Goal: Task Accomplishment & Management: Use online tool/utility

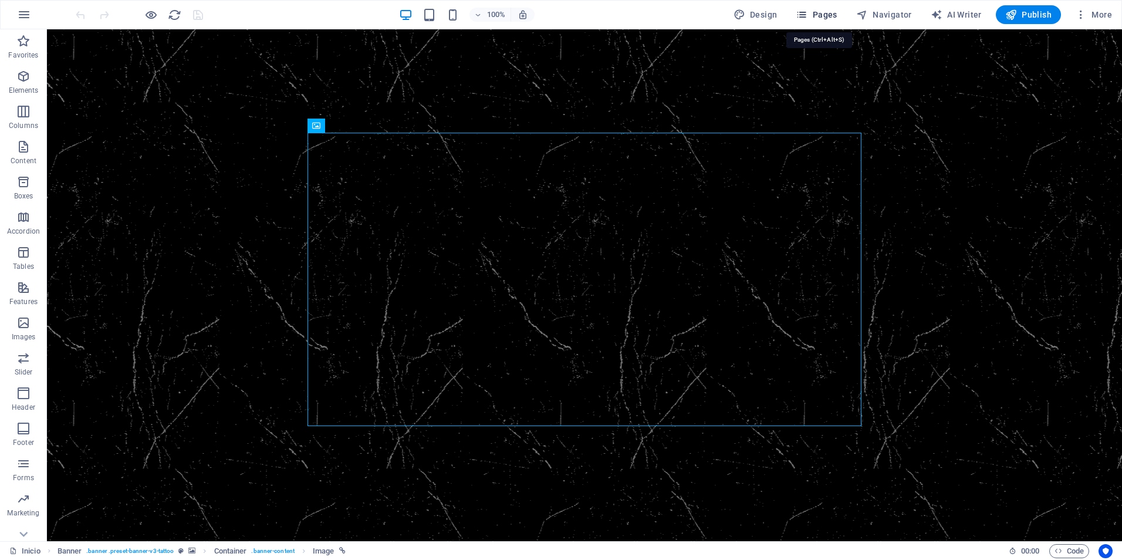
click at [824, 13] on span "Pages" at bounding box center [816, 15] width 41 height 12
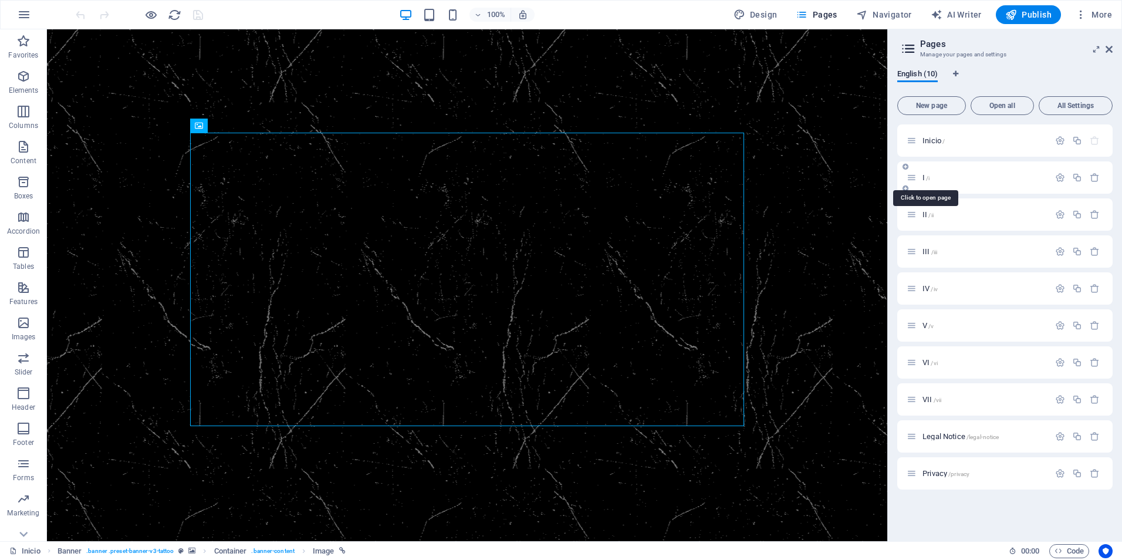
click at [923, 180] on span "I /i" at bounding box center [926, 177] width 7 height 9
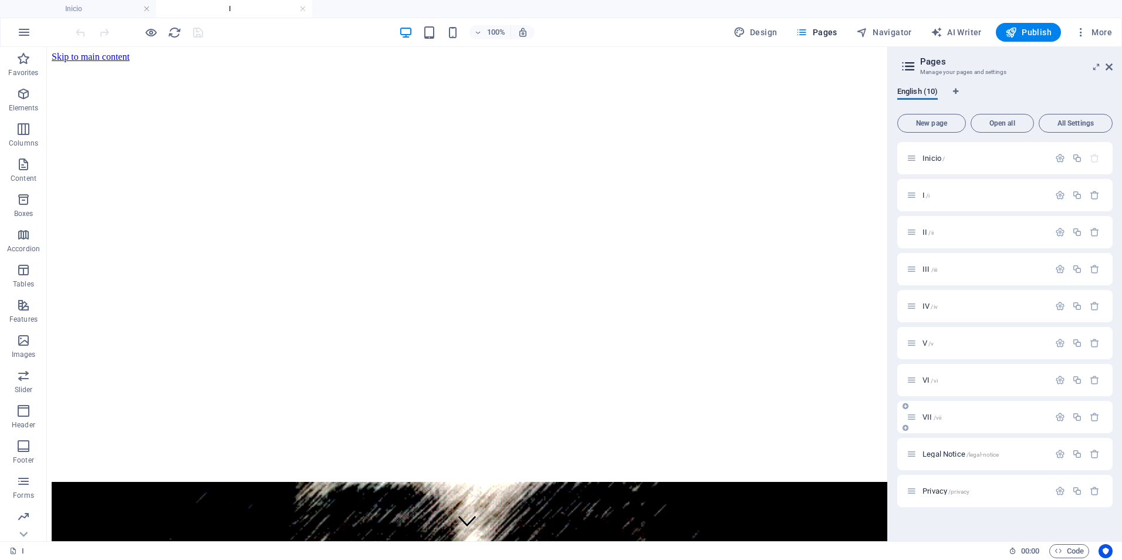
click at [927, 420] on span "VII /vii" at bounding box center [932, 417] width 19 height 9
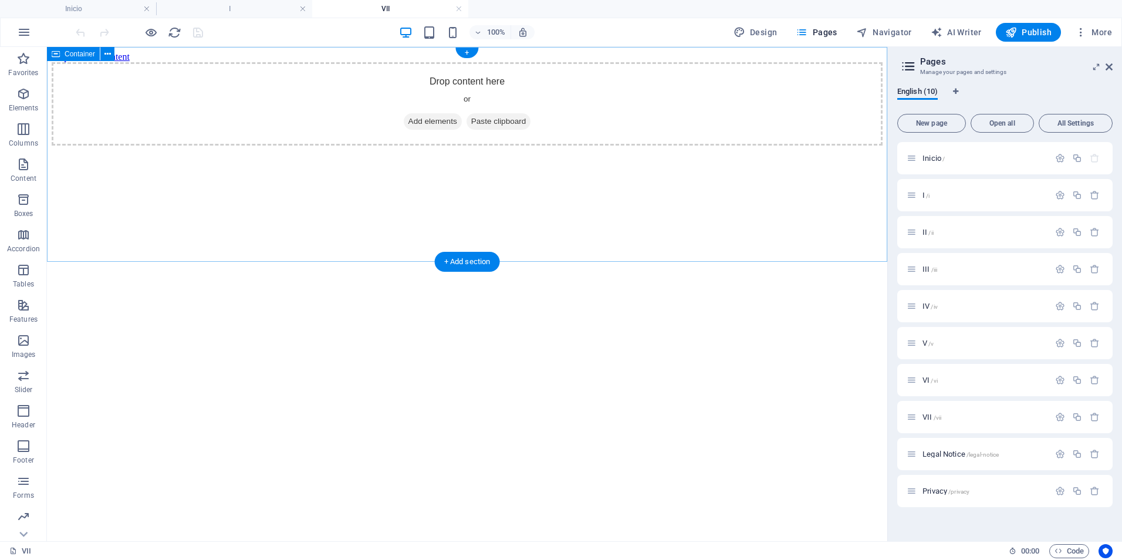
click at [421, 130] on span "Add elements" at bounding box center [433, 121] width 58 height 16
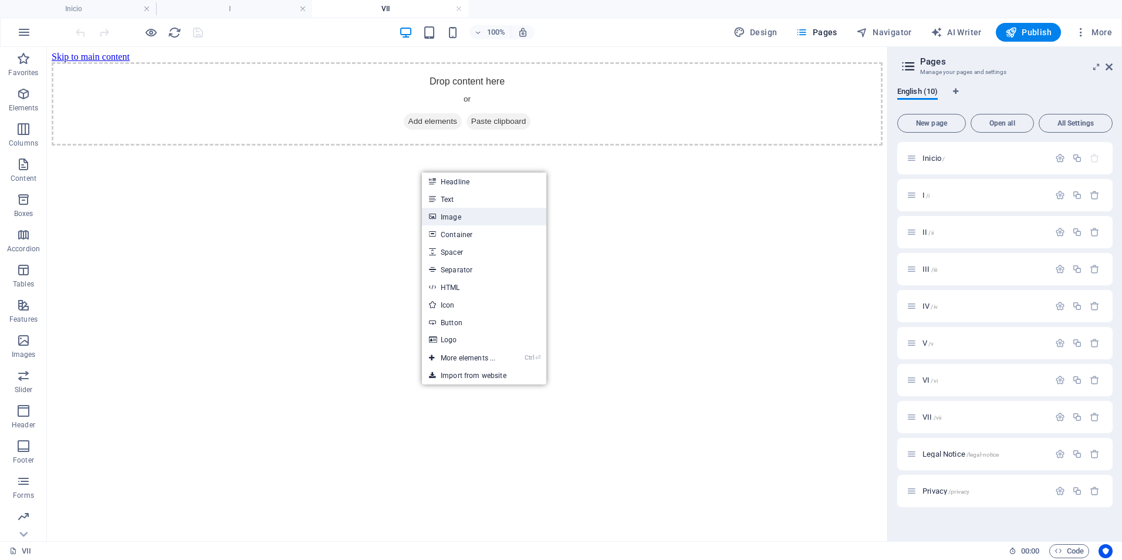
click at [449, 215] on link "Image" at bounding box center [484, 217] width 124 height 18
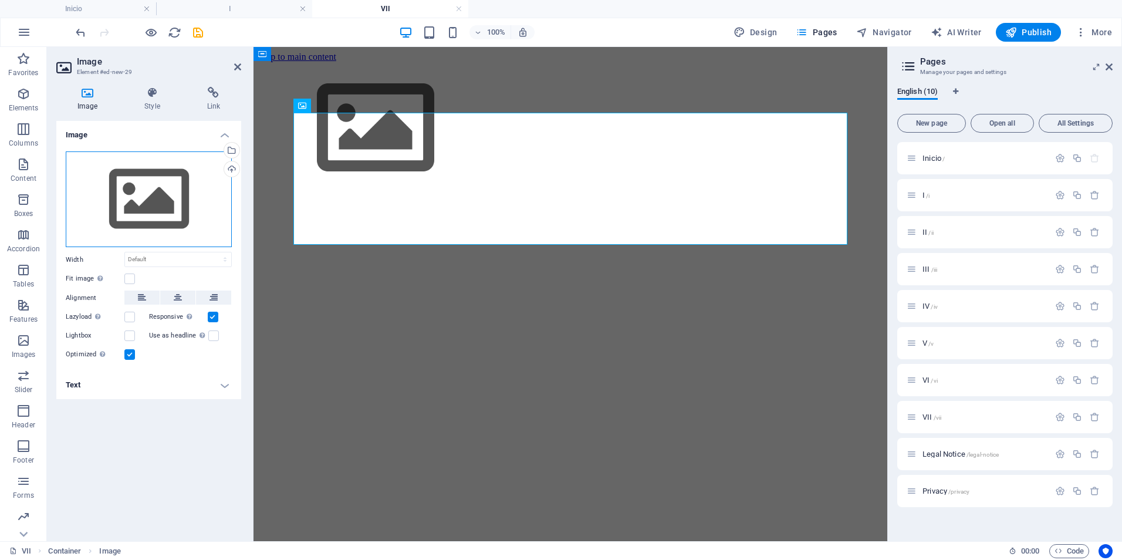
click at [158, 214] on div "Drag files here, click to choose files or select files from Files or our free s…" at bounding box center [149, 199] width 166 height 96
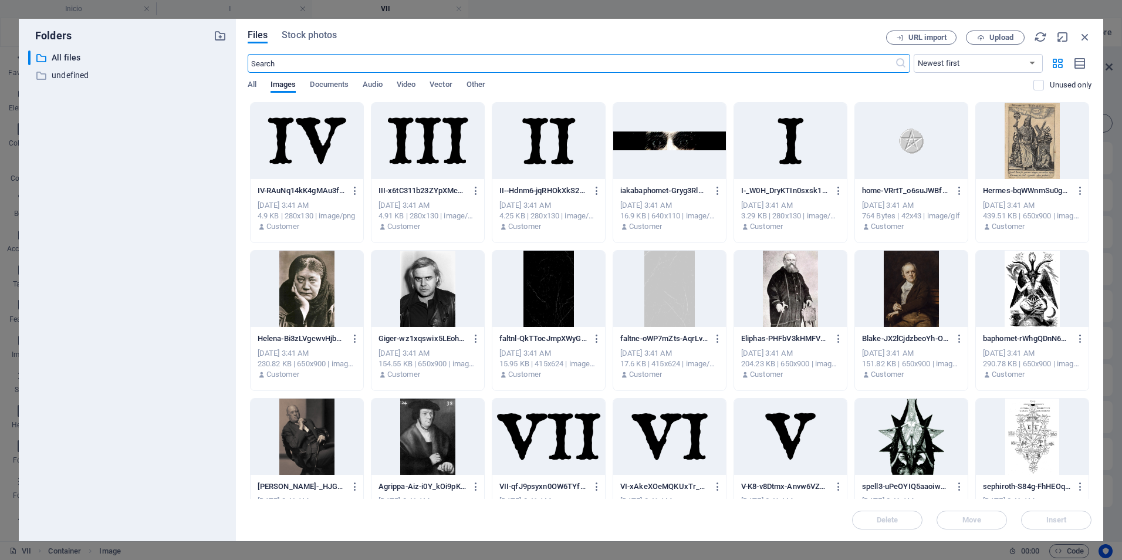
click at [668, 139] on div at bounding box center [669, 141] width 113 height 76
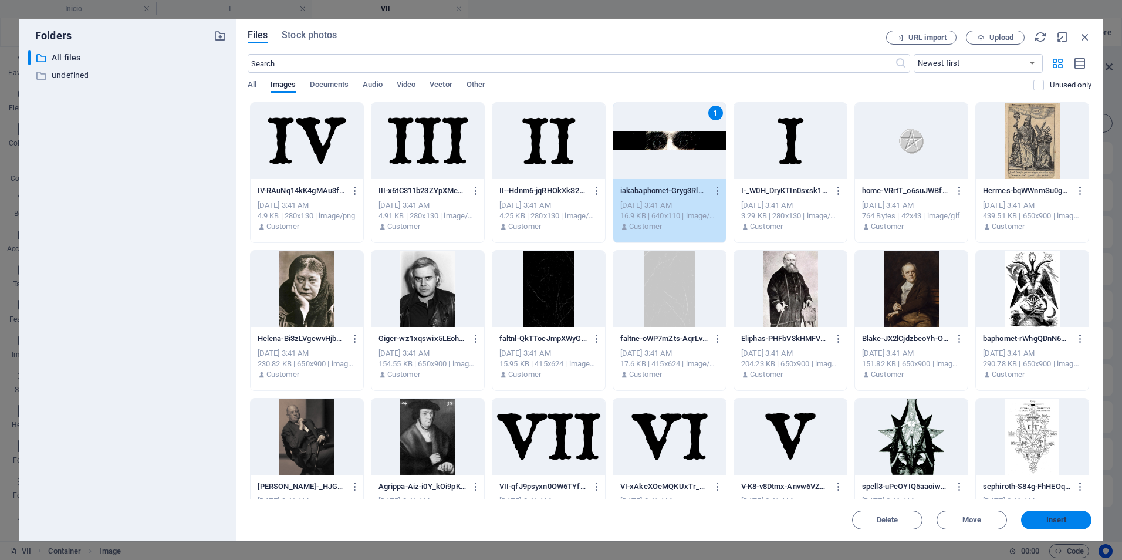
click at [1057, 519] on span "Insert" at bounding box center [1056, 519] width 21 height 7
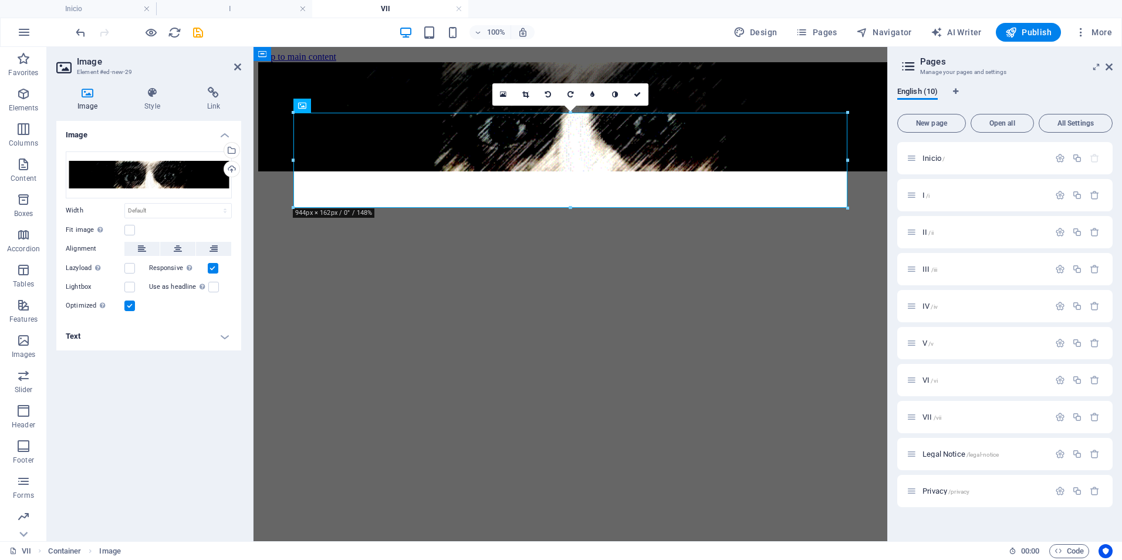
click at [635, 178] on html "Skip to main content" at bounding box center [571, 112] width 634 height 131
click at [358, 71] on div at bounding box center [570, 118] width 624 height 112
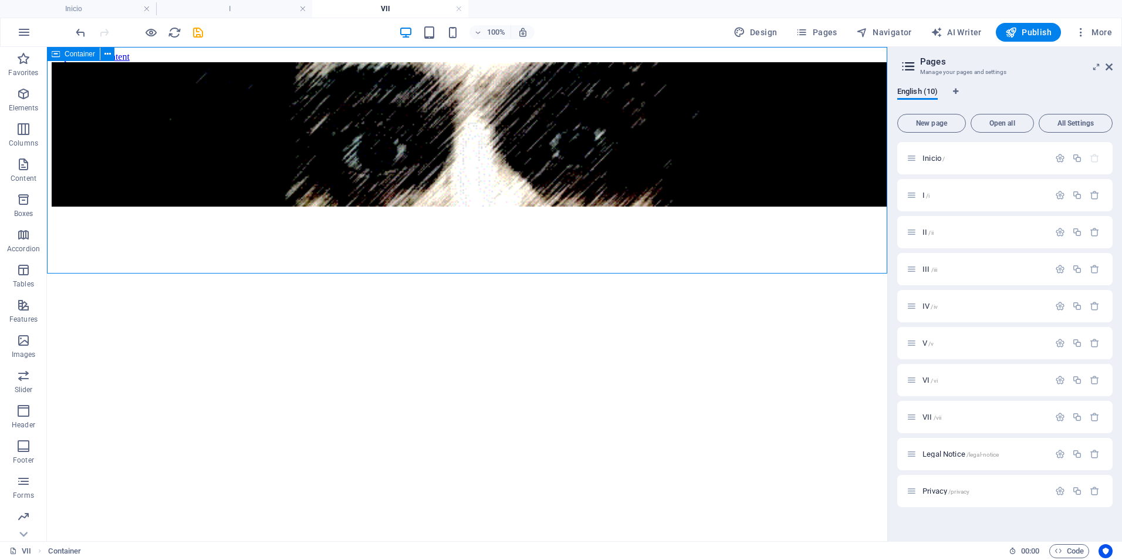
click at [80, 55] on span "Container" at bounding box center [80, 53] width 31 height 7
click at [109, 55] on icon at bounding box center [107, 54] width 6 height 12
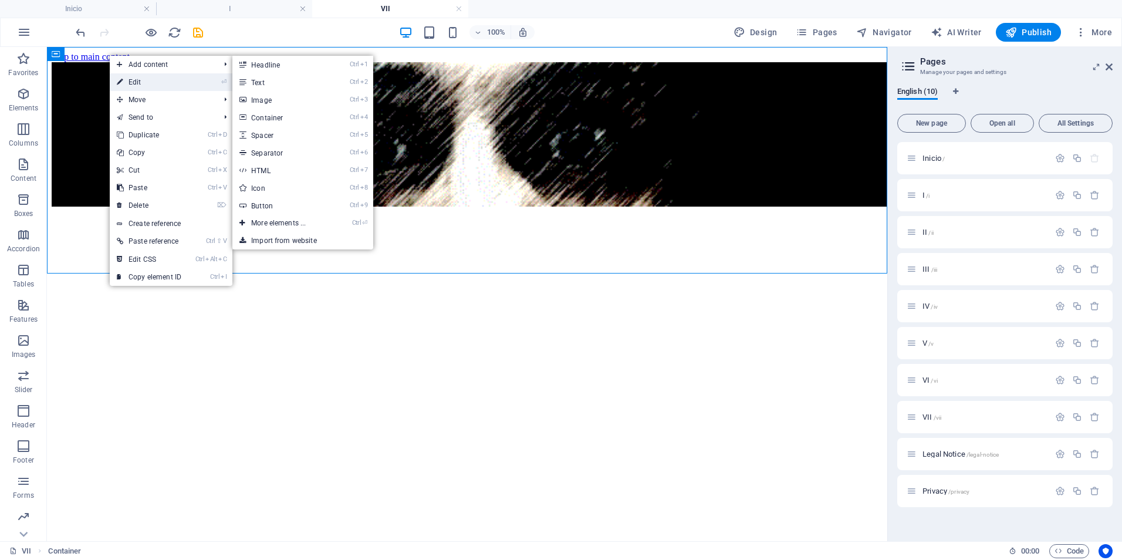
click at [134, 81] on link "⏎ Edit" at bounding box center [149, 82] width 79 height 18
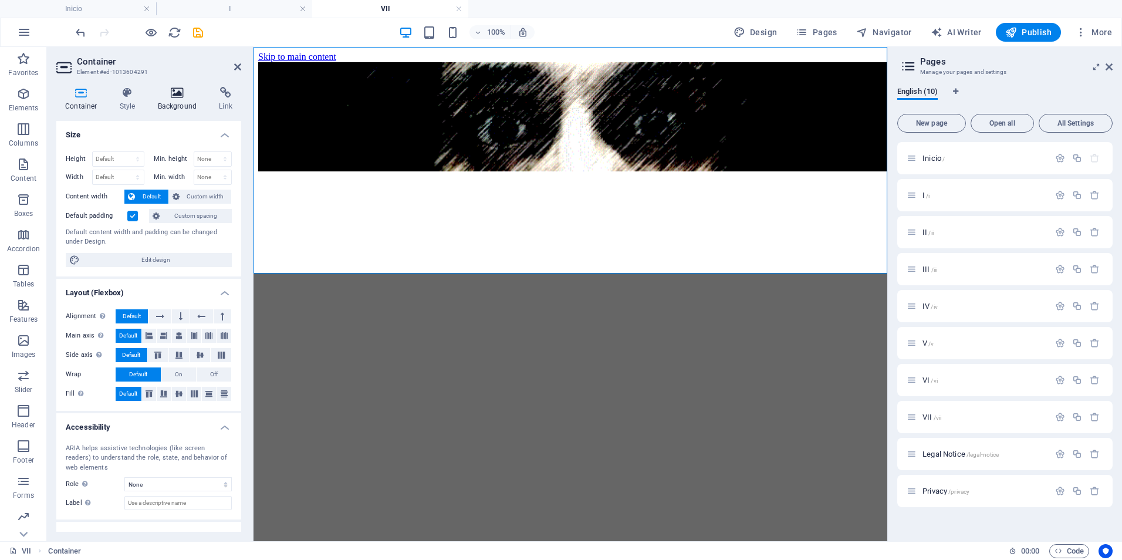
click at [171, 92] on icon at bounding box center [177, 93] width 57 height 12
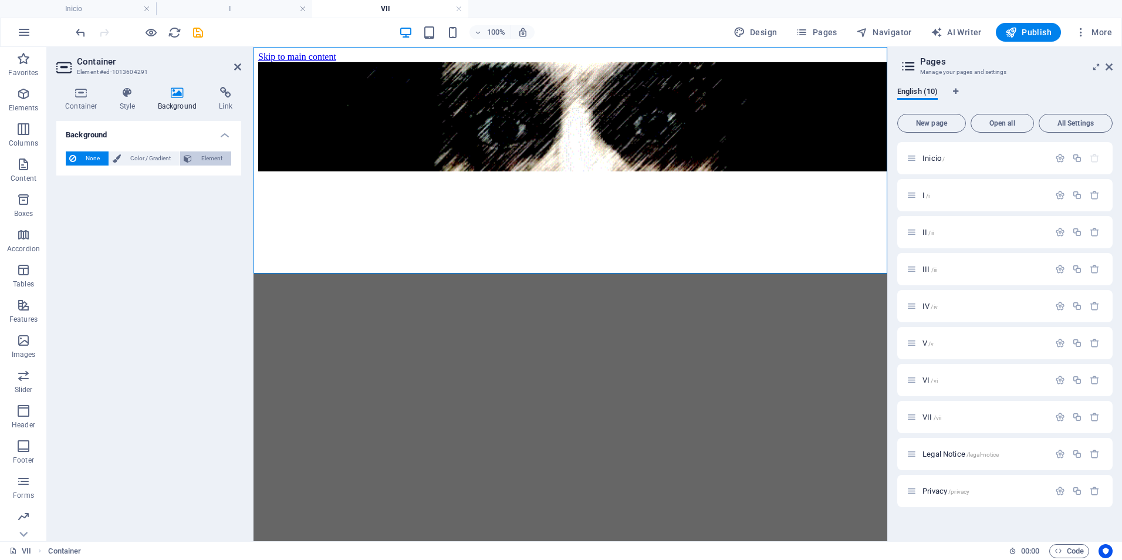
click at [207, 162] on span "Element" at bounding box center [211, 158] width 32 height 14
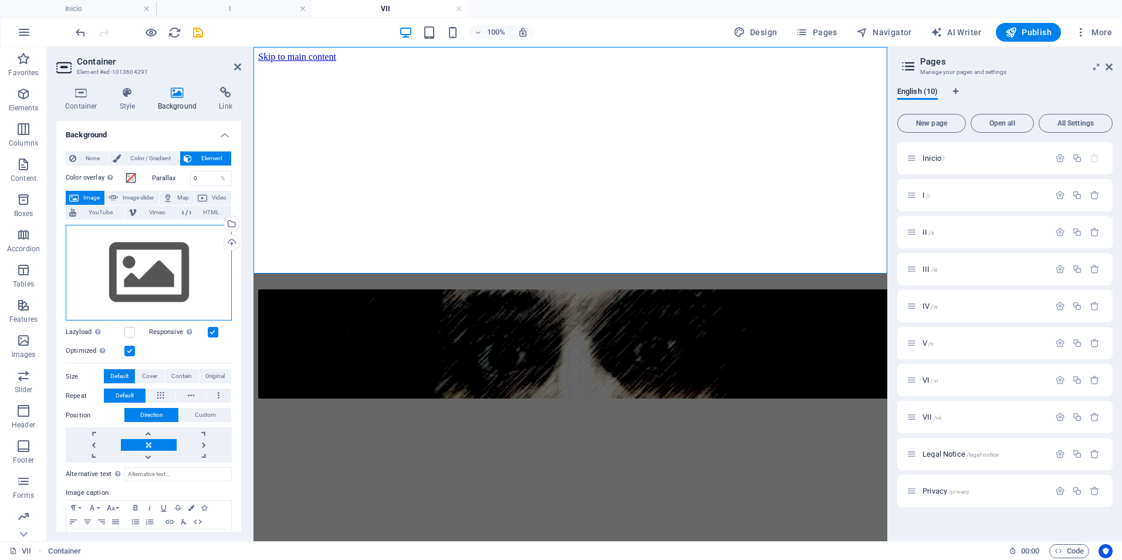
click at [166, 267] on div "Drag files here, click to choose files or select files from Files or our free s…" at bounding box center [149, 273] width 166 height 96
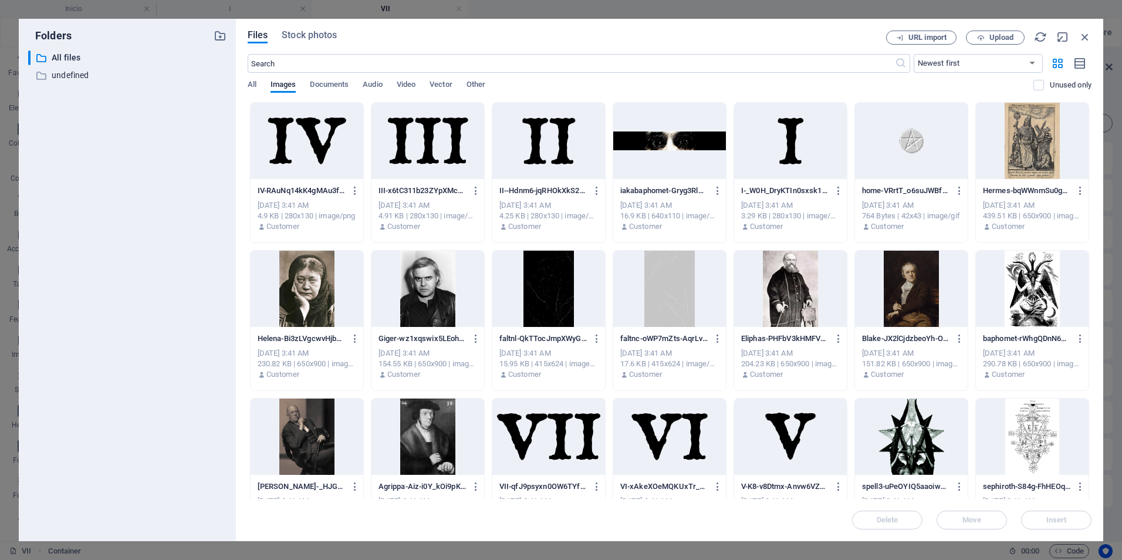
click at [551, 300] on div at bounding box center [548, 289] width 113 height 76
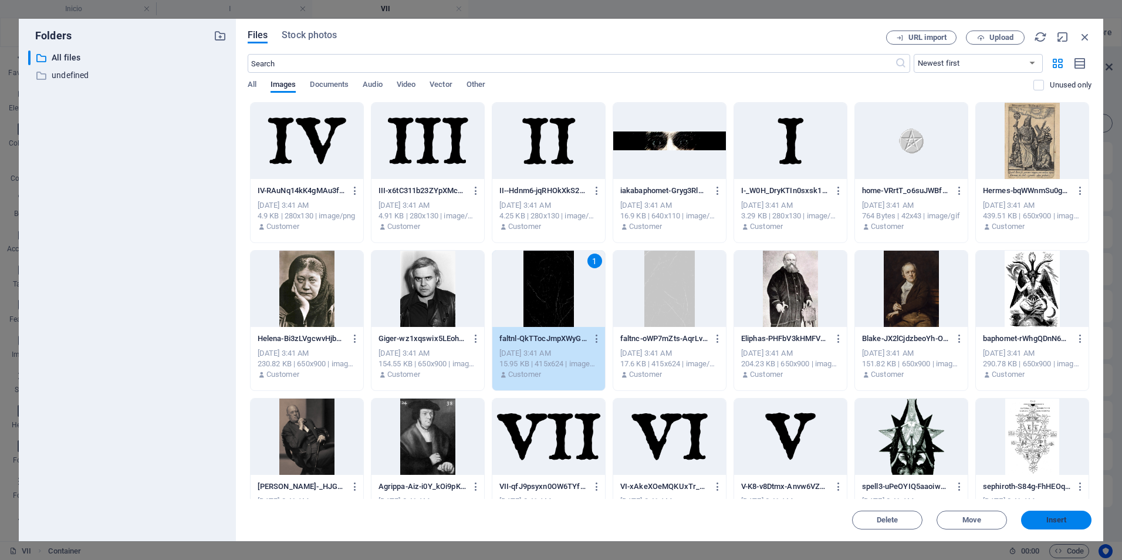
click at [1066, 523] on span "Insert" at bounding box center [1056, 519] width 21 height 7
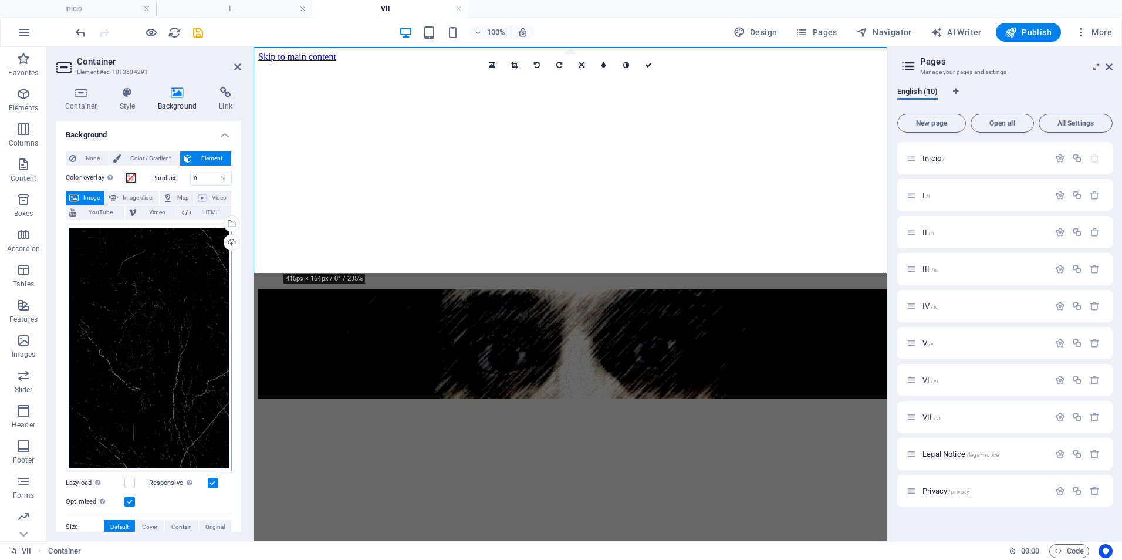
scroll to position [171, 0]
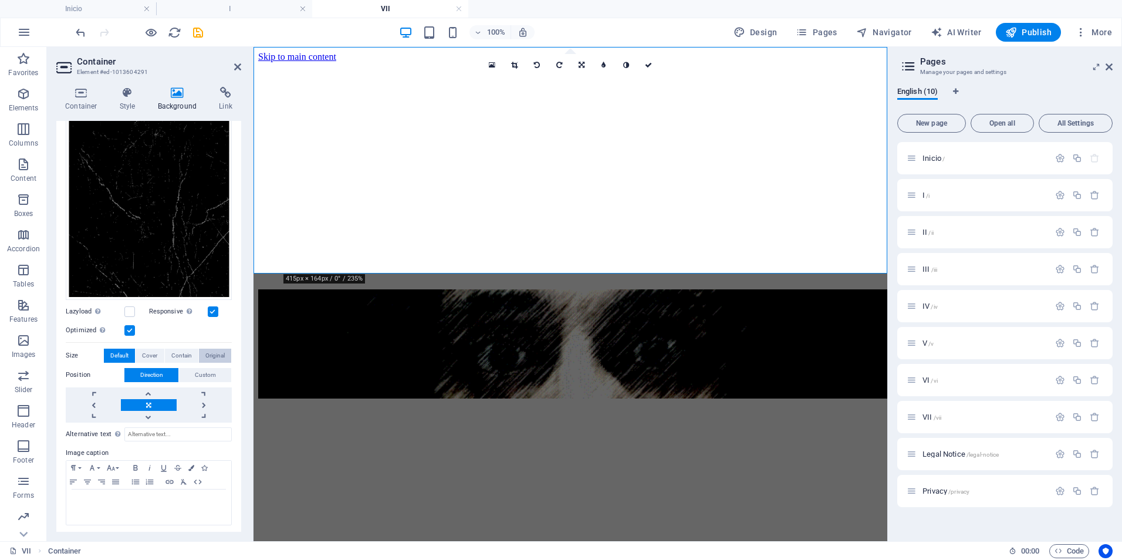
click at [210, 349] on span "Original" at bounding box center [214, 356] width 19 height 14
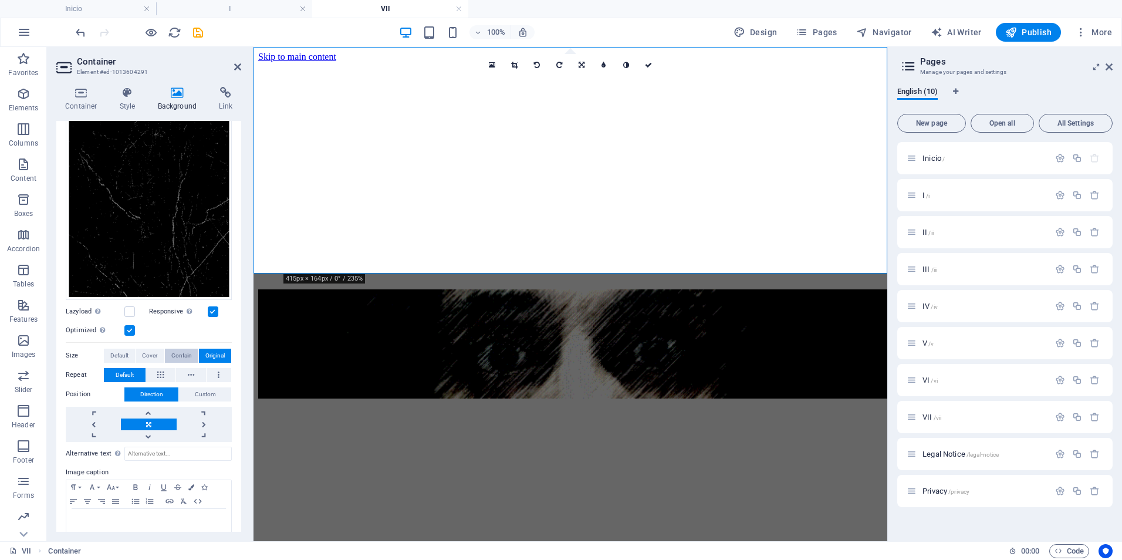
click at [185, 350] on span "Contain" at bounding box center [181, 356] width 21 height 14
click at [218, 349] on span "Original" at bounding box center [214, 356] width 19 height 14
click at [163, 370] on icon at bounding box center [160, 375] width 6 height 14
click at [193, 233] on div "Drag files here, click to choose files or select files from Files or our free s…" at bounding box center [149, 176] width 166 height 247
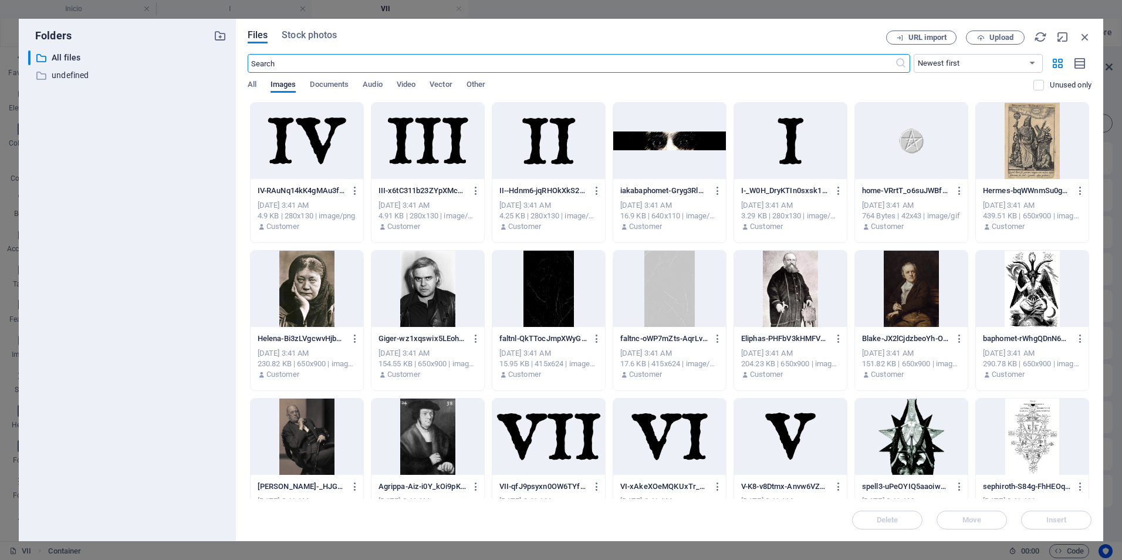
click at [555, 306] on div at bounding box center [548, 289] width 113 height 76
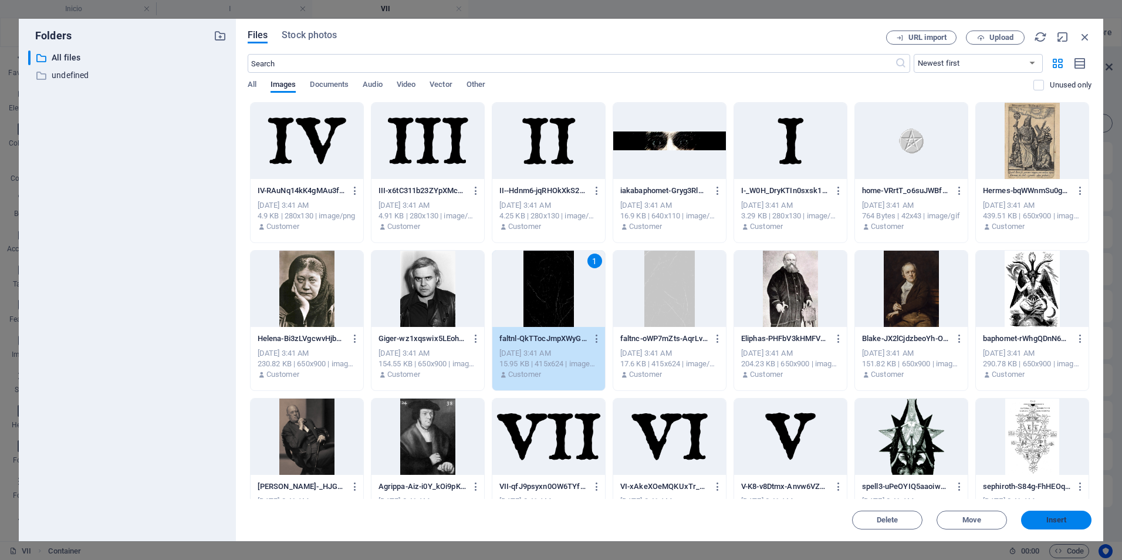
click at [1038, 520] on span "Insert" at bounding box center [1056, 519] width 61 height 7
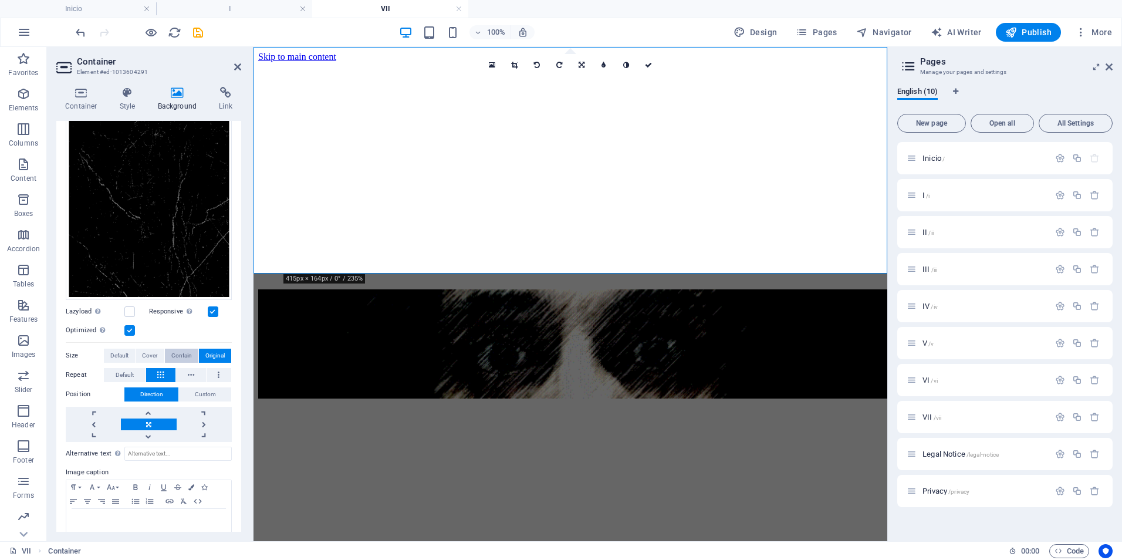
click at [186, 352] on span "Contain" at bounding box center [181, 356] width 21 height 14
click at [128, 368] on span "Default" at bounding box center [125, 375] width 18 height 14
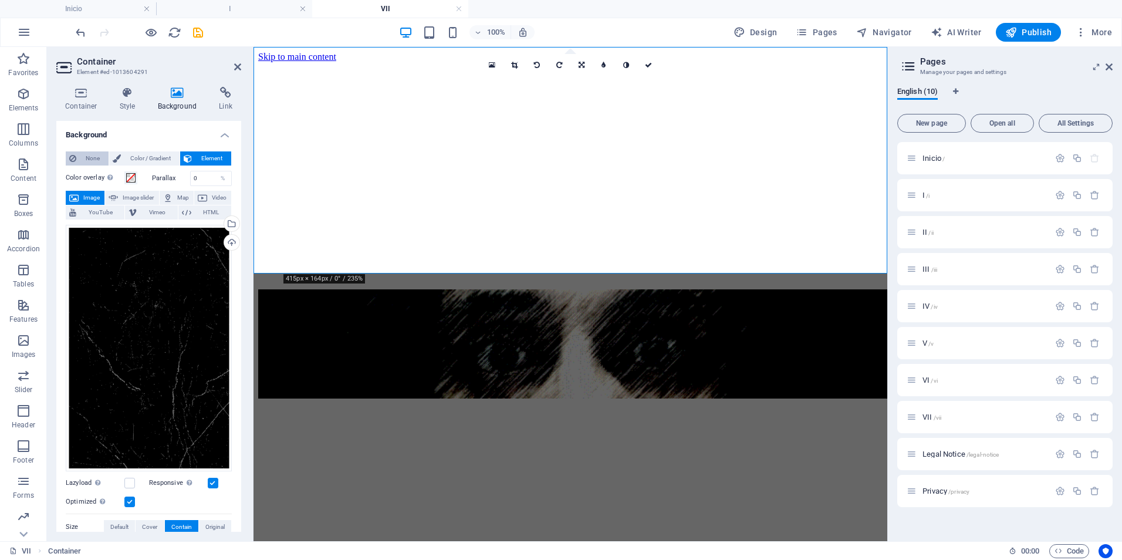
click at [83, 160] on span "None" at bounding box center [92, 158] width 25 height 14
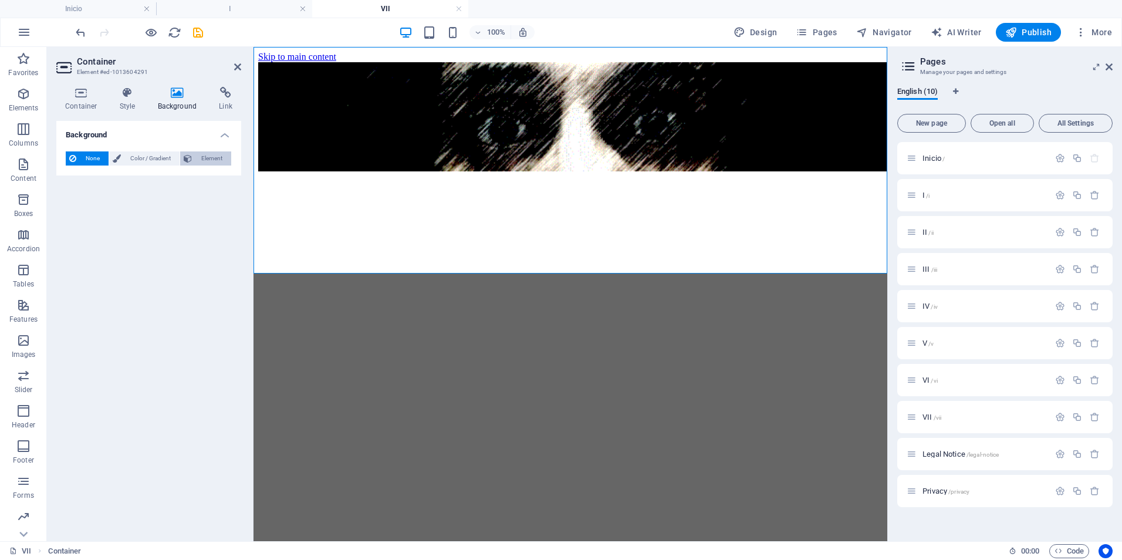
click at [208, 160] on span "Element" at bounding box center [211, 158] width 32 height 14
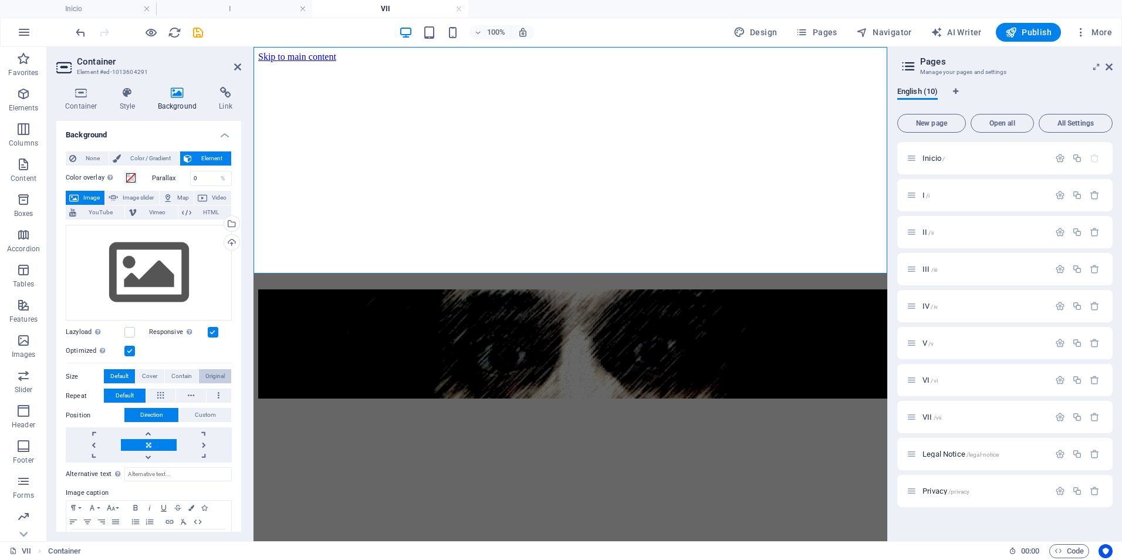
click at [205, 374] on span "Original" at bounding box center [214, 376] width 19 height 14
click at [169, 269] on div "Drag files here, click to choose files or select files from Files or our free s…" at bounding box center [149, 273] width 166 height 96
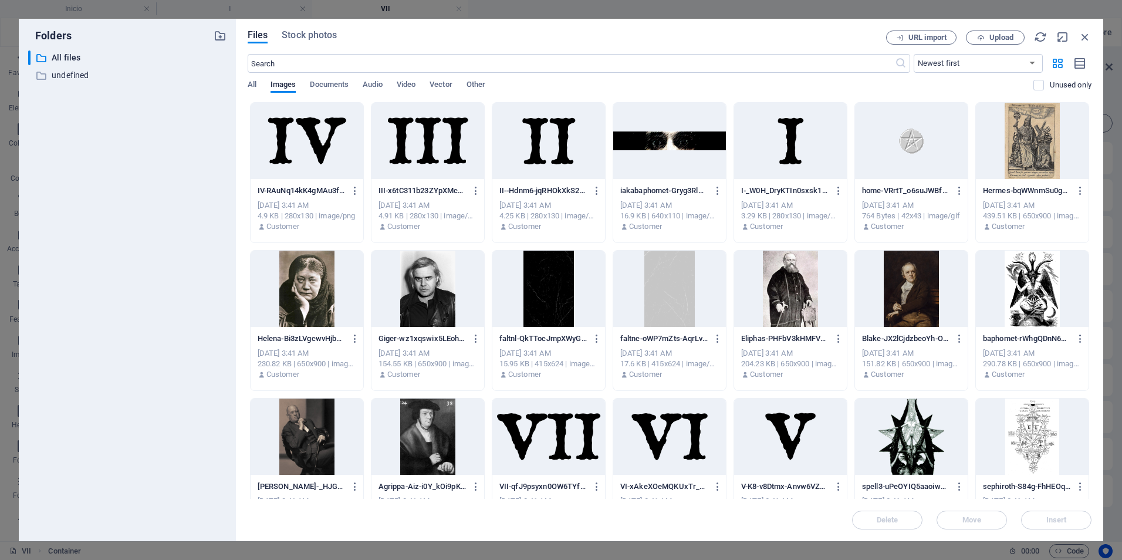
click at [529, 268] on div at bounding box center [548, 289] width 113 height 76
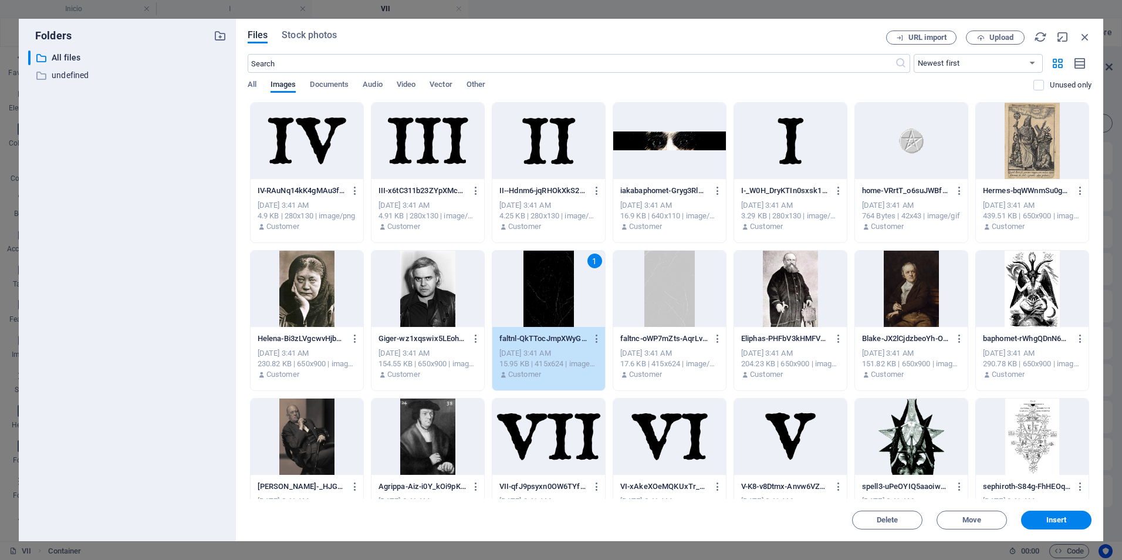
click at [1069, 515] on button "Insert" at bounding box center [1056, 520] width 70 height 19
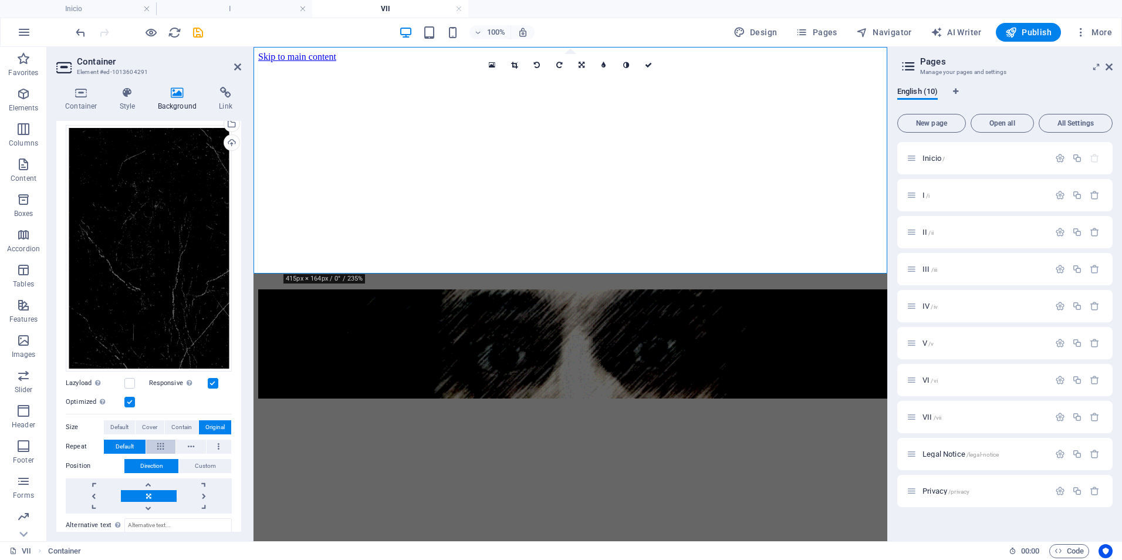
scroll to position [191, 0]
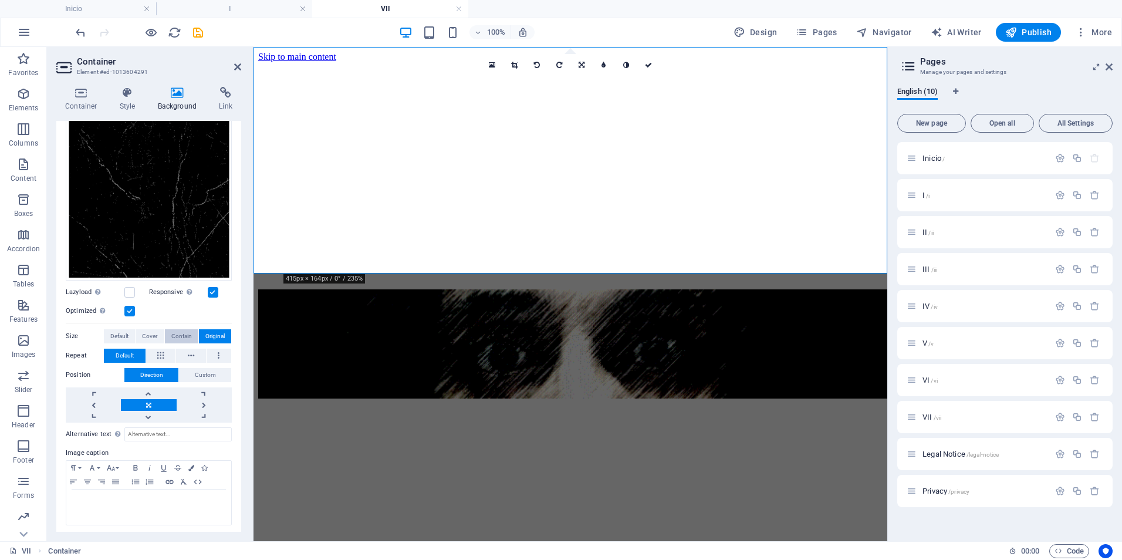
click at [178, 333] on span "Contain" at bounding box center [181, 336] width 21 height 14
click at [150, 334] on span "Cover" at bounding box center [149, 336] width 15 height 14
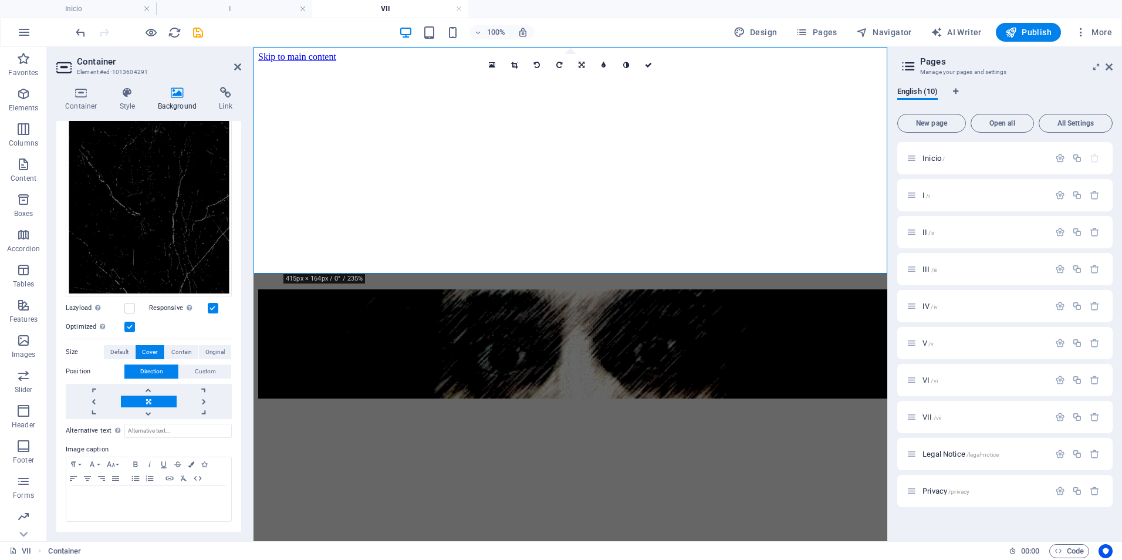
scroll to position [171, 0]
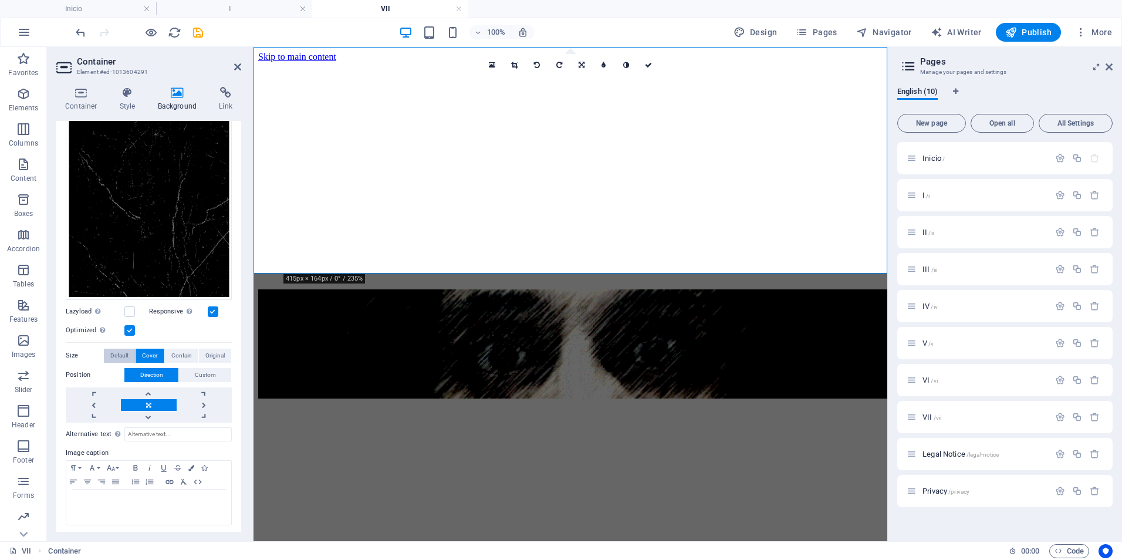
click at [120, 350] on span "Default" at bounding box center [119, 356] width 18 height 14
click at [215, 350] on span "Original" at bounding box center [214, 356] width 19 height 14
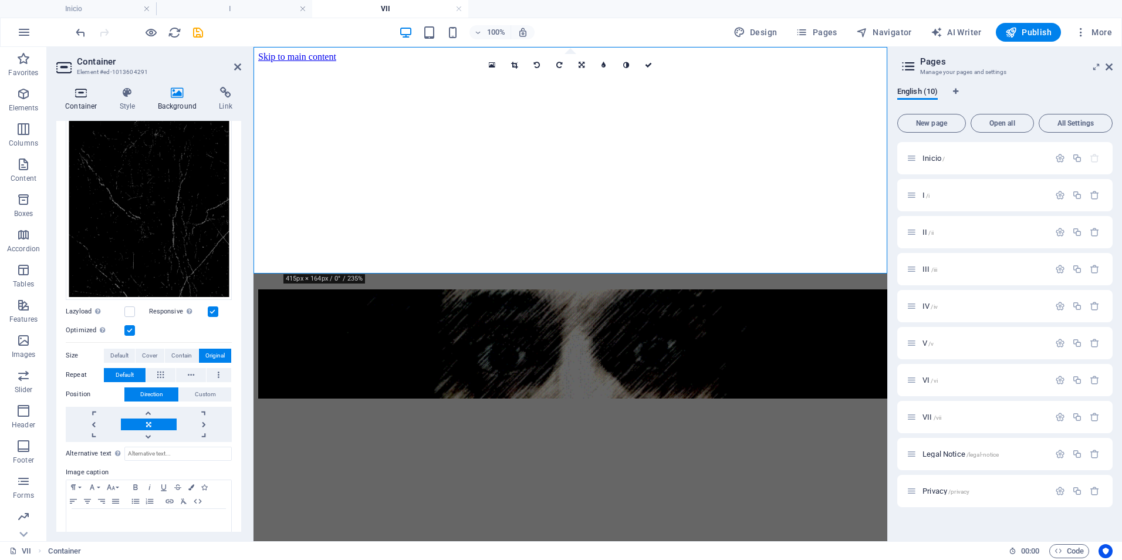
click at [79, 96] on icon at bounding box center [81, 93] width 50 height 12
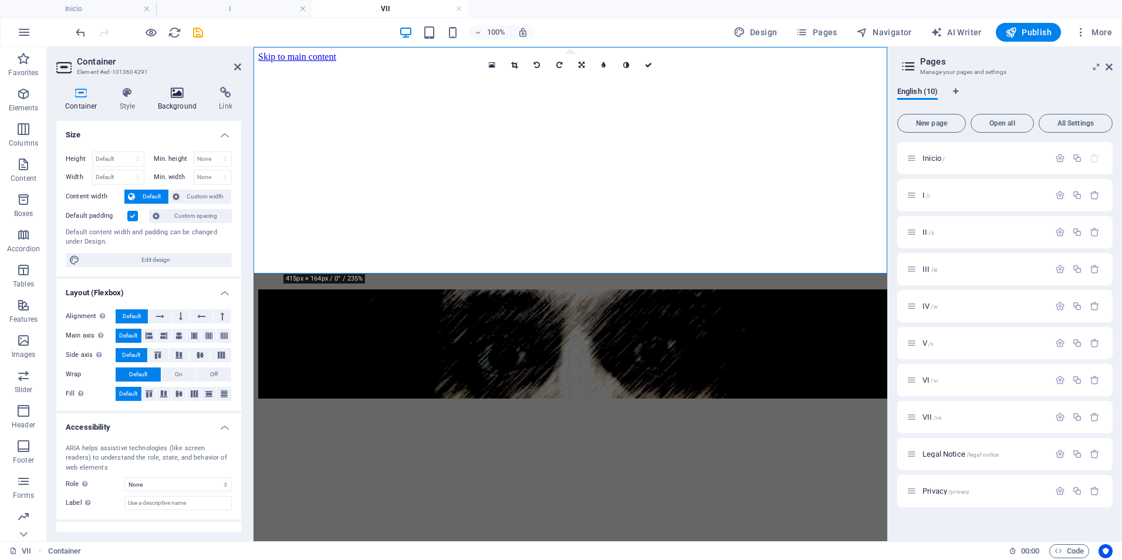
click at [177, 94] on icon at bounding box center [177, 93] width 57 height 12
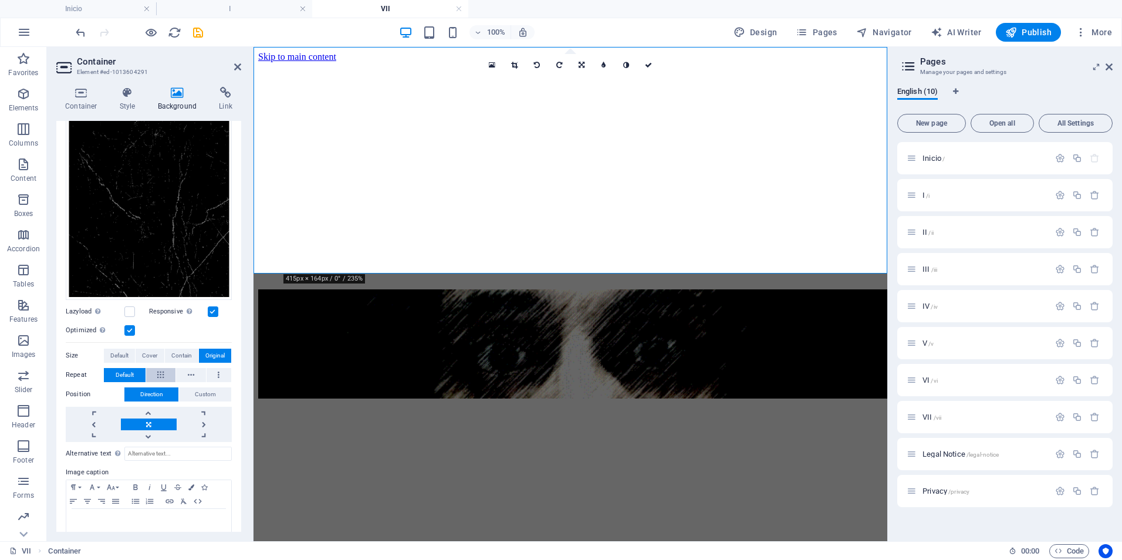
click at [158, 369] on icon at bounding box center [160, 375] width 6 height 14
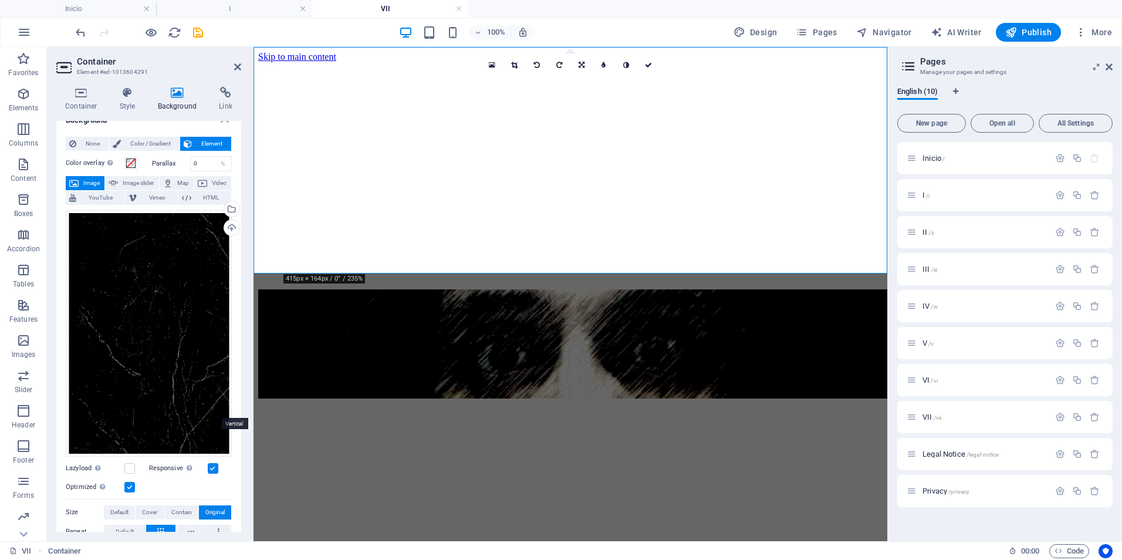
scroll to position [0, 0]
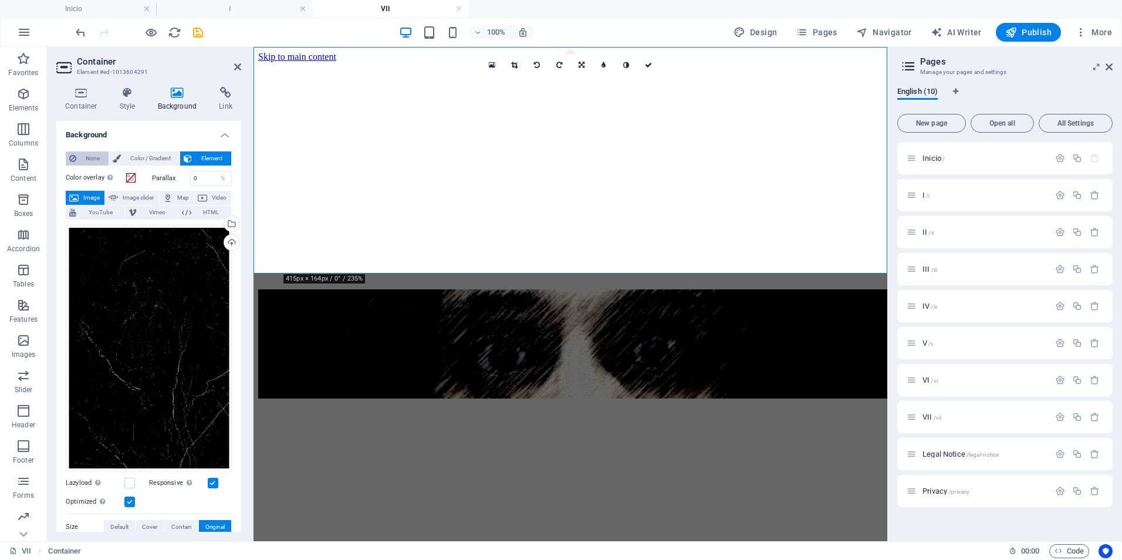
click at [85, 157] on span "None" at bounding box center [92, 158] width 25 height 14
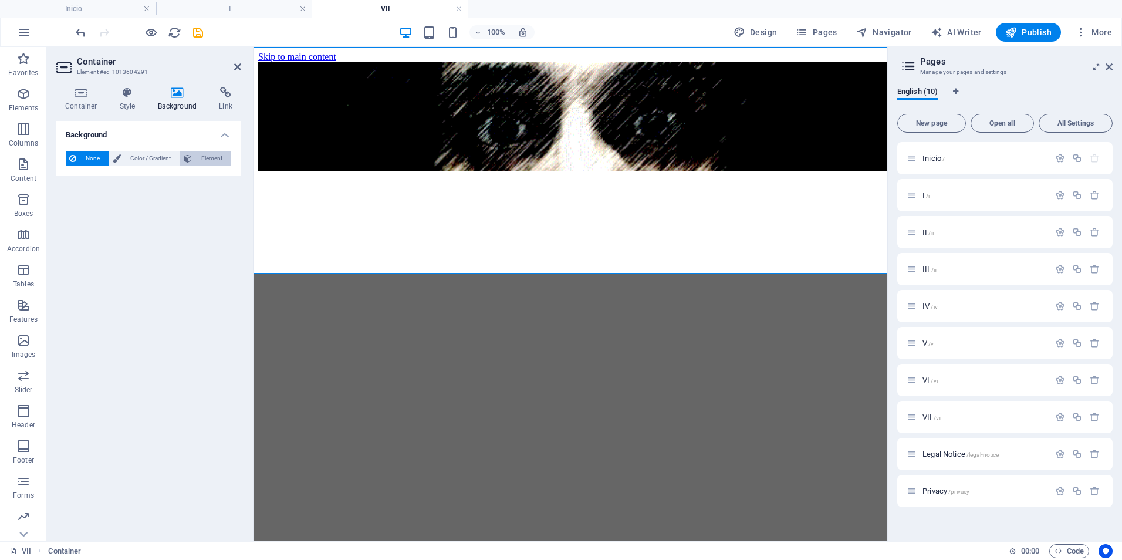
click at [197, 156] on span "Element" at bounding box center [211, 158] width 32 height 14
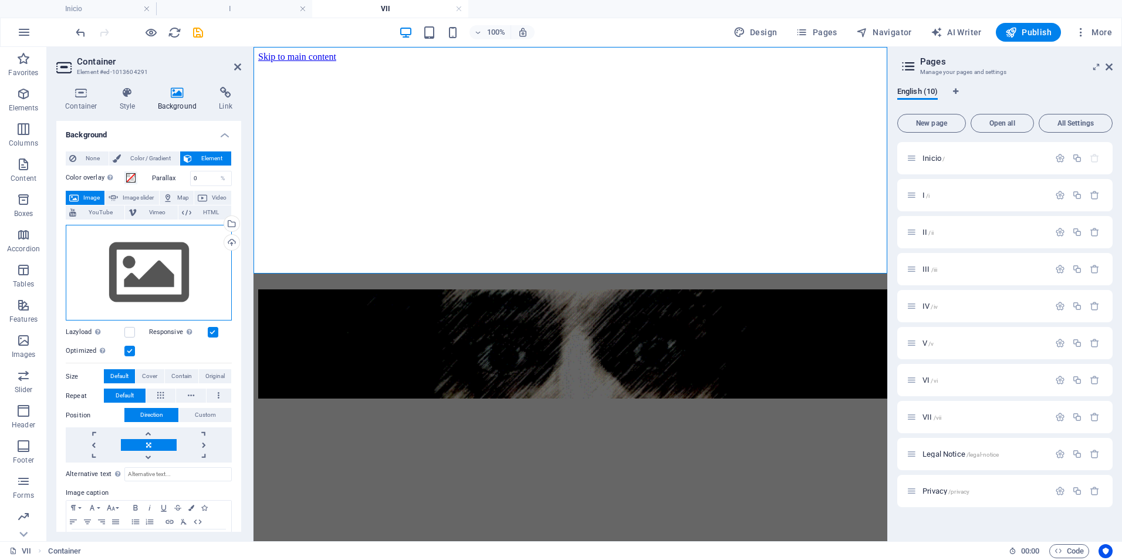
click at [136, 286] on div "Drag files here, click to choose files or select files from Files or our free s…" at bounding box center [149, 273] width 166 height 96
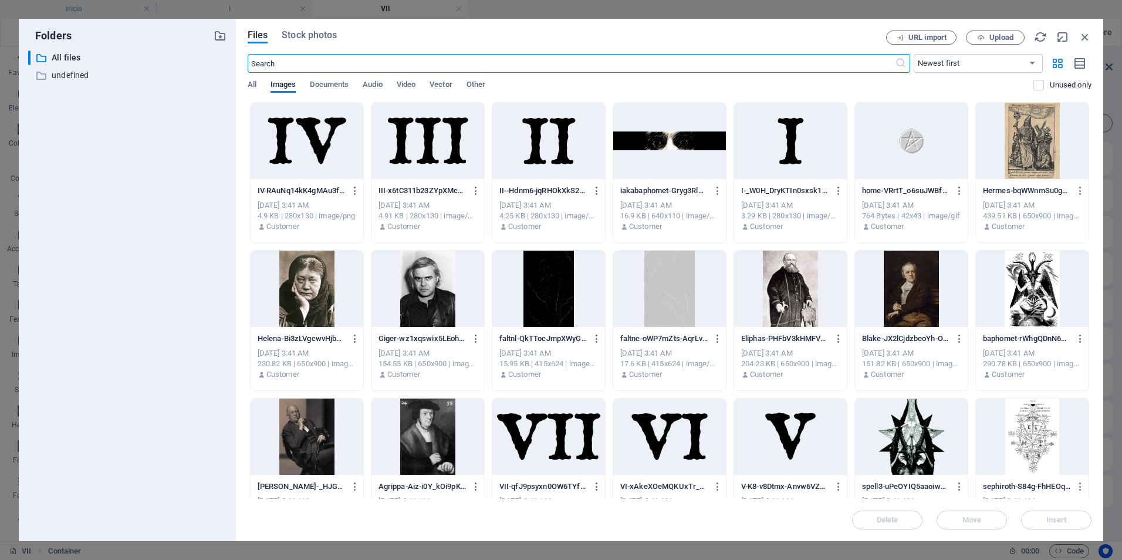
click at [556, 280] on div at bounding box center [548, 289] width 113 height 76
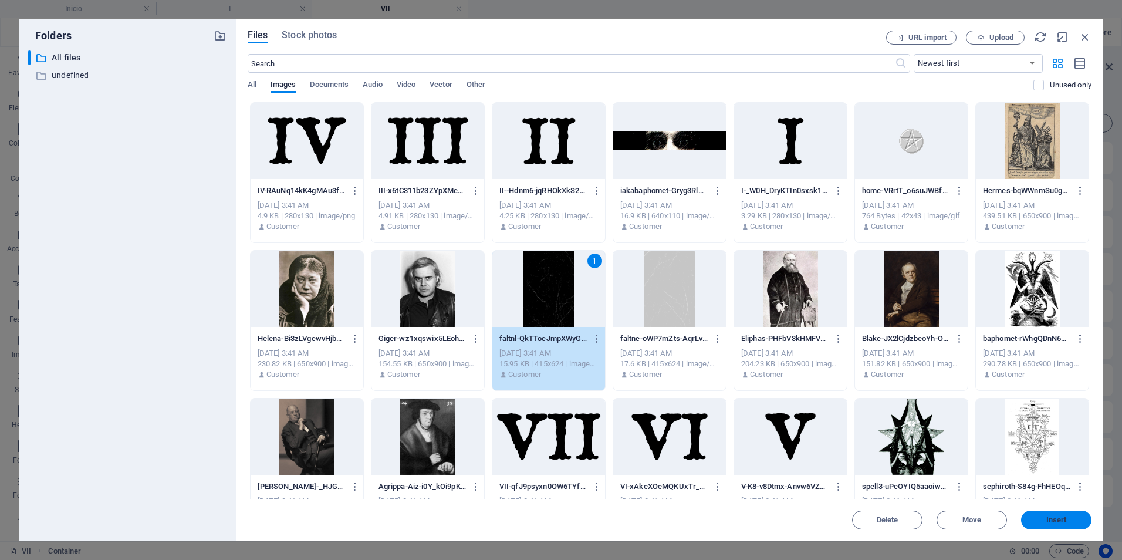
click at [1058, 522] on span "Insert" at bounding box center [1056, 519] width 21 height 7
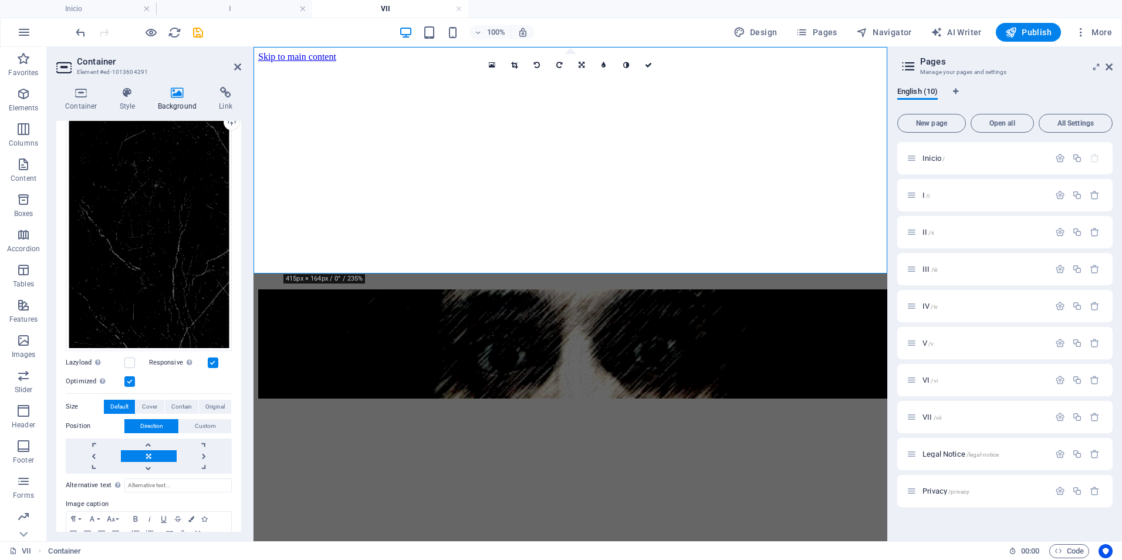
scroll to position [171, 0]
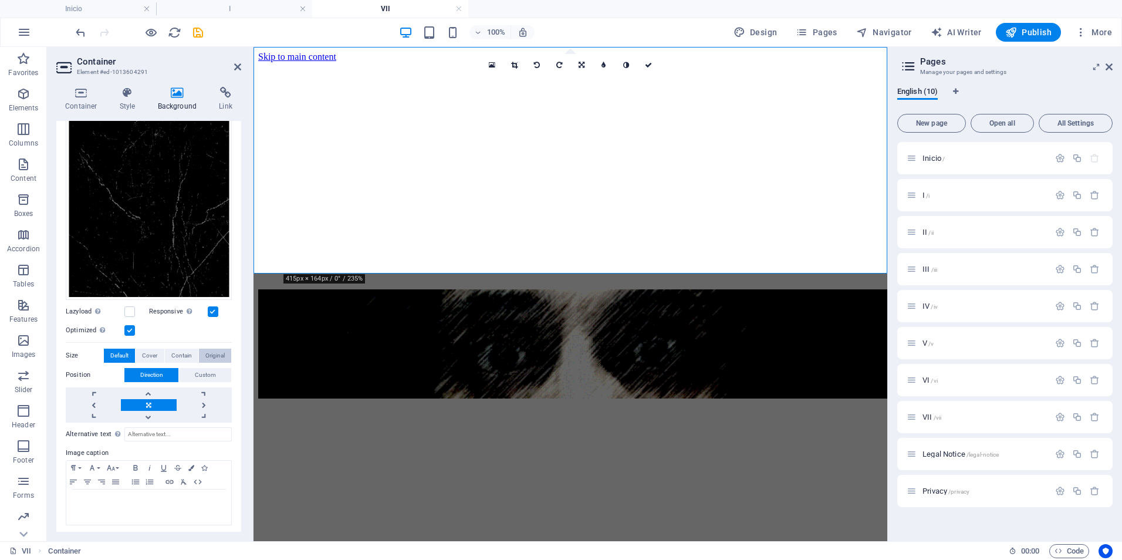
click at [209, 352] on span "Original" at bounding box center [214, 356] width 19 height 14
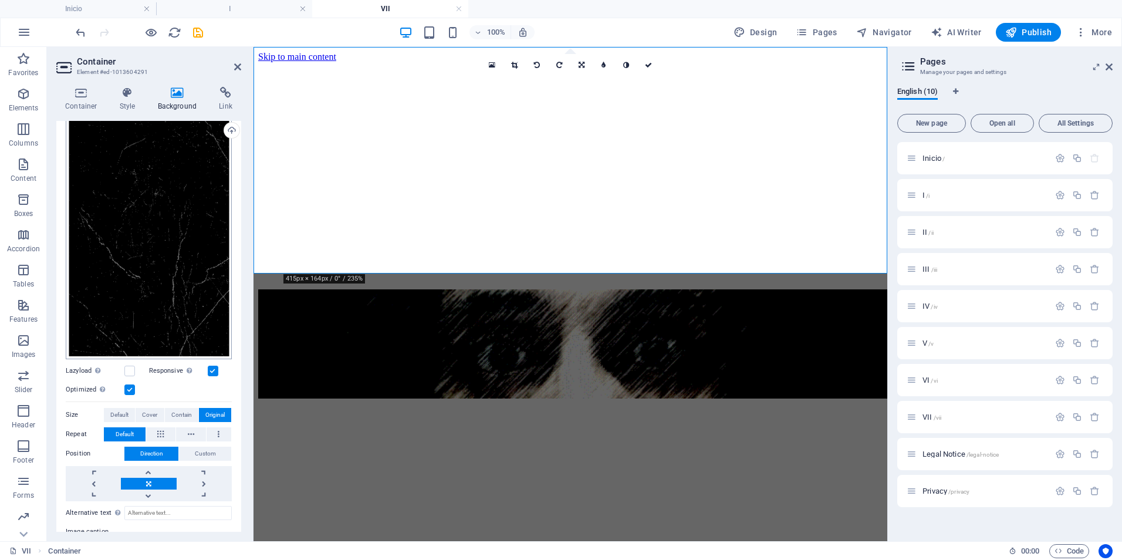
scroll to position [191, 0]
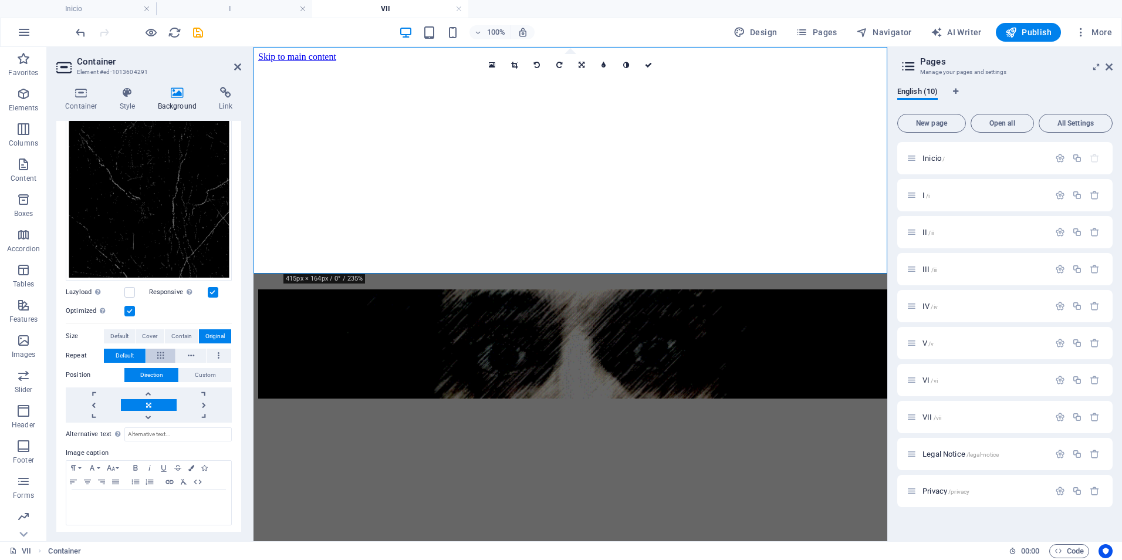
click at [156, 352] on button at bounding box center [161, 356] width 30 height 14
click at [123, 352] on span "Default" at bounding box center [125, 356] width 18 height 14
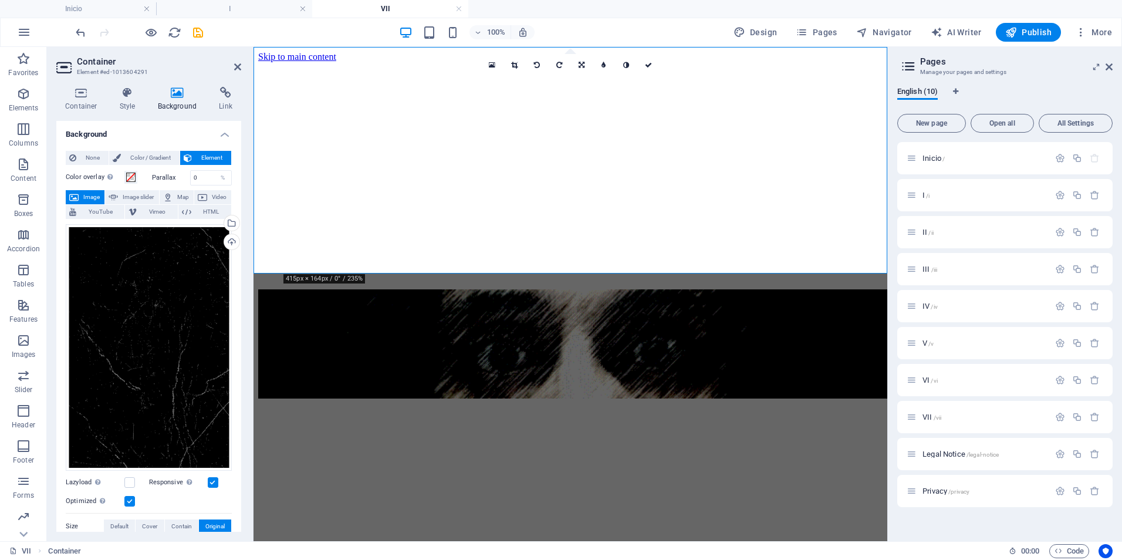
scroll to position [0, 0]
click at [639, 406] on html "Skip to main content" at bounding box center [571, 226] width 634 height 359
click at [570, 62] on figure at bounding box center [570, 62] width 624 height 0
click at [562, 62] on figure at bounding box center [570, 62] width 624 height 0
drag, startPoint x: 632, startPoint y: 329, endPoint x: 627, endPoint y: 319, distance: 11.8
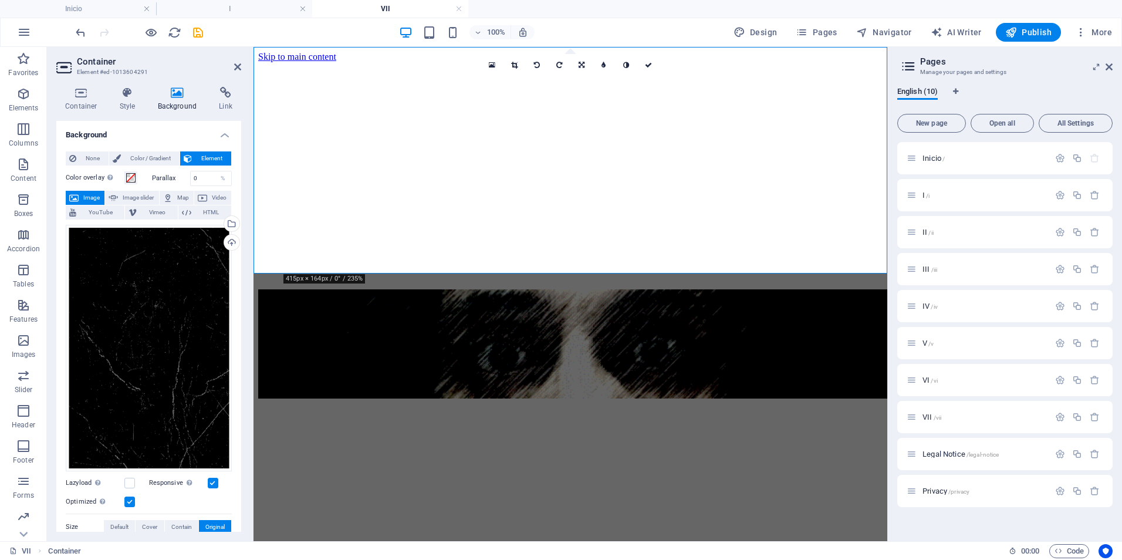
click at [630, 329] on html "Skip to main content" at bounding box center [571, 226] width 634 height 359
click at [563, 332] on html "Skip to main content" at bounding box center [571, 226] width 634 height 359
click at [556, 356] on html "Skip to main content" at bounding box center [571, 226] width 634 height 359
click at [23, 96] on icon "button" at bounding box center [23, 94] width 14 height 14
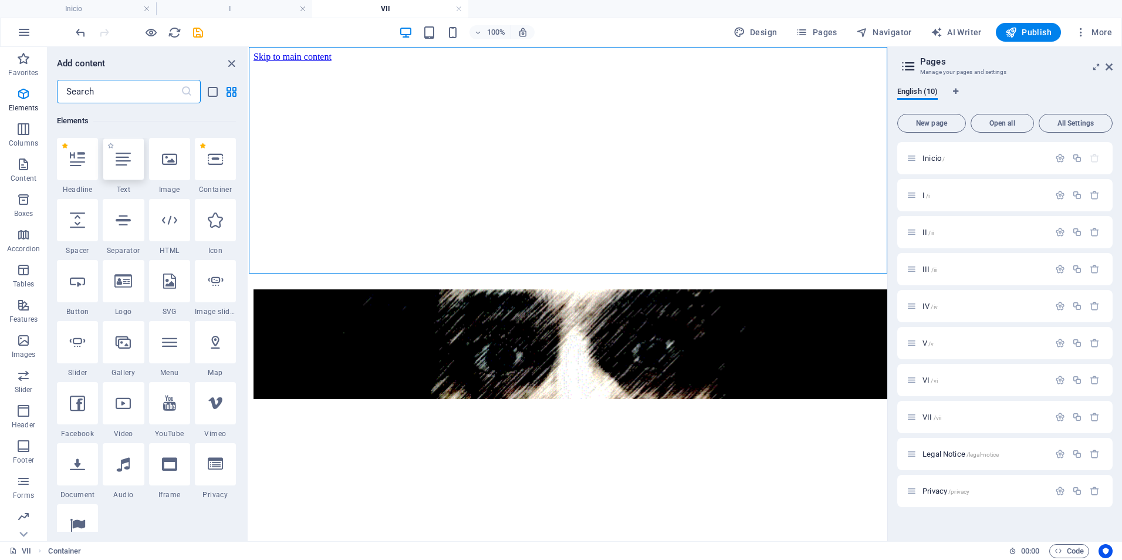
scroll to position [125, 0]
click at [171, 350] on div at bounding box center [169, 341] width 41 height 42
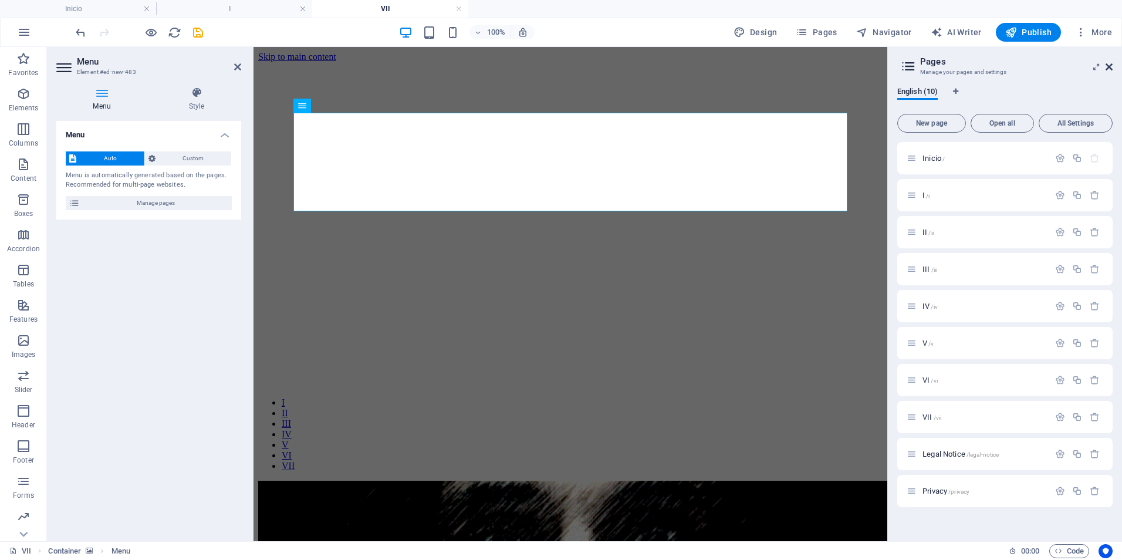
click at [1109, 66] on icon at bounding box center [1109, 66] width 7 height 9
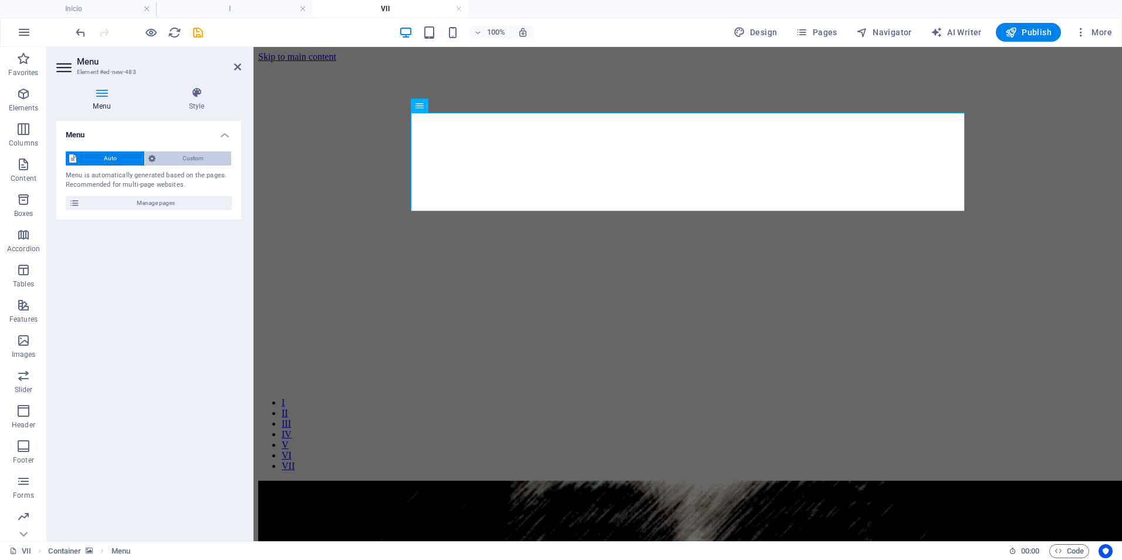
click at [184, 158] on span "Custom" at bounding box center [193, 158] width 69 height 14
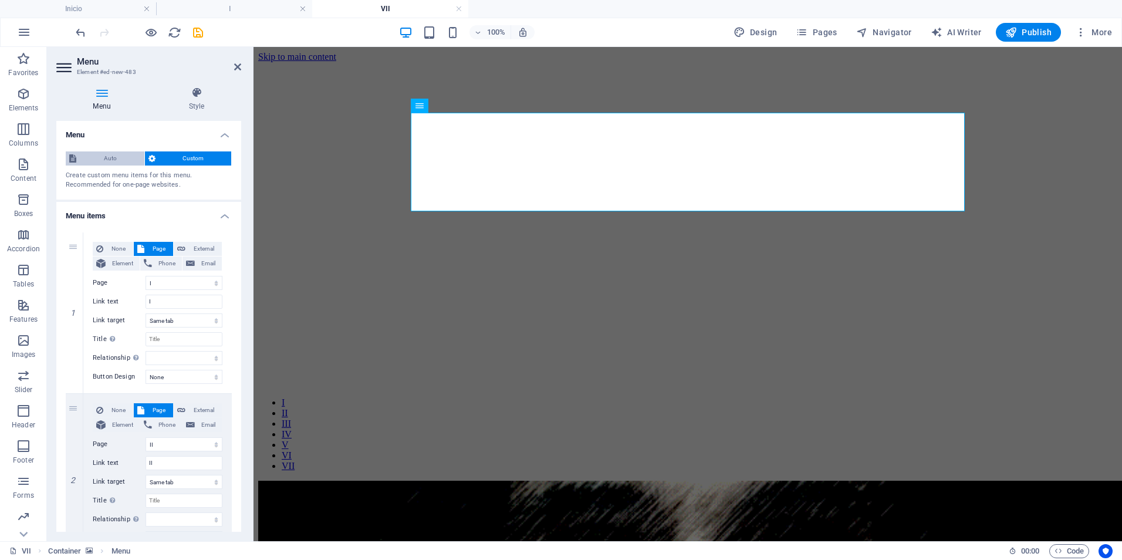
click at [120, 156] on span "Auto" at bounding box center [110, 158] width 61 height 14
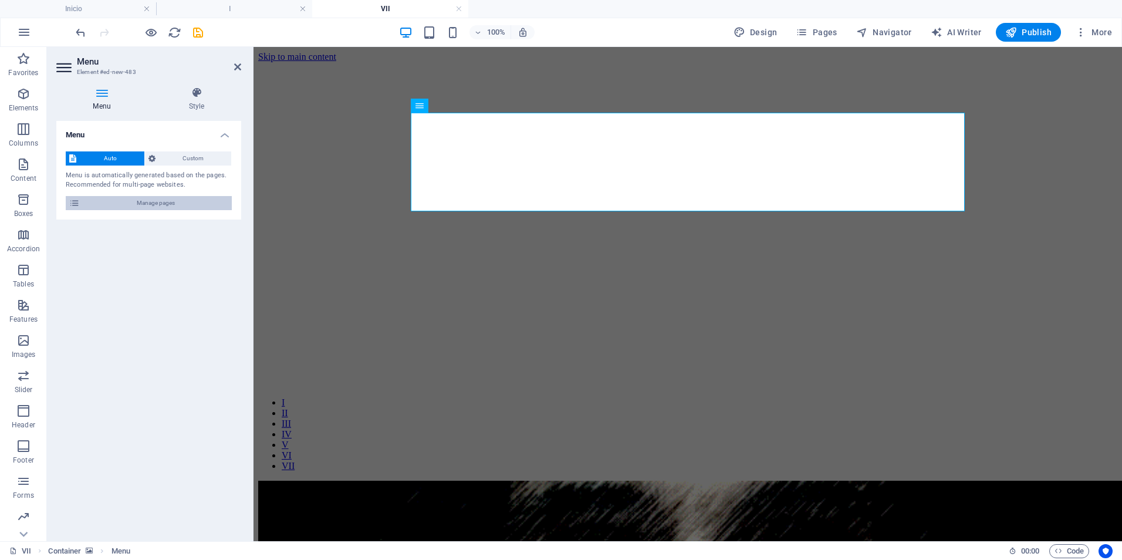
click at [158, 204] on span "Manage pages" at bounding box center [155, 203] width 145 height 14
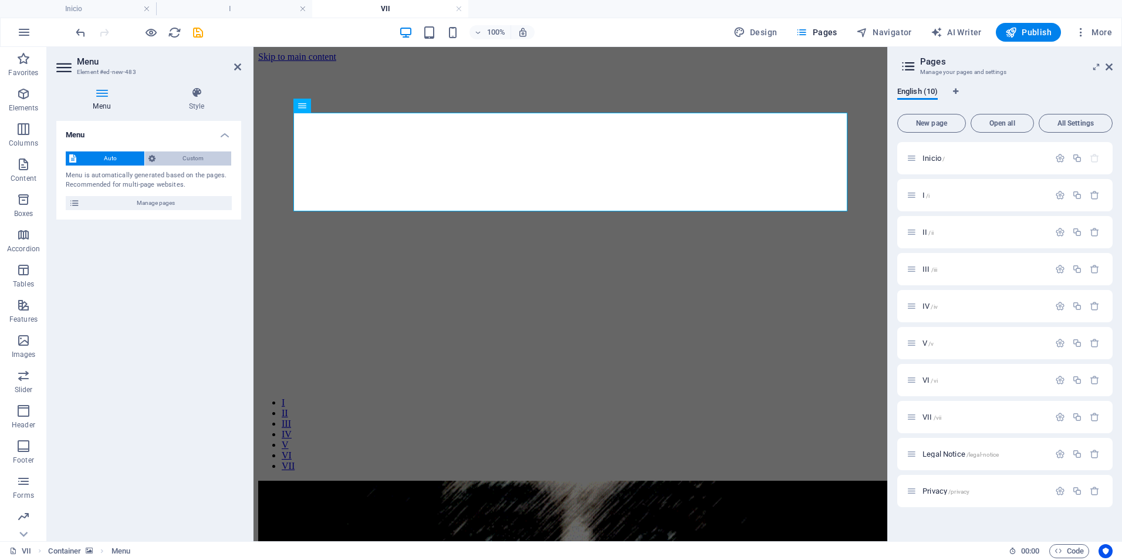
click at [188, 153] on span "Custom" at bounding box center [193, 158] width 69 height 14
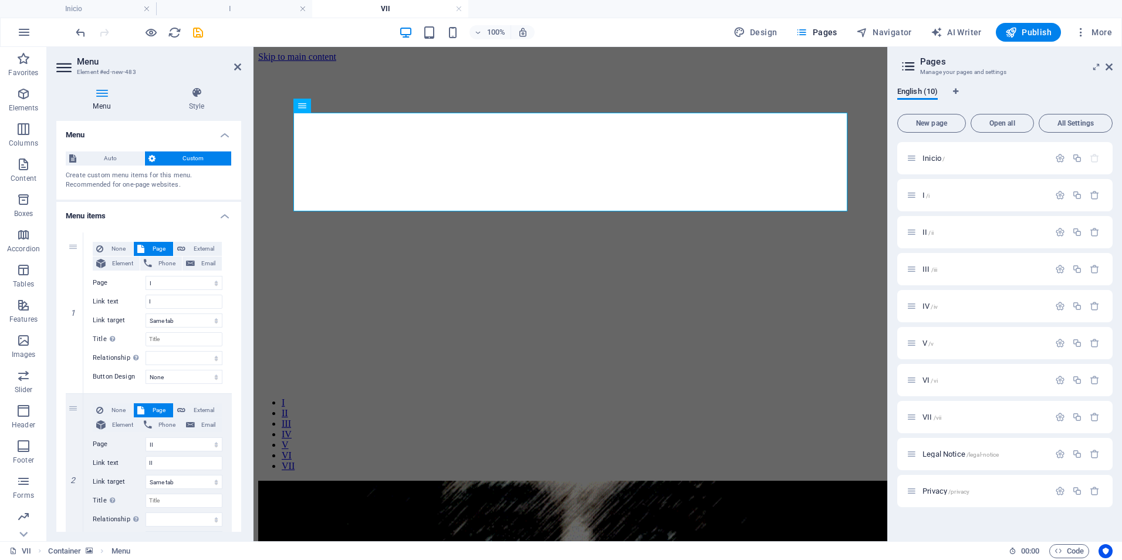
click at [107, 97] on icon at bounding box center [101, 93] width 91 height 12
click at [239, 67] on icon at bounding box center [237, 66] width 7 height 9
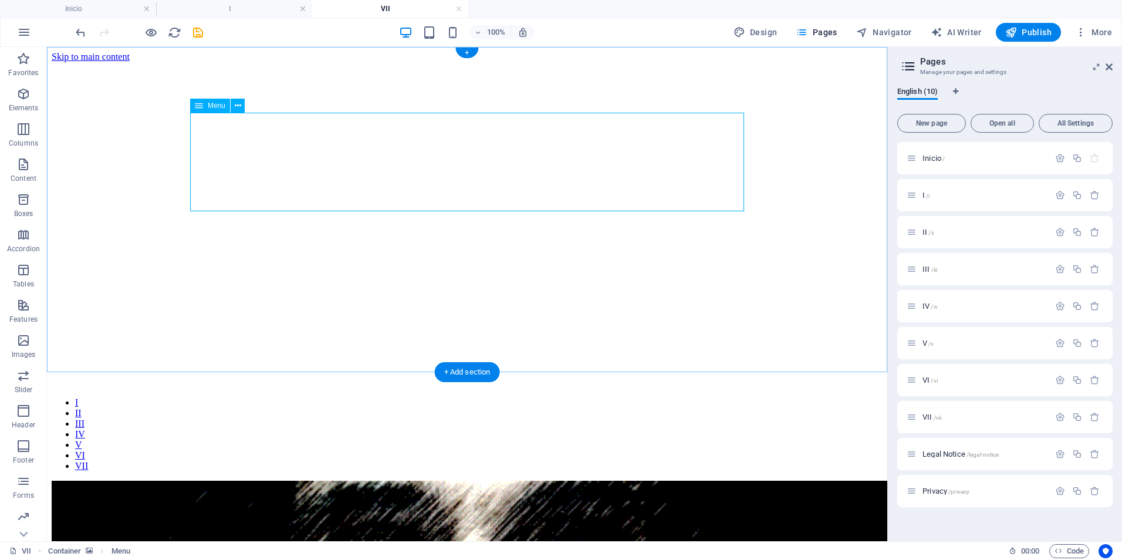
click at [313, 397] on nav "I II III IV V VI VII" at bounding box center [467, 434] width 831 height 74
click at [24, 95] on icon "button" at bounding box center [23, 94] width 14 height 14
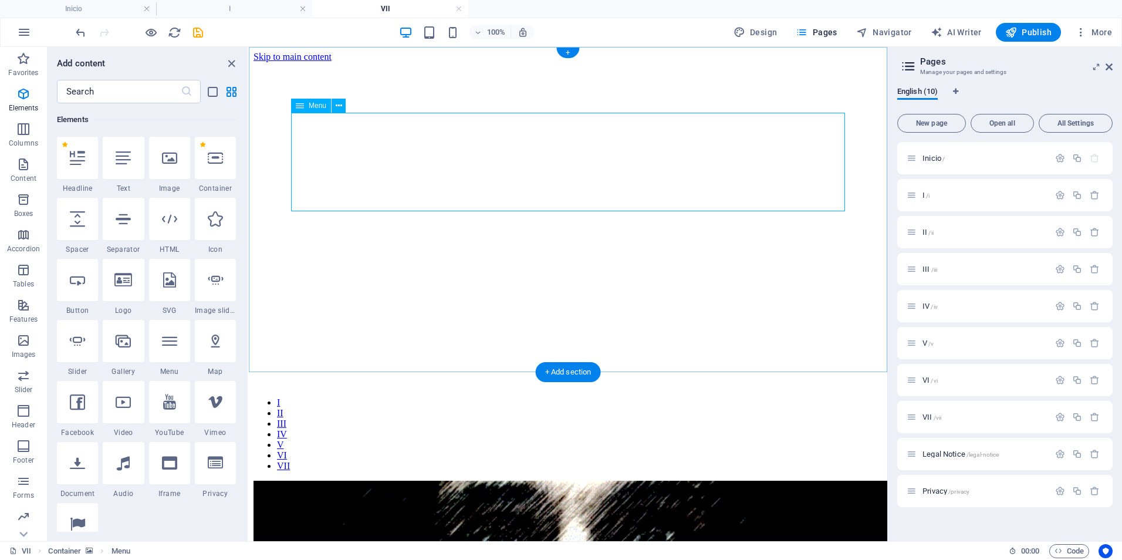
click at [533, 397] on nav "I II III IV V VI VII" at bounding box center [568, 434] width 629 height 74
click at [536, 481] on figure at bounding box center [568, 537] width 629 height 112
click at [488, 397] on nav "I II III IV V VI VII" at bounding box center [568, 434] width 629 height 74
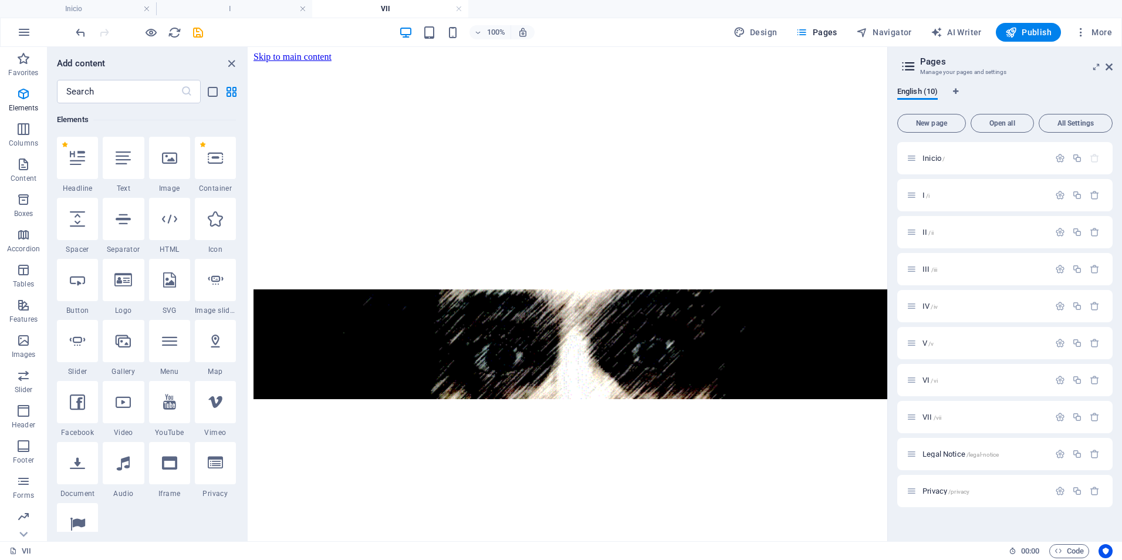
click at [587, 322] on html "Skip to main content" at bounding box center [568, 226] width 639 height 359
click at [580, 273] on div "+ Add section" at bounding box center [568, 274] width 65 height 20
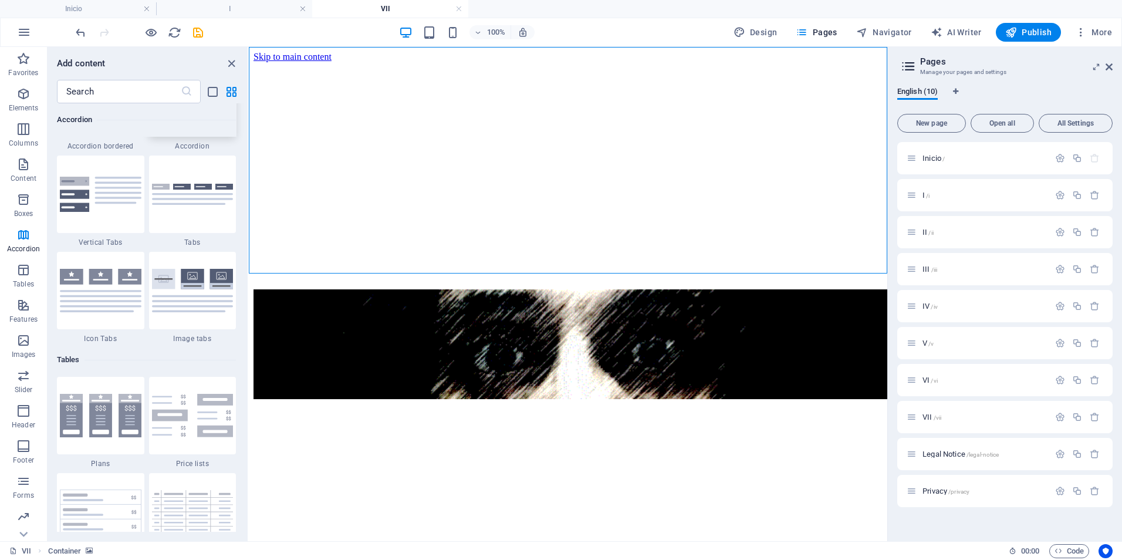
scroll to position [3638, 0]
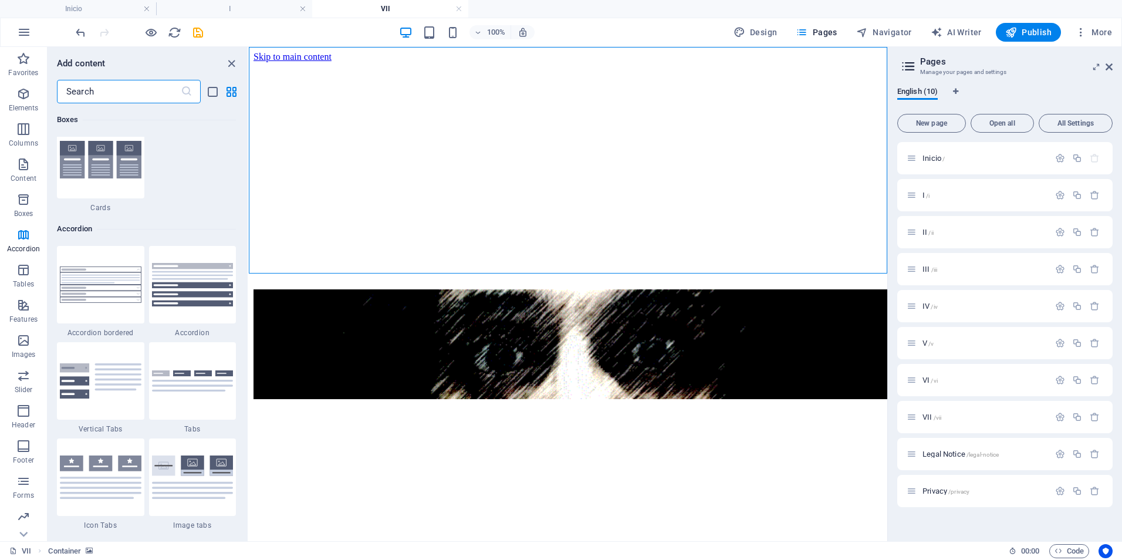
click at [114, 93] on input "text" at bounding box center [119, 91] width 124 height 23
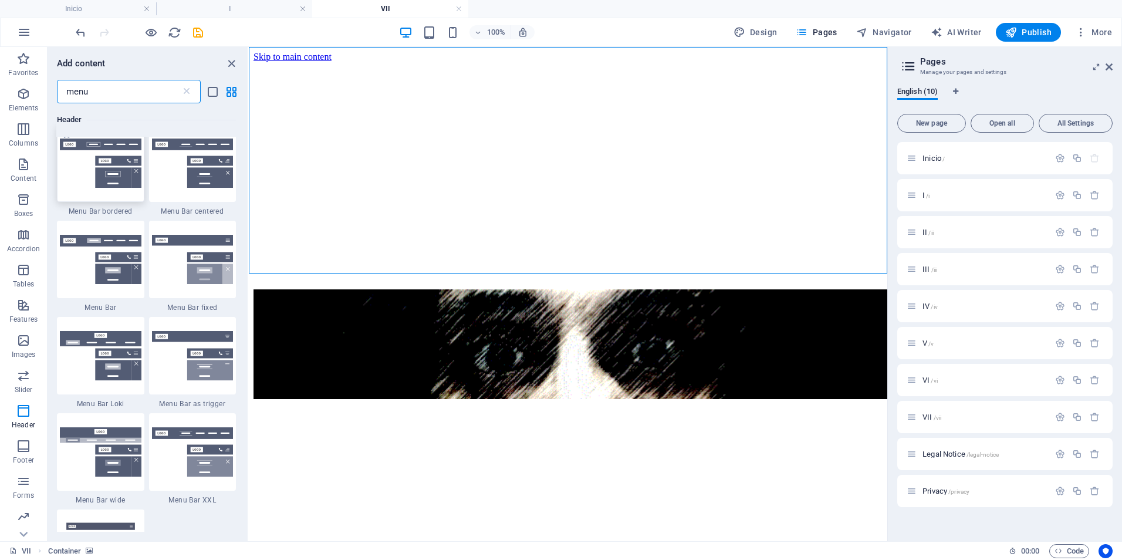
scroll to position [411, 0]
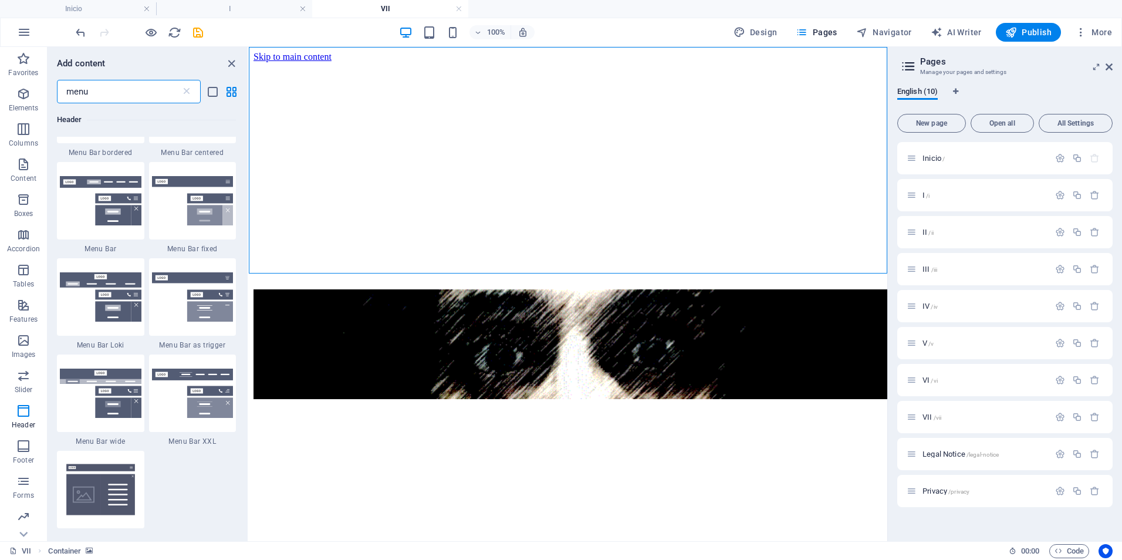
click at [683, 318] on html "Skip to main content" at bounding box center [568, 226] width 639 height 359
click at [564, 273] on div "+ Add section" at bounding box center [568, 274] width 65 height 20
click at [940, 159] on span "Inicio /" at bounding box center [934, 158] width 22 height 9
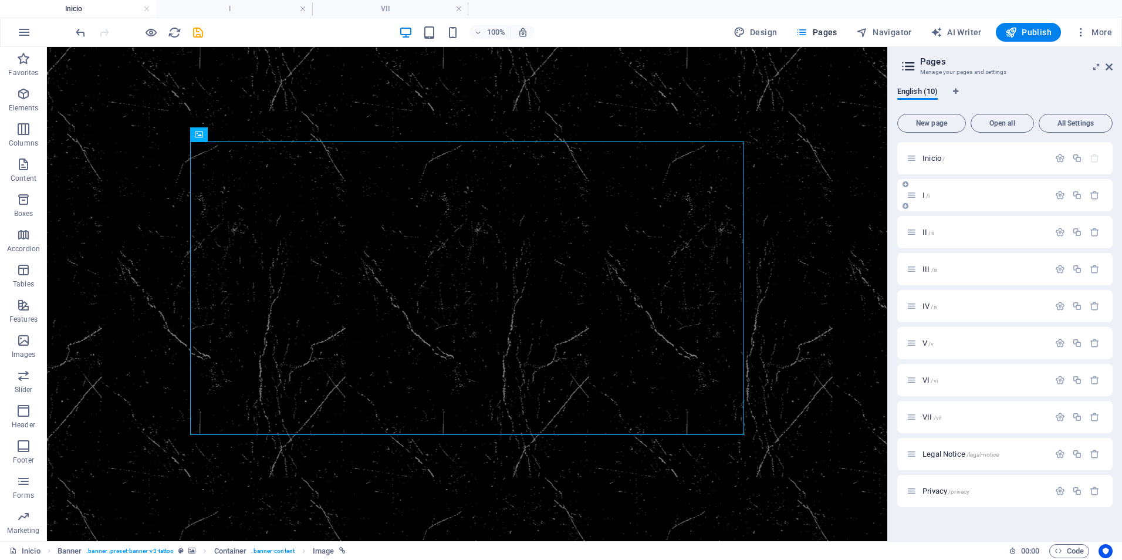
click at [931, 190] on div "I /i" at bounding box center [978, 194] width 143 height 13
click at [925, 194] on span "I /i" at bounding box center [926, 195] width 7 height 9
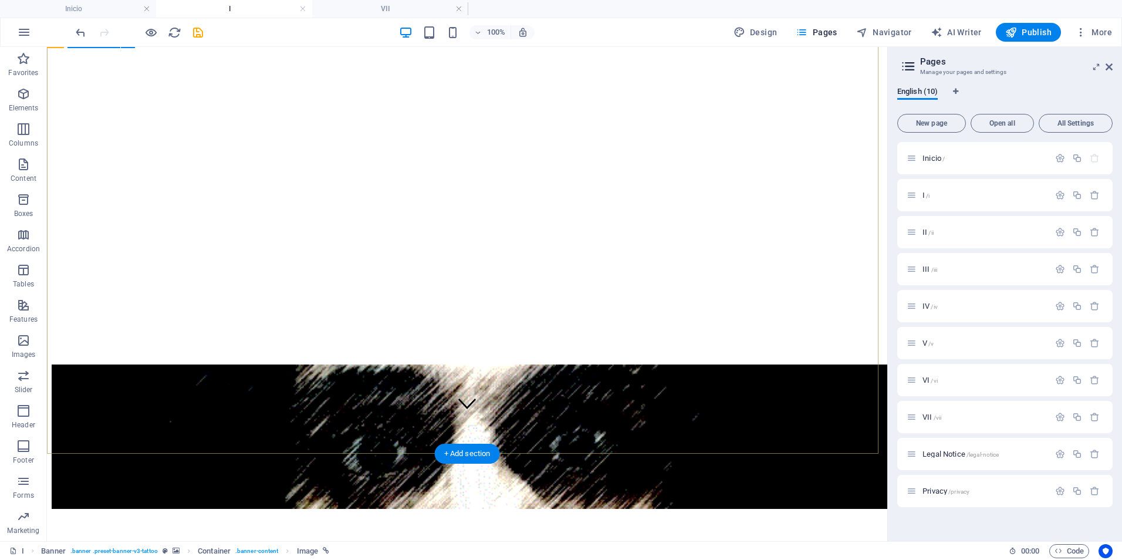
scroll to position [176, 0]
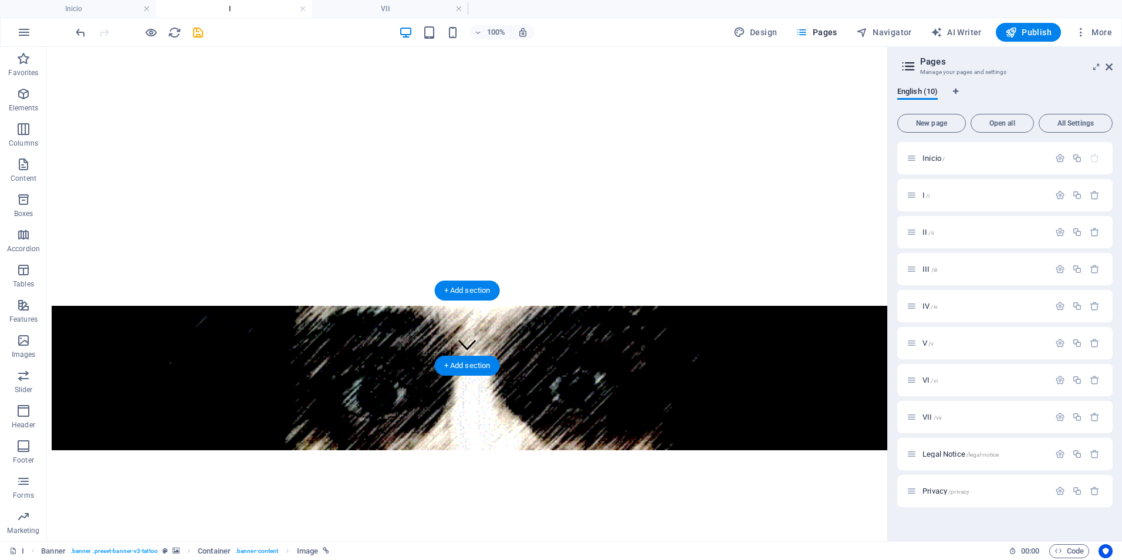
click at [823, 464] on figure at bounding box center [467, 464] width 831 height 0
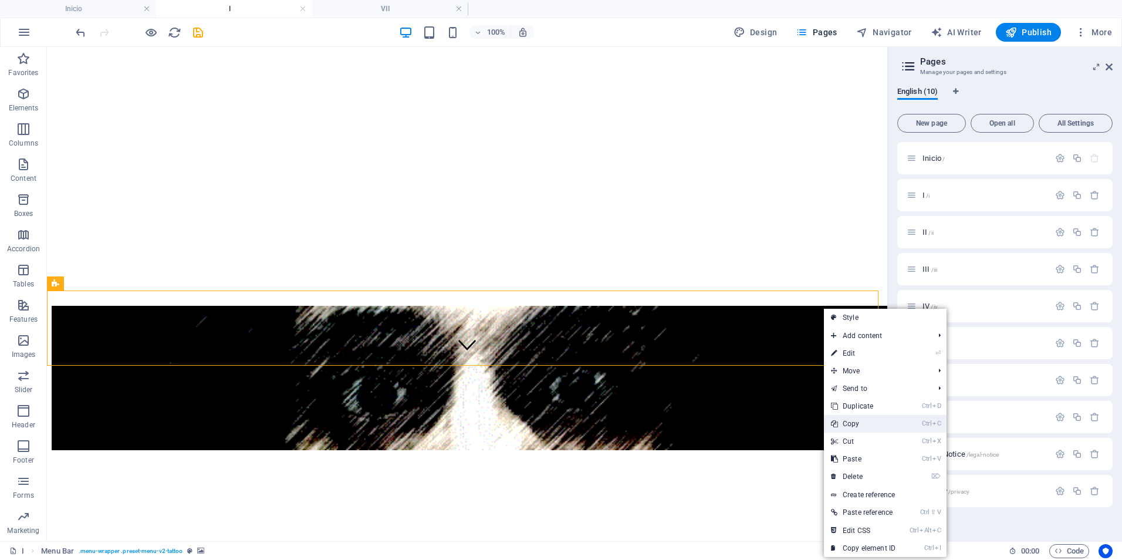
click at [859, 422] on link "Ctrl C Copy" at bounding box center [863, 424] width 79 height 18
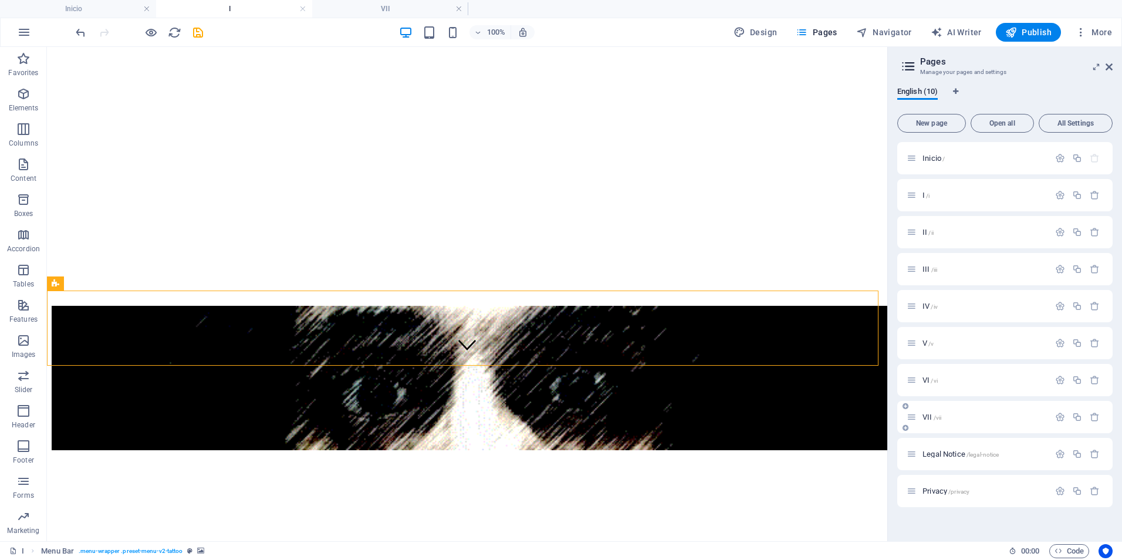
click at [934, 418] on span "/vii" at bounding box center [938, 417] width 8 height 6
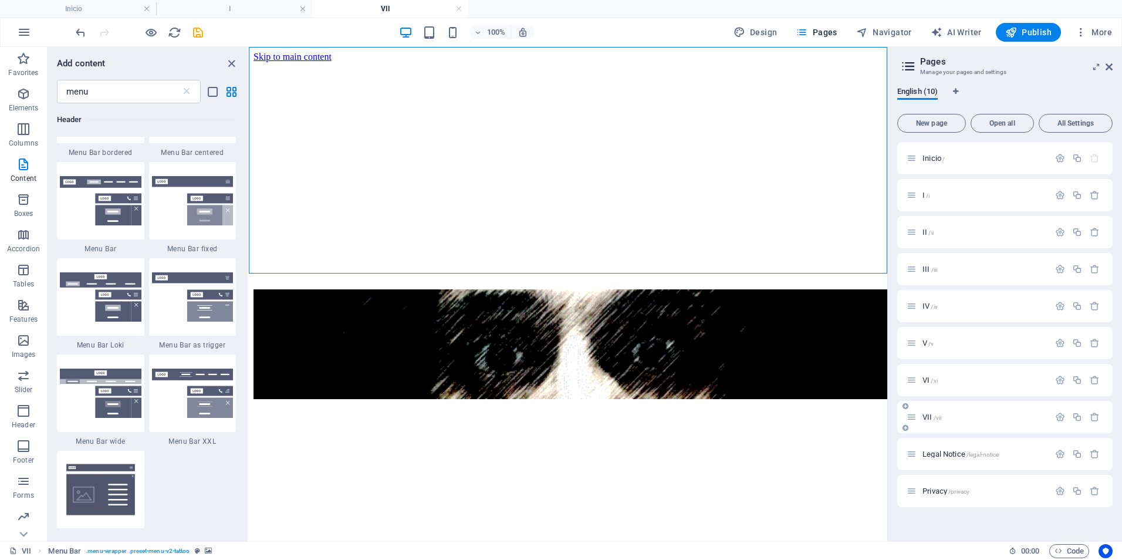
scroll to position [0, 0]
click at [686, 335] on html "Skip to main content" at bounding box center [568, 226] width 639 height 359
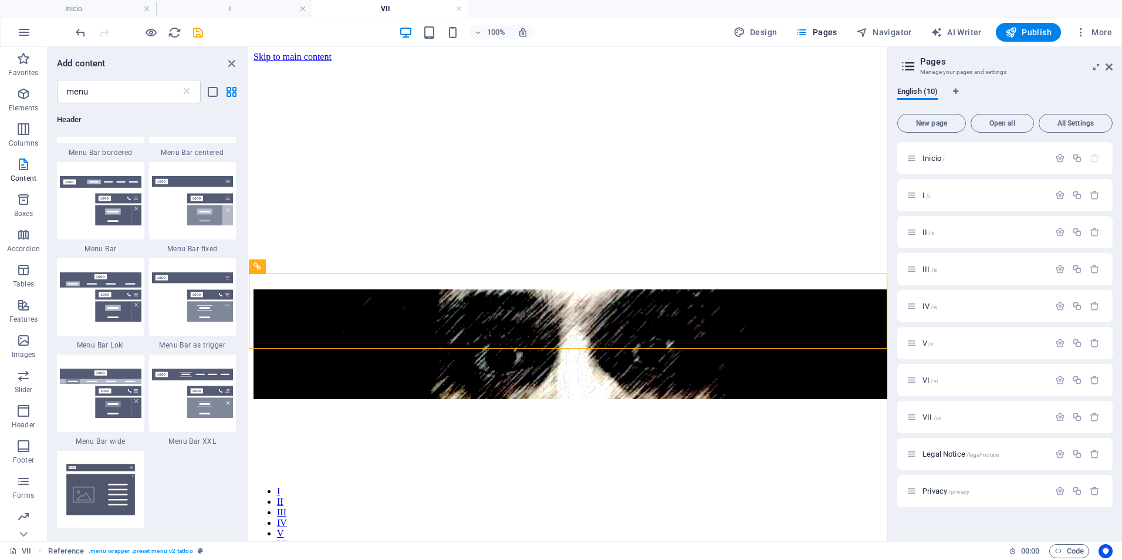
drag, startPoint x: 570, startPoint y: 349, endPoint x: 391, endPoint y: 375, distance: 180.9
click at [570, 349] on div "+ Add section" at bounding box center [568, 349] width 65 height 20
click at [569, 350] on div "+ Add section" at bounding box center [568, 349] width 65 height 20
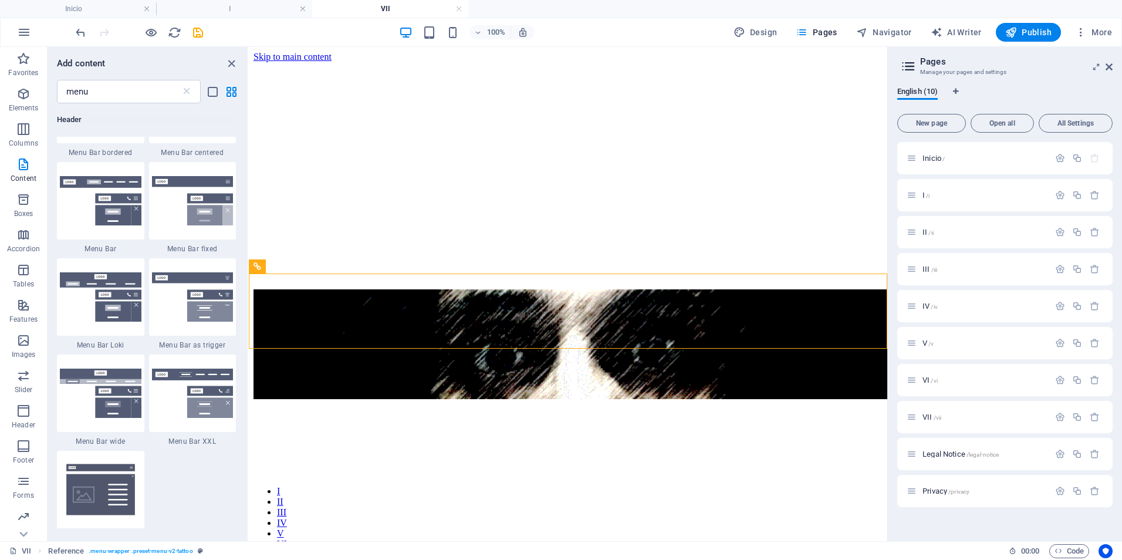
click at [563, 347] on div "+ Add section" at bounding box center [568, 349] width 65 height 20
click at [565, 347] on div "+ Add section" at bounding box center [568, 349] width 65 height 20
click at [112, 94] on input "menu" at bounding box center [119, 91] width 124 height 23
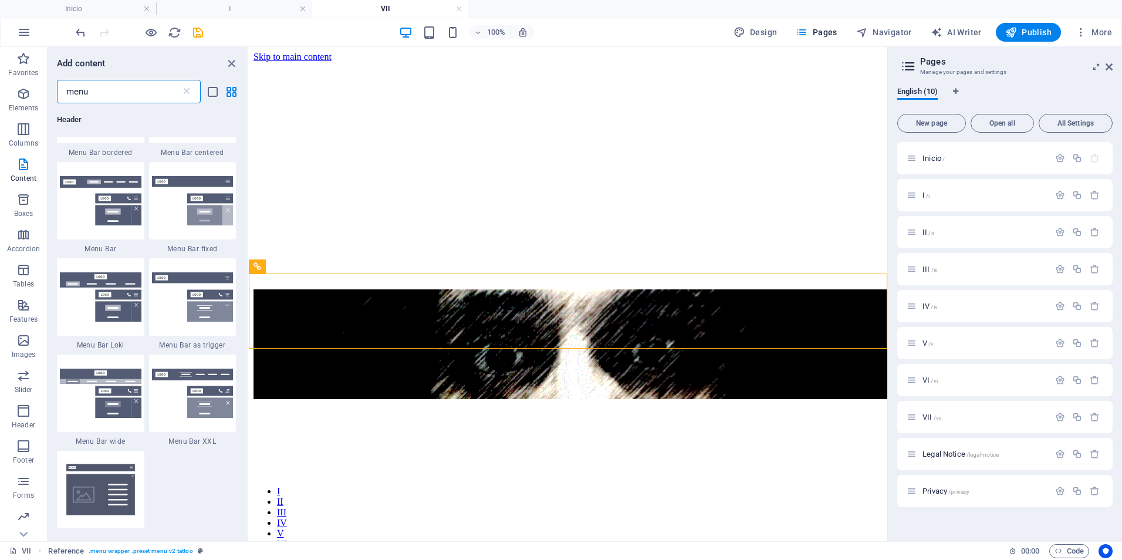
click at [112, 94] on input "menu" at bounding box center [119, 91] width 124 height 23
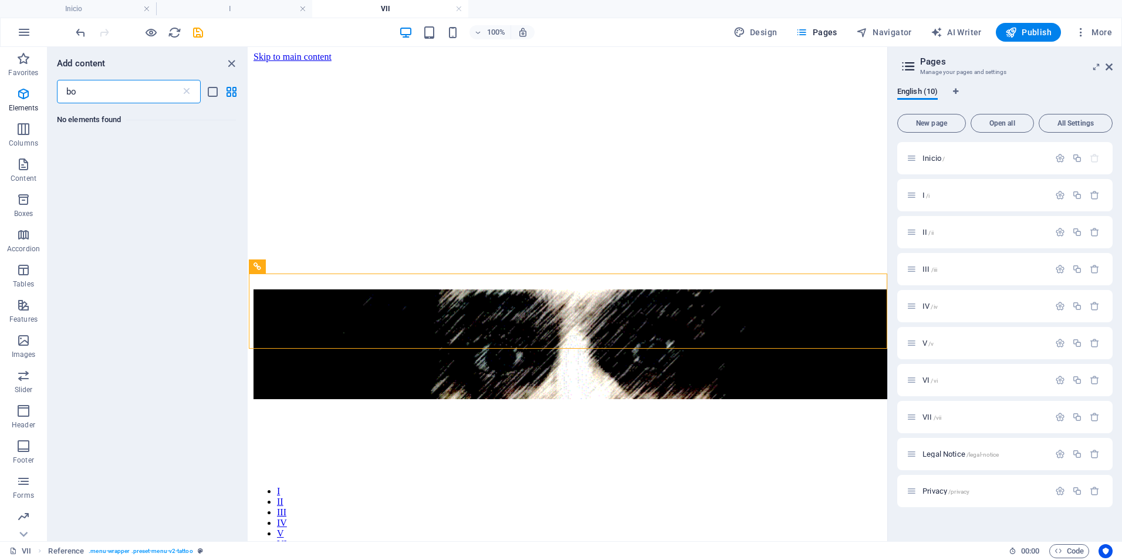
type input "b"
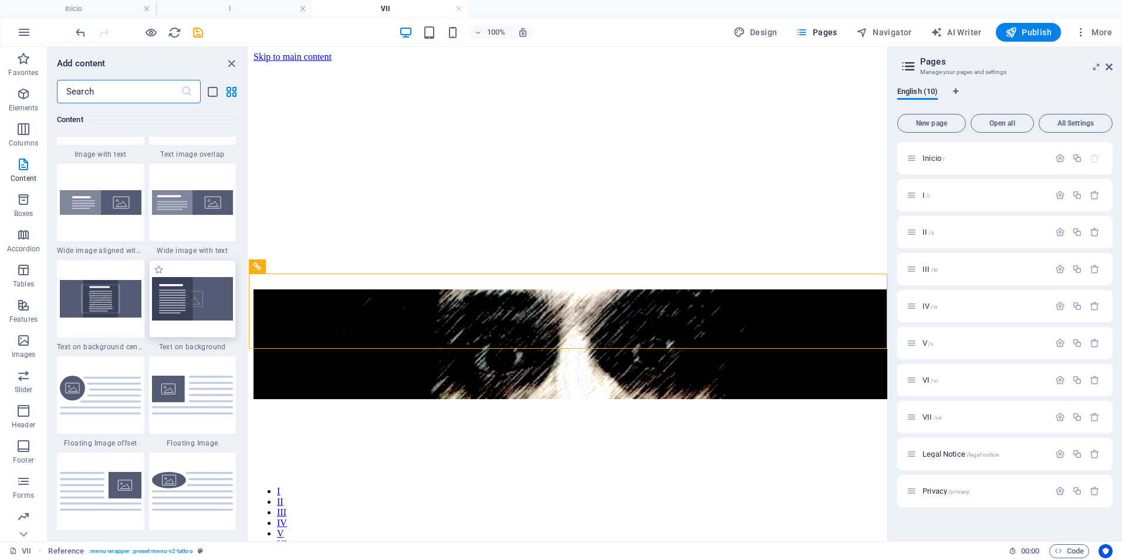
scroll to position [2327, 0]
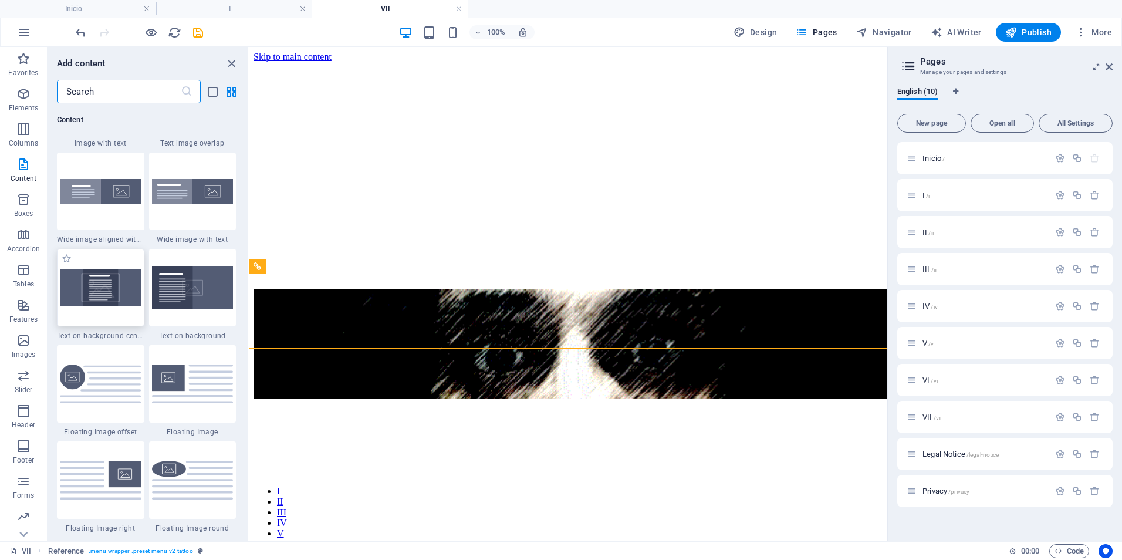
click at [125, 294] on img at bounding box center [101, 287] width 82 height 37
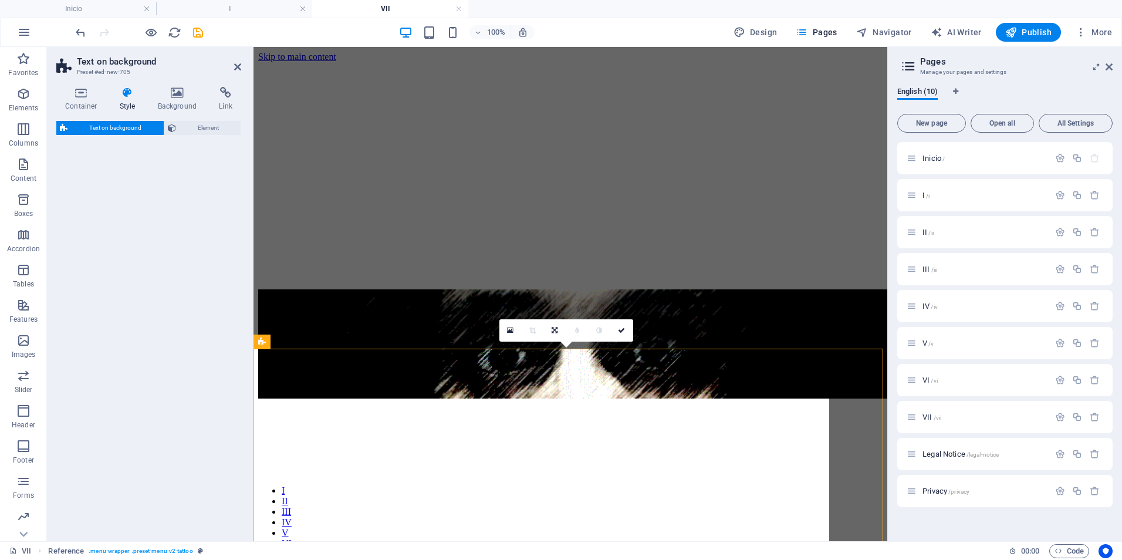
select select "%"
select select "rem"
select select "px"
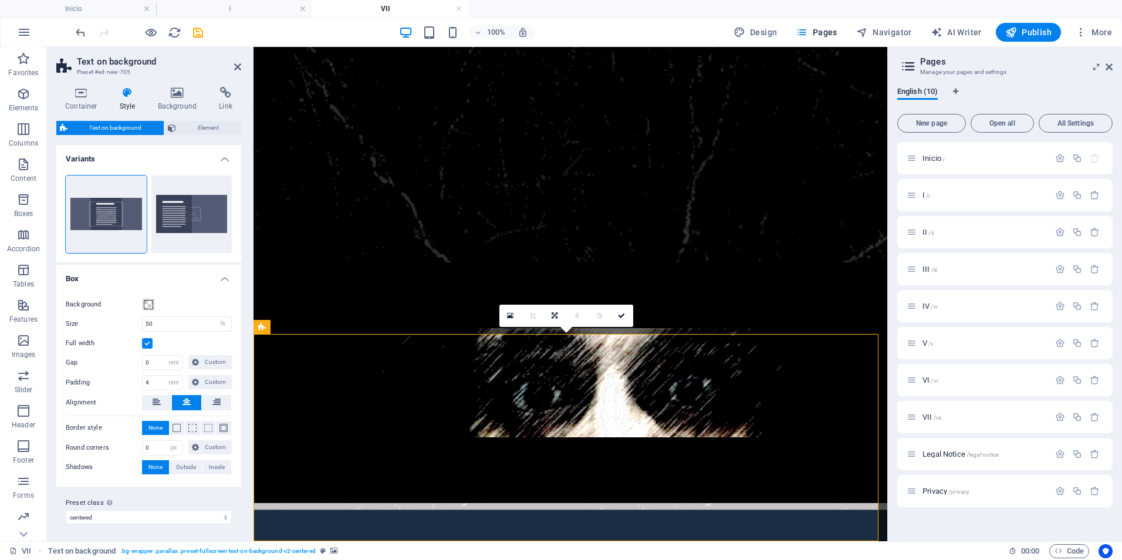
scroll to position [15, 0]
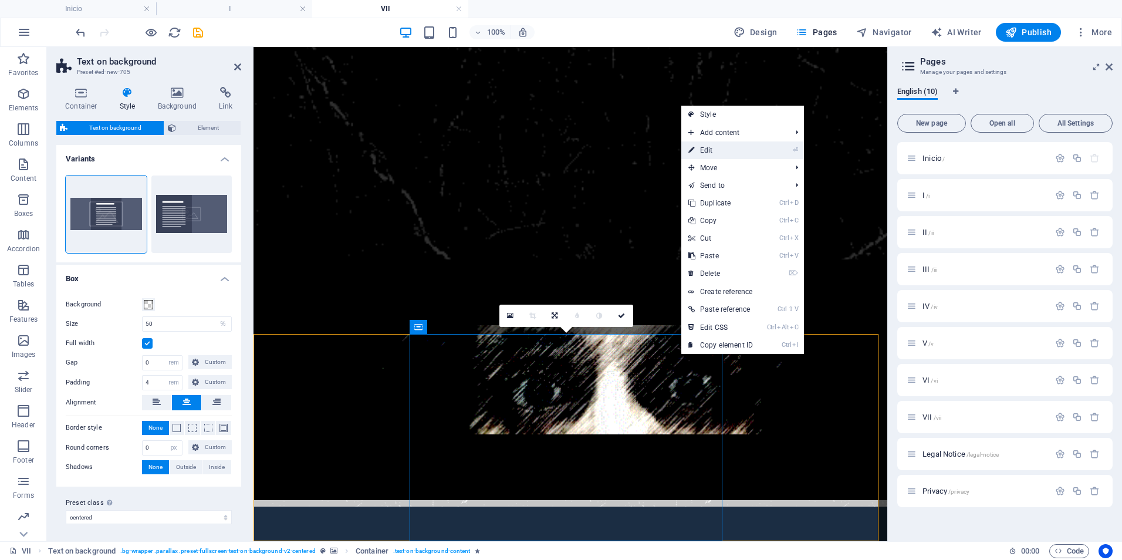
click at [725, 151] on link "⏎ Edit" at bounding box center [720, 150] width 79 height 18
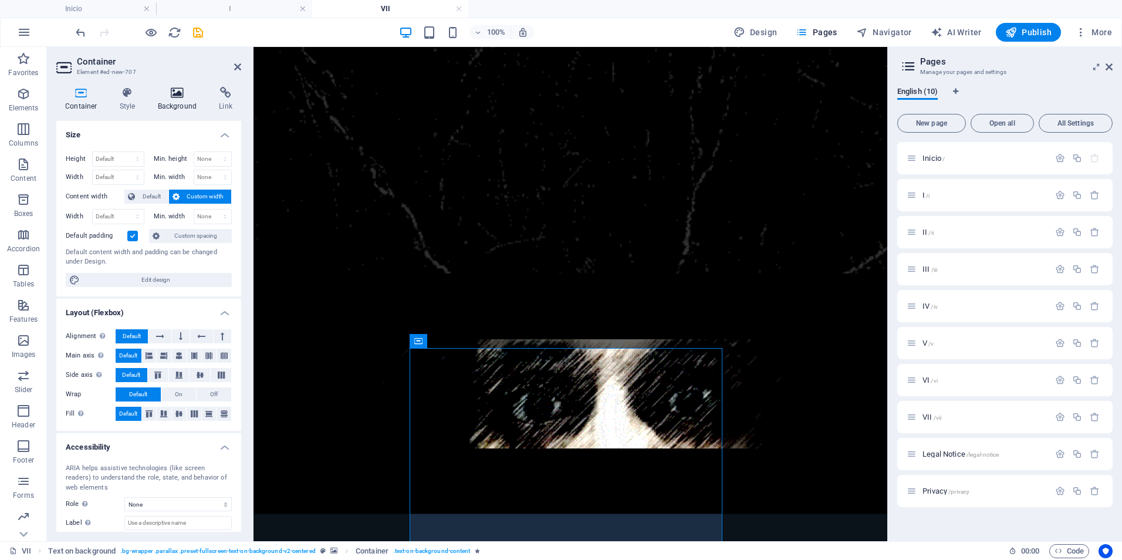
click at [175, 90] on icon at bounding box center [177, 93] width 57 height 12
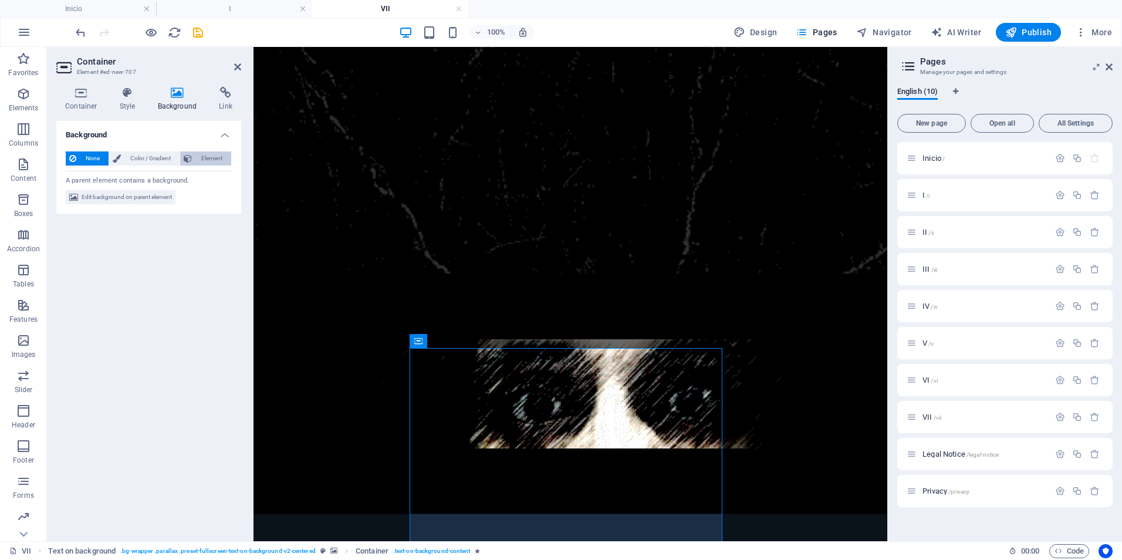
click at [212, 161] on span "Element" at bounding box center [211, 158] width 32 height 14
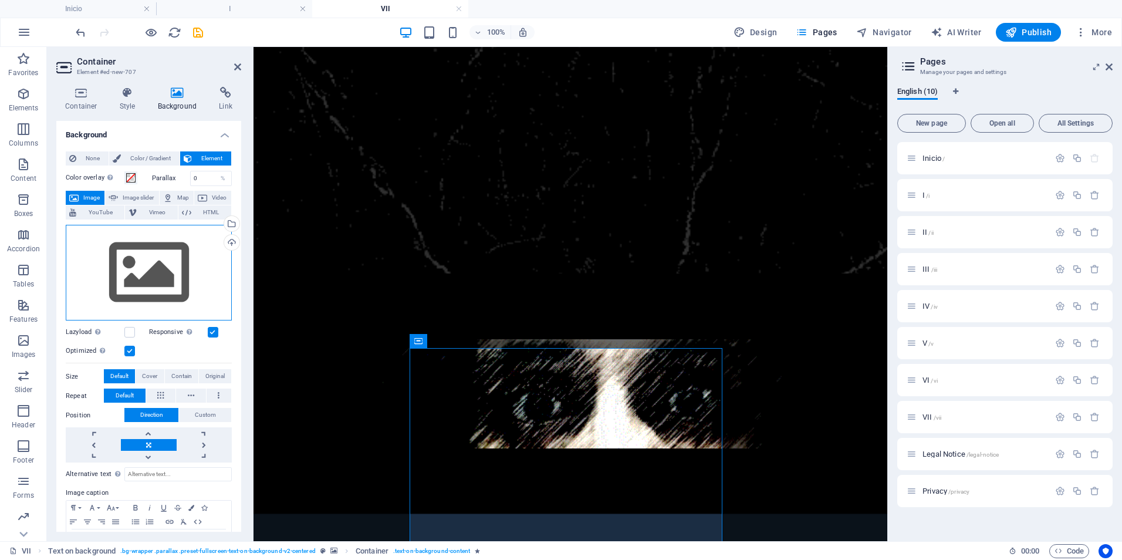
click at [156, 271] on div "Drag files here, click to choose files or select files from Files or our free s…" at bounding box center [149, 273] width 166 height 96
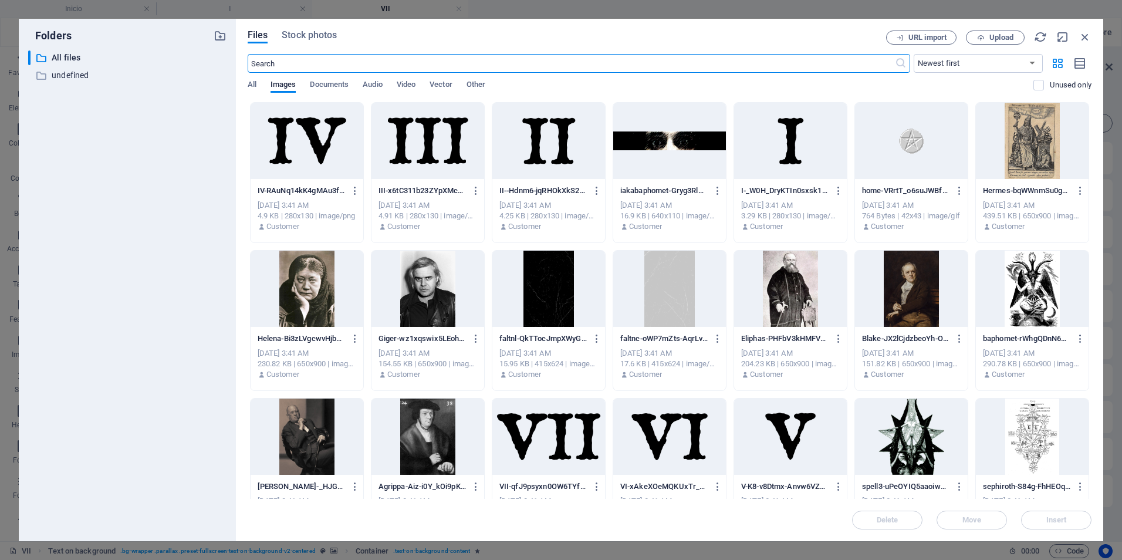
scroll to position [0, 0]
click at [545, 281] on div at bounding box center [548, 289] width 113 height 76
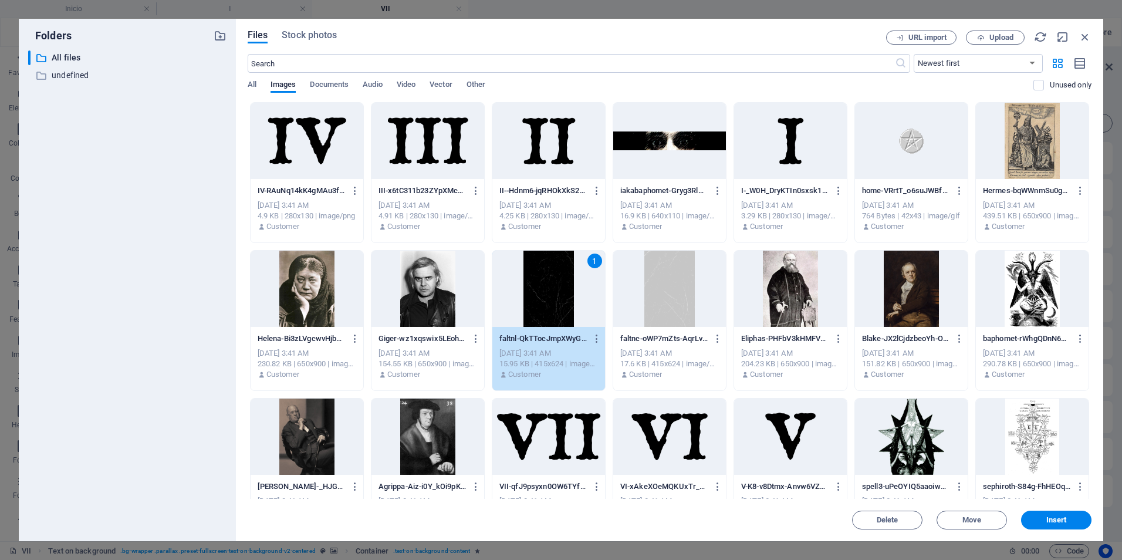
click at [1056, 514] on button "Insert" at bounding box center [1056, 520] width 70 height 19
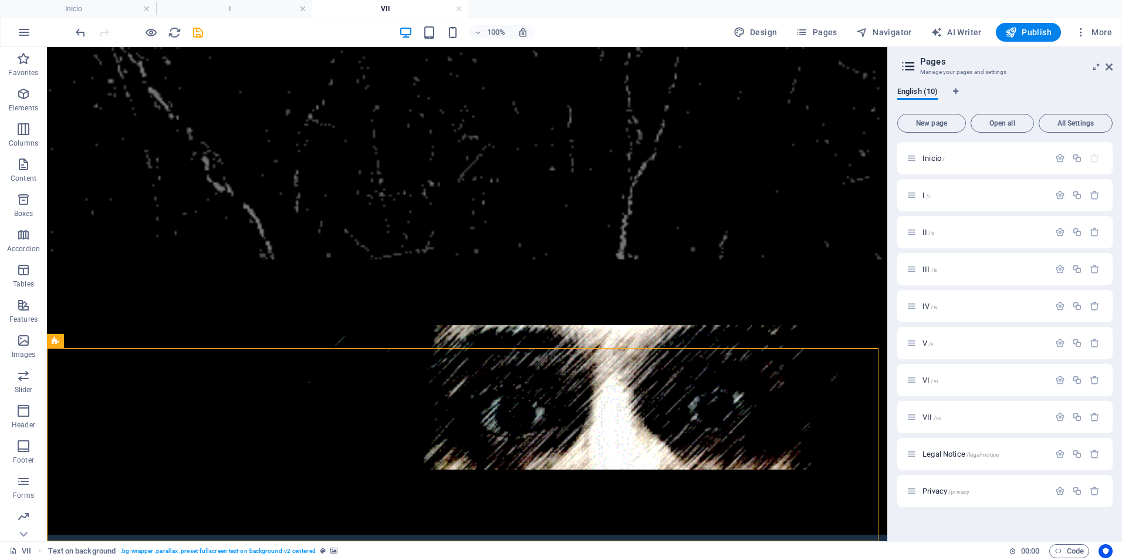
scroll to position [1, 0]
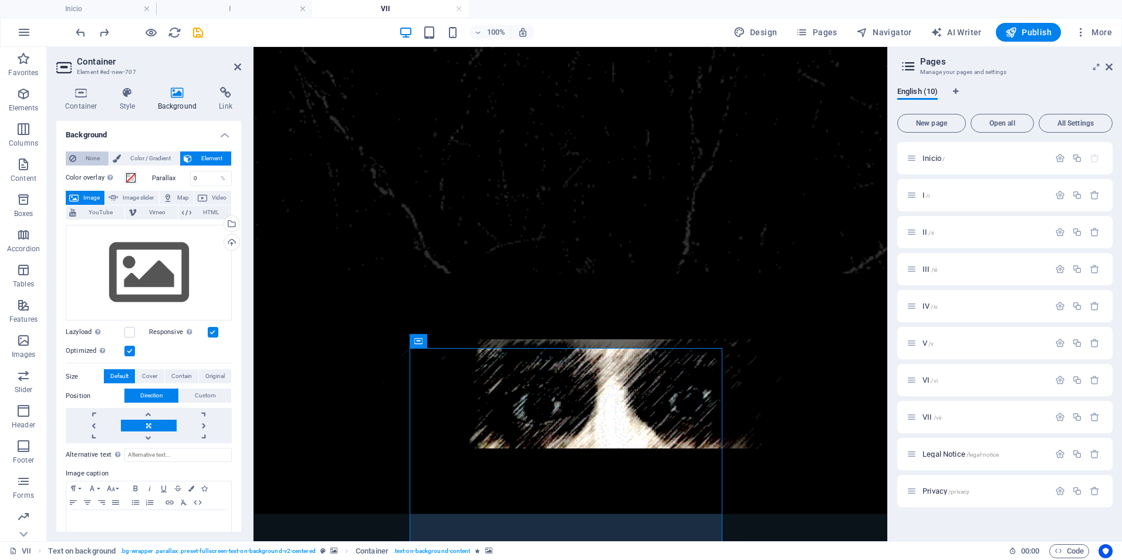
click at [86, 155] on span "None" at bounding box center [92, 158] width 25 height 14
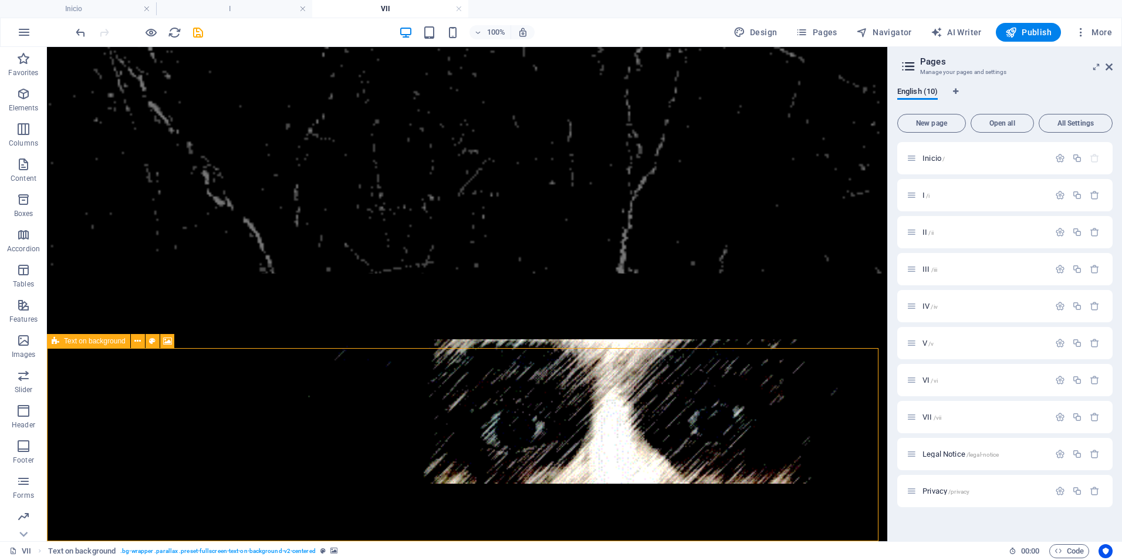
click at [61, 341] on div "Text on background" at bounding box center [88, 341] width 83 height 14
select select "%"
select select "rem"
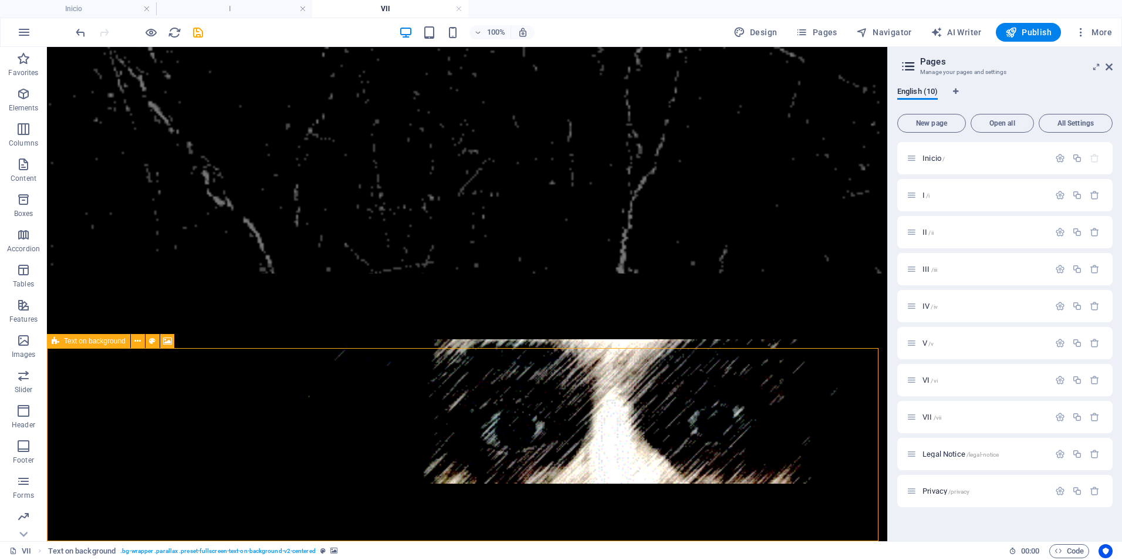
select select "rem"
select select "px"
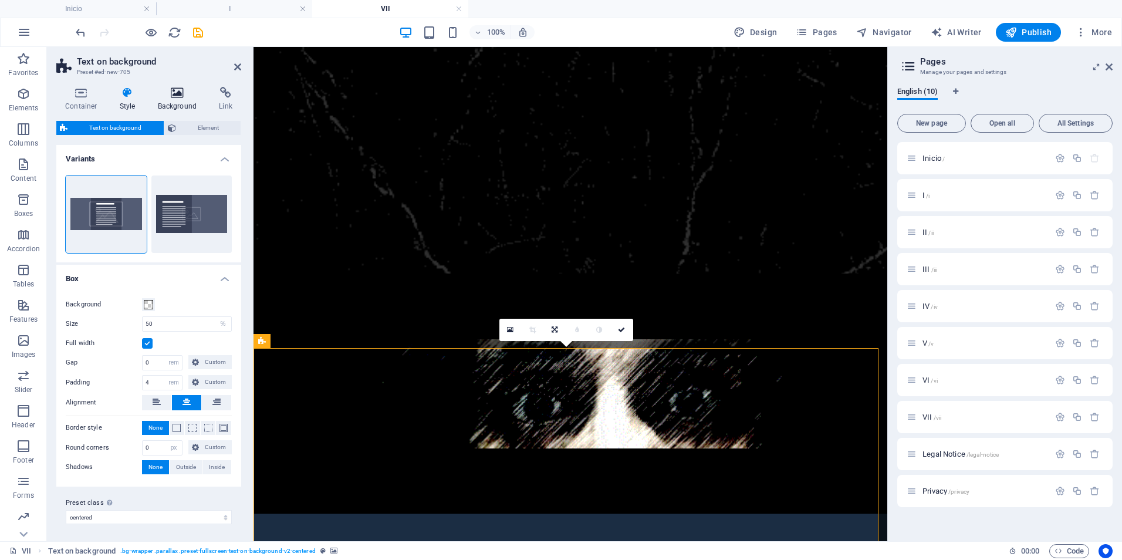
click at [180, 94] on icon at bounding box center [177, 93] width 57 height 12
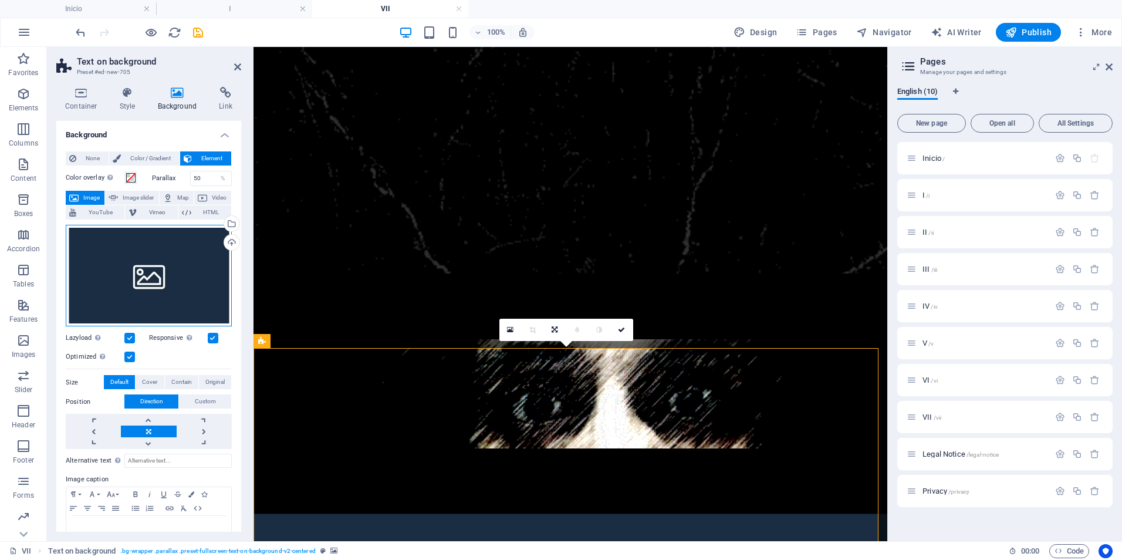
click at [143, 270] on div "Drag files here, click to choose files or select files from Files or our free s…" at bounding box center [149, 276] width 166 height 102
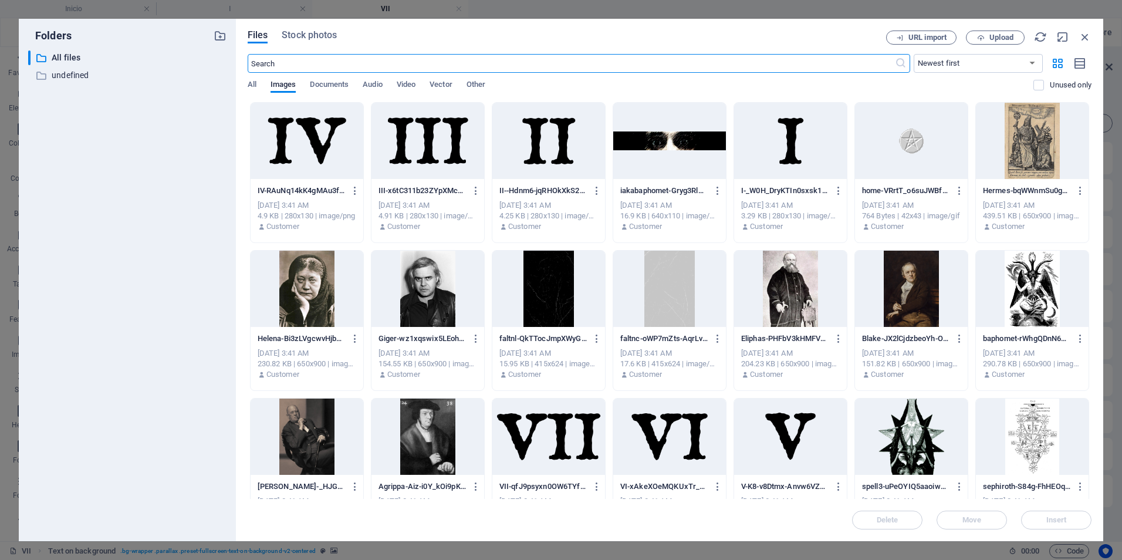
scroll to position [0, 0]
click at [536, 279] on div at bounding box center [548, 289] width 113 height 76
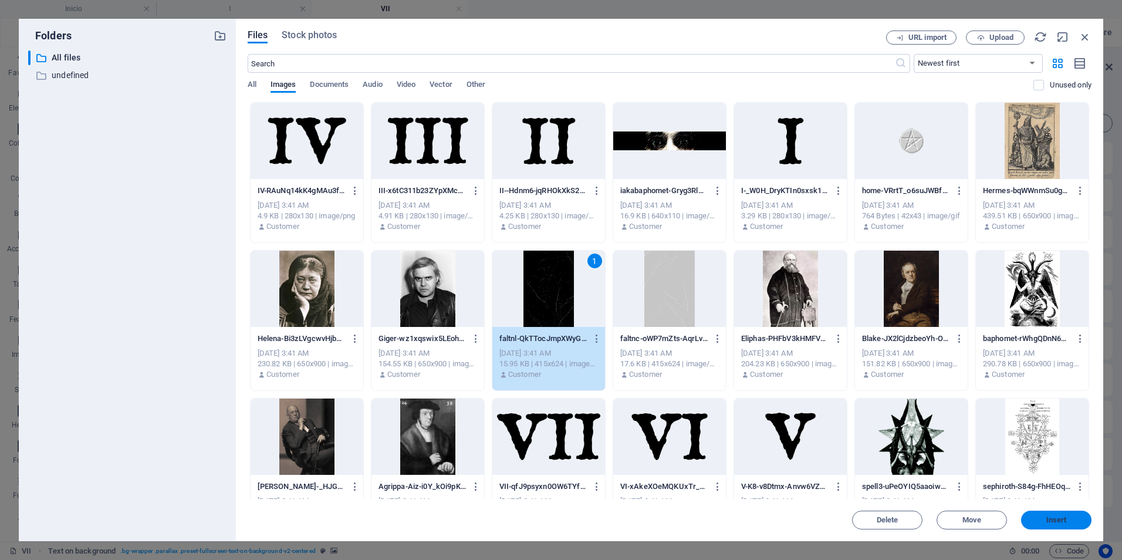
click at [1048, 519] on span "Insert" at bounding box center [1056, 519] width 21 height 7
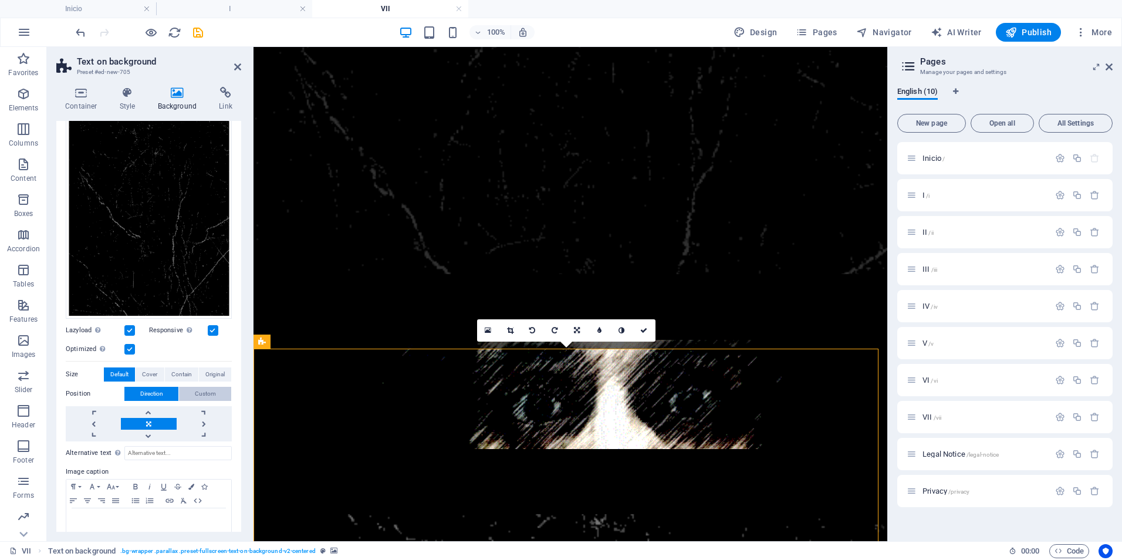
scroll to position [171, 0]
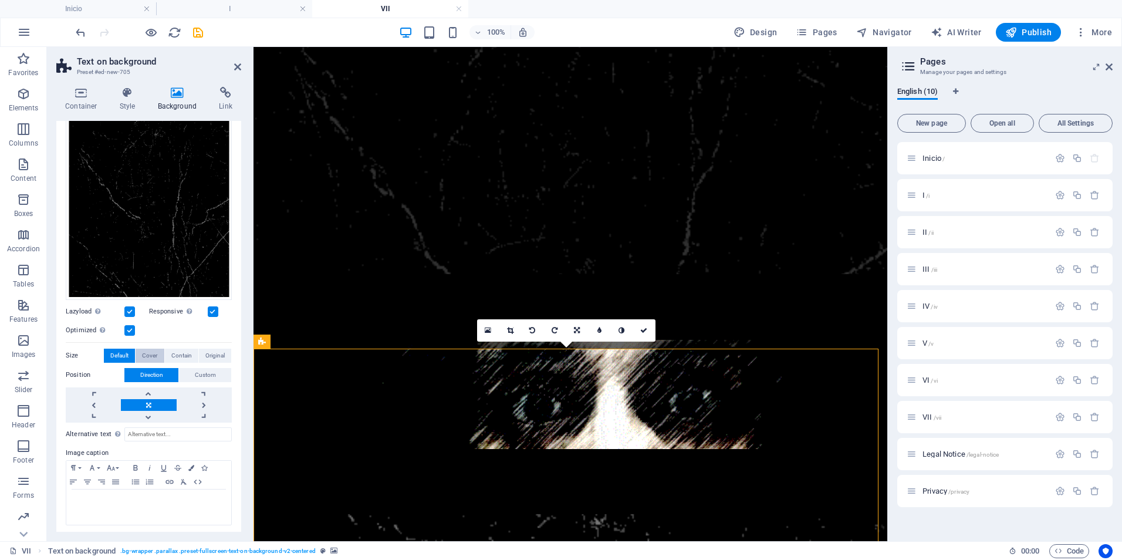
click at [146, 351] on span "Cover" at bounding box center [149, 356] width 15 height 14
click at [210, 349] on span "Original" at bounding box center [214, 356] width 19 height 14
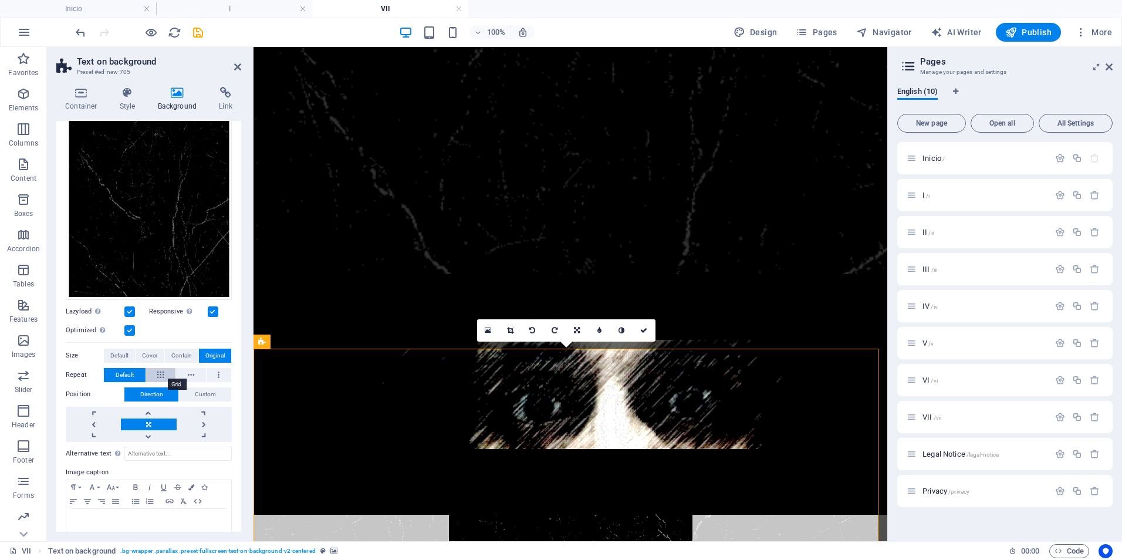
click at [156, 372] on button at bounding box center [161, 375] width 30 height 14
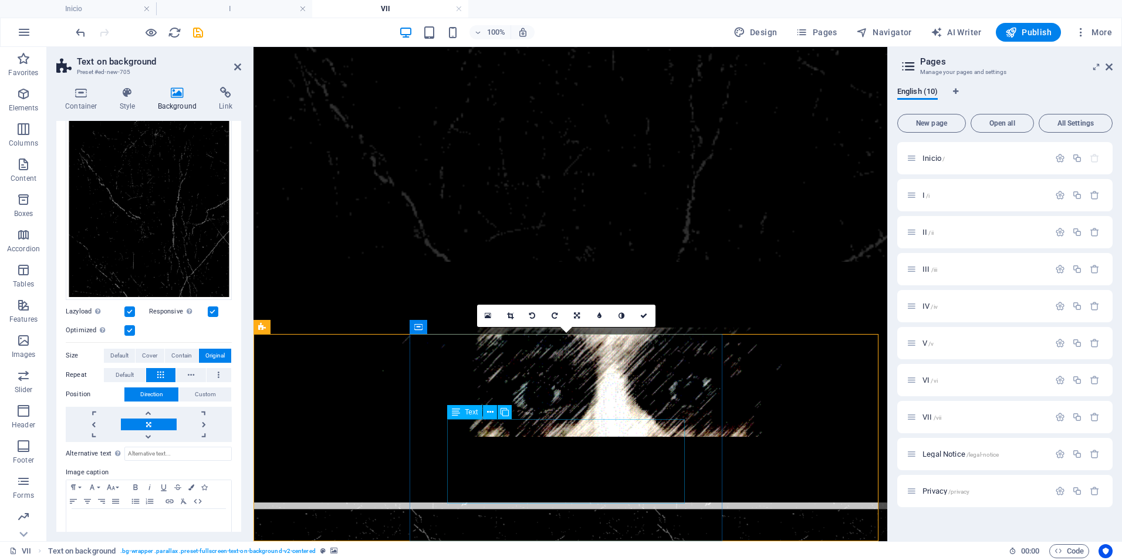
scroll to position [15, 0]
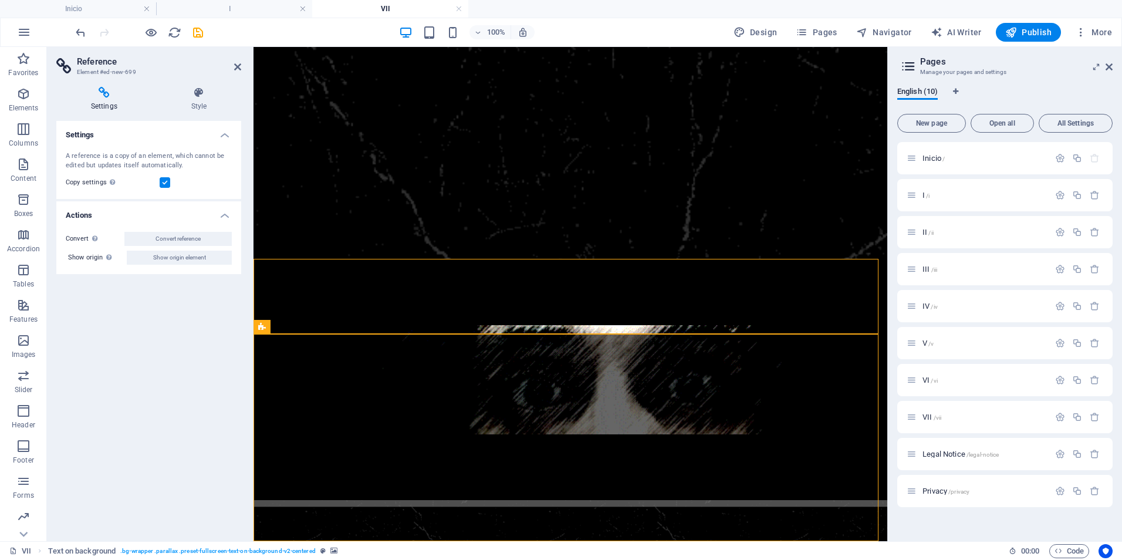
scroll to position [1, 0]
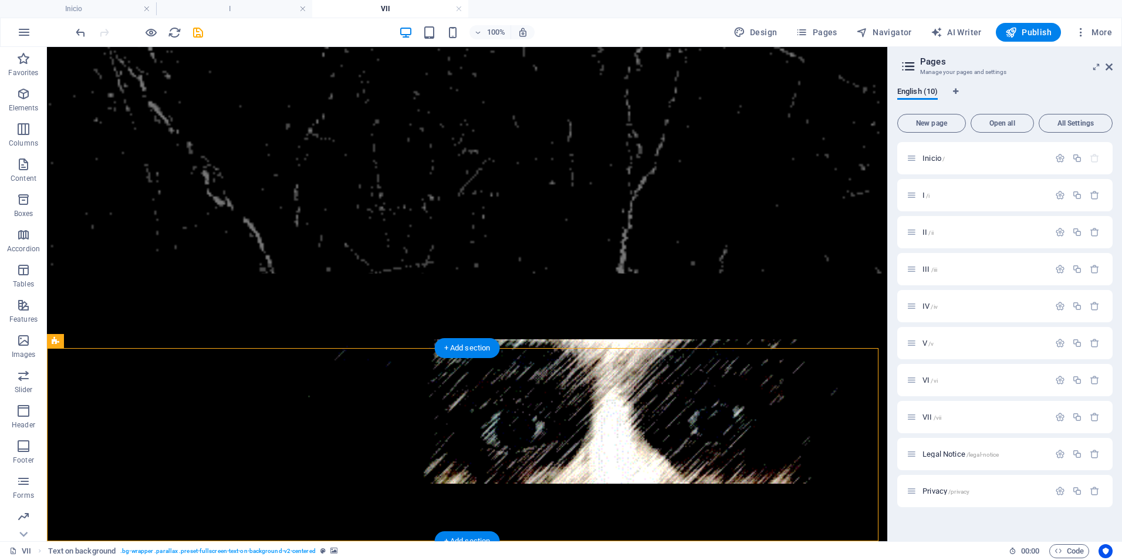
click at [55, 341] on icon at bounding box center [56, 341] width 8 height 14
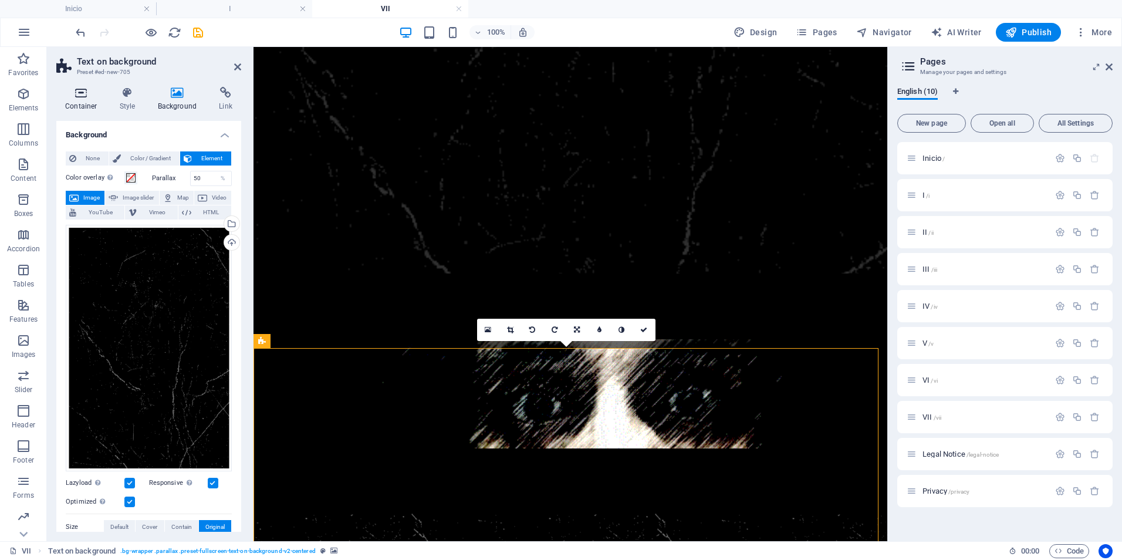
click at [80, 93] on icon at bounding box center [81, 93] width 50 height 12
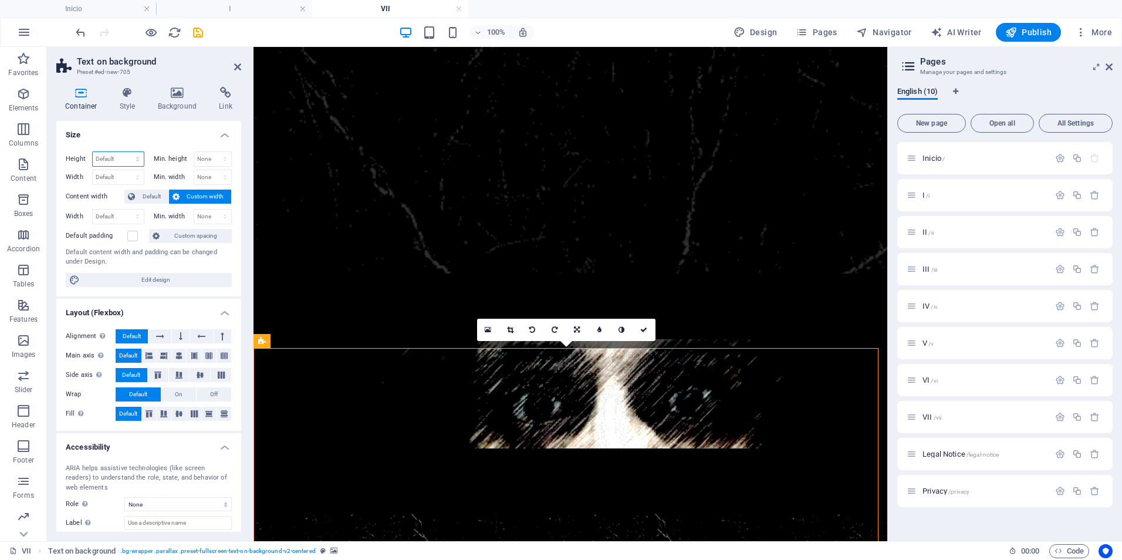
click at [110, 158] on select "Default px rem % vh vw" at bounding box center [118, 159] width 51 height 14
select select "px"
click at [126, 152] on select "Default px rem % vh vw" at bounding box center [118, 159] width 51 height 14
type input "1080"
click at [168, 130] on h4 "Size" at bounding box center [148, 131] width 185 height 21
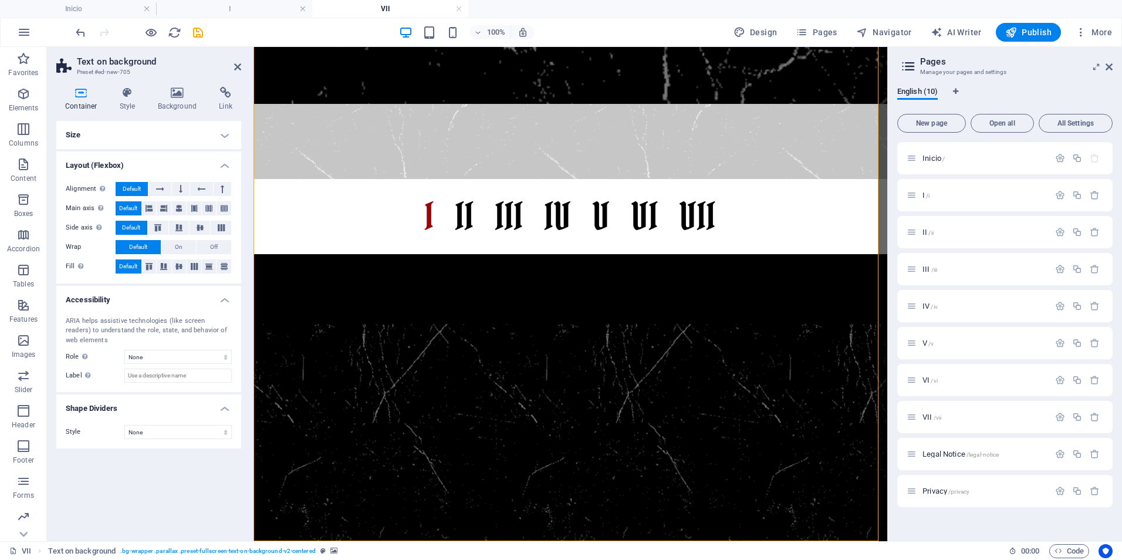
scroll to position [441, 0]
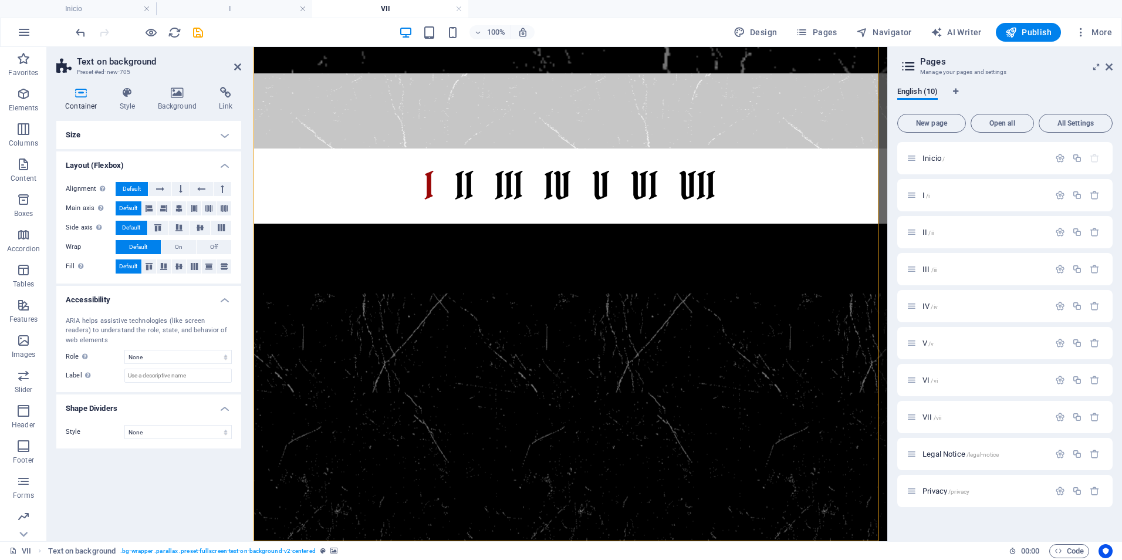
click at [25, 99] on icon "button" at bounding box center [23, 94] width 14 height 14
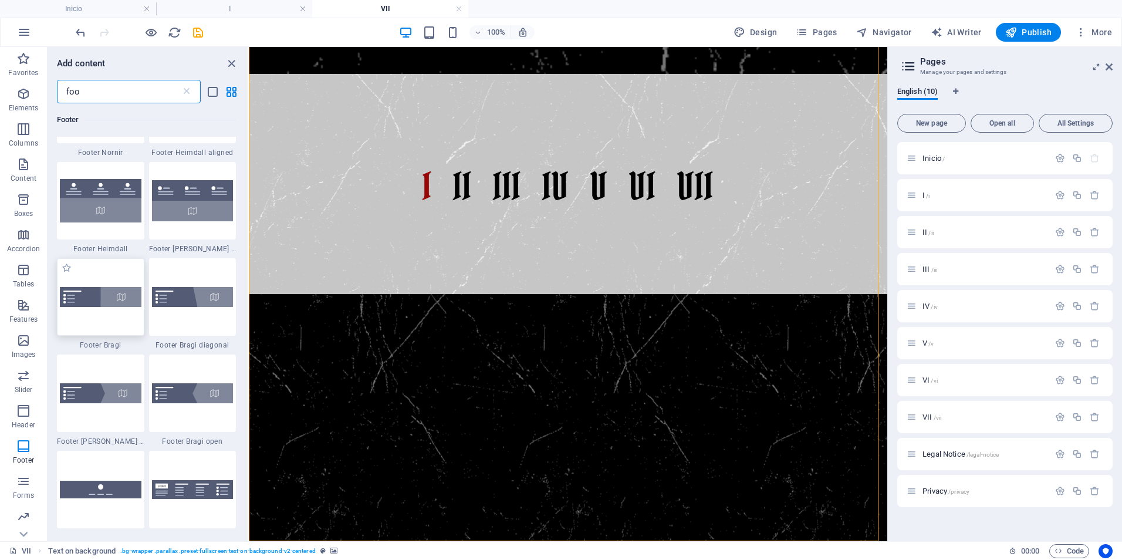
scroll to position [109, 0]
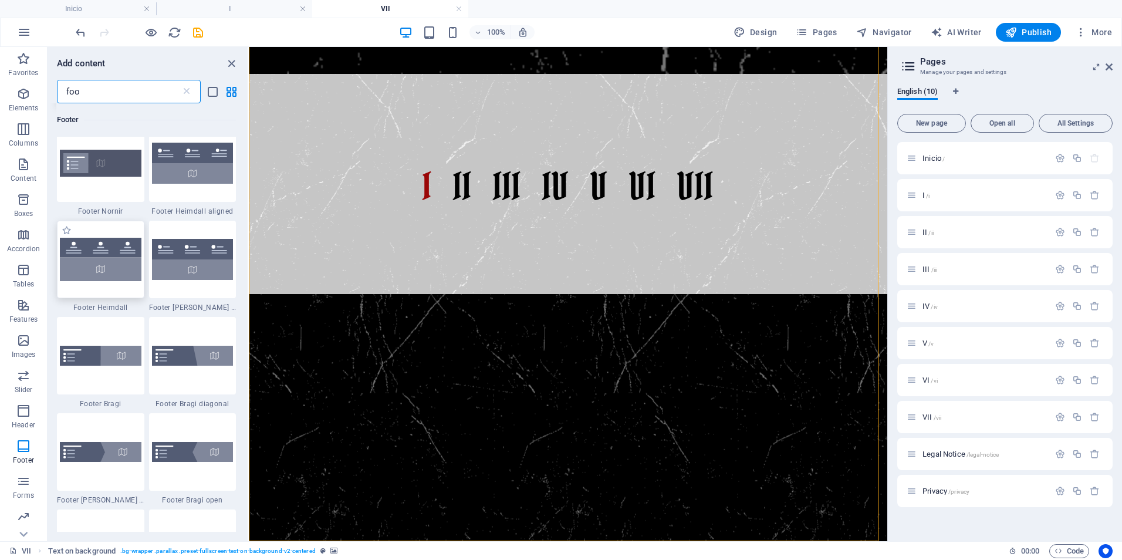
type input "foo"
click at [96, 255] on img at bounding box center [101, 259] width 82 height 43
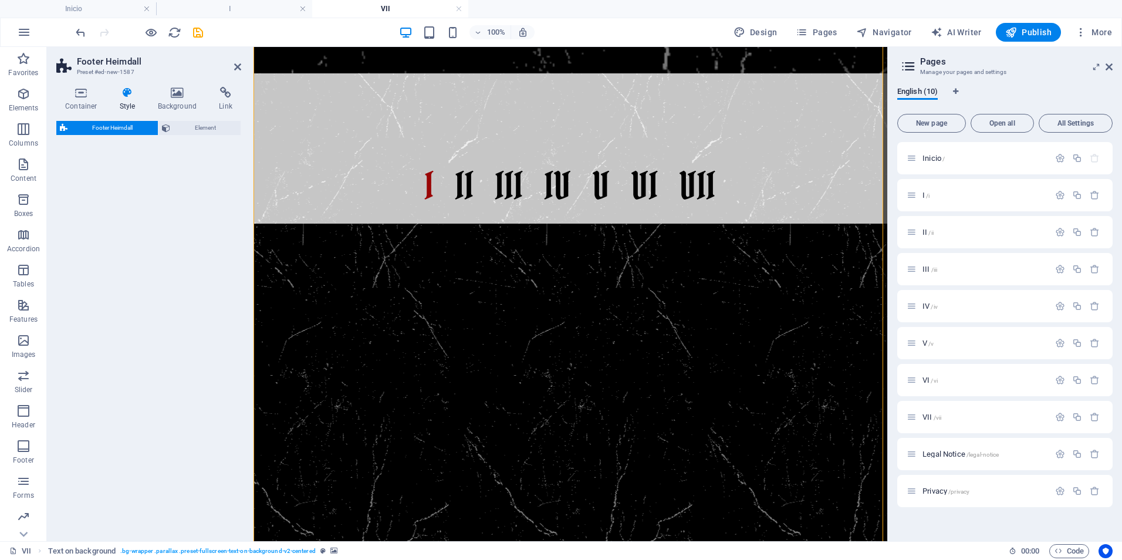
select select "rem"
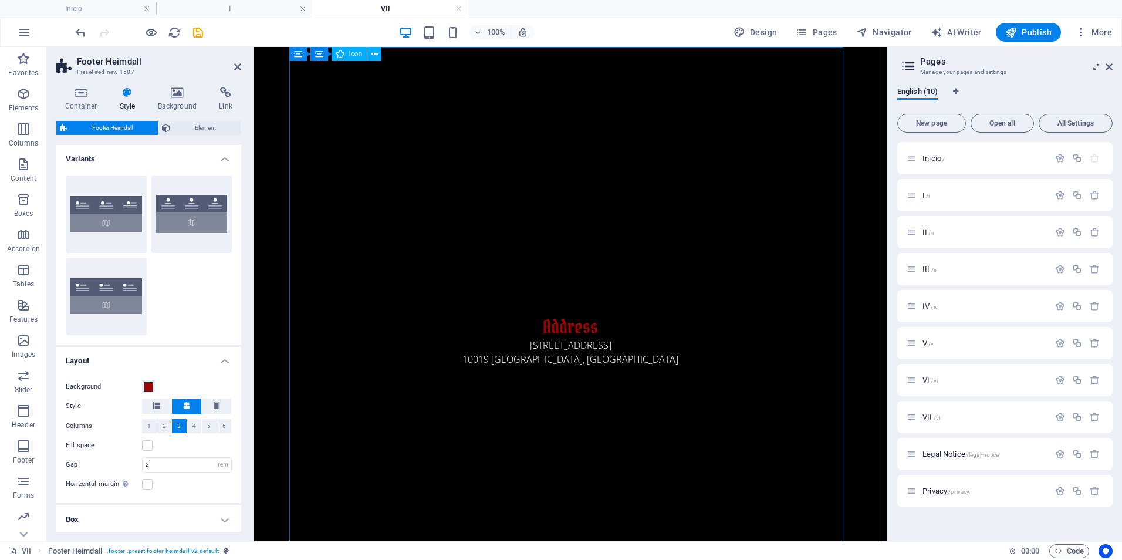
scroll to position [859, 0]
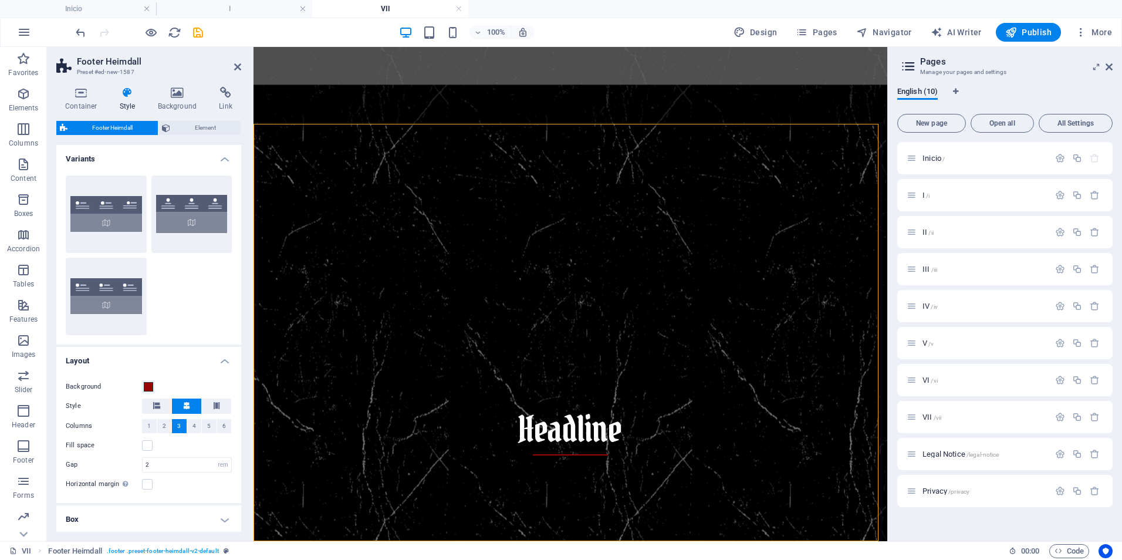
click at [184, 218] on div "Default" at bounding box center [191, 213] width 81 height 77
click at [161, 214] on button "Default" at bounding box center [191, 213] width 81 height 77
click at [117, 213] on button "Aligned" at bounding box center [106, 213] width 81 height 77
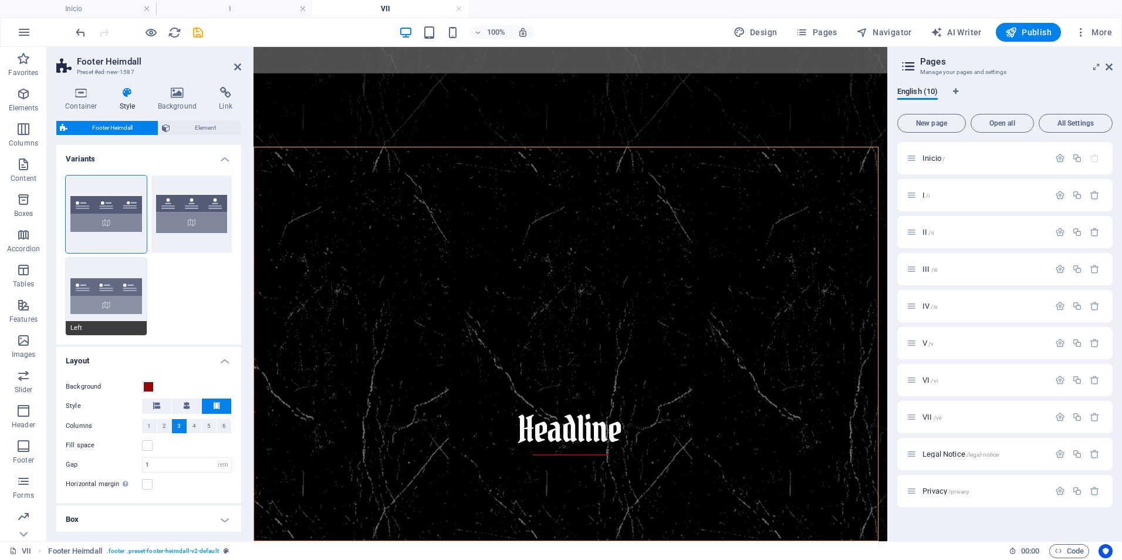
scroll to position [836, 0]
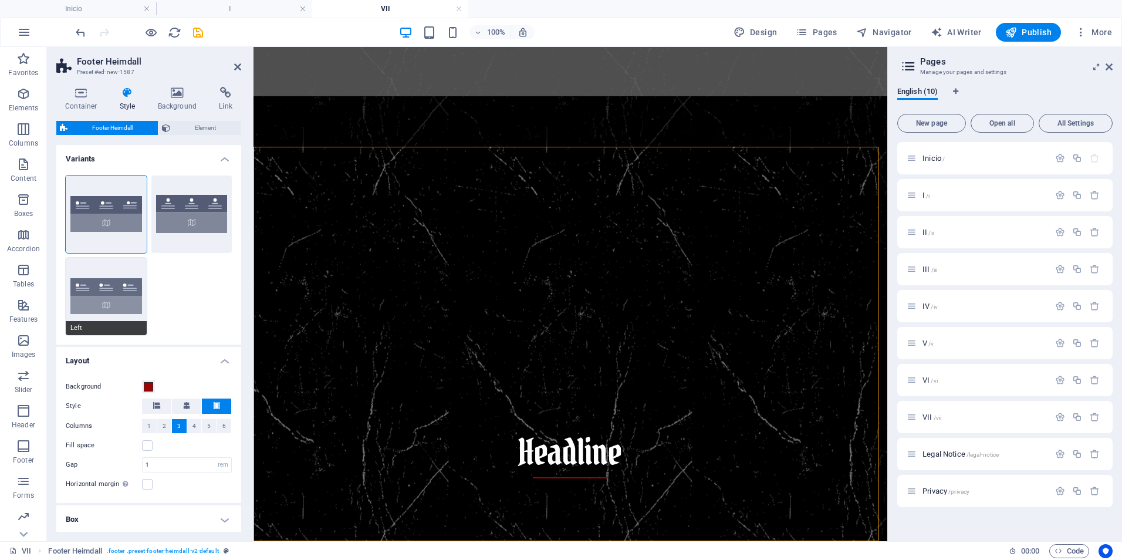
click at [114, 289] on button "Left" at bounding box center [106, 296] width 81 height 77
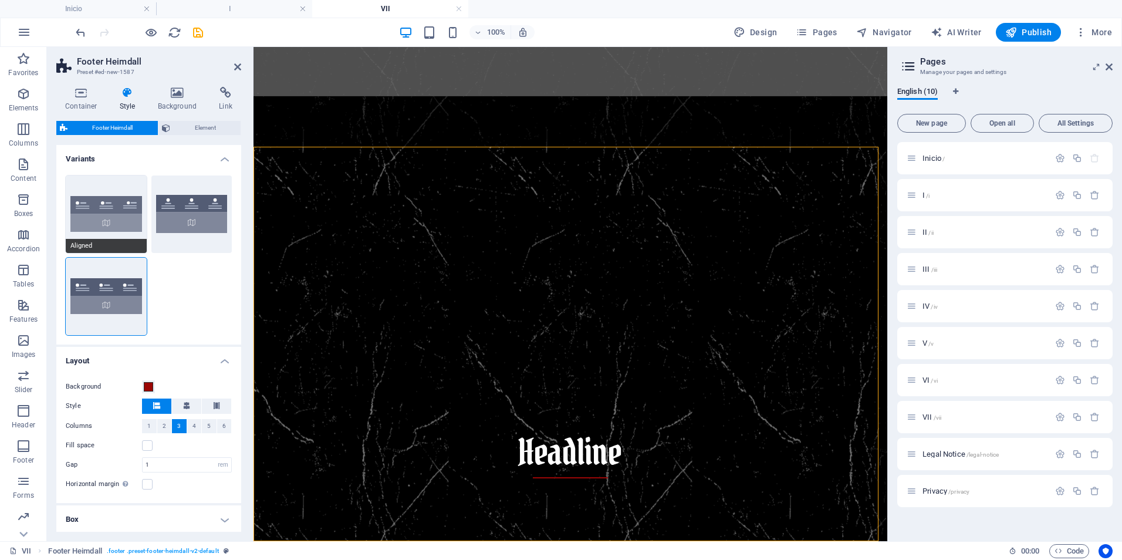
click at [106, 207] on button "Aligned" at bounding box center [106, 213] width 81 height 77
type input "1"
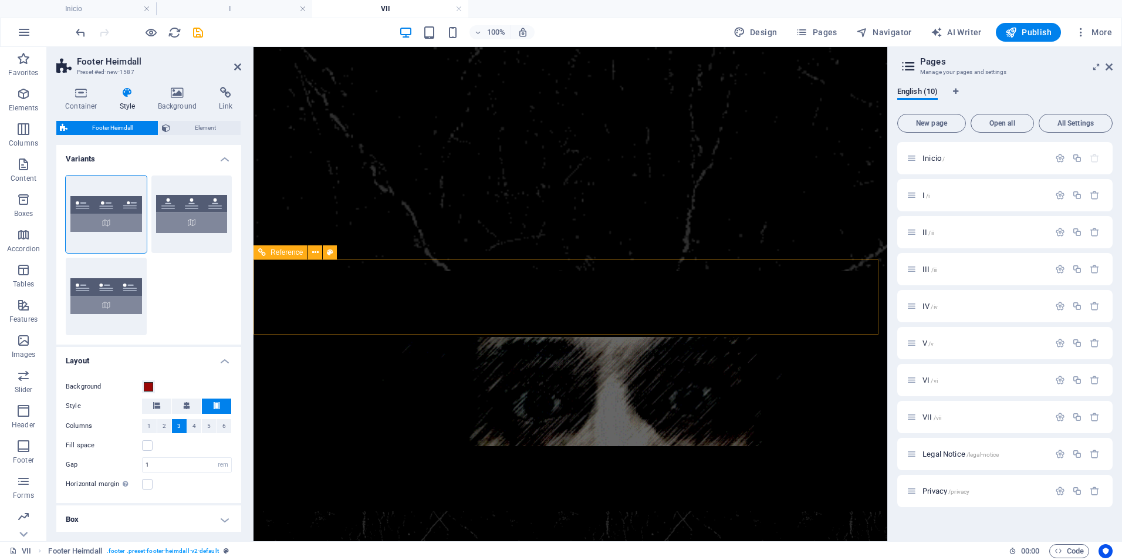
scroll to position [0, 0]
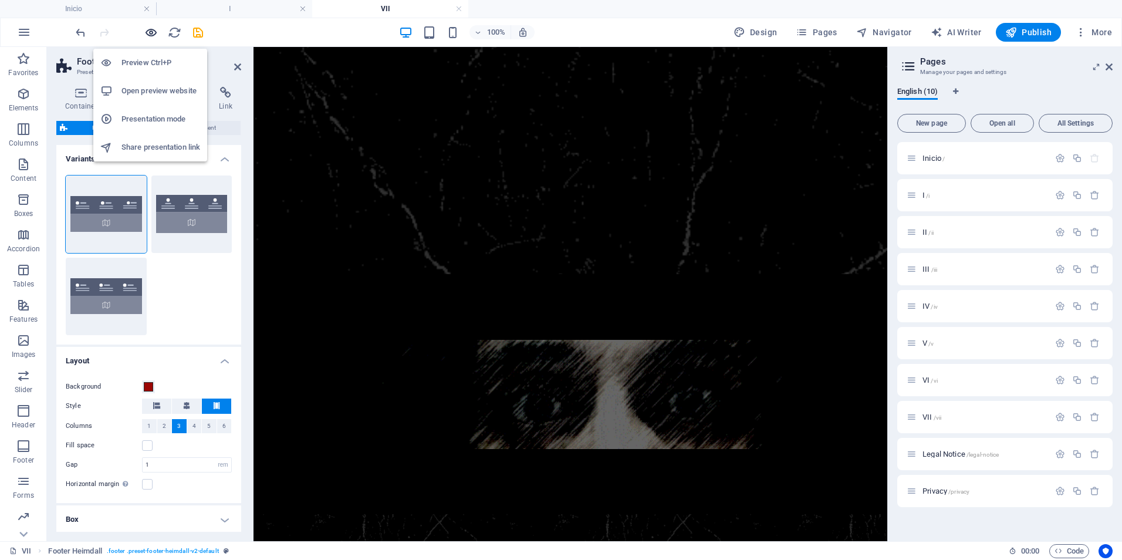
click at [148, 32] on icon "button" at bounding box center [150, 32] width 13 height 13
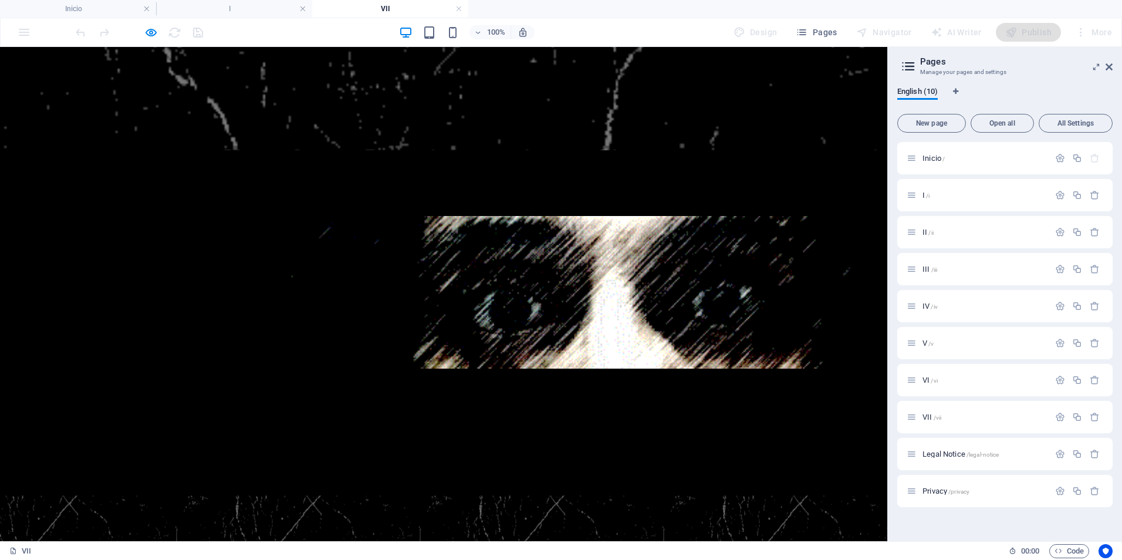
scroll to position [176, 0]
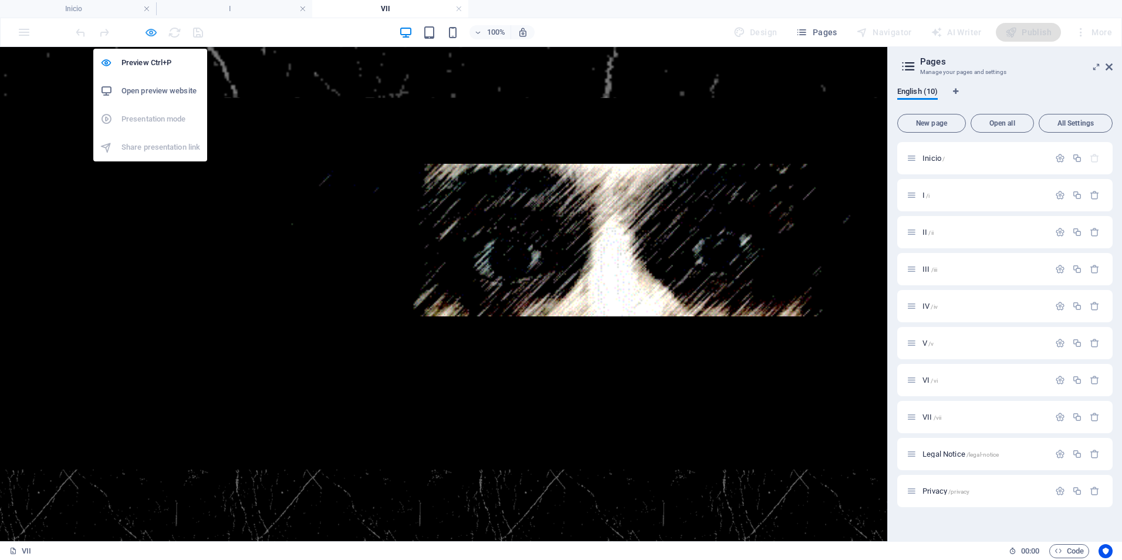
click at [153, 35] on icon "button" at bounding box center [150, 32] width 13 height 13
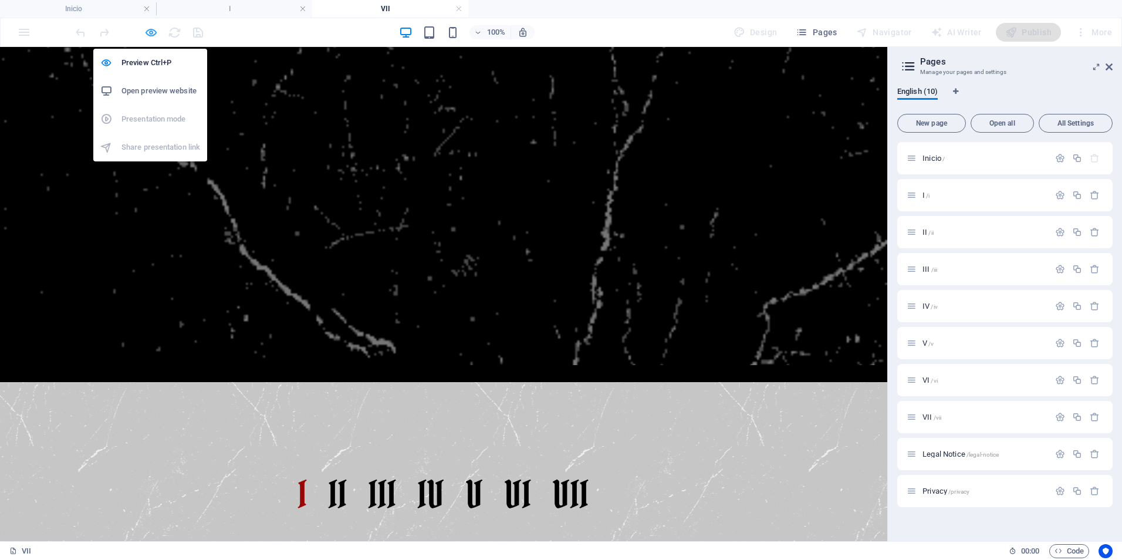
select select "rem"
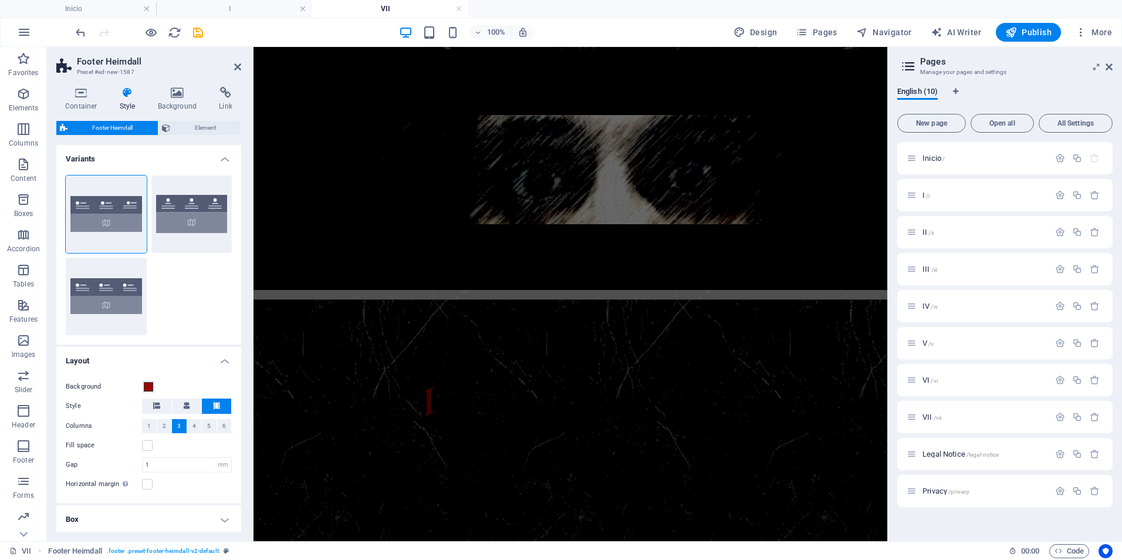
scroll to position [0, 0]
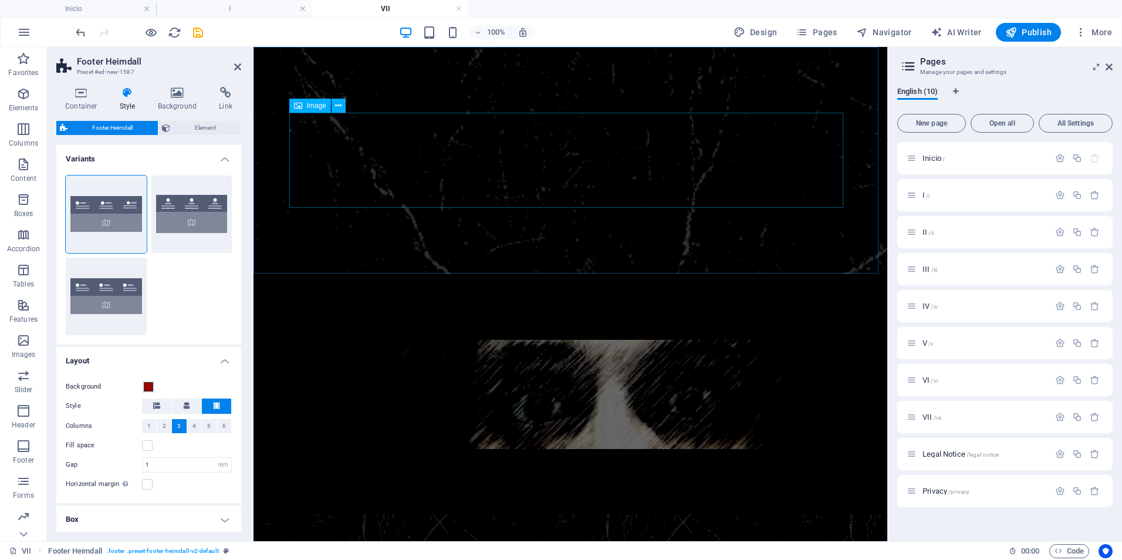
click at [752, 340] on figure at bounding box center [570, 394] width 554 height 109
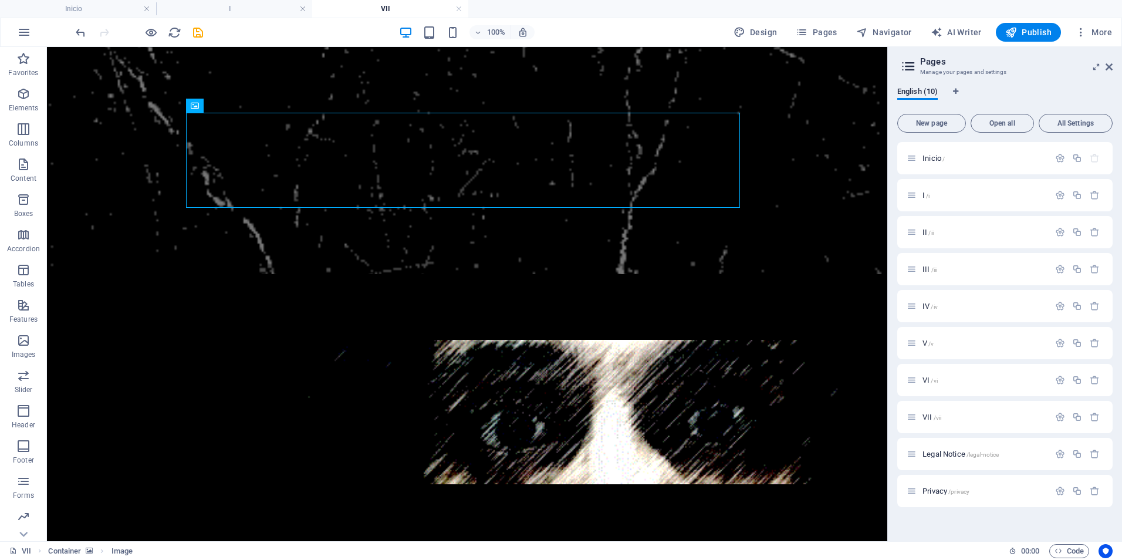
click at [785, 242] on figure at bounding box center [467, 160] width 840 height 227
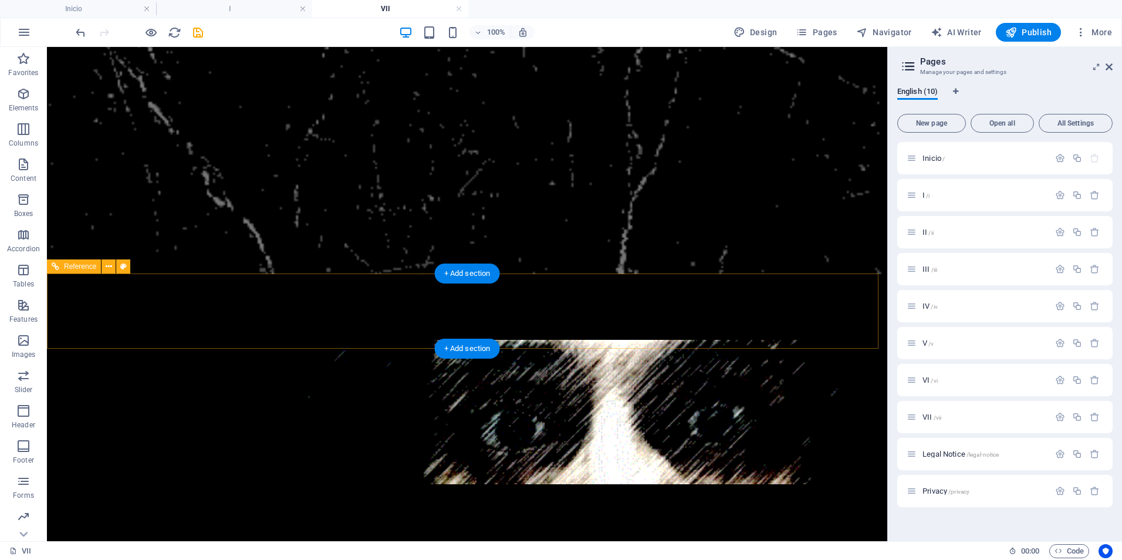
click at [53, 267] on icon at bounding box center [56, 266] width 8 height 14
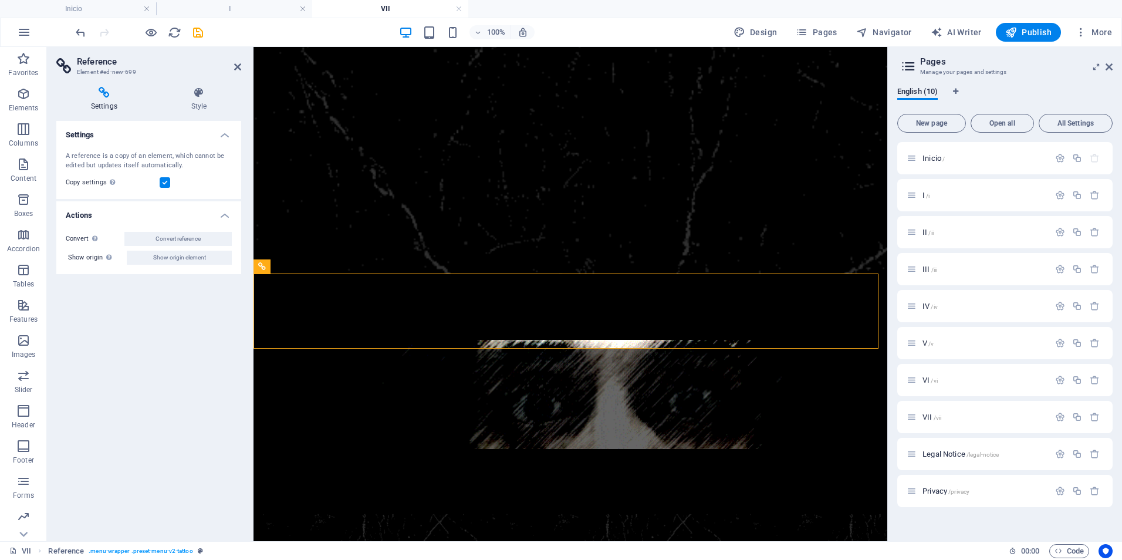
click at [105, 94] on icon at bounding box center [104, 93] width 96 height 12
click at [201, 91] on icon at bounding box center [199, 93] width 85 height 12
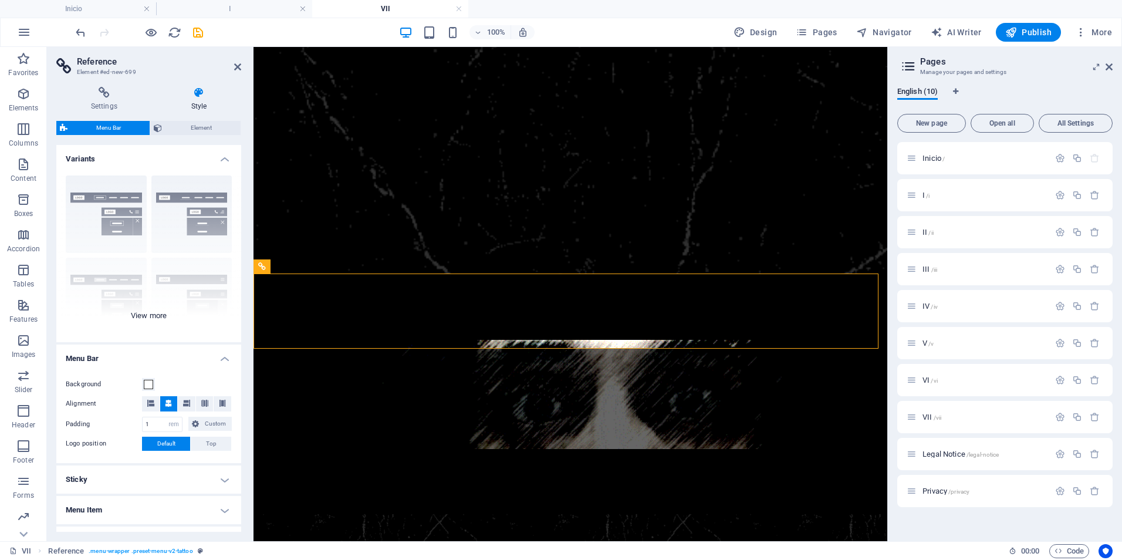
click at [147, 320] on div "Border Centered Default Fixed Loki Trigger Wide XXL" at bounding box center [148, 254] width 185 height 176
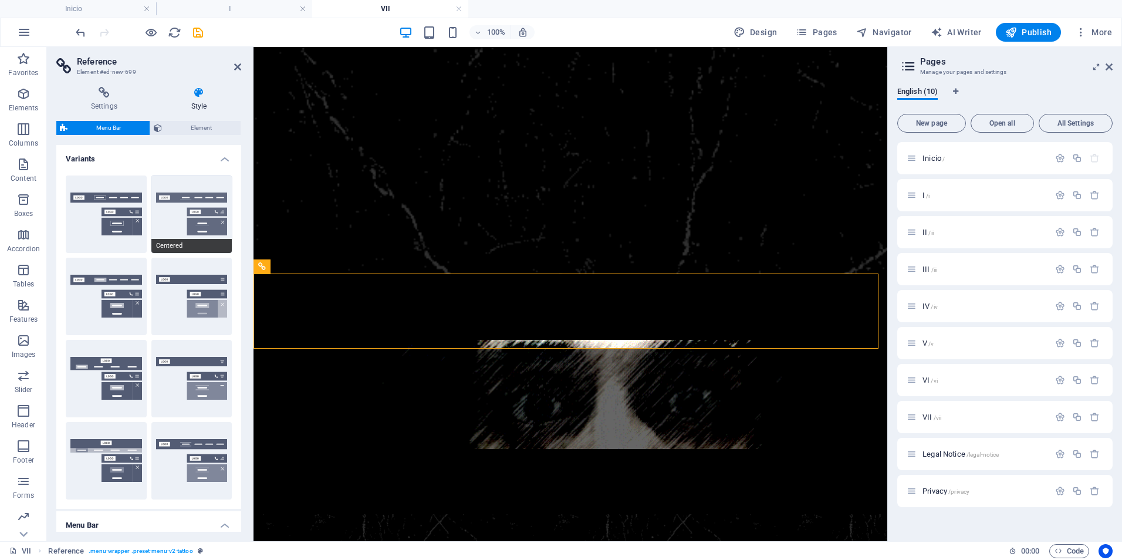
click at [195, 217] on button "Centered" at bounding box center [191, 213] width 81 height 77
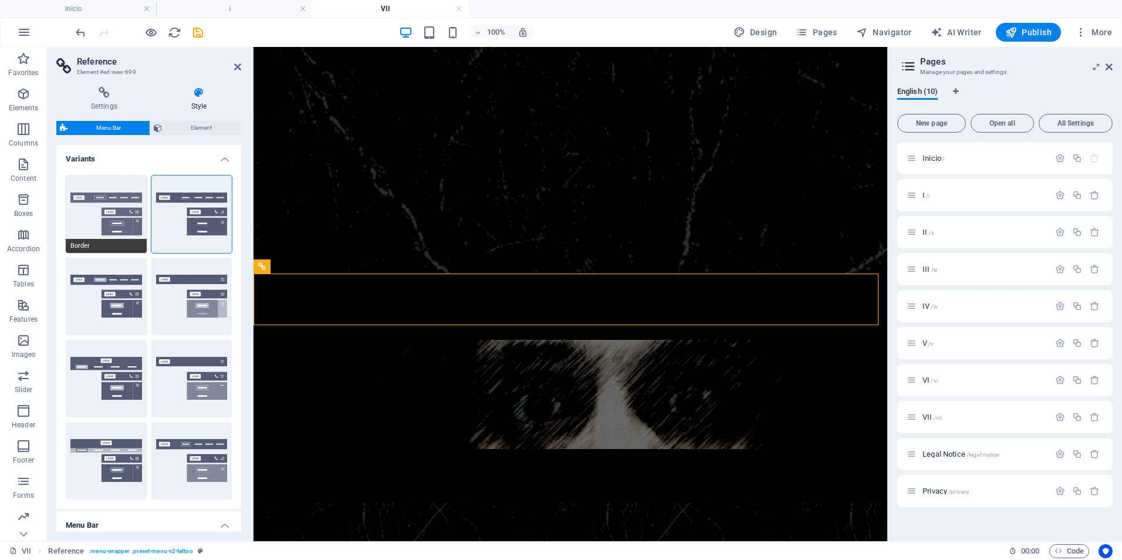
click at [124, 218] on button "Border" at bounding box center [106, 213] width 81 height 77
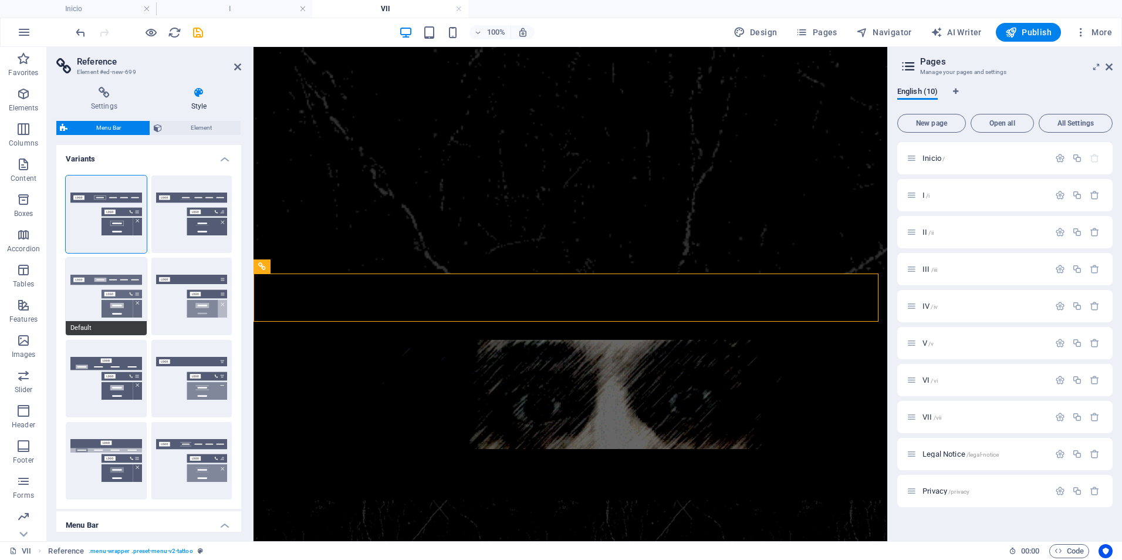
click at [114, 298] on button "Default" at bounding box center [106, 296] width 81 height 77
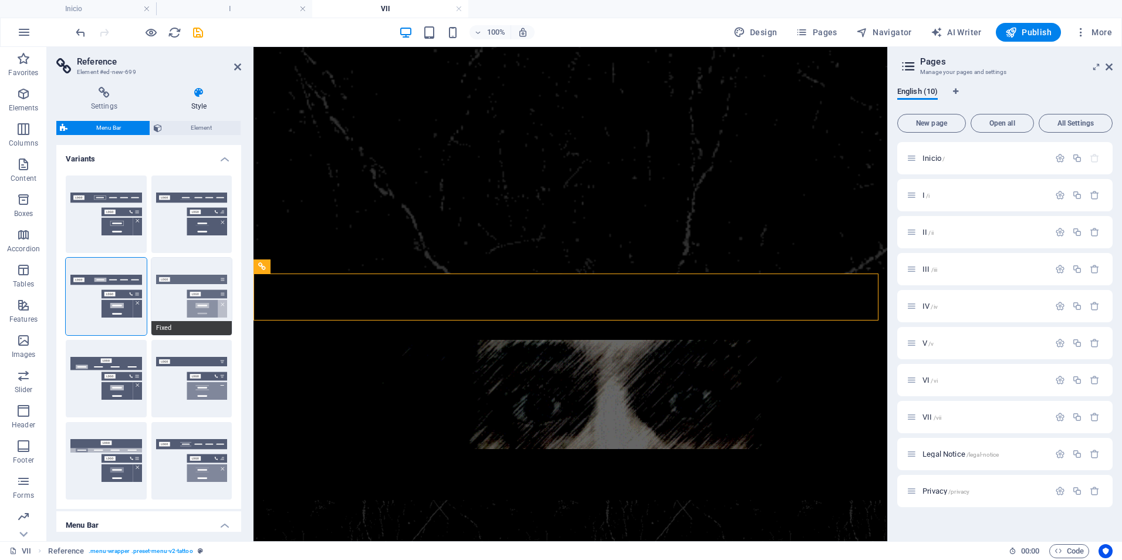
click at [204, 298] on button "Fixed" at bounding box center [191, 296] width 81 height 77
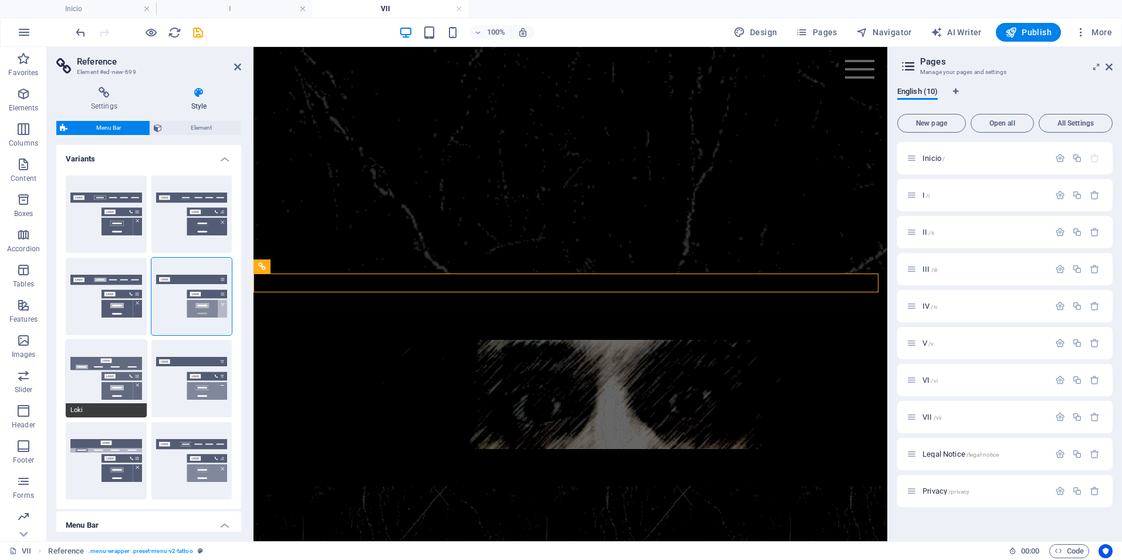
click at [114, 373] on button "Loki" at bounding box center [106, 378] width 81 height 77
type input "0"
select select "DISABLED_OPTION_VALUE"
type input "2"
type input "1"
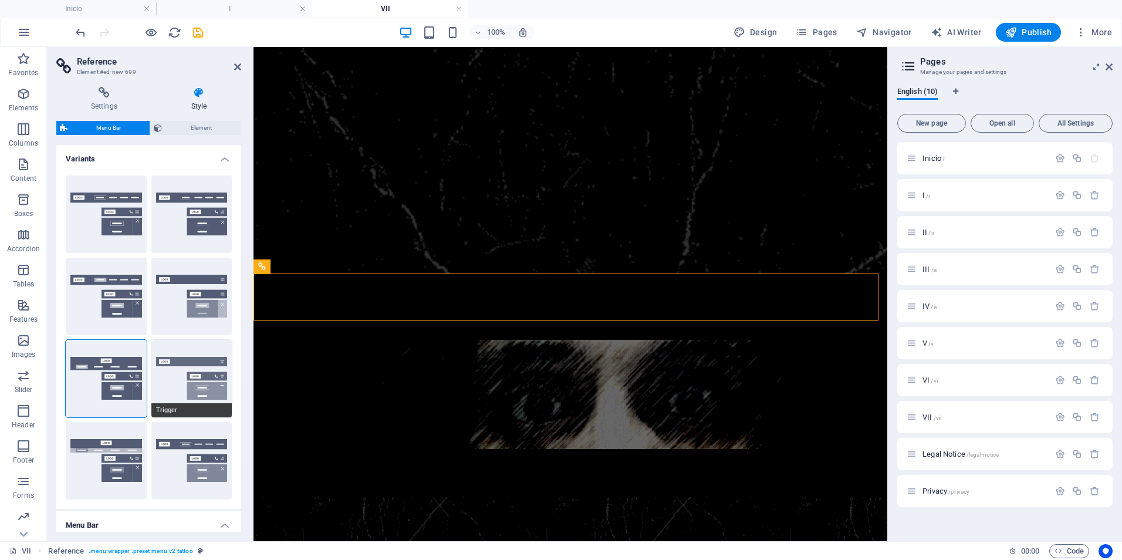
click at [187, 376] on button "Trigger" at bounding box center [191, 378] width 81 height 77
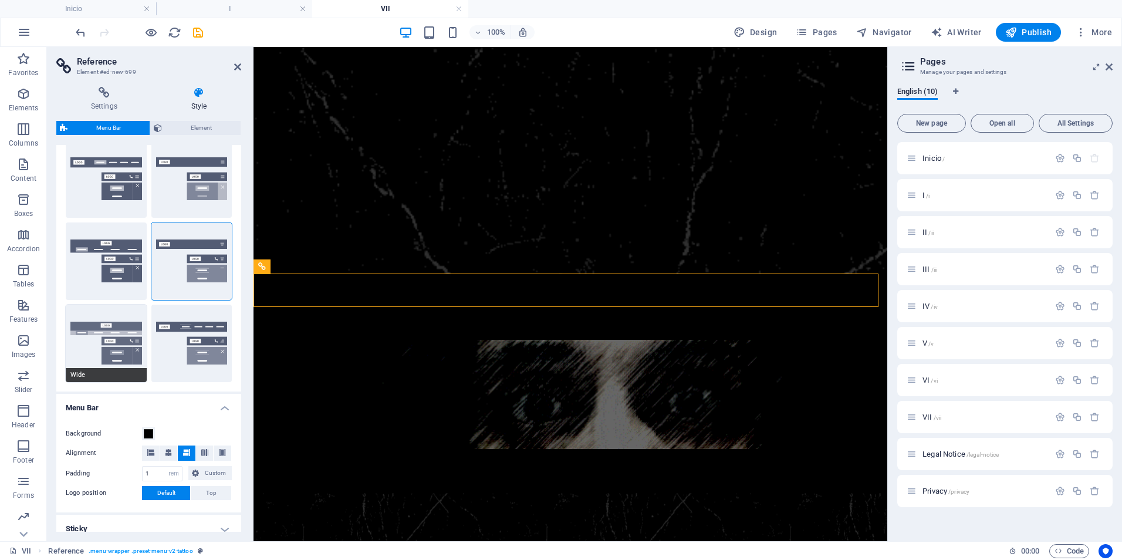
click at [126, 347] on button "Wide" at bounding box center [106, 343] width 81 height 77
type input "0"
type input "2"
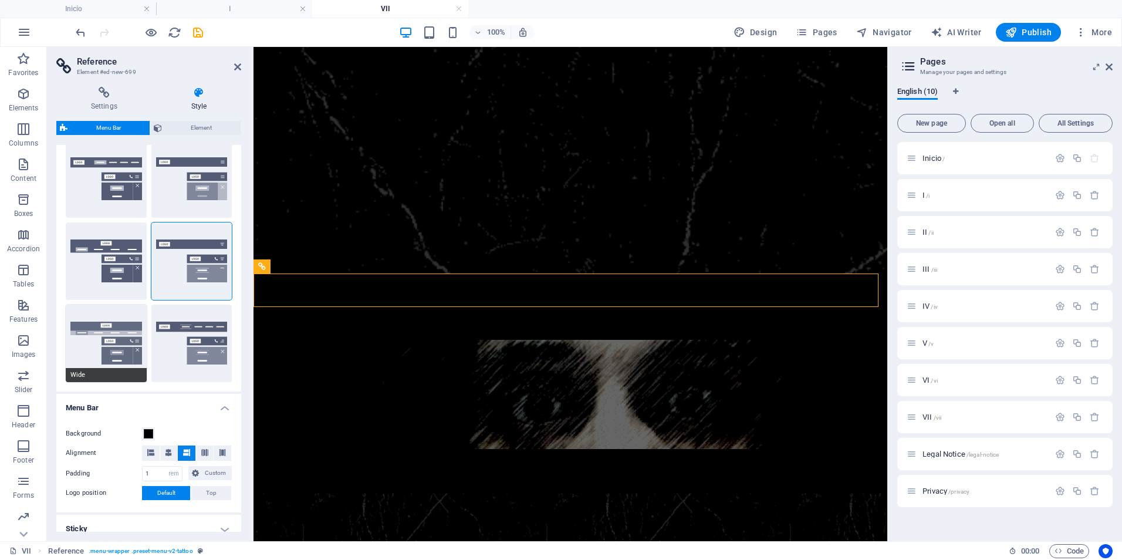
type input "2"
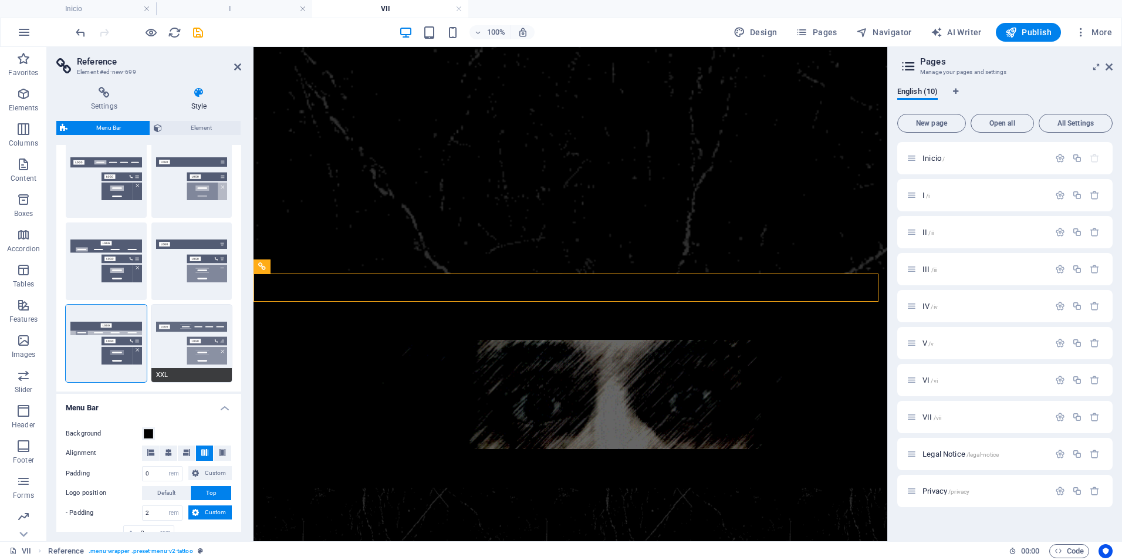
click at [202, 330] on button "XXL" at bounding box center [191, 343] width 81 height 77
type input "1"
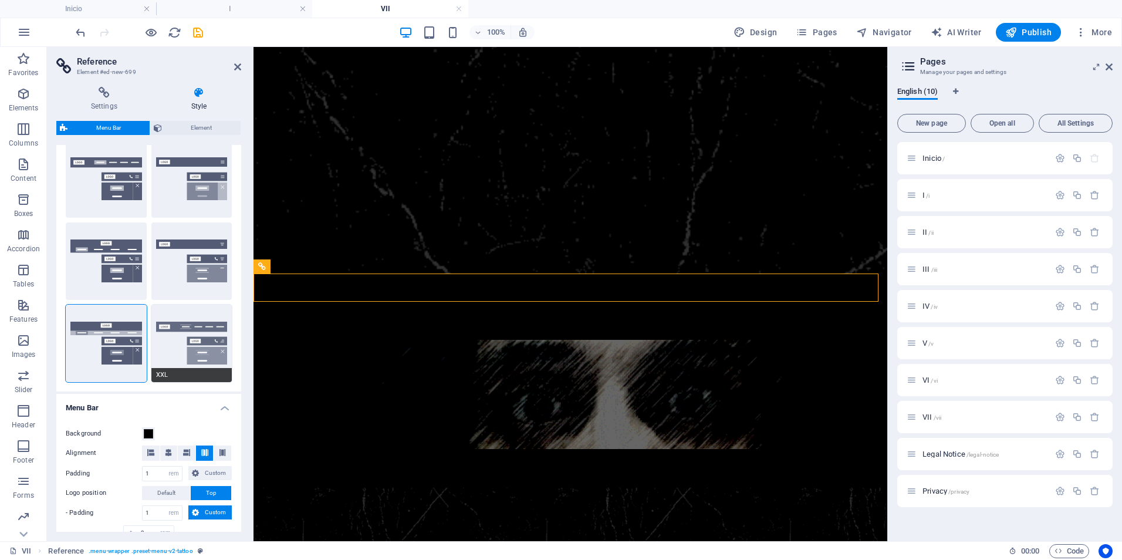
type input "1"
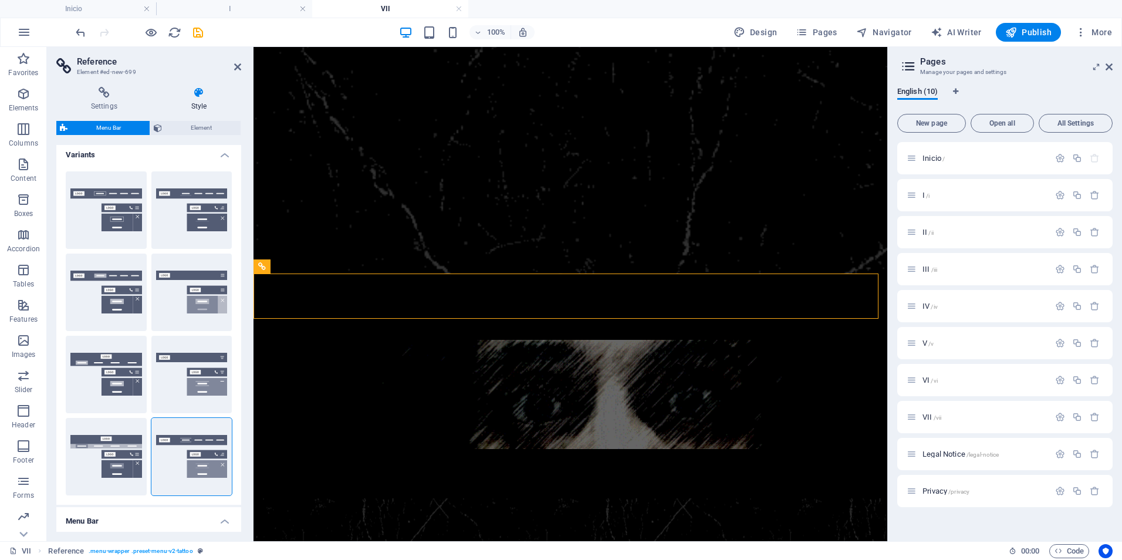
scroll to position [0, 0]
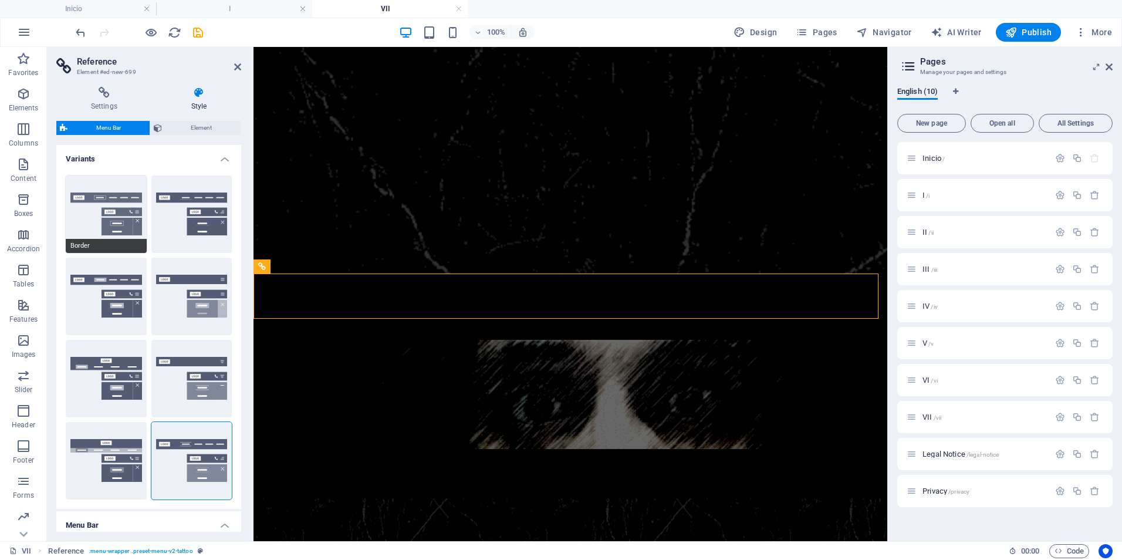
click at [123, 214] on button "Border" at bounding box center [106, 213] width 81 height 77
click at [208, 215] on button "Centered" at bounding box center [191, 213] width 81 height 77
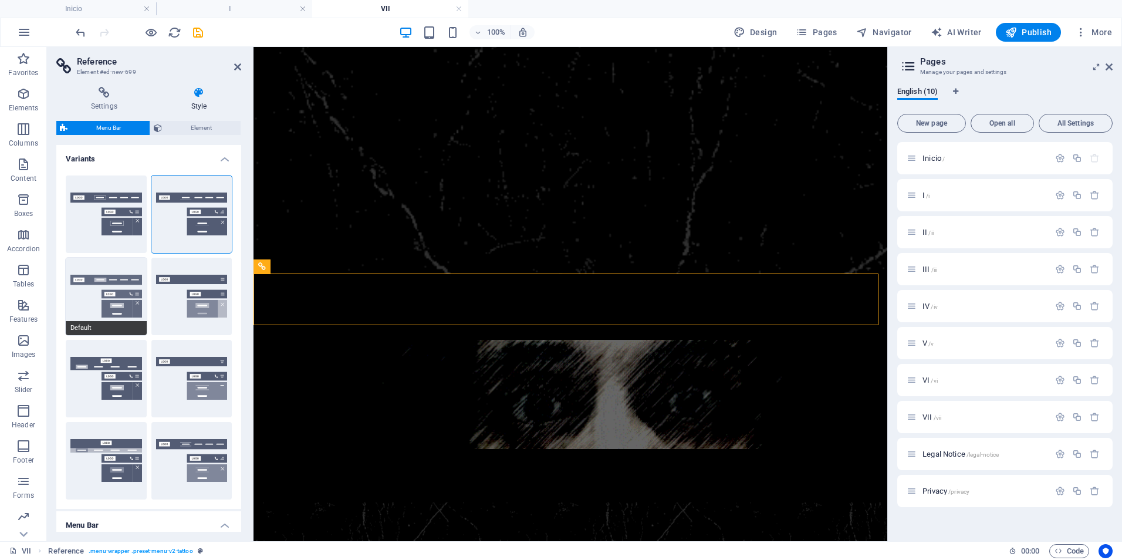
click at [126, 300] on button "Default" at bounding box center [106, 296] width 81 height 77
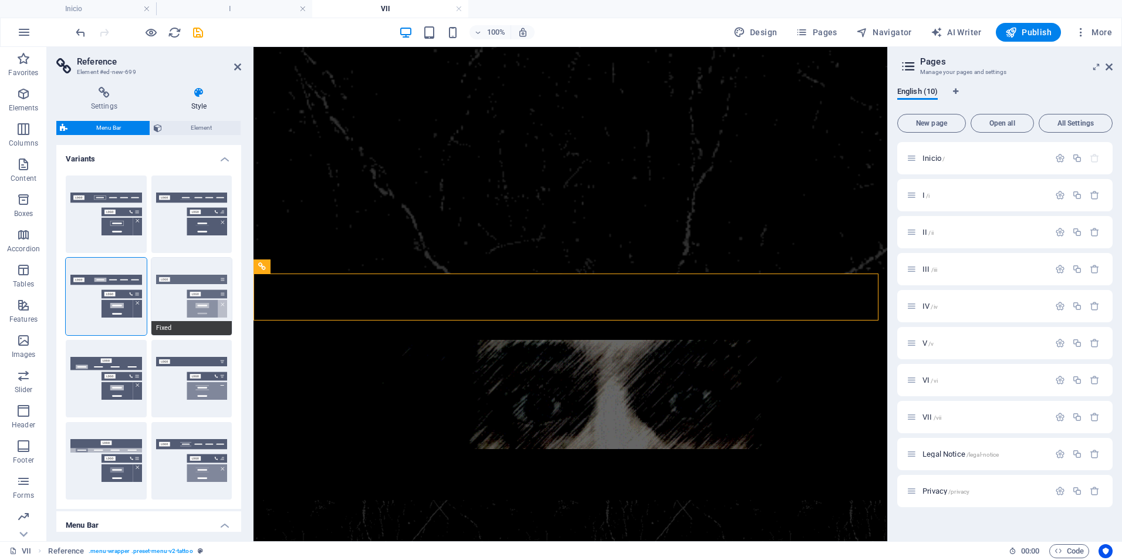
click at [195, 292] on button "Fixed" at bounding box center [191, 296] width 81 height 77
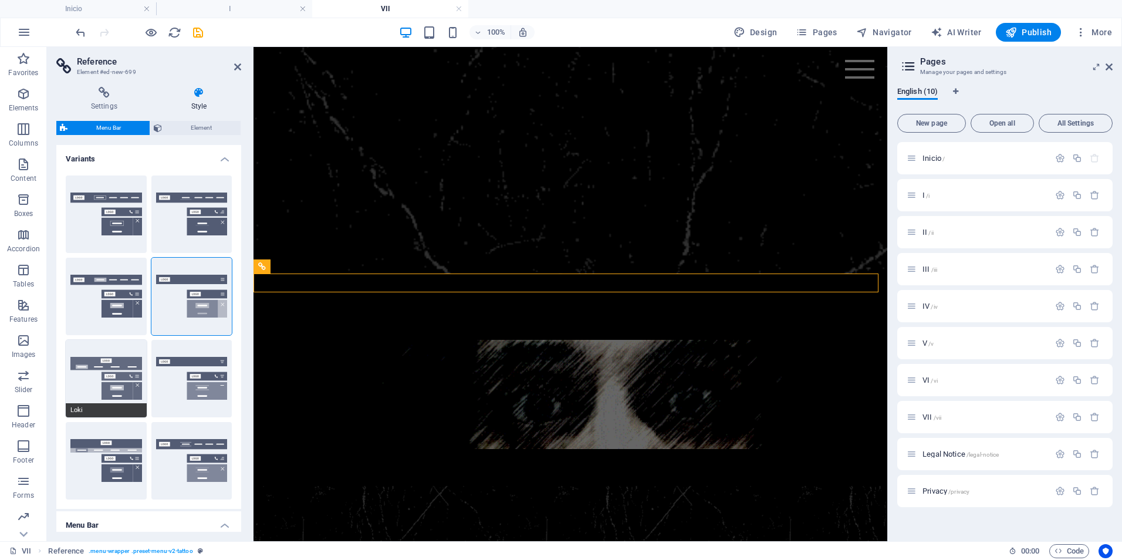
click at [107, 380] on button "Loki" at bounding box center [106, 378] width 81 height 77
type input "0"
select select "DISABLED_OPTION_VALUE"
type input "2"
type input "1"
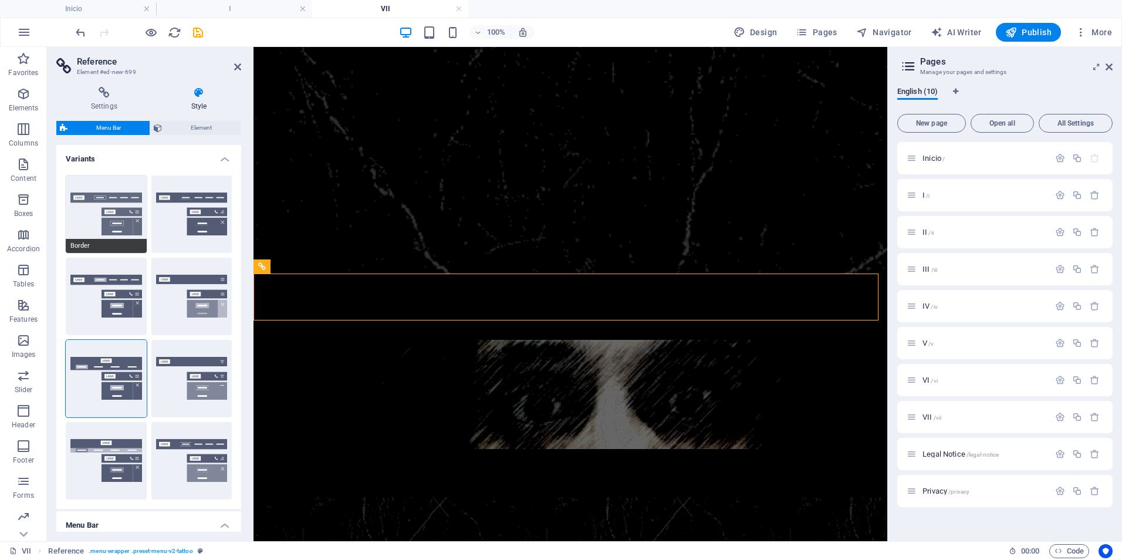
click at [117, 202] on button "Border" at bounding box center [106, 213] width 81 height 77
type input "1"
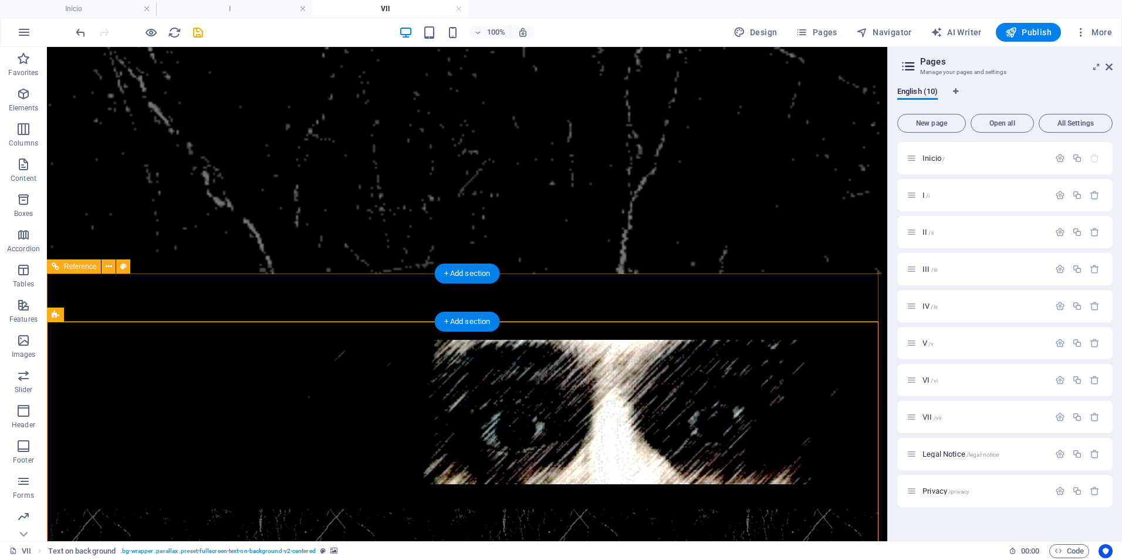
select select "rem"
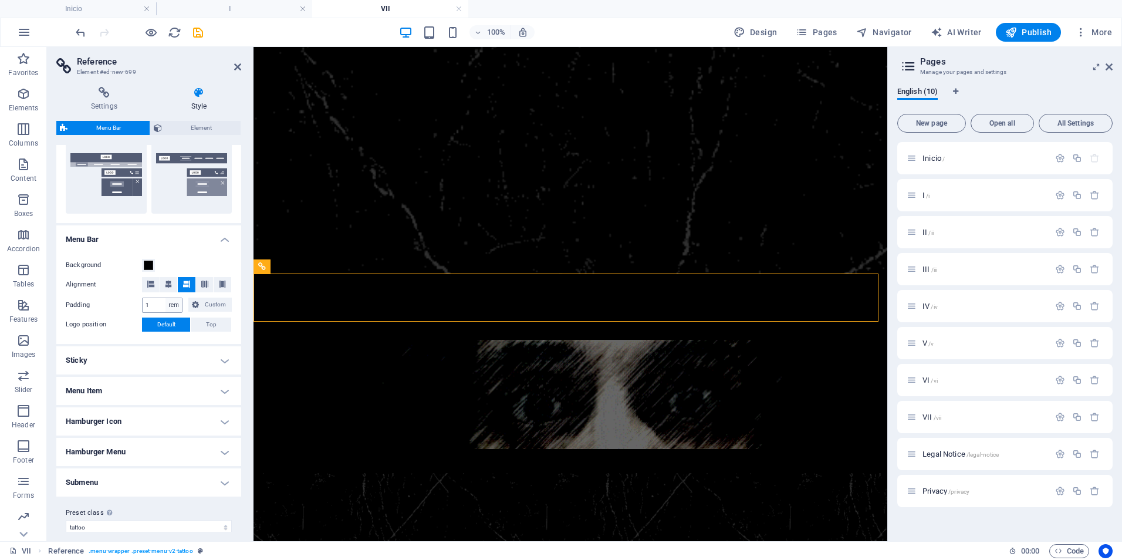
scroll to position [298, 0]
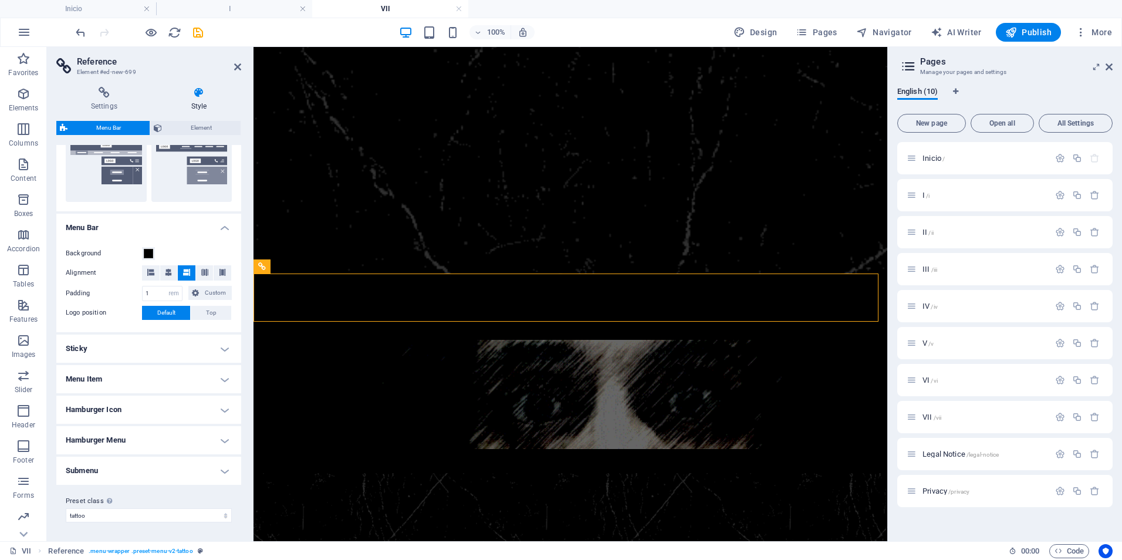
click at [220, 346] on h4 "Sticky" at bounding box center [148, 349] width 185 height 28
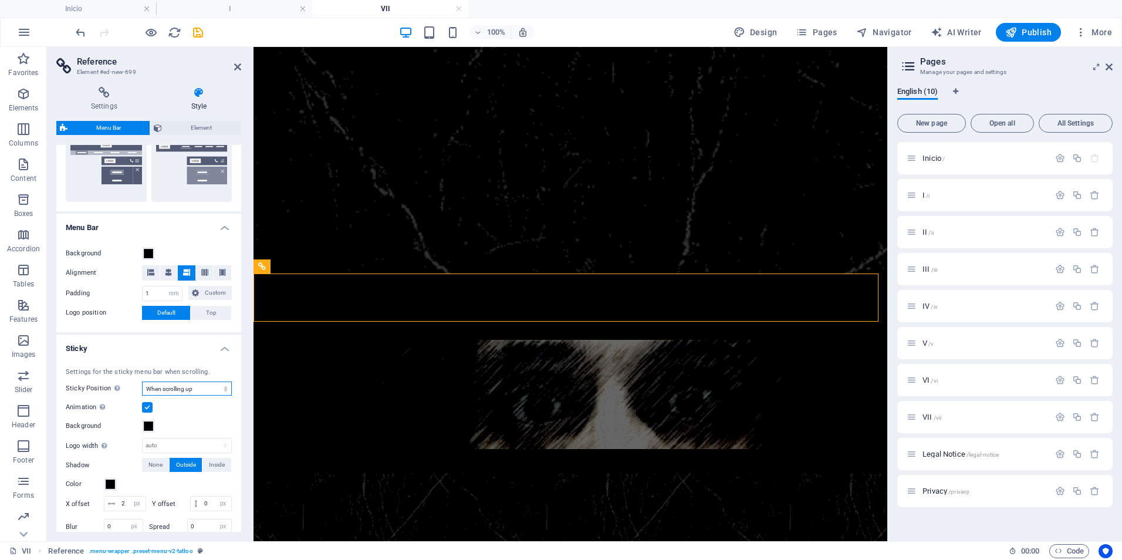
click at [180, 390] on select "Off Instant After menu After banner When scrolling up" at bounding box center [187, 388] width 90 height 14
select select "sticky_instant"
click at [142, 381] on select "Off Instant After menu After banner When scrolling up" at bounding box center [187, 388] width 90 height 14
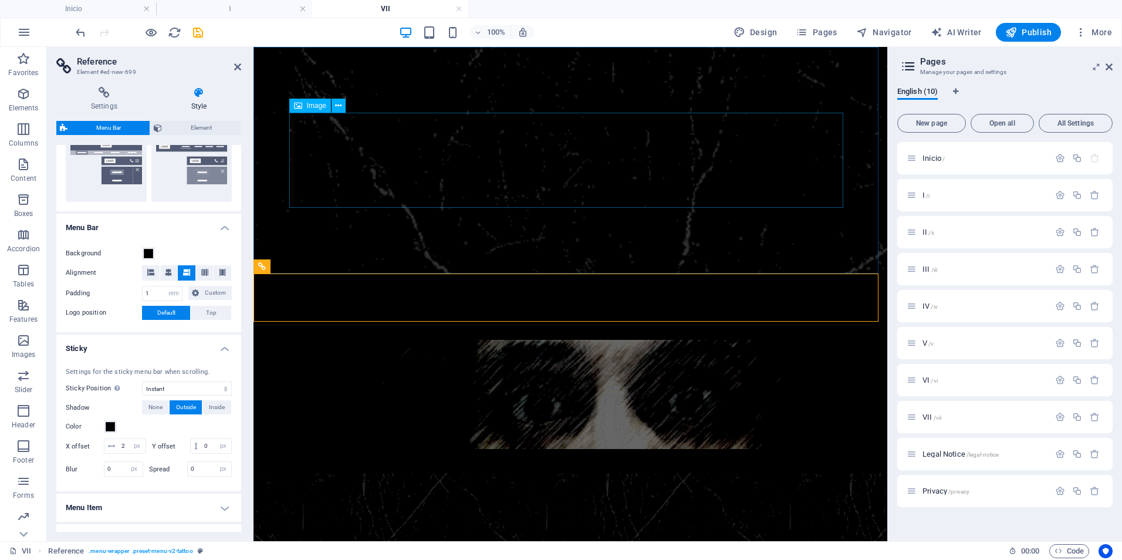
click at [435, 340] on figure at bounding box center [570, 394] width 554 height 109
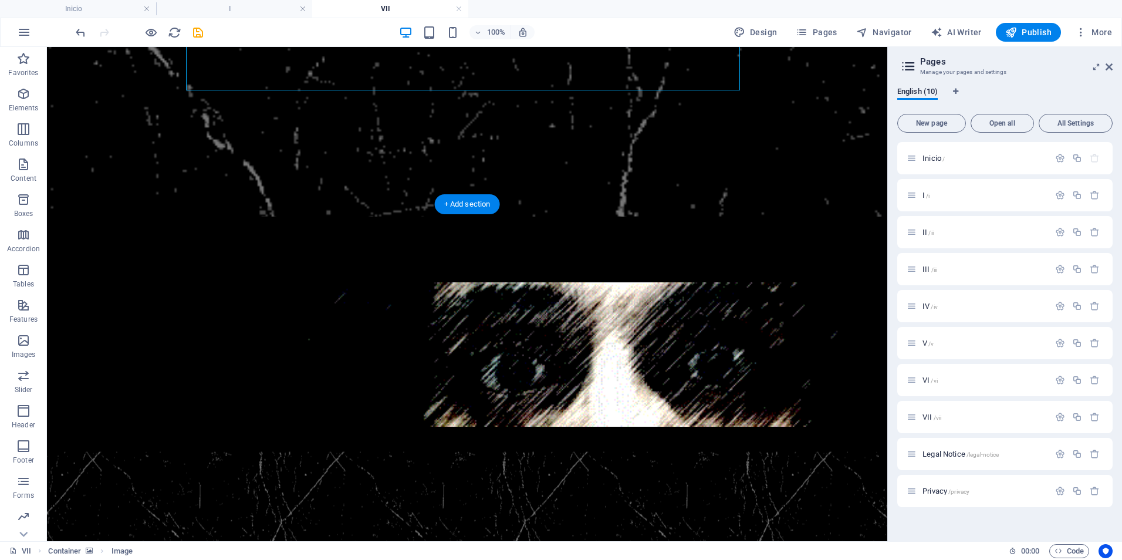
scroll to position [0, 0]
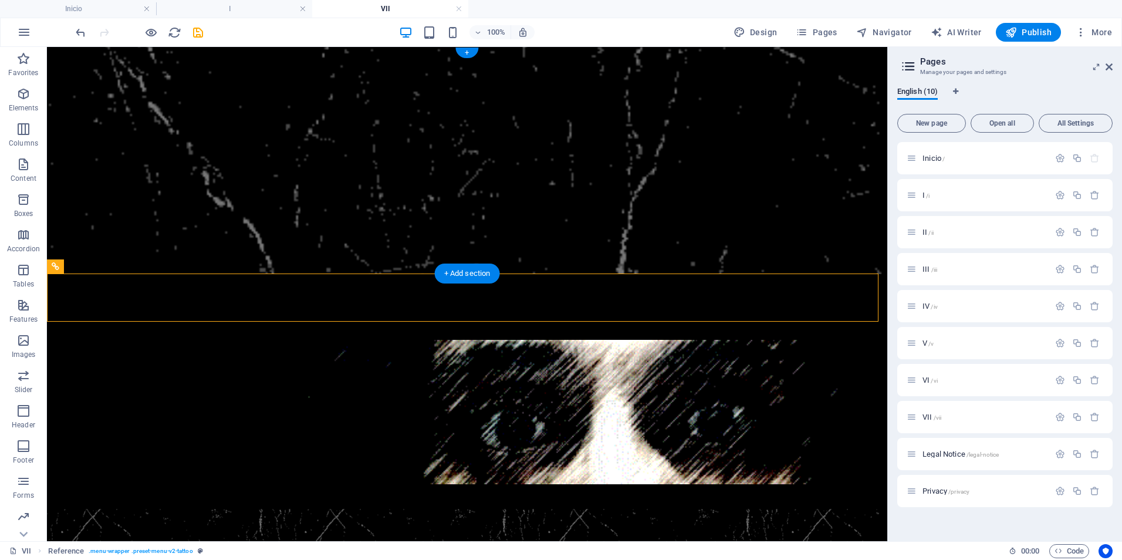
click at [337, 247] on figure at bounding box center [467, 160] width 840 height 227
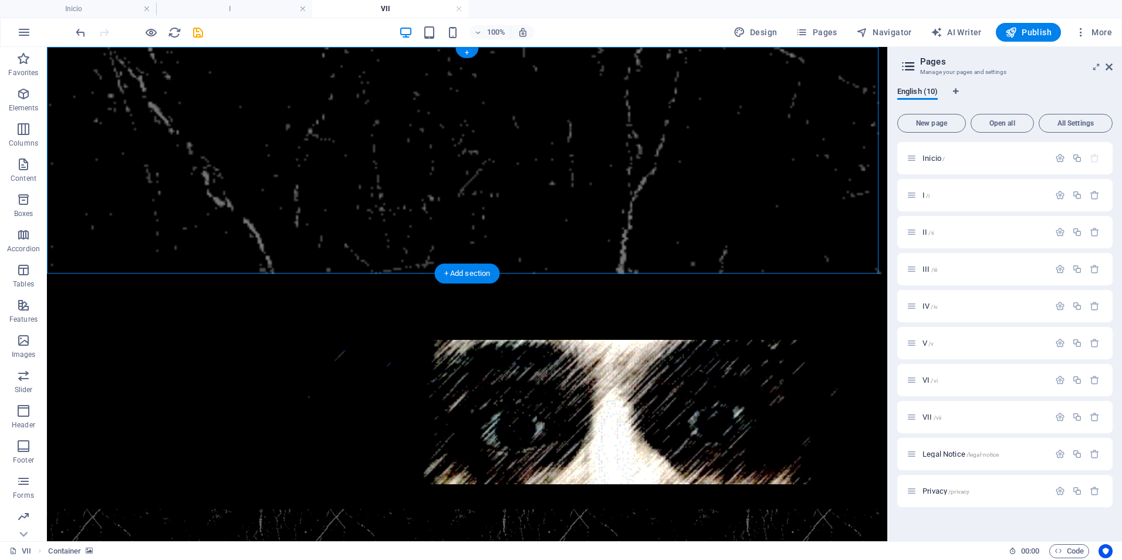
click at [106, 130] on figure at bounding box center [467, 160] width 840 height 227
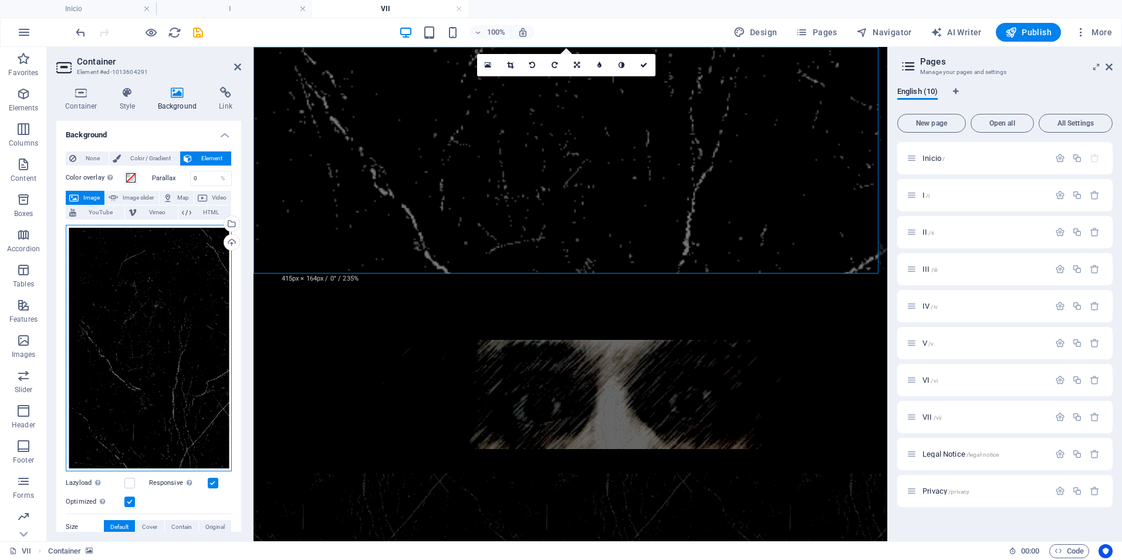
click at [168, 269] on div "Drag files here, click to choose files or select files from Files or our free s…" at bounding box center [149, 348] width 166 height 247
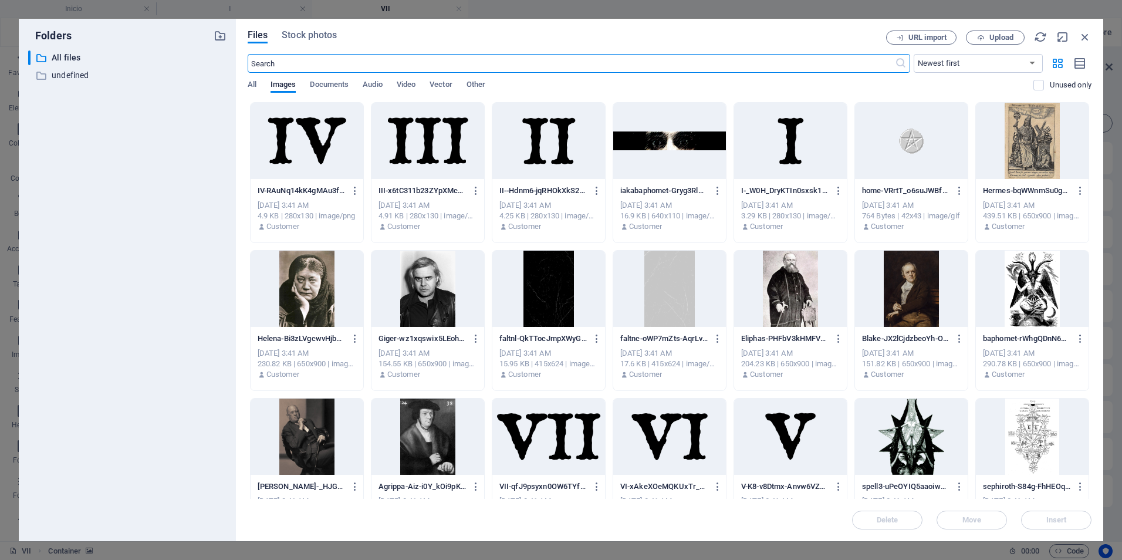
click at [543, 296] on div at bounding box center [548, 289] width 113 height 76
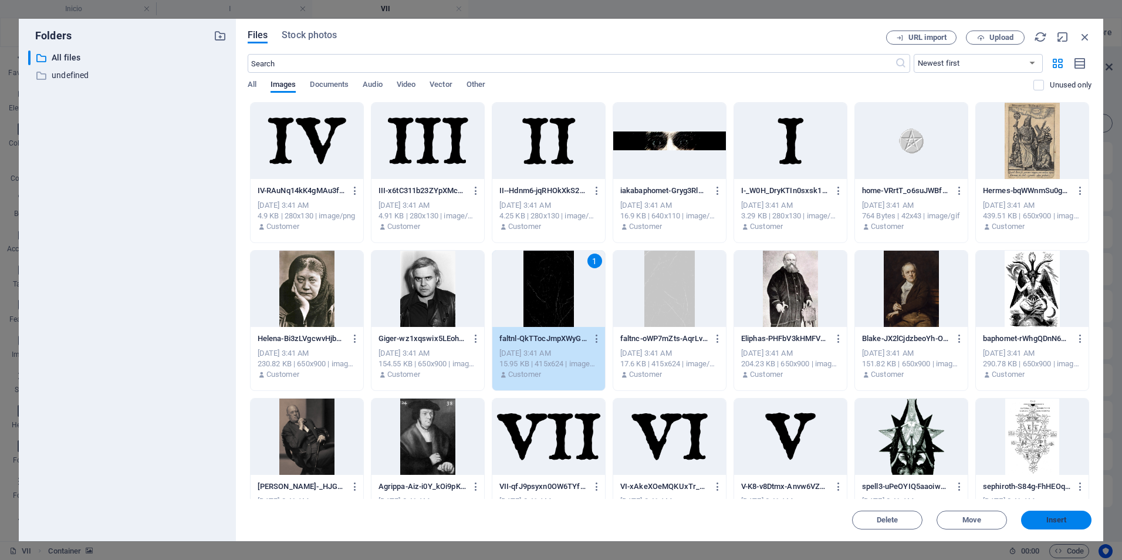
drag, startPoint x: 1054, startPoint y: 516, endPoint x: 112, endPoint y: 391, distance: 950.3
click at [1054, 516] on span "Insert" at bounding box center [1056, 519] width 21 height 7
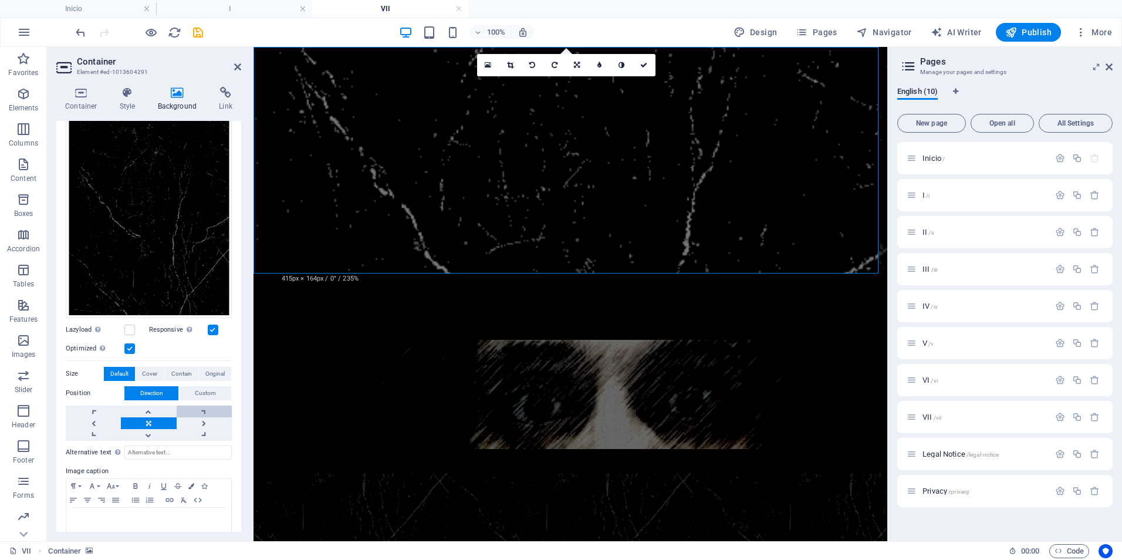
scroll to position [171, 0]
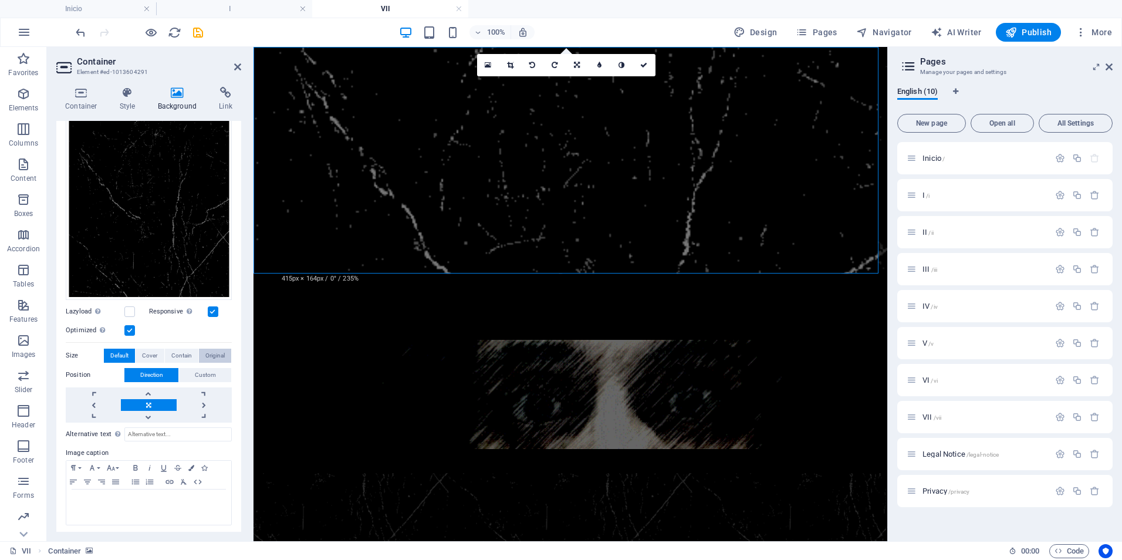
click at [213, 352] on span "Original" at bounding box center [214, 356] width 19 height 14
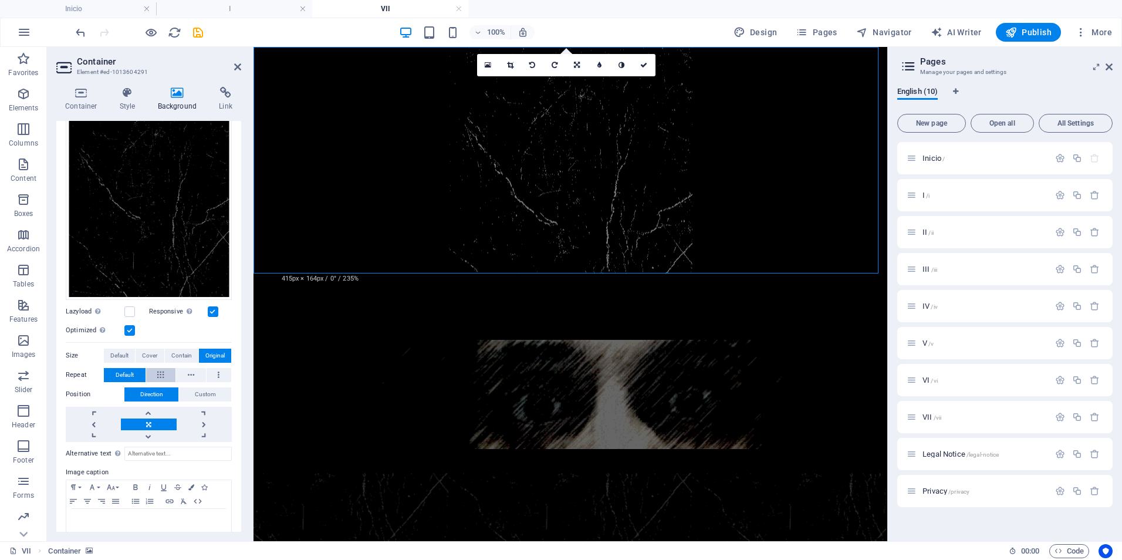
click at [164, 373] on button at bounding box center [161, 375] width 30 height 14
click at [281, 68] on figure at bounding box center [571, 160] width 634 height 227
click at [275, 69] on figure at bounding box center [571, 160] width 634 height 227
click at [79, 100] on h4 "Container" at bounding box center [83, 99] width 55 height 25
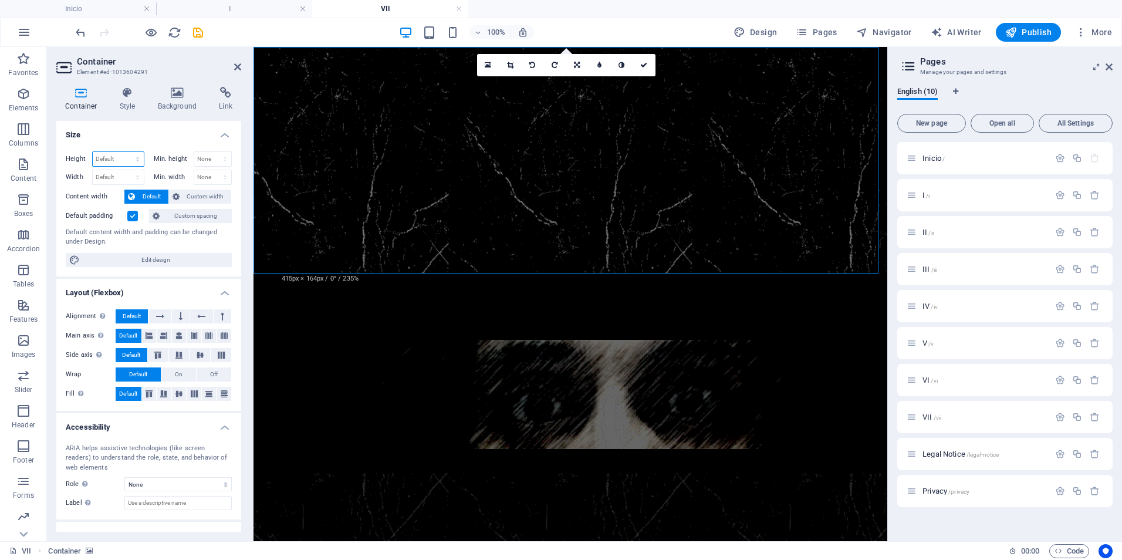
click at [110, 158] on select "Default px rem % vh vw" at bounding box center [118, 159] width 51 height 14
select select "px"
click at [126, 152] on select "Default px rem % vh vw" at bounding box center [118, 159] width 51 height 14
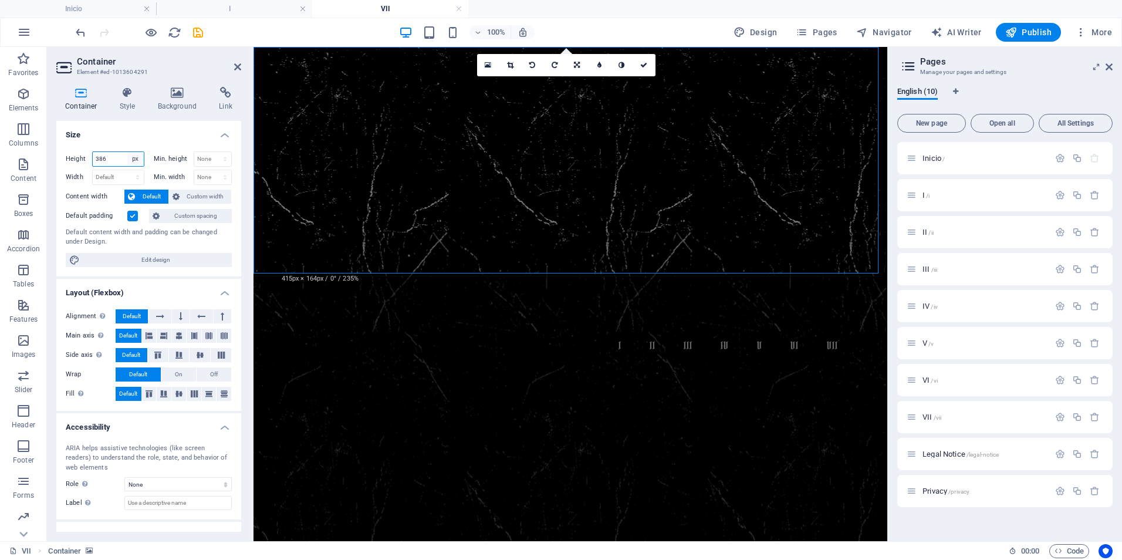
click at [130, 161] on select "Default px rem % vh vw" at bounding box center [135, 159] width 16 height 14
click at [114, 160] on input "386" at bounding box center [118, 159] width 51 height 14
type input "300"
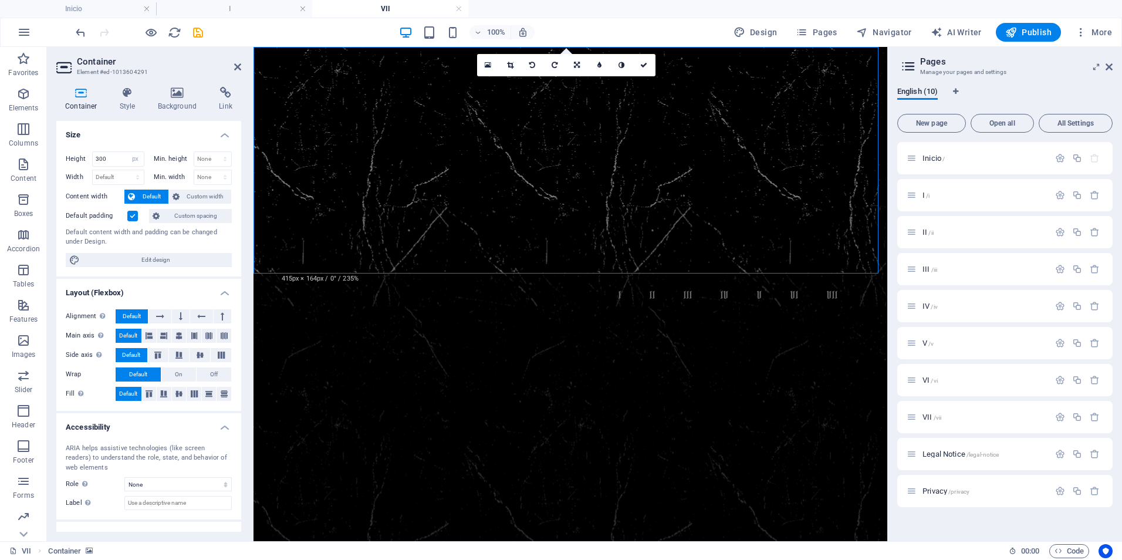
click at [112, 129] on h4 "Size" at bounding box center [148, 131] width 185 height 21
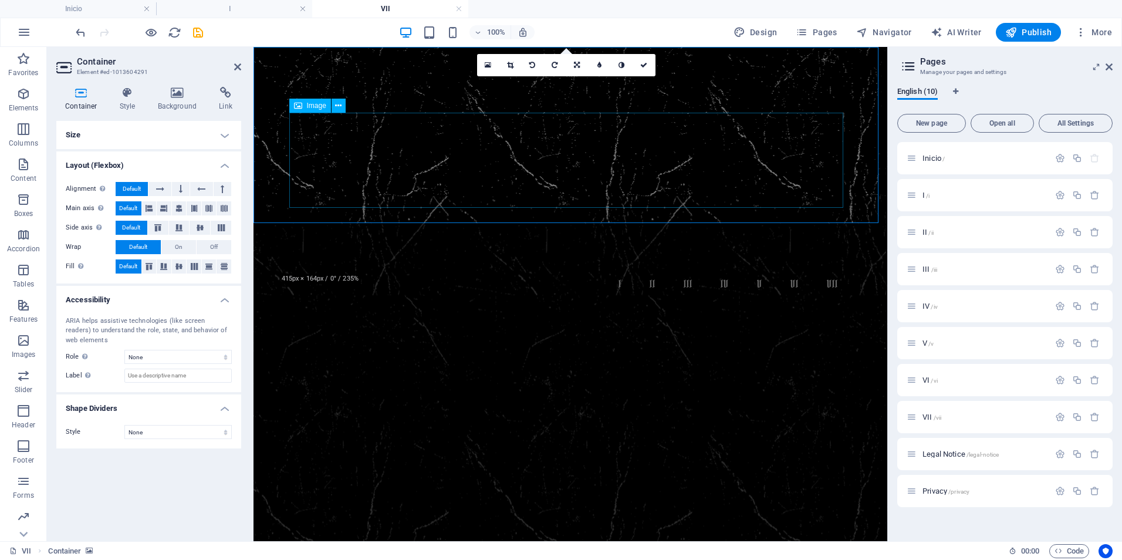
scroll to position [0, 0]
click at [394, 86] on figure at bounding box center [571, 135] width 634 height 176
click at [379, 289] on figure at bounding box center [570, 343] width 554 height 109
click at [393, 80] on figure at bounding box center [571, 135] width 634 height 176
click at [647, 62] on icon at bounding box center [643, 65] width 7 height 7
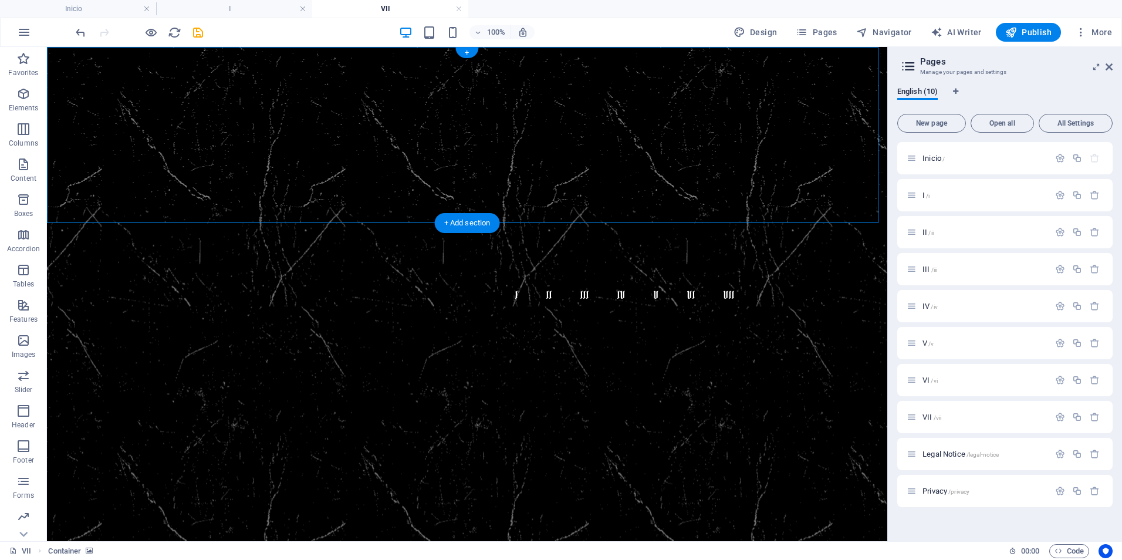
click at [377, 75] on figure at bounding box center [467, 135] width 840 height 176
click at [391, 289] on figure at bounding box center [467, 361] width 554 height 144
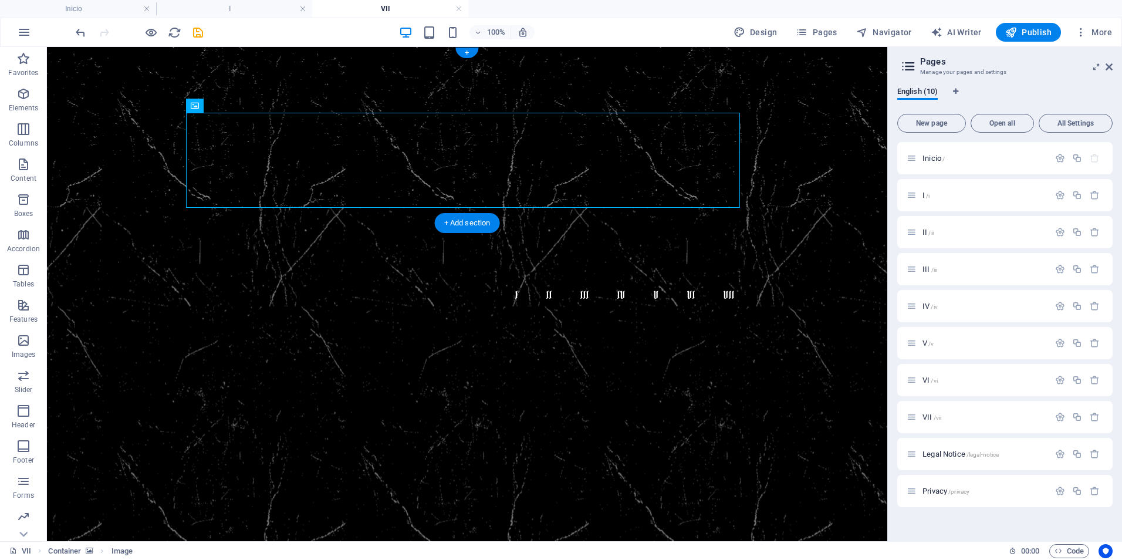
click at [449, 99] on figure at bounding box center [467, 135] width 840 height 176
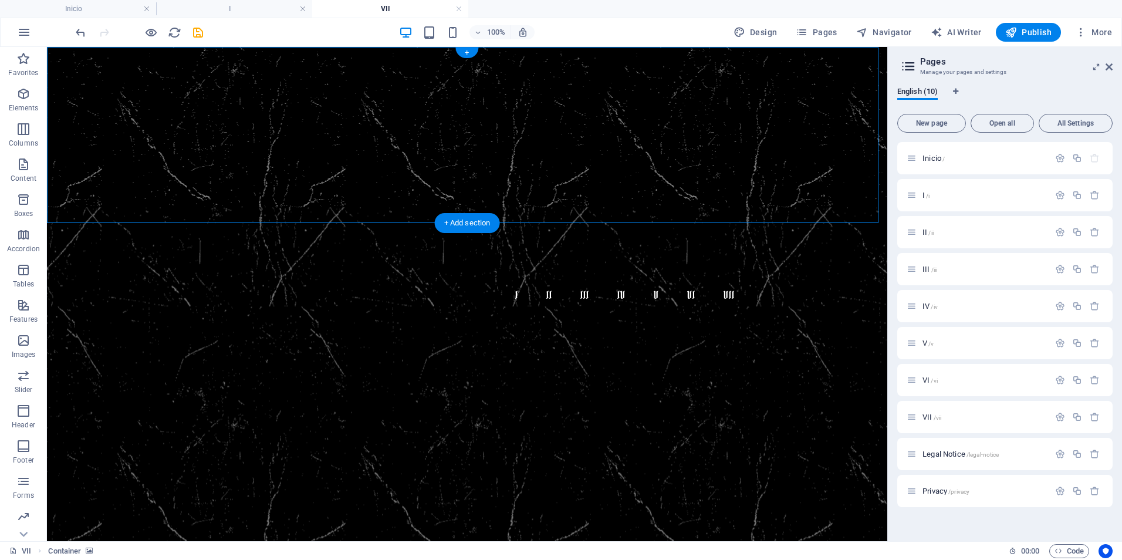
click at [451, 97] on figure at bounding box center [467, 135] width 840 height 176
click at [345, 289] on figure at bounding box center [467, 361] width 554 height 144
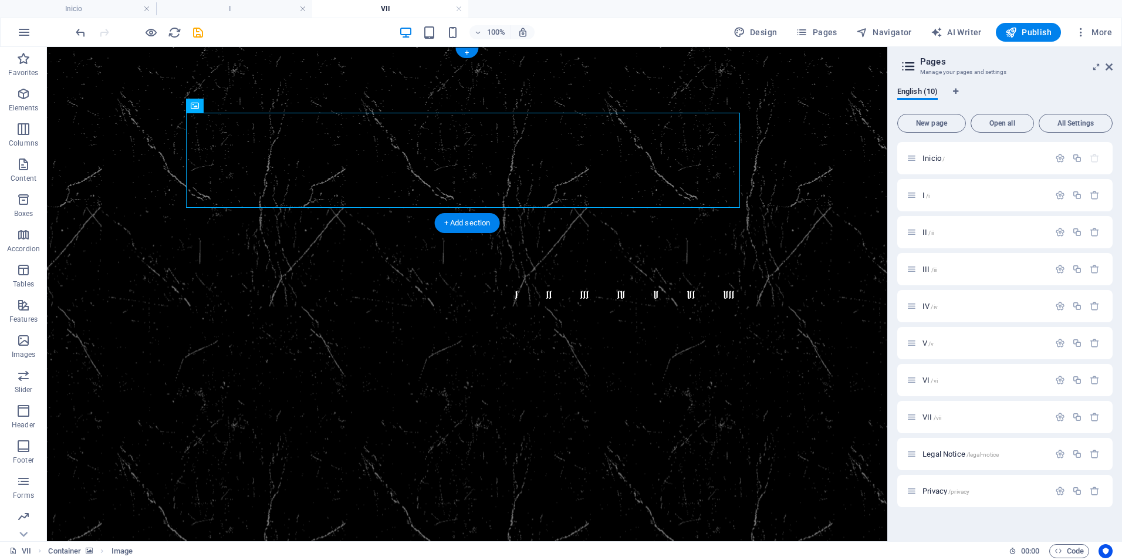
click at [58, 131] on figure at bounding box center [467, 135] width 840 height 176
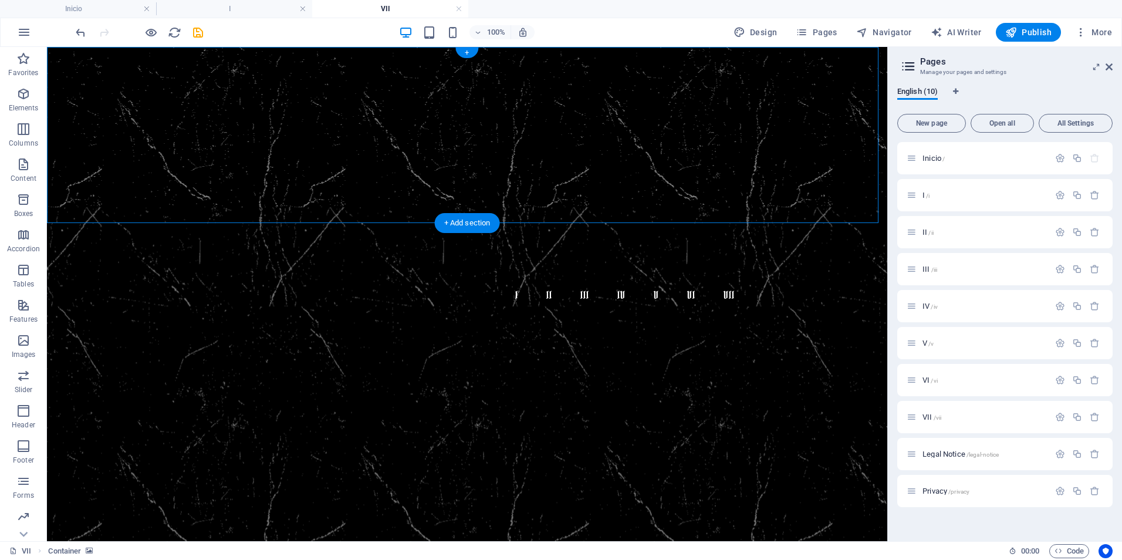
click at [90, 110] on figure at bounding box center [467, 135] width 840 height 176
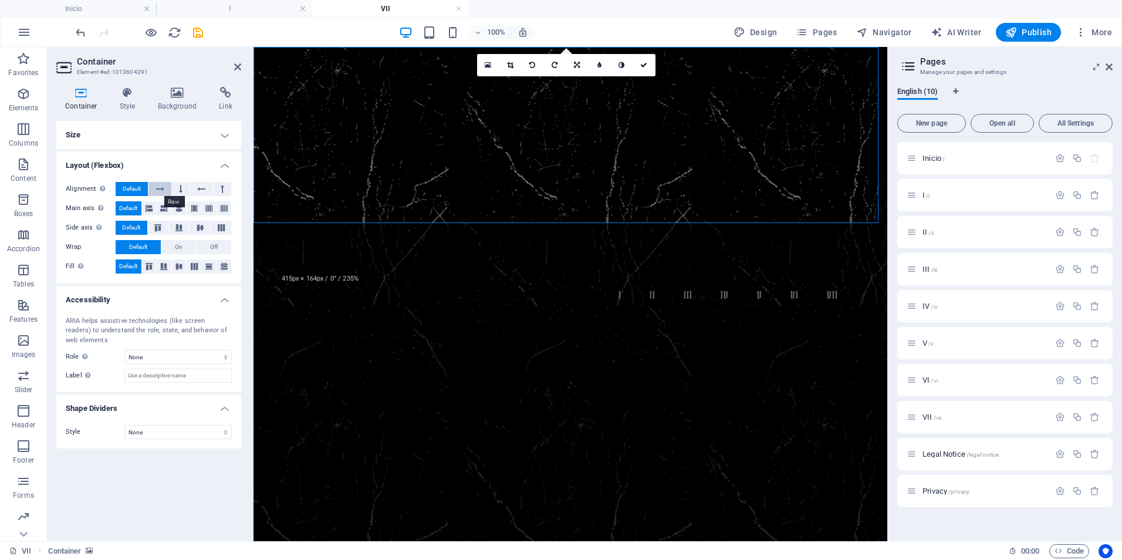
click at [158, 187] on icon at bounding box center [160, 189] width 8 height 14
click at [181, 208] on icon at bounding box center [178, 208] width 7 height 14
click at [200, 227] on icon at bounding box center [200, 227] width 14 height 7
click at [178, 265] on icon at bounding box center [178, 266] width 7 height 14
click at [131, 265] on span "Default" at bounding box center [128, 266] width 18 height 14
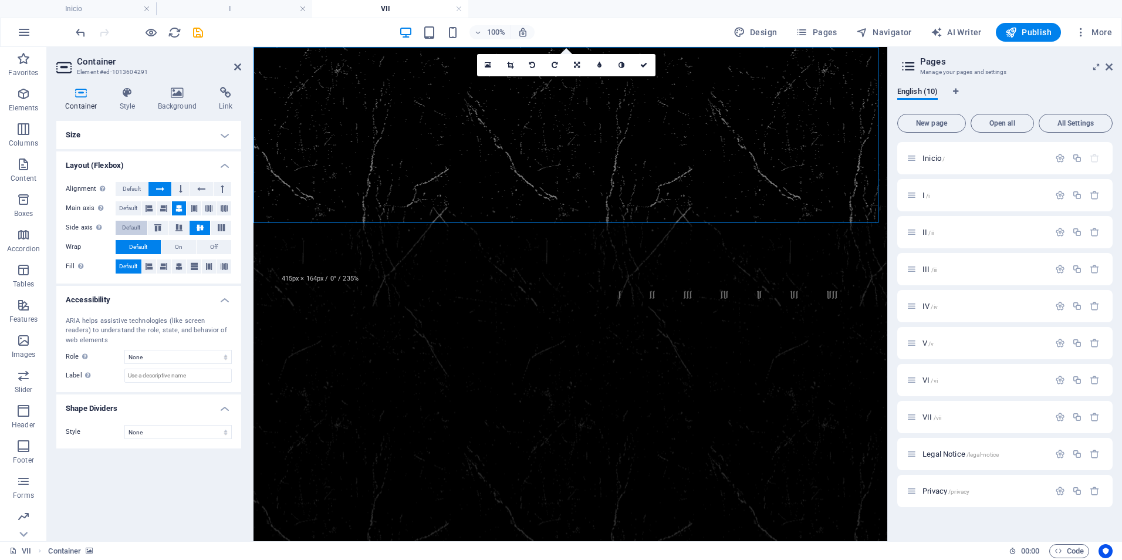
click at [131, 221] on span "Default" at bounding box center [131, 228] width 18 height 14
click at [127, 206] on span "Default" at bounding box center [128, 208] width 18 height 14
click at [132, 190] on span "Default" at bounding box center [132, 189] width 18 height 14
click at [225, 131] on h4 "Size" at bounding box center [148, 135] width 185 height 28
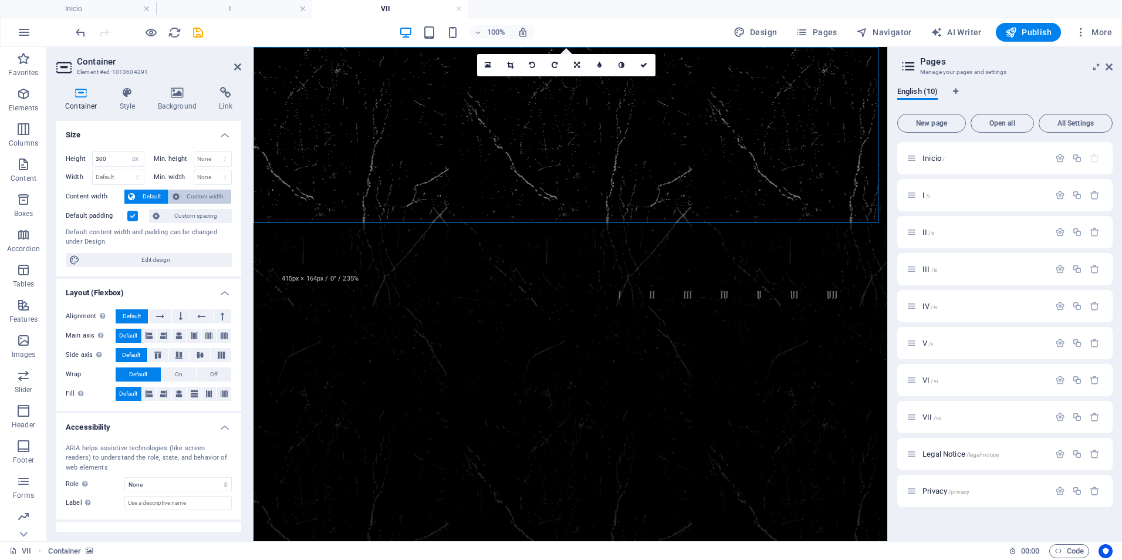
click at [188, 197] on span "Custom width" at bounding box center [205, 197] width 45 height 14
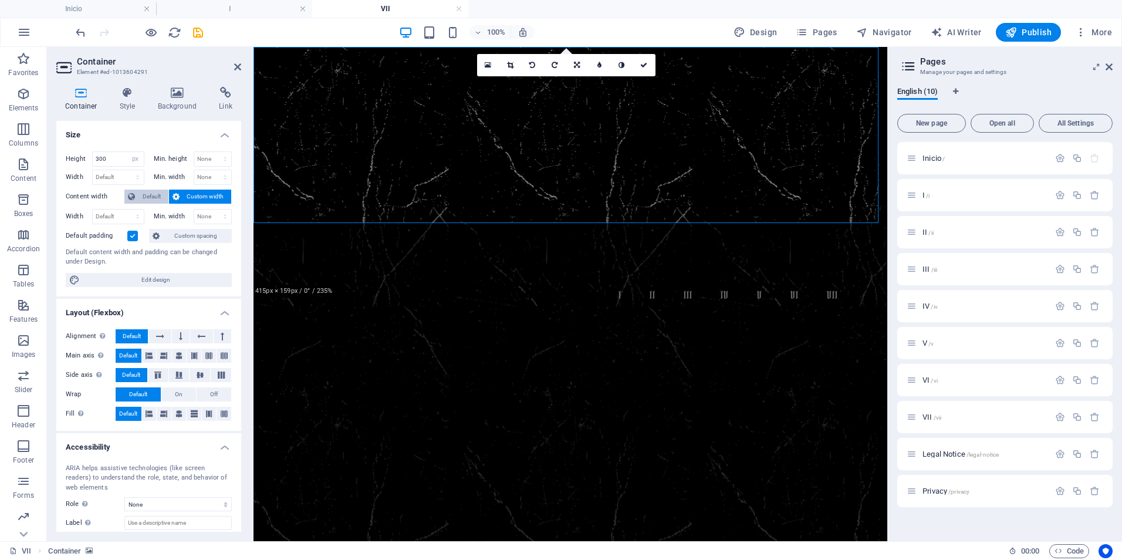
click at [147, 195] on span "Default" at bounding box center [152, 197] width 26 height 14
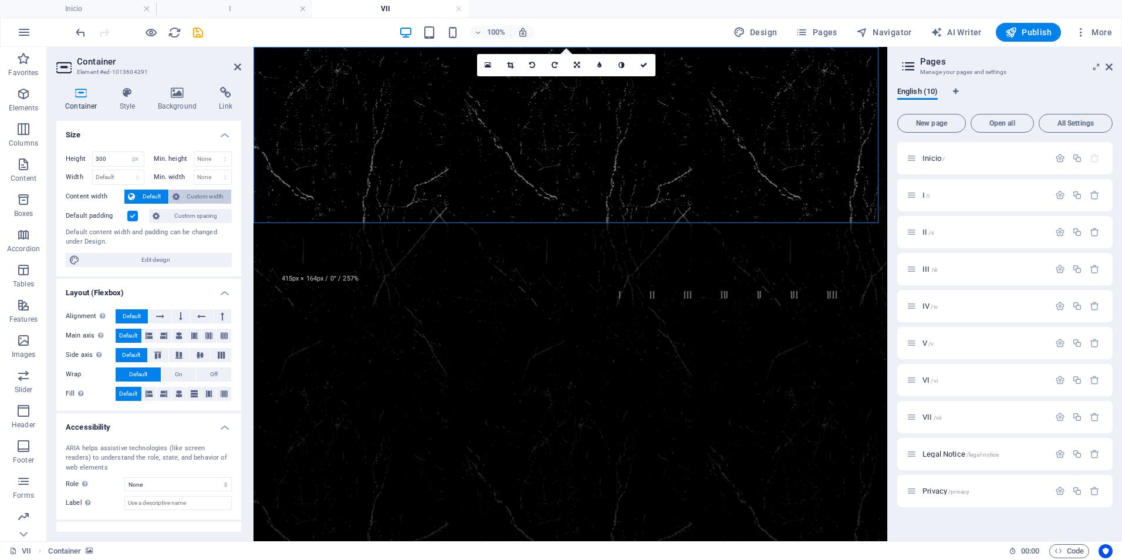
click at [207, 195] on span "Custom width" at bounding box center [205, 197] width 45 height 14
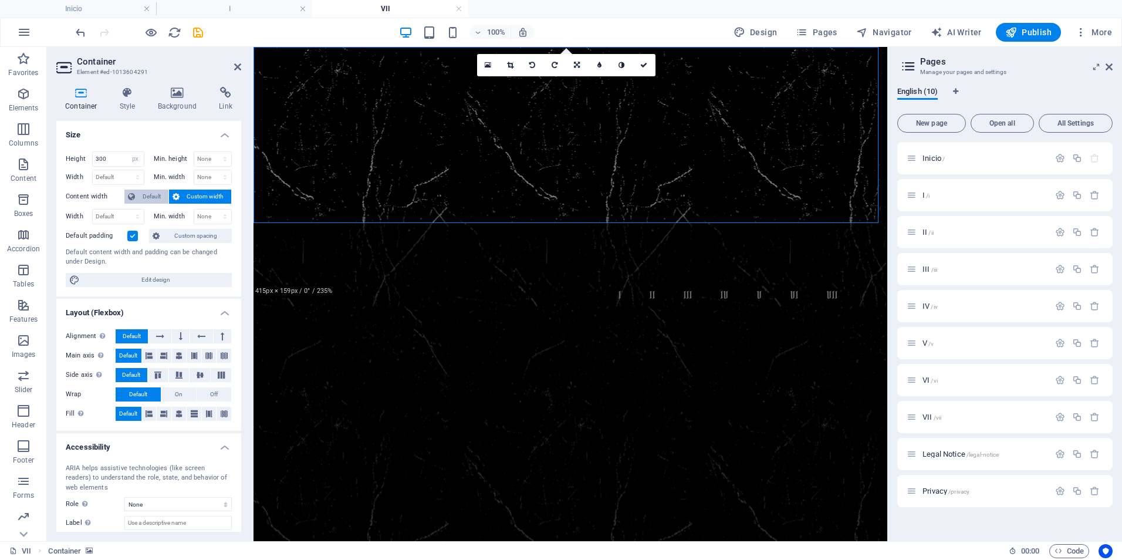
click at [150, 195] on span "Default" at bounding box center [152, 197] width 26 height 14
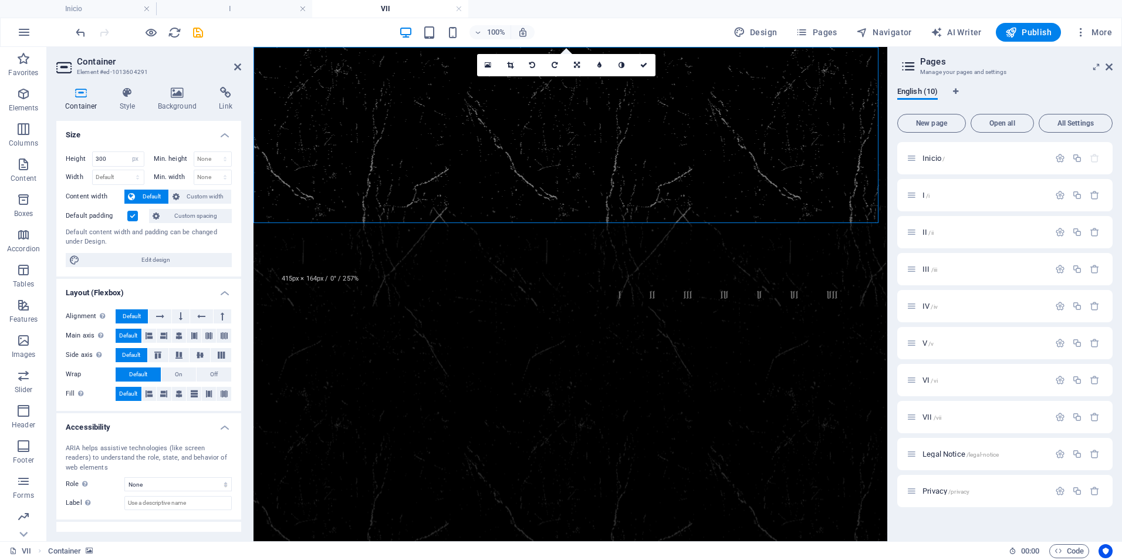
click at [134, 214] on label at bounding box center [132, 216] width 11 height 11
click at [0, 0] on input "Default padding" at bounding box center [0, 0] width 0 height 0
click at [183, 218] on span "Custom spacing" at bounding box center [195, 216] width 65 height 14
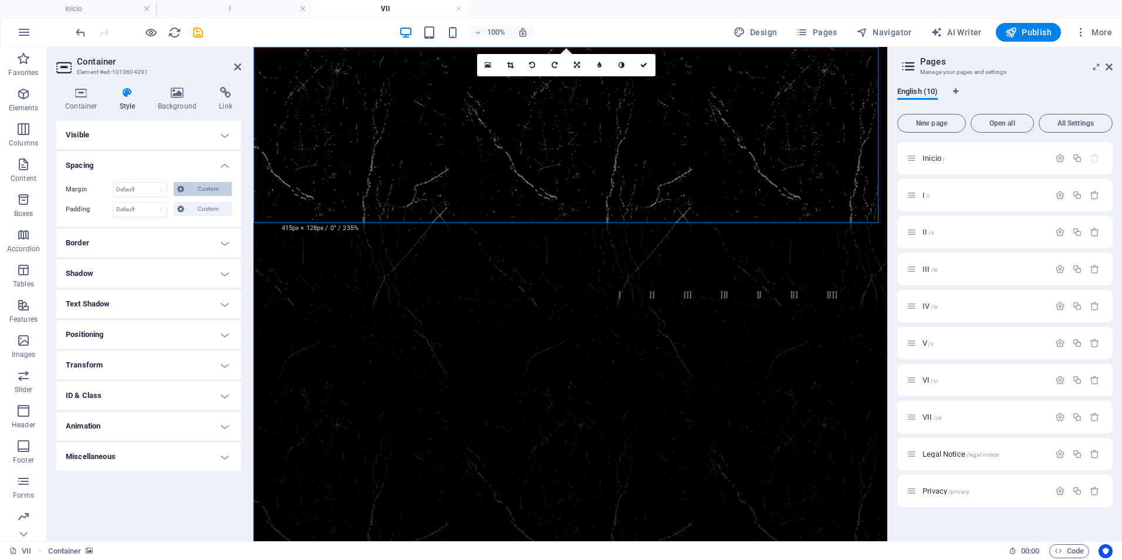
click at [205, 186] on span "Custom" at bounding box center [208, 189] width 40 height 14
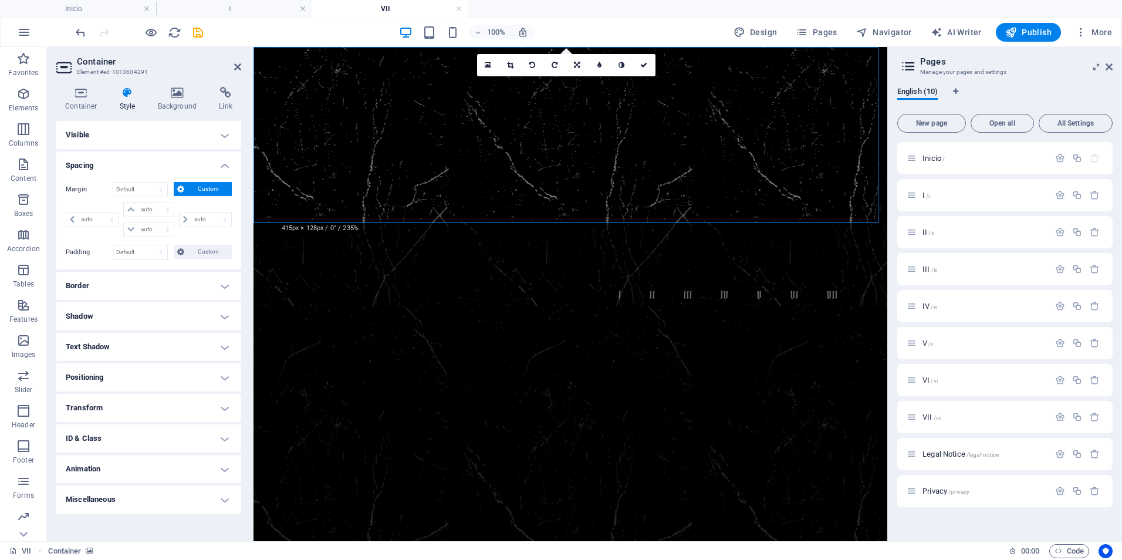
click at [343, 178] on figure at bounding box center [571, 135] width 634 height 176
click at [353, 177] on figure at bounding box center [571, 135] width 634 height 176
click at [118, 188] on select "Default auto px % rem vw vh Custom" at bounding box center [140, 190] width 54 height 14
click at [67, 188] on label "Margin" at bounding box center [89, 190] width 47 height 14
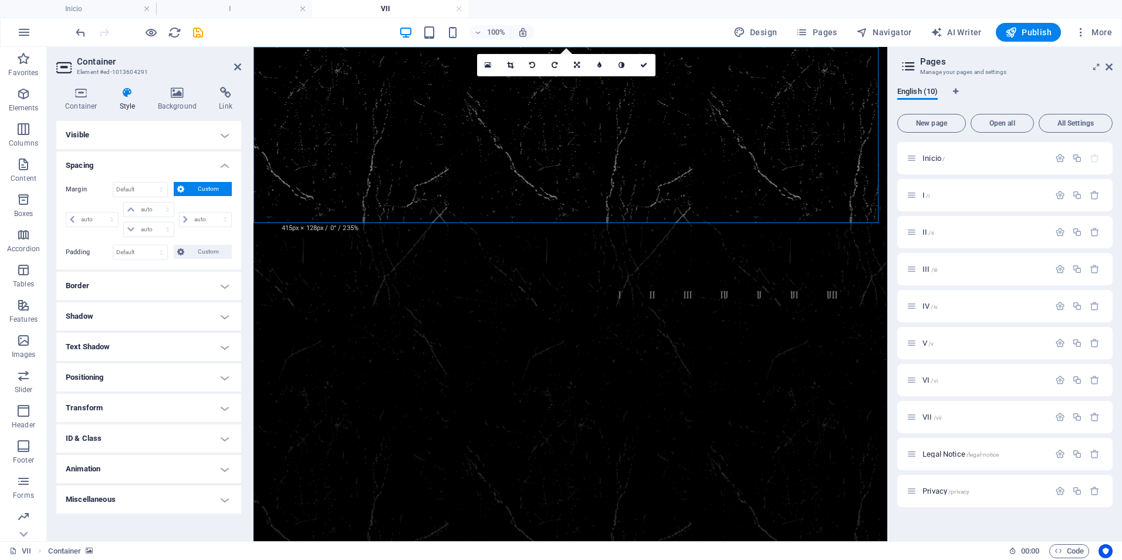
click at [208, 191] on span "Custom" at bounding box center [208, 189] width 40 height 14
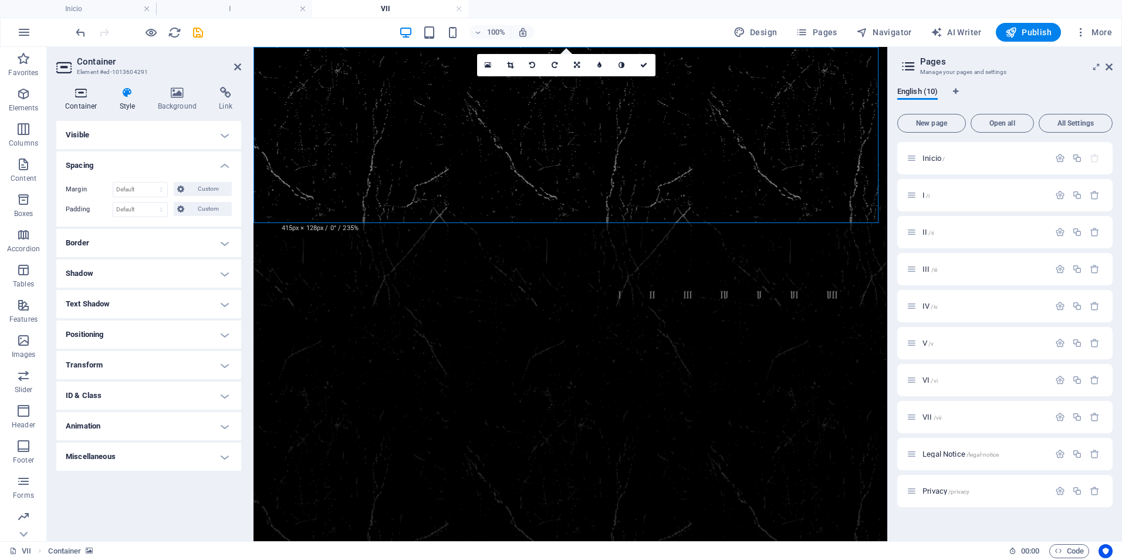
click at [87, 104] on h4 "Container" at bounding box center [83, 99] width 55 height 25
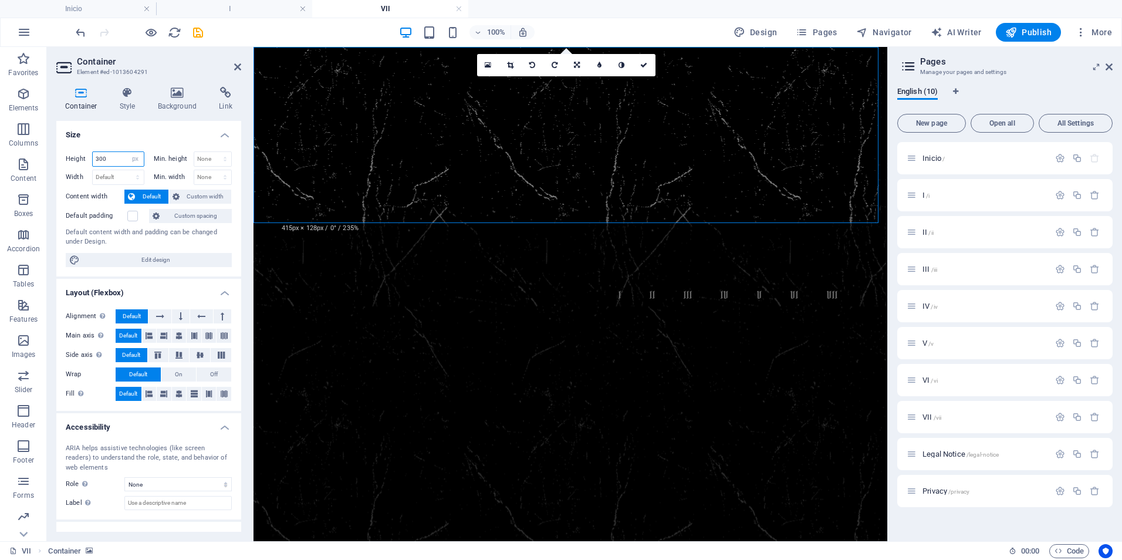
click at [100, 160] on input "300" at bounding box center [118, 159] width 51 height 14
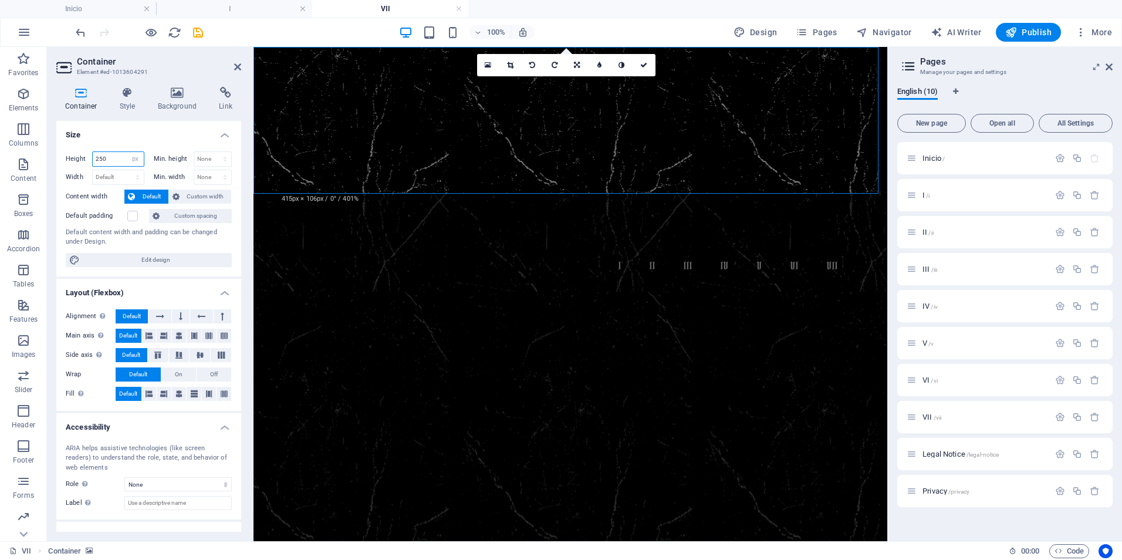
type input "250"
click at [161, 127] on h4 "Size" at bounding box center [148, 131] width 185 height 21
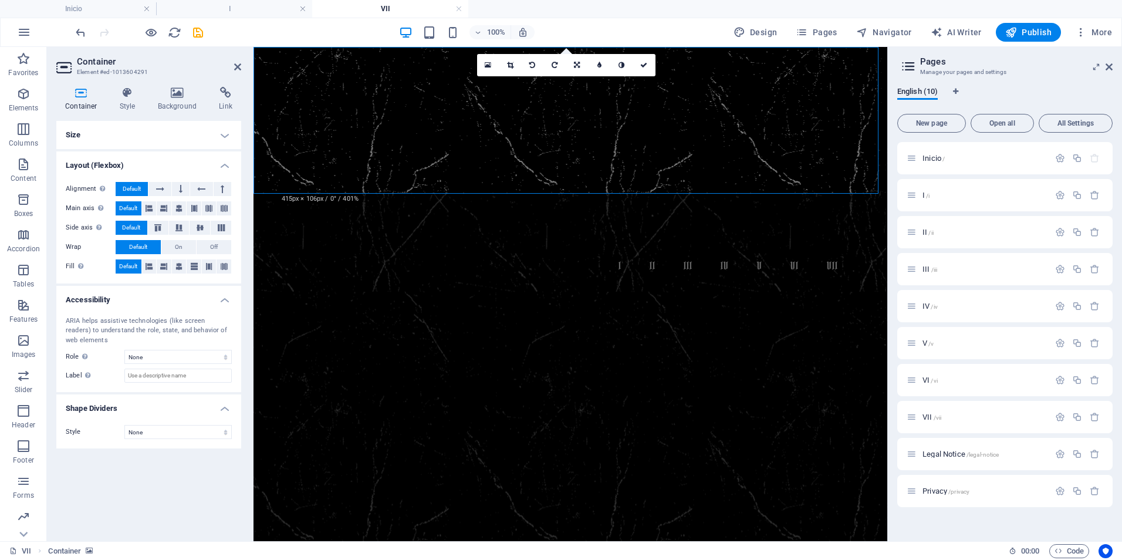
click at [505, 165] on figure at bounding box center [571, 120] width 634 height 147
click at [225, 133] on h4 "Size" at bounding box center [148, 135] width 185 height 28
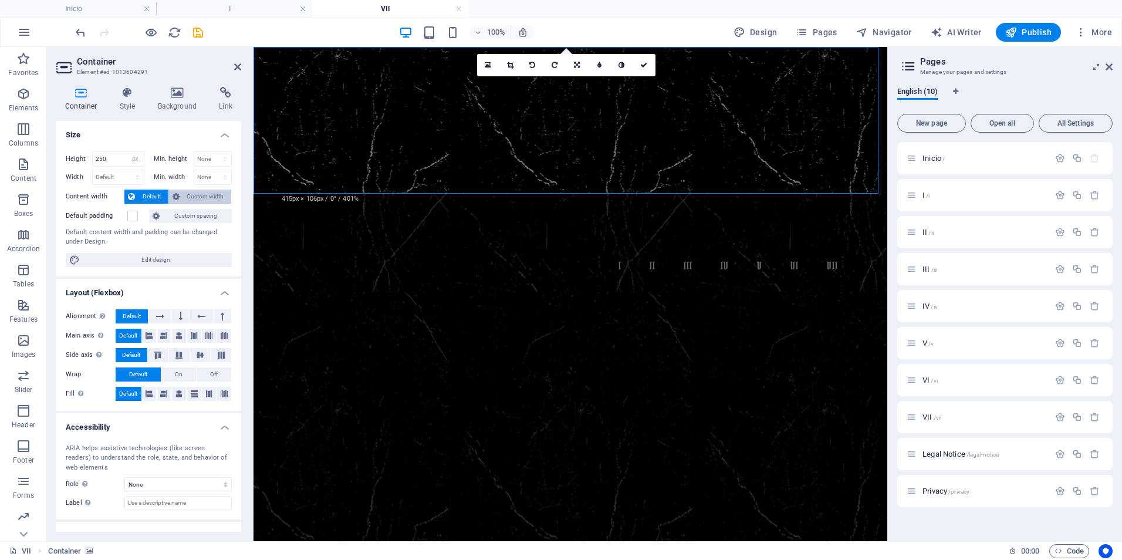
click at [198, 196] on span "Custom width" at bounding box center [205, 197] width 45 height 14
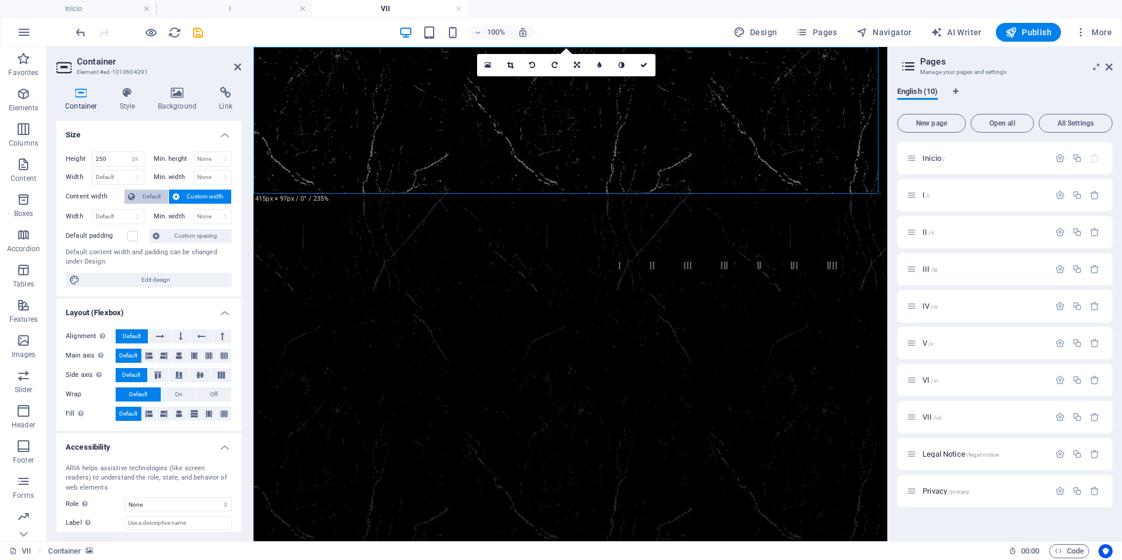
click at [151, 193] on span "Default" at bounding box center [152, 197] width 26 height 14
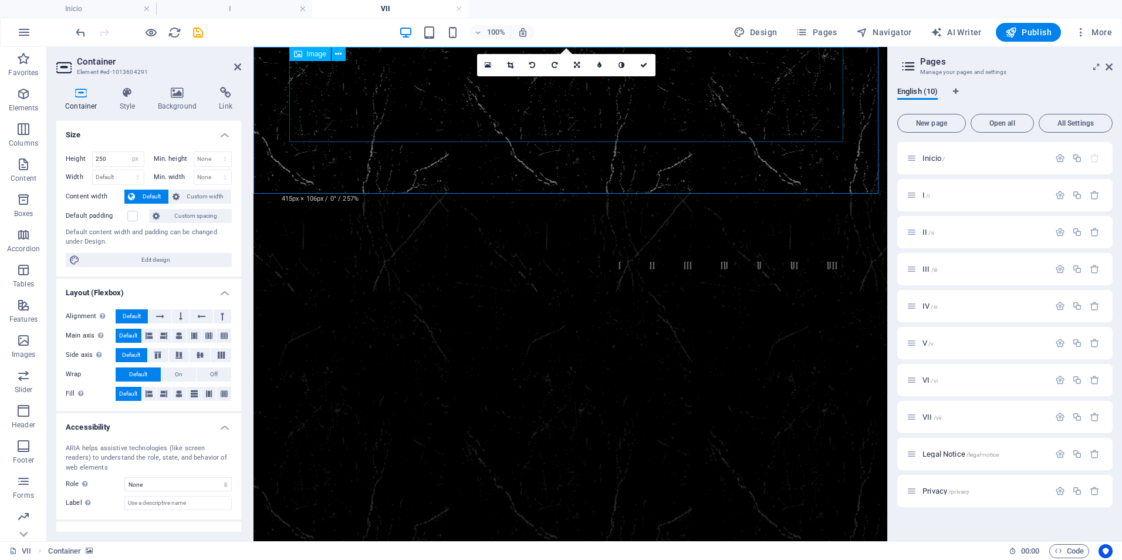
click at [340, 53] on icon at bounding box center [338, 54] width 6 height 12
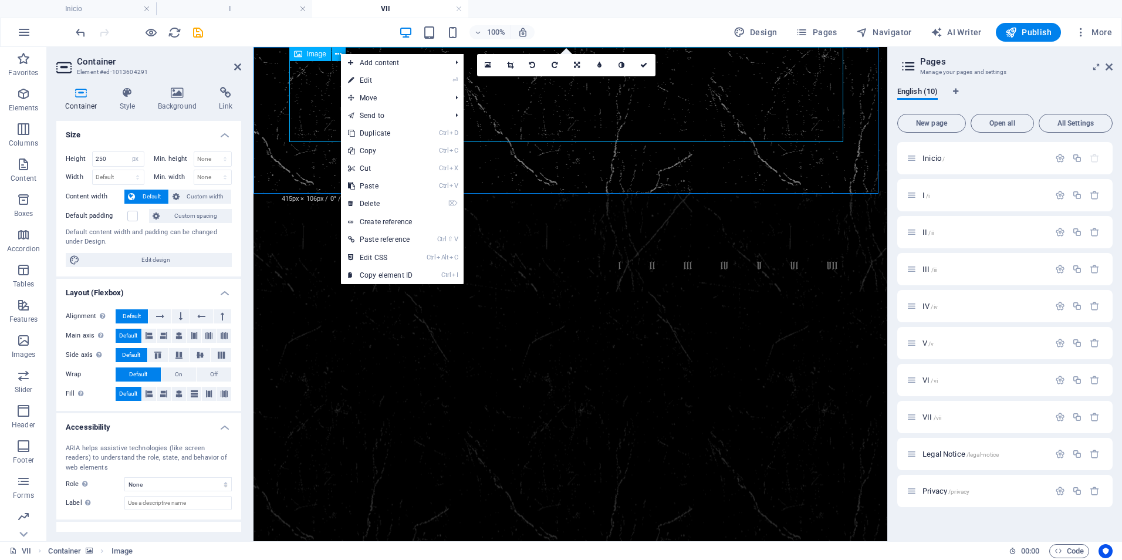
click at [312, 55] on span "Image" at bounding box center [316, 53] width 19 height 7
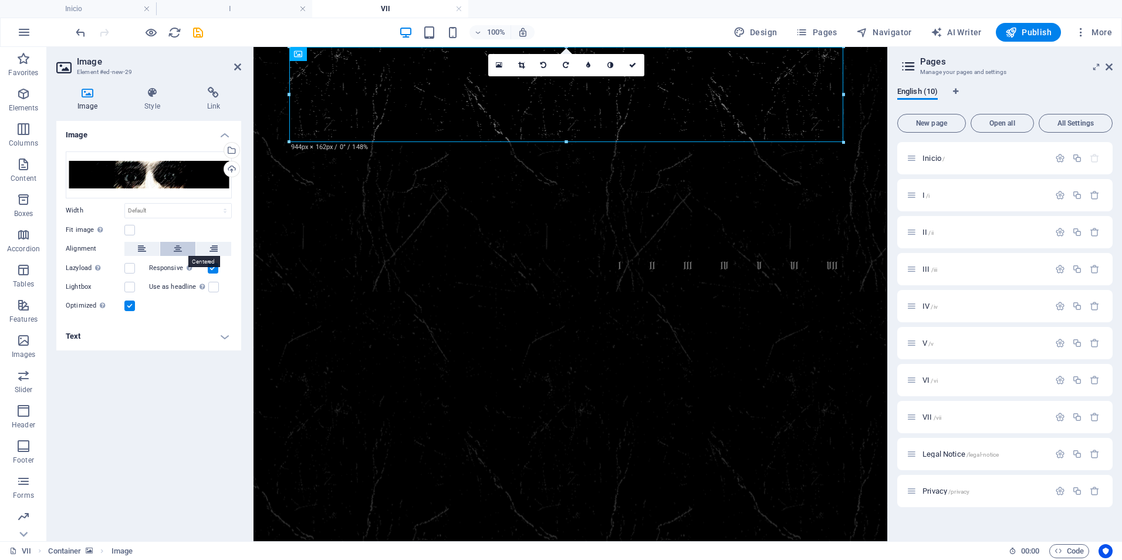
click at [180, 247] on icon at bounding box center [178, 249] width 8 height 14
click at [157, 87] on icon at bounding box center [152, 93] width 58 height 12
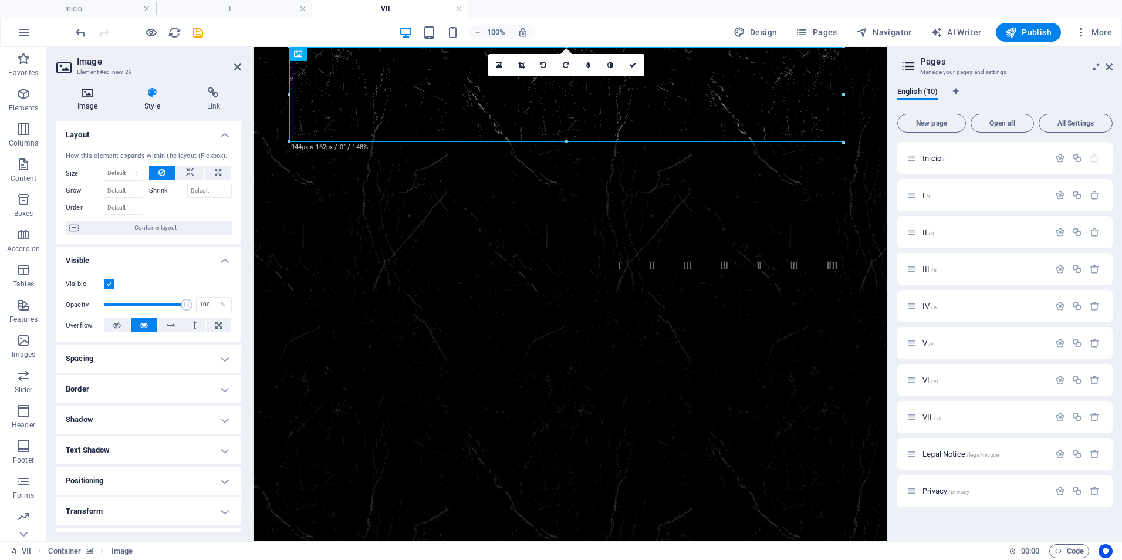
click at [91, 90] on icon at bounding box center [87, 93] width 62 height 12
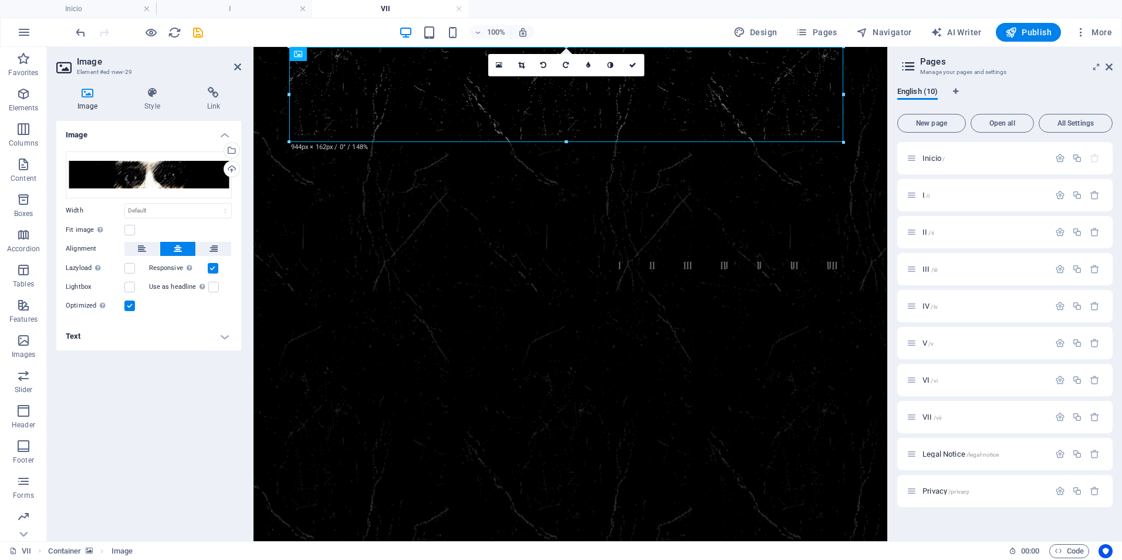
click at [279, 116] on figure at bounding box center [571, 120] width 634 height 147
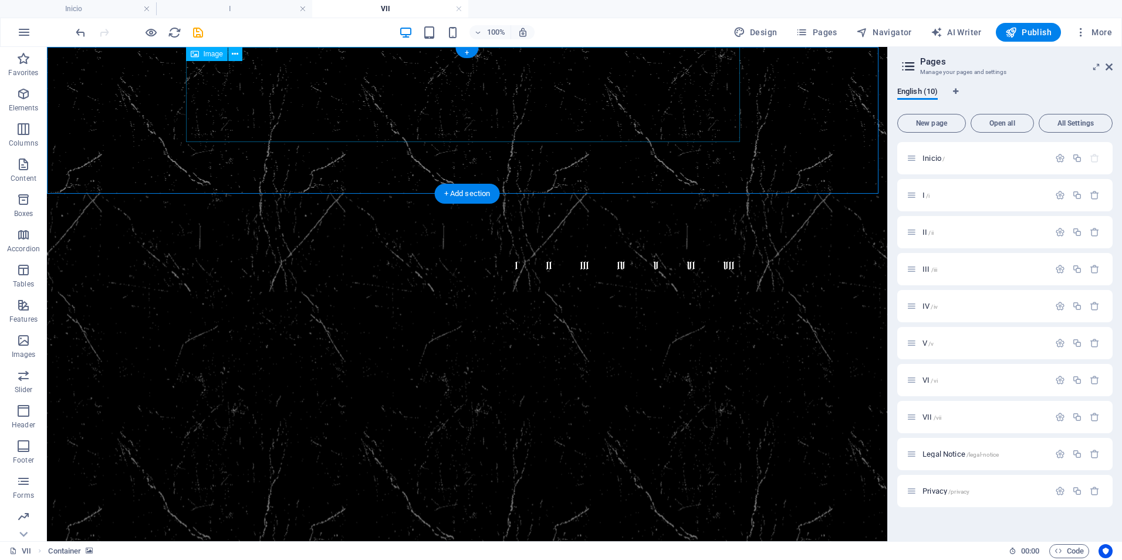
click at [279, 194] on figure at bounding box center [467, 266] width 554 height 144
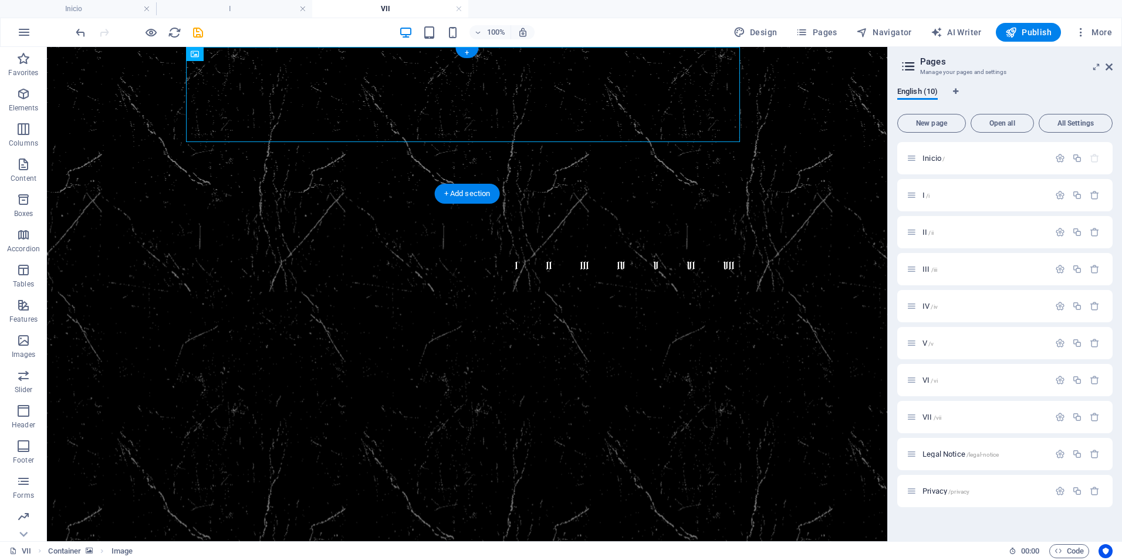
click at [286, 166] on figure at bounding box center [467, 120] width 840 height 147
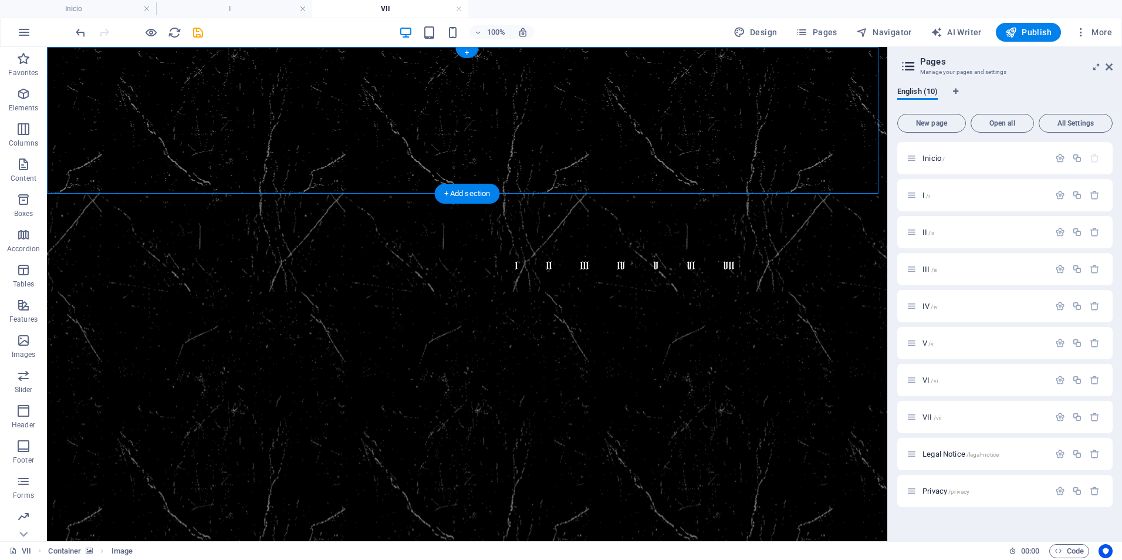
click at [286, 166] on figure at bounding box center [467, 120] width 840 height 147
select select "px"
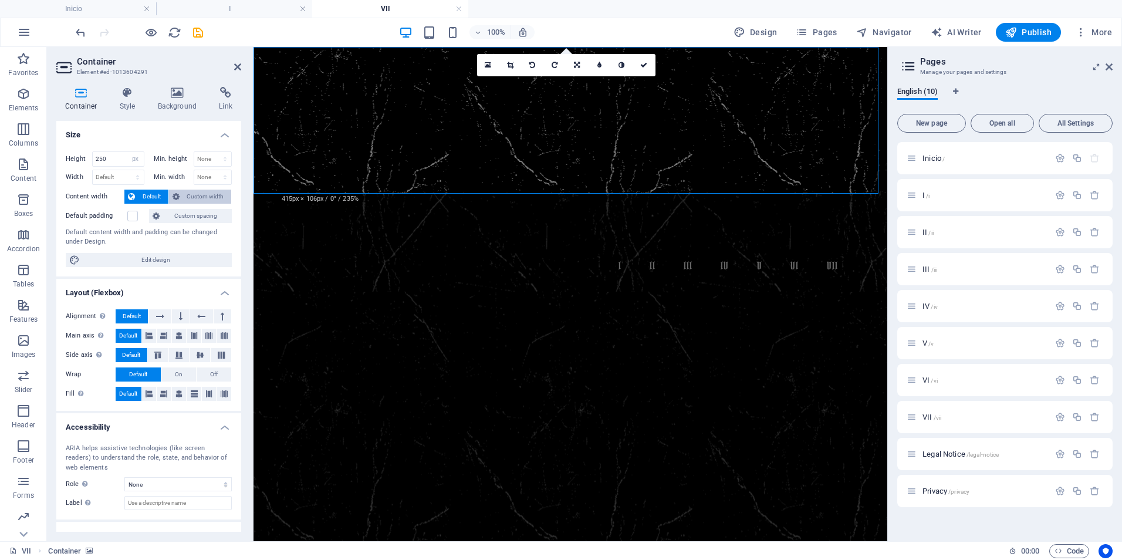
click at [187, 197] on span "Custom width" at bounding box center [205, 197] width 45 height 14
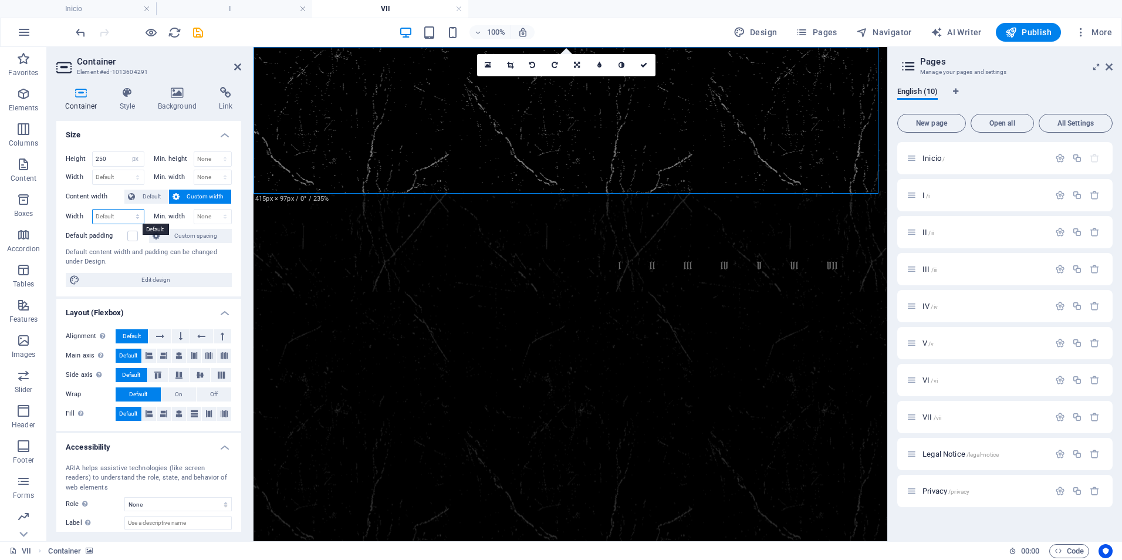
click at [113, 215] on select "Default px rem % em vh vw" at bounding box center [118, 217] width 51 height 14
select select "px"
click at [126, 210] on select "Default px rem % em vh vw" at bounding box center [118, 217] width 51 height 14
drag, startPoint x: 114, startPoint y: 216, endPoint x: 84, endPoint y: 218, distance: 30.6
click at [84, 218] on div "Width 1024 Default px rem % em vh vw" at bounding box center [105, 216] width 79 height 15
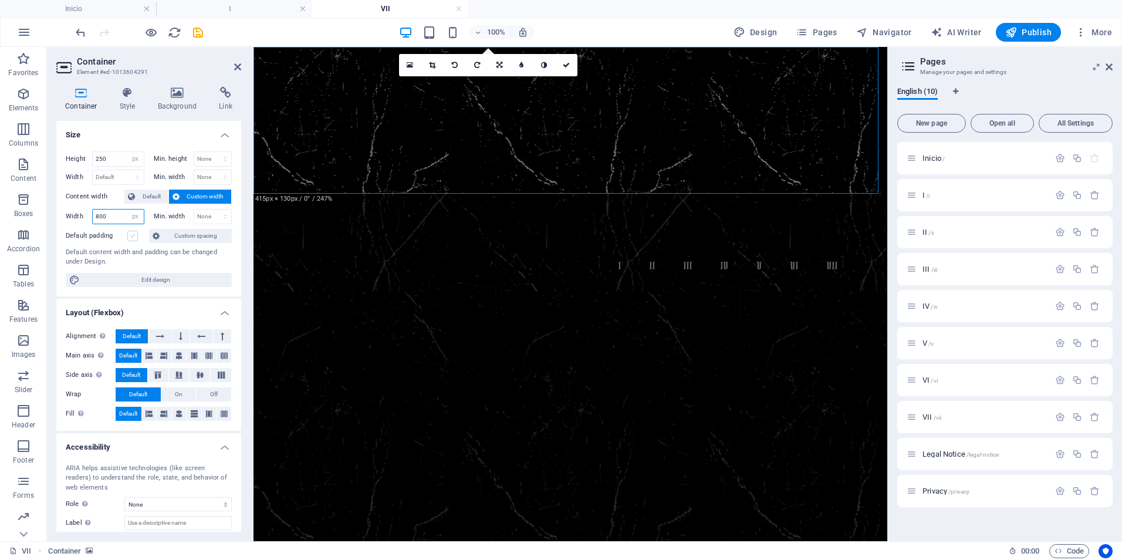
type input "800"
click at [131, 236] on label at bounding box center [132, 236] width 11 height 11
click at [0, 0] on input "Default padding" at bounding box center [0, 0] width 0 height 0
click at [131, 236] on label at bounding box center [132, 236] width 11 height 11
click at [0, 0] on input "Default padding" at bounding box center [0, 0] width 0 height 0
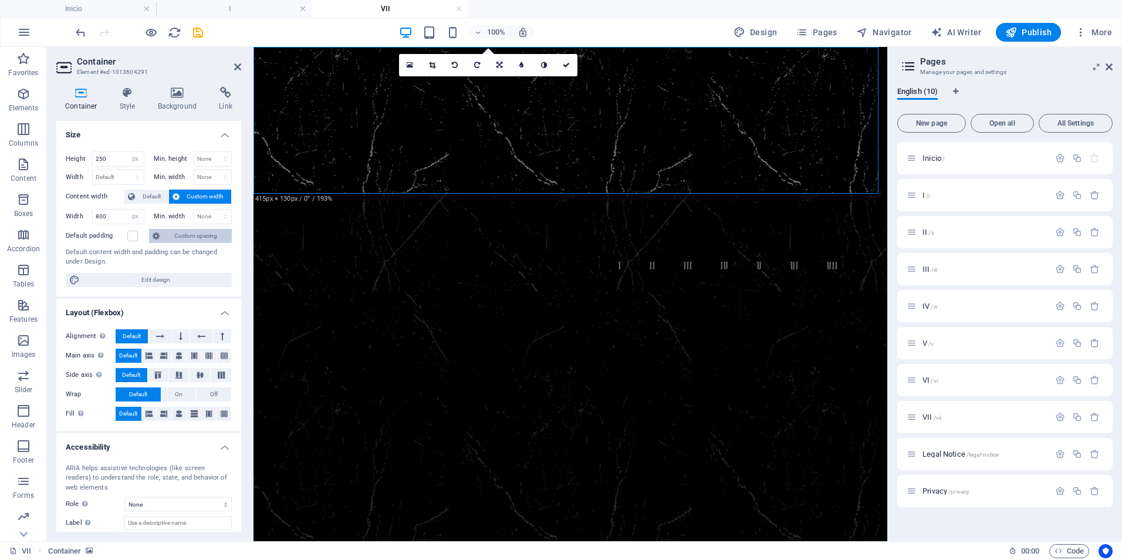
click at [205, 234] on span "Custom spacing" at bounding box center [195, 236] width 65 height 14
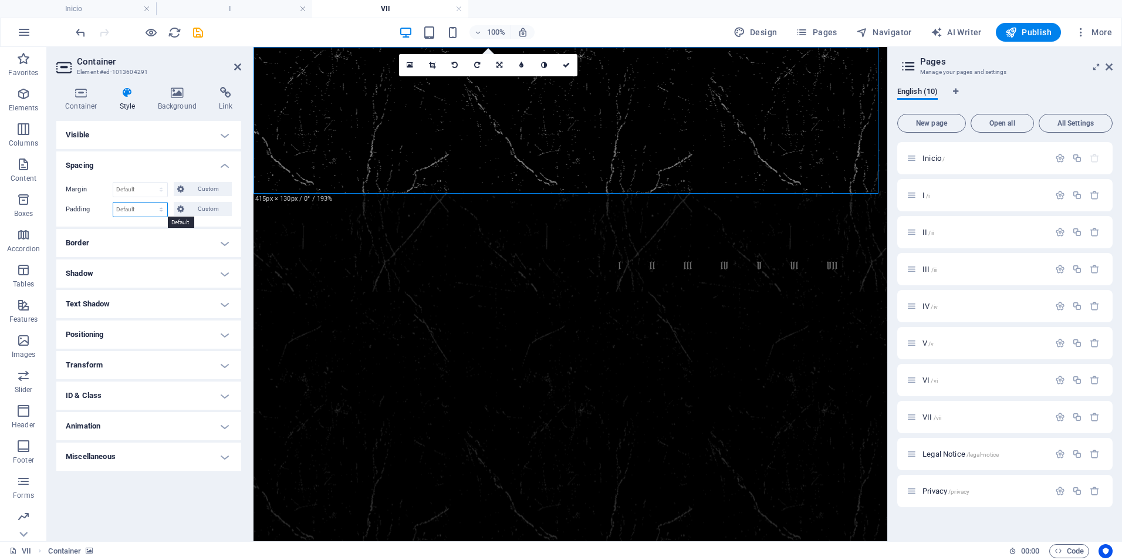
click at [160, 207] on select "Default px rem % vh vw Custom" at bounding box center [140, 209] width 54 height 14
select select "px"
click at [151, 202] on select "Default px rem % vh vw Custom" at bounding box center [140, 209] width 54 height 14
type input "100"
click at [207, 208] on span "Custom" at bounding box center [208, 209] width 40 height 14
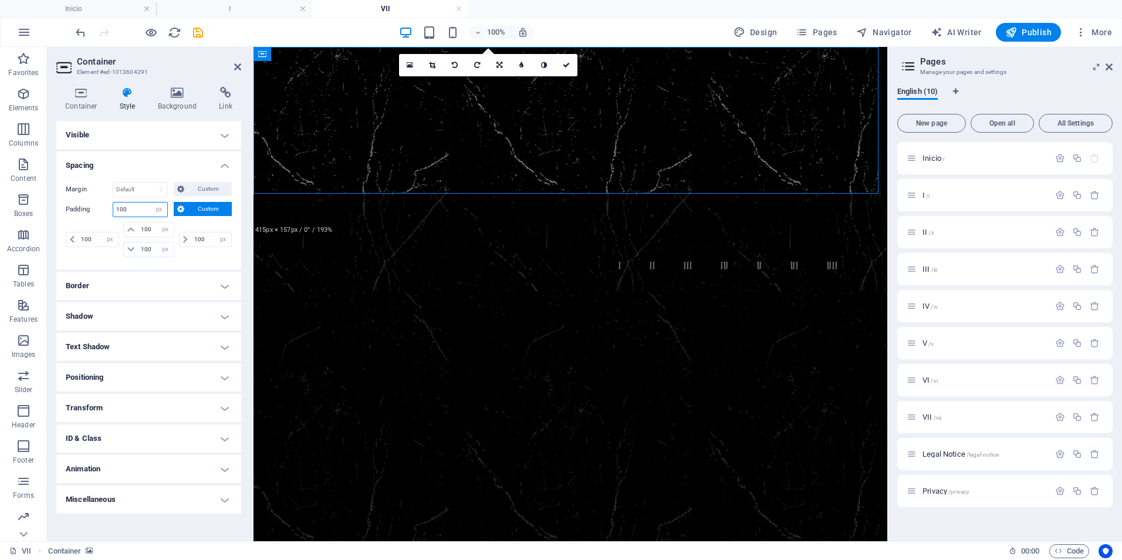
click at [145, 208] on input "100" at bounding box center [140, 209] width 54 height 14
click at [161, 211] on select "Default px rem % vh vw Custom" at bounding box center [159, 209] width 16 height 14
select select "default"
click at [151, 202] on select "Default px rem % vh vw Custom" at bounding box center [159, 209] width 16 height 14
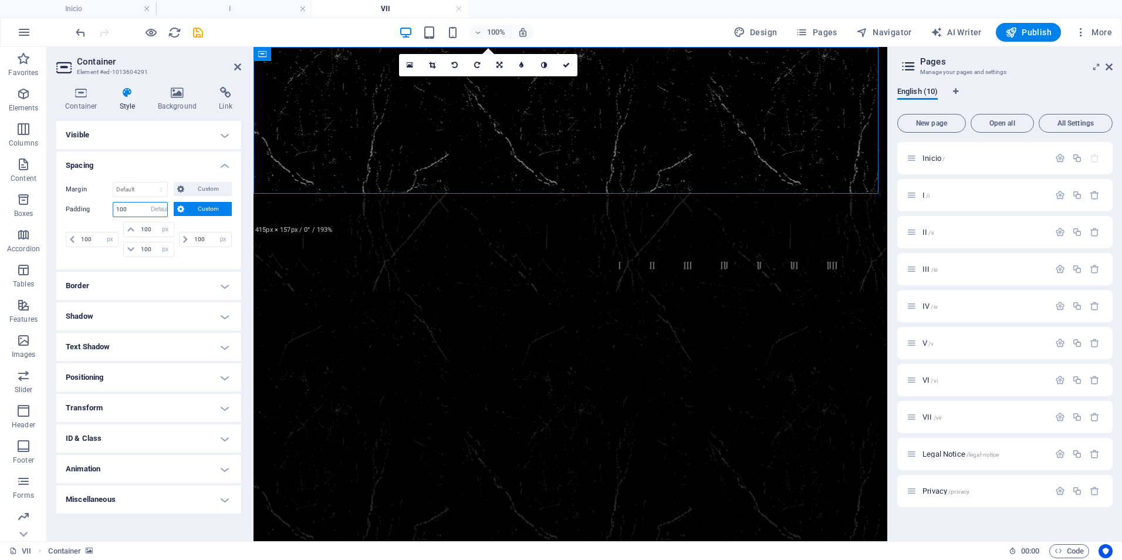
select select "DISABLED_OPTION_VALUE"
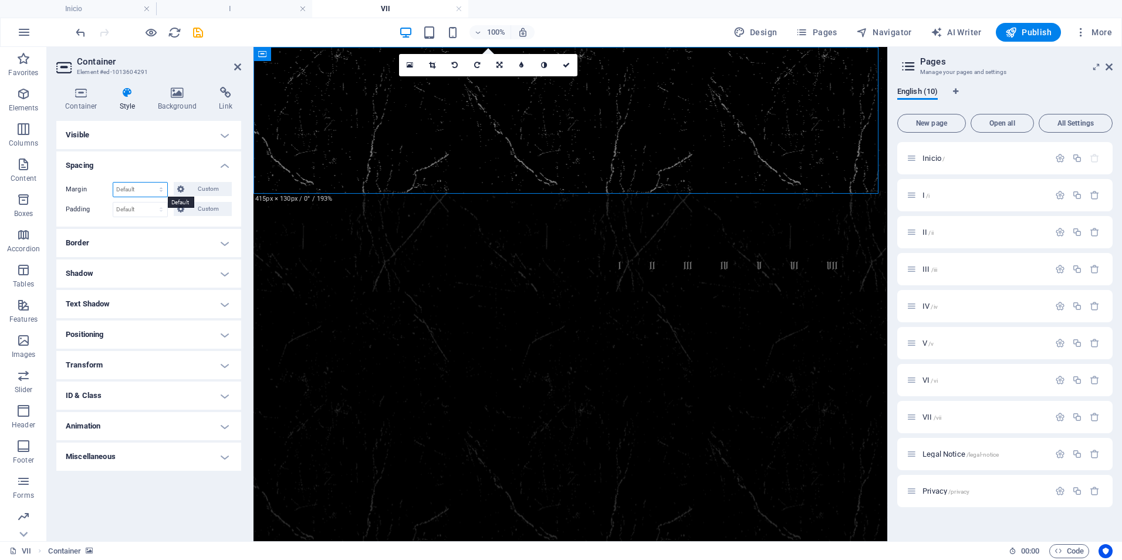
click at [134, 186] on select "Default auto px % rem vw vh Custom" at bounding box center [140, 190] width 54 height 14
select select "px"
click at [151, 183] on select "Default auto px % rem vw vh Custom" at bounding box center [140, 190] width 54 height 14
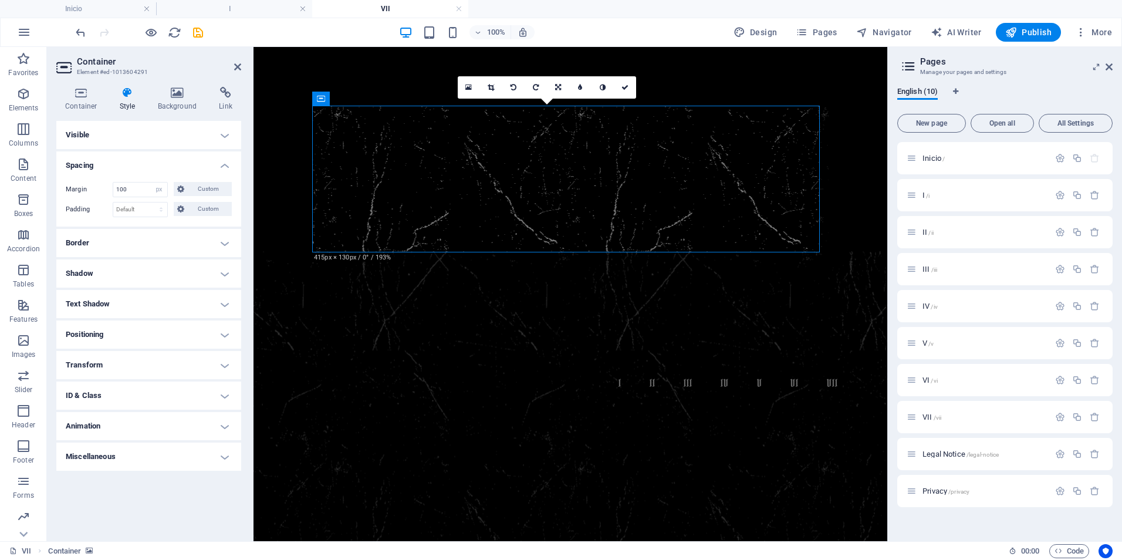
drag, startPoint x: 136, startPoint y: 192, endPoint x: 66, endPoint y: 195, distance: 69.9
click at [66, 195] on div "Margin 100 Default auto px % rem vw vh Custom Custom" at bounding box center [149, 189] width 166 height 15
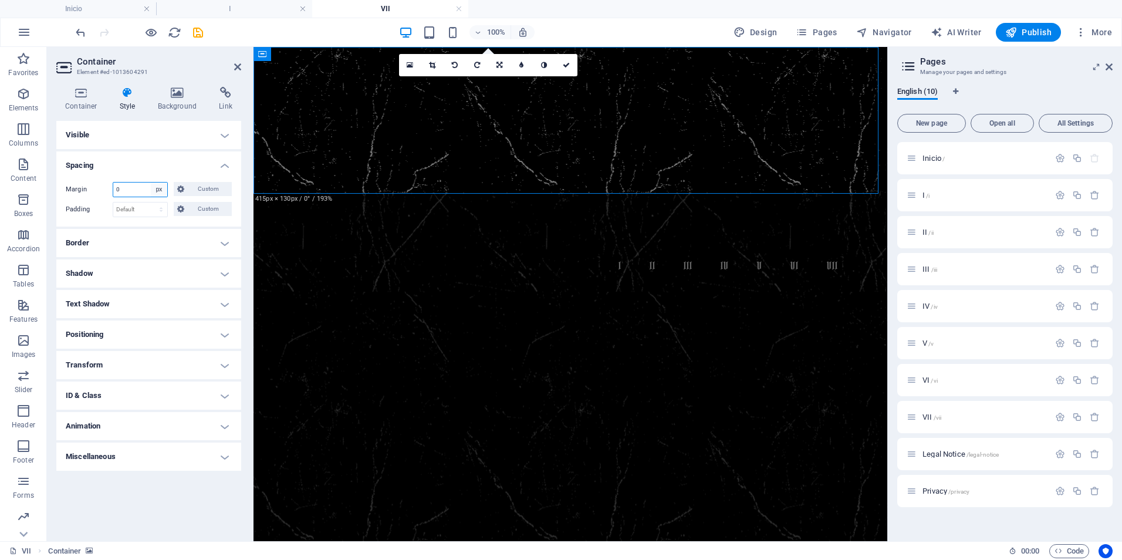
type input "0"
click at [155, 187] on select "Default auto px % rem vw vh Custom" at bounding box center [159, 190] width 16 height 14
select select "default"
click at [151, 183] on select "Default auto px % rem vw vh Custom" at bounding box center [159, 190] width 16 height 14
select select "DISABLED_OPTION_VALUE"
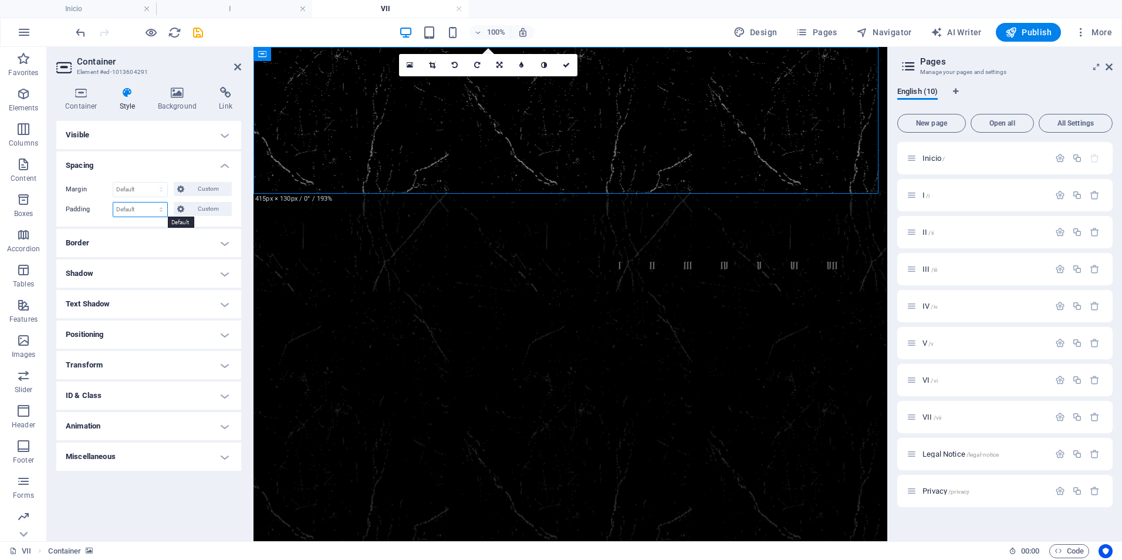
click at [158, 208] on select "Default px rem % vh vw Custom" at bounding box center [140, 209] width 54 height 14
select select "px"
click at [151, 202] on select "Default px rem % vh vw Custom" at bounding box center [140, 209] width 54 height 14
type input "0"
click at [159, 208] on select "Default px rem % vh vw Custom" at bounding box center [159, 209] width 16 height 14
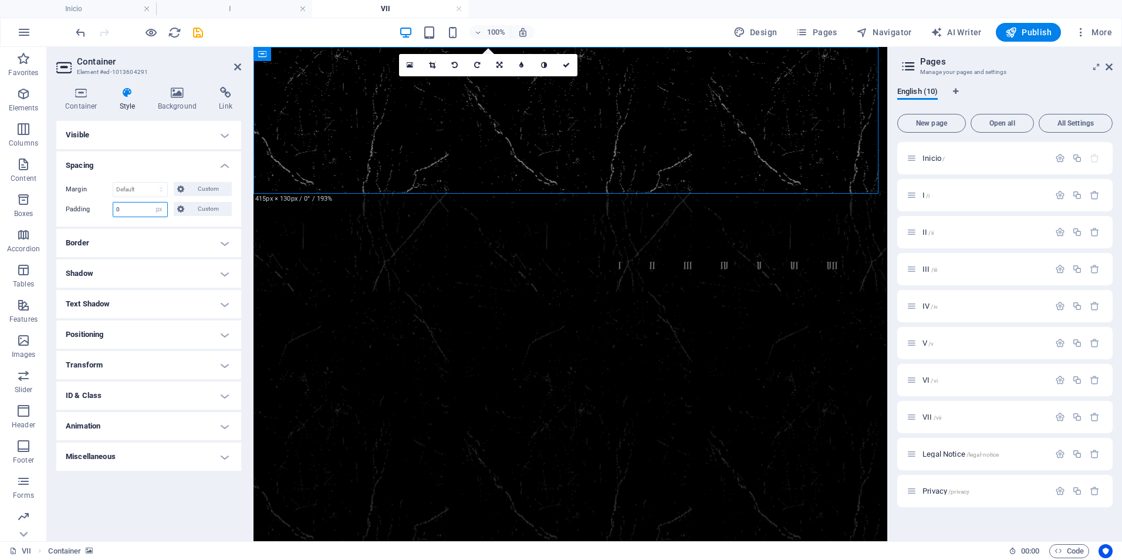
select select "%"
click at [151, 202] on select "Default px rem % vh vw Custom" at bounding box center [159, 209] width 16 height 14
type input "100"
click at [159, 210] on select "Default px rem % vh vw Custom" at bounding box center [159, 209] width 16 height 14
select select "px"
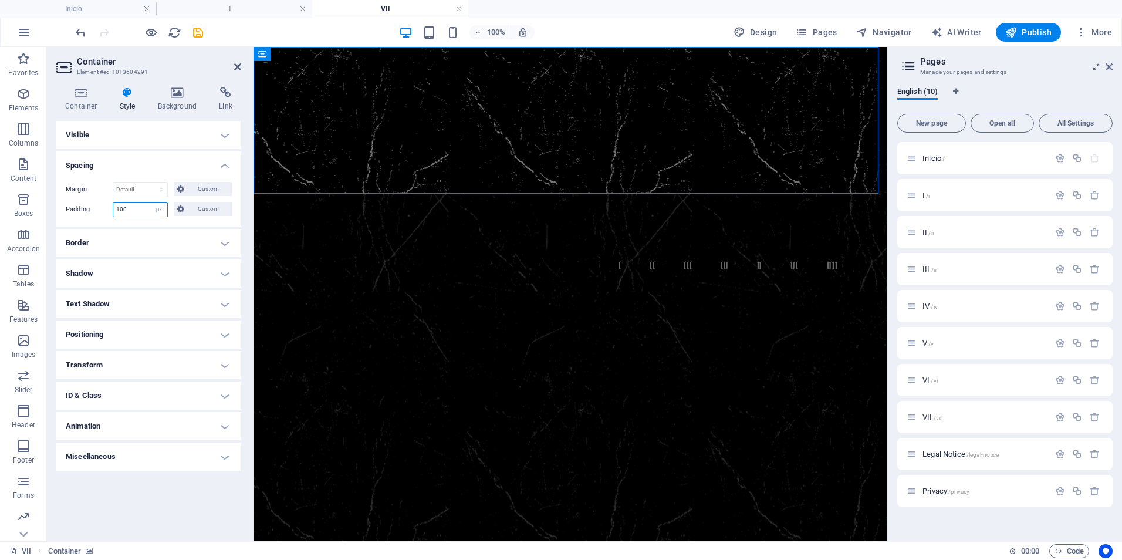
click at [151, 202] on select "Default px rem % vh vw Custom" at bounding box center [159, 209] width 16 height 14
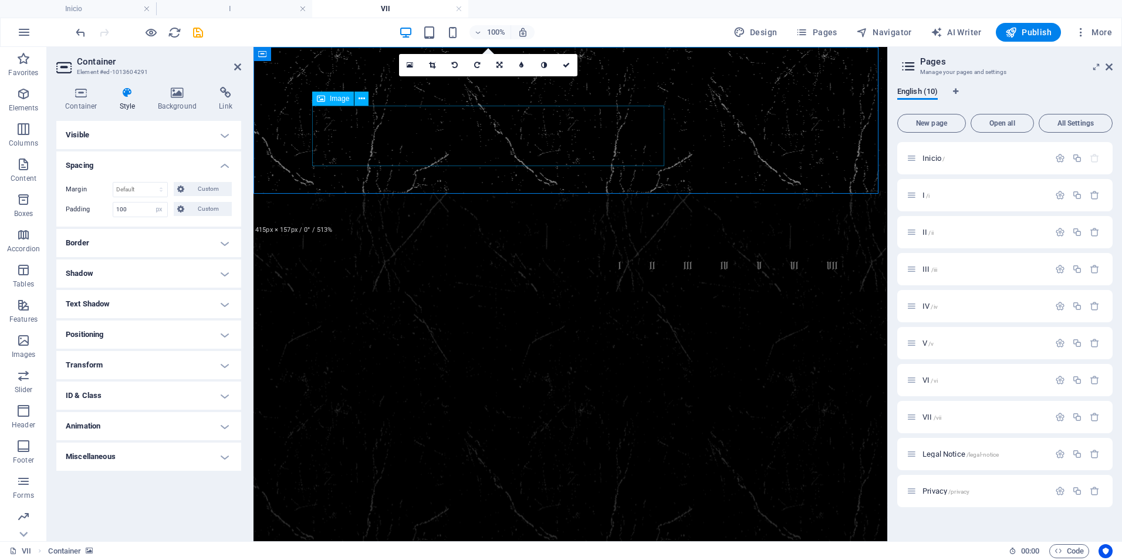
click at [547, 252] on figure at bounding box center [488, 306] width 352 height 109
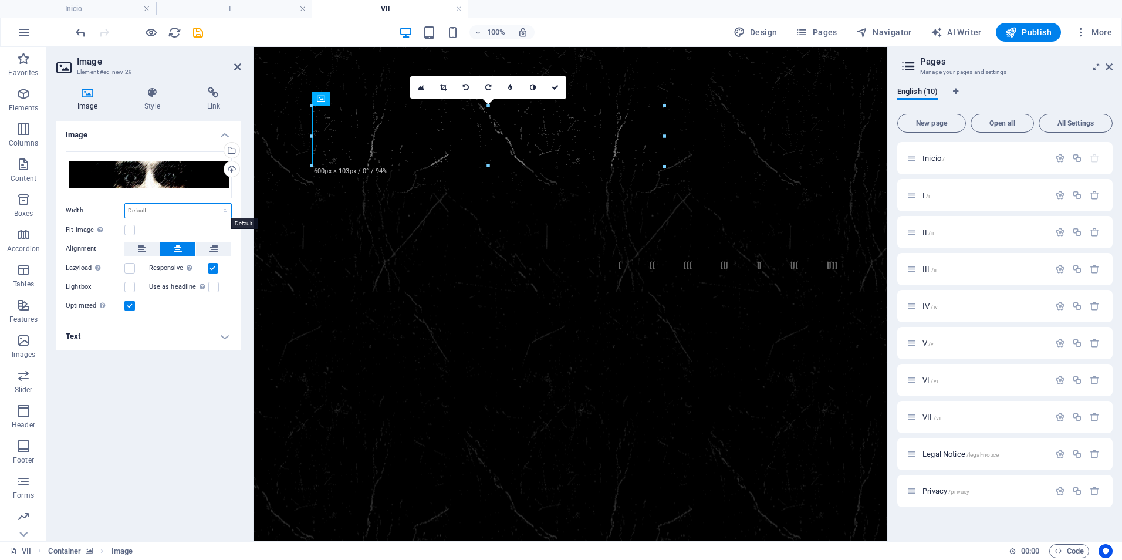
click at [140, 207] on select "Default auto px rem % em vh vw" at bounding box center [178, 211] width 106 height 14
select select "px"
click at [215, 204] on select "Default auto px rem % em vh vw" at bounding box center [178, 211] width 106 height 14
type input "800"
click at [187, 424] on div "Image Drag files here, click to choose files or select files from Files or our …" at bounding box center [148, 326] width 185 height 411
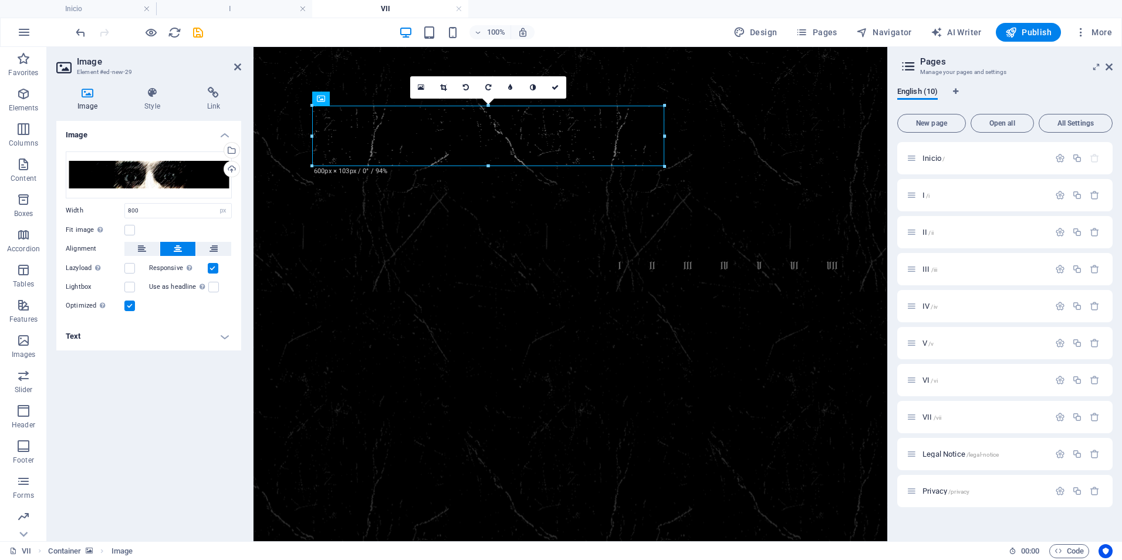
click at [266, 66] on figure at bounding box center [571, 120] width 634 height 147
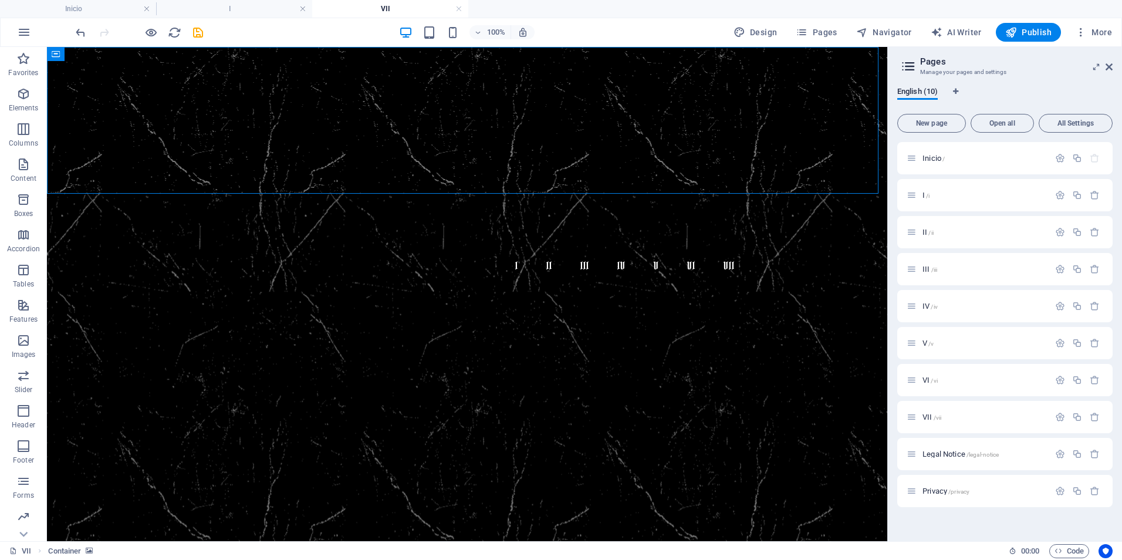
click at [265, 73] on figure at bounding box center [467, 120] width 840 height 147
select select "px"
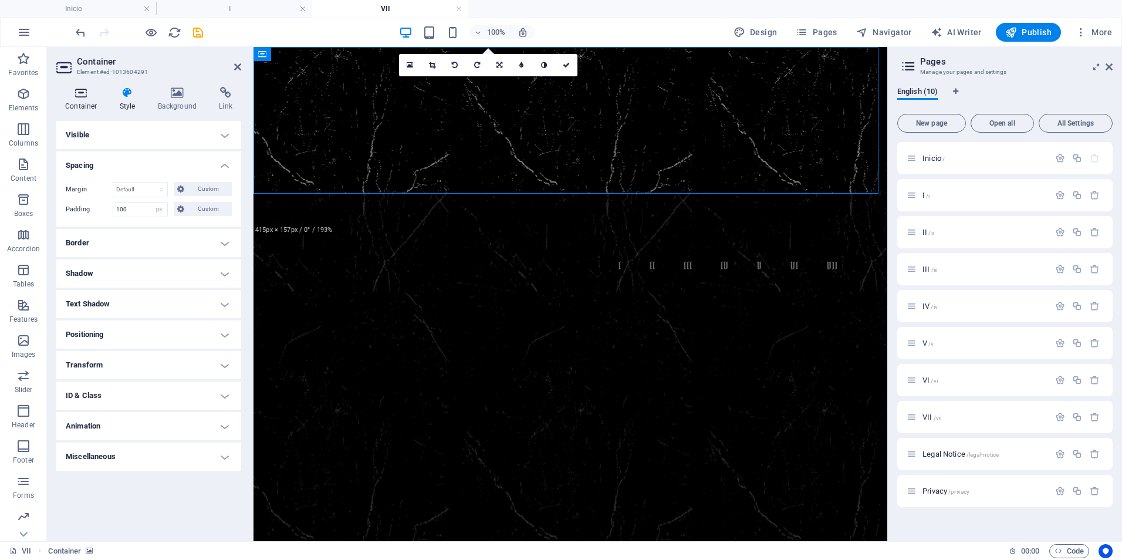
click at [82, 93] on icon at bounding box center [81, 93] width 50 height 12
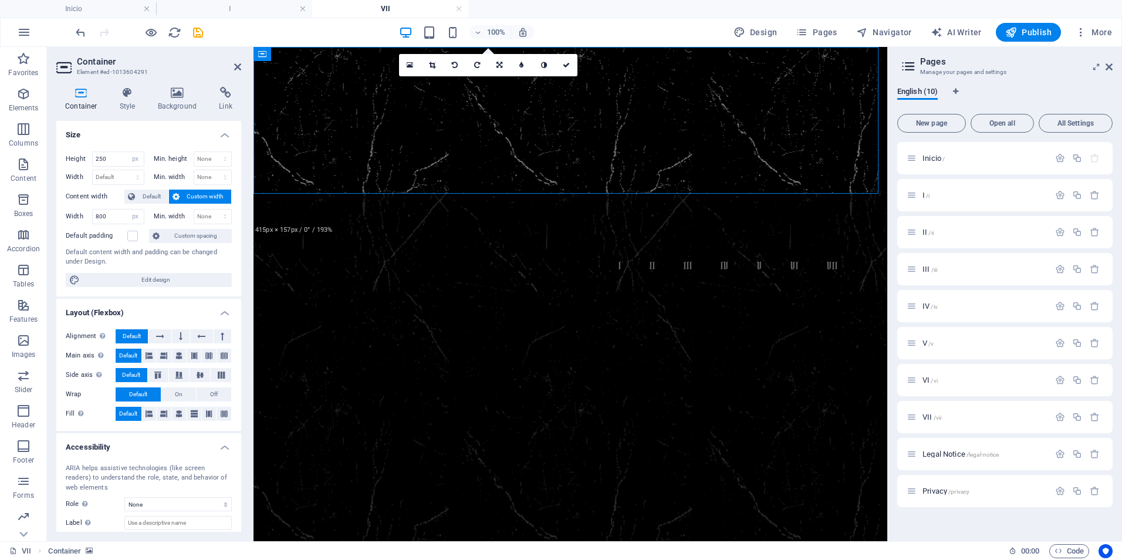
click at [191, 197] on span "Custom width" at bounding box center [205, 197] width 45 height 14
click at [154, 196] on span "Default" at bounding box center [152, 197] width 26 height 14
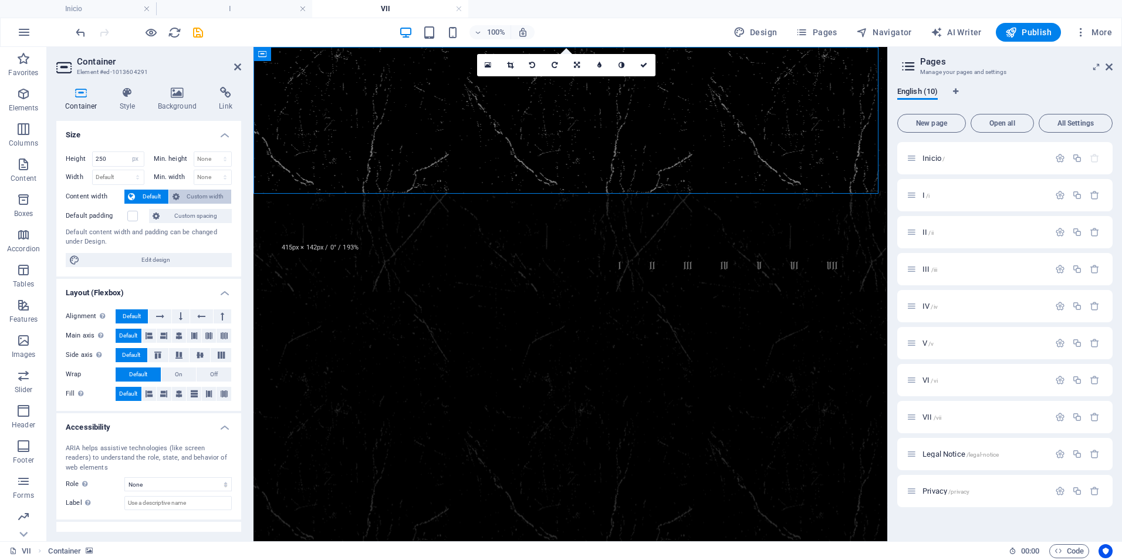
click at [196, 195] on span "Custom width" at bounding box center [205, 197] width 45 height 14
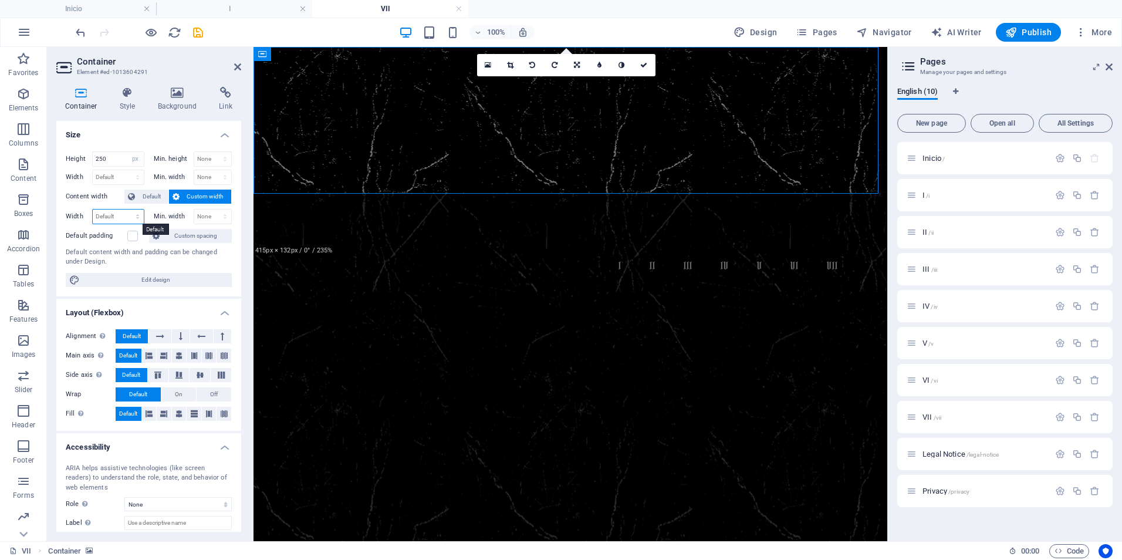
click at [120, 218] on select "Default px rem % em vh vw" at bounding box center [118, 217] width 51 height 14
select select "%"
click at [126, 210] on select "Default px rem % em vh vw" at bounding box center [118, 217] width 51 height 14
type input "100"
click at [562, 252] on figure at bounding box center [570, 292] width 516 height 81
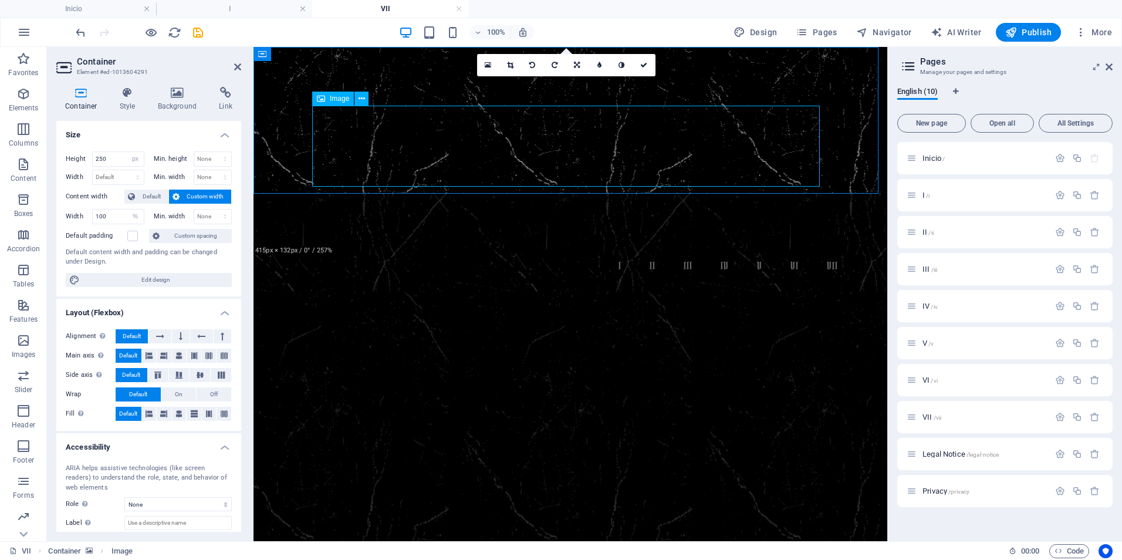
click at [364, 252] on figure at bounding box center [570, 292] width 516 height 81
click at [438, 252] on figure at bounding box center [570, 292] width 516 height 81
click at [421, 252] on figure at bounding box center [570, 292] width 516 height 81
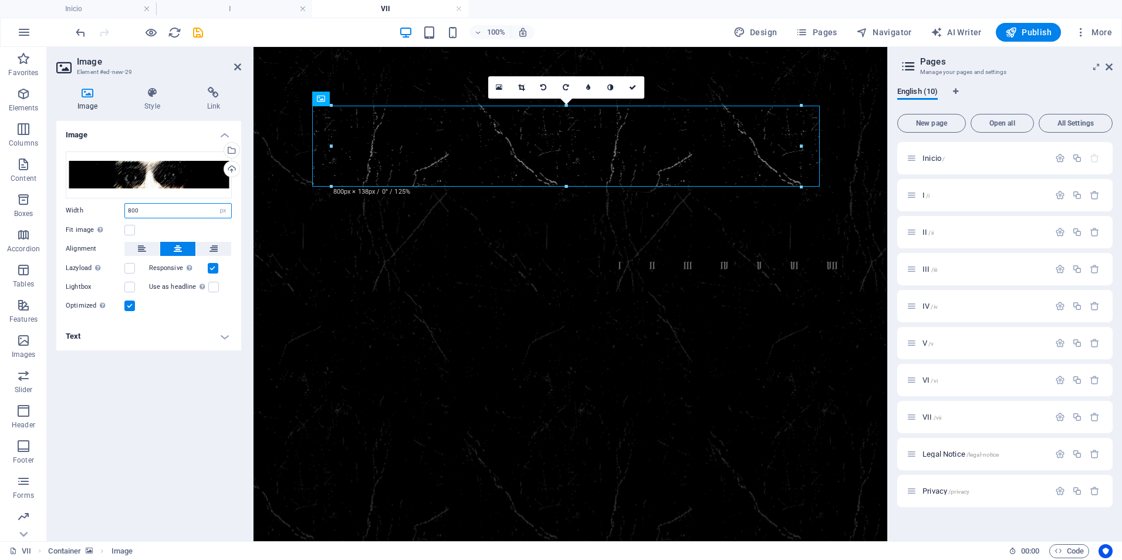
click at [148, 211] on input "800" at bounding box center [178, 211] width 106 height 14
click at [221, 214] on select "Default auto px rem % em vh vw" at bounding box center [223, 211] width 16 height 14
select select "default"
click at [215, 204] on select "Default auto px rem % em vh vw" at bounding box center [223, 211] width 16 height 14
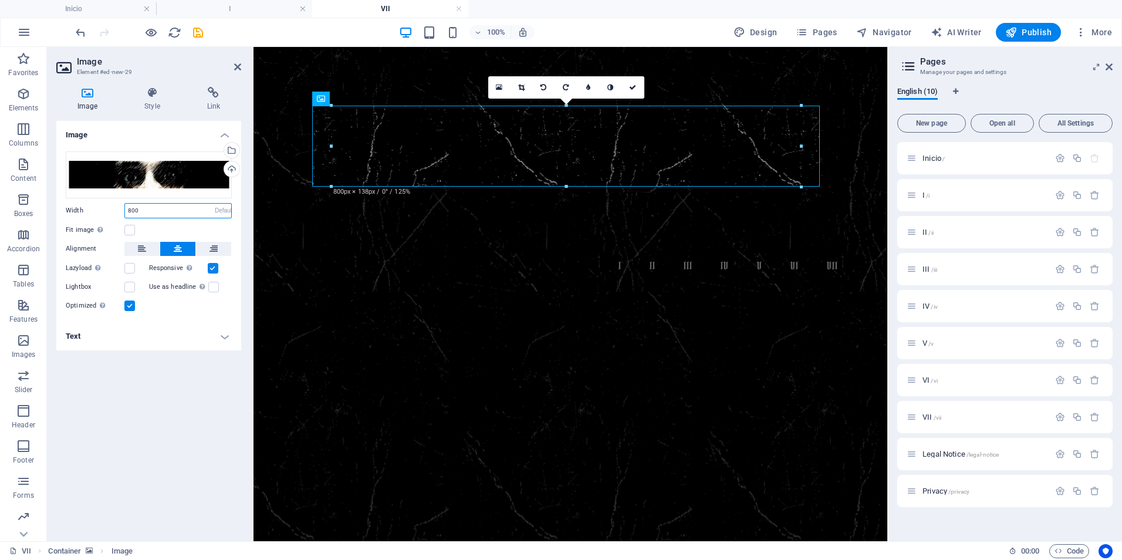
select select "DISABLED_OPTION_VALUE"
click at [274, 66] on figure at bounding box center [571, 120] width 634 height 147
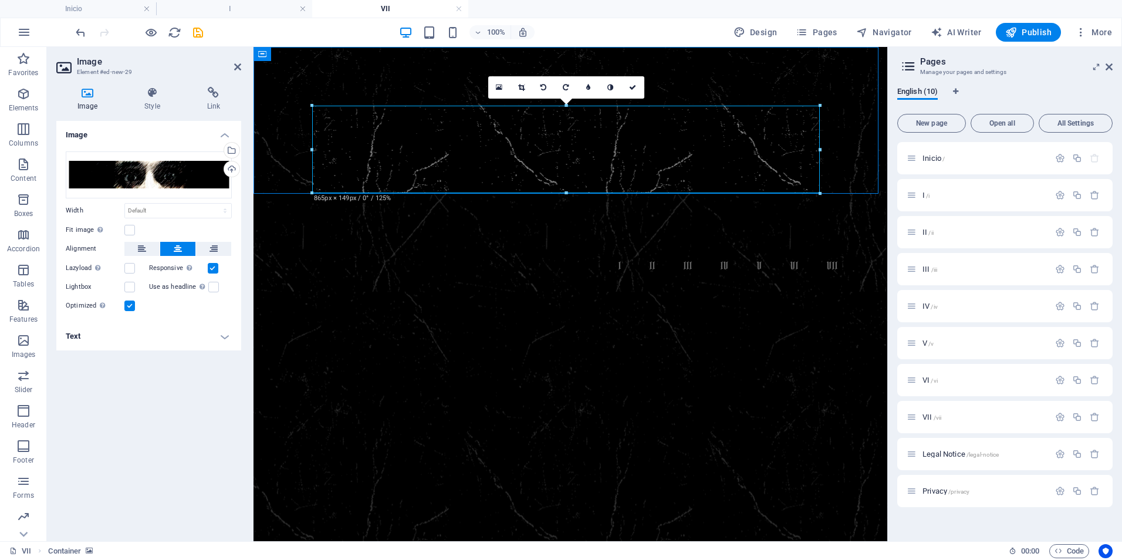
click at [274, 66] on figure at bounding box center [571, 120] width 634 height 147
select select "px"
select select "%"
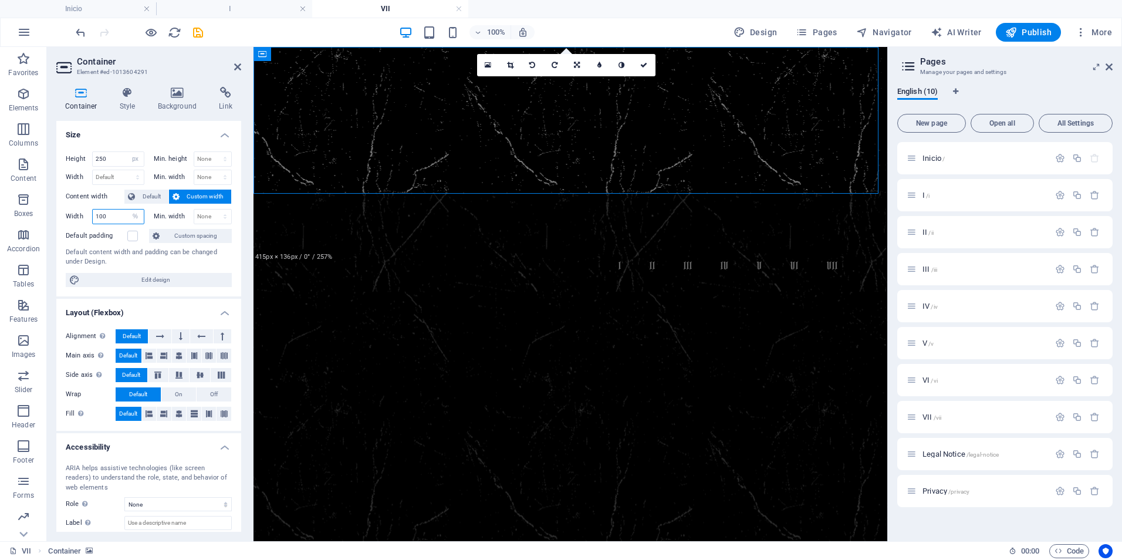
click at [98, 218] on input "100" at bounding box center [118, 217] width 51 height 14
type input "80"
click at [813, 293] on figure at bounding box center [571, 475] width 634 height 564
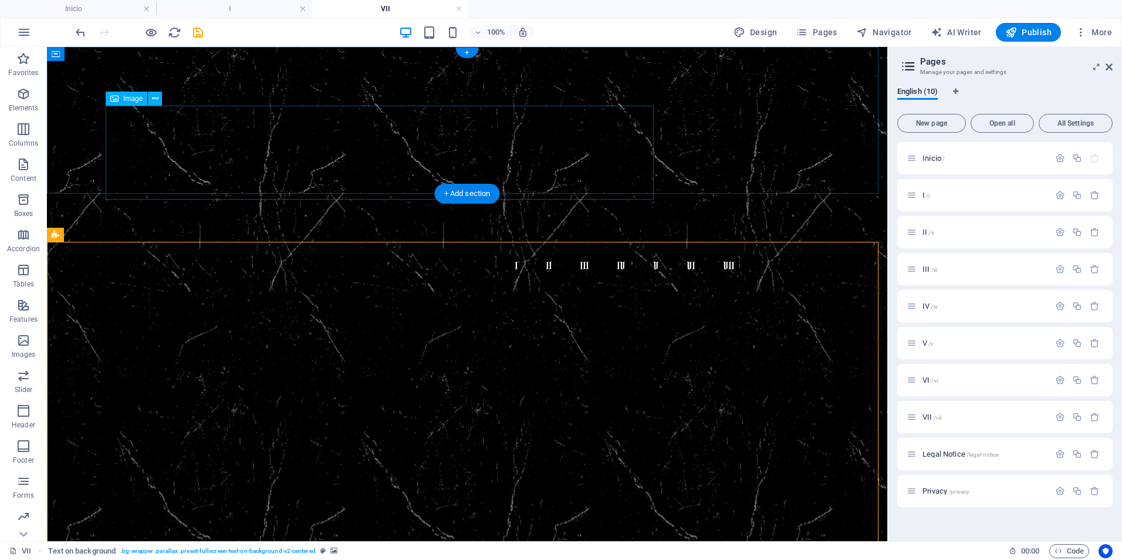
click at [355, 252] on figure at bounding box center [383, 324] width 555 height 144
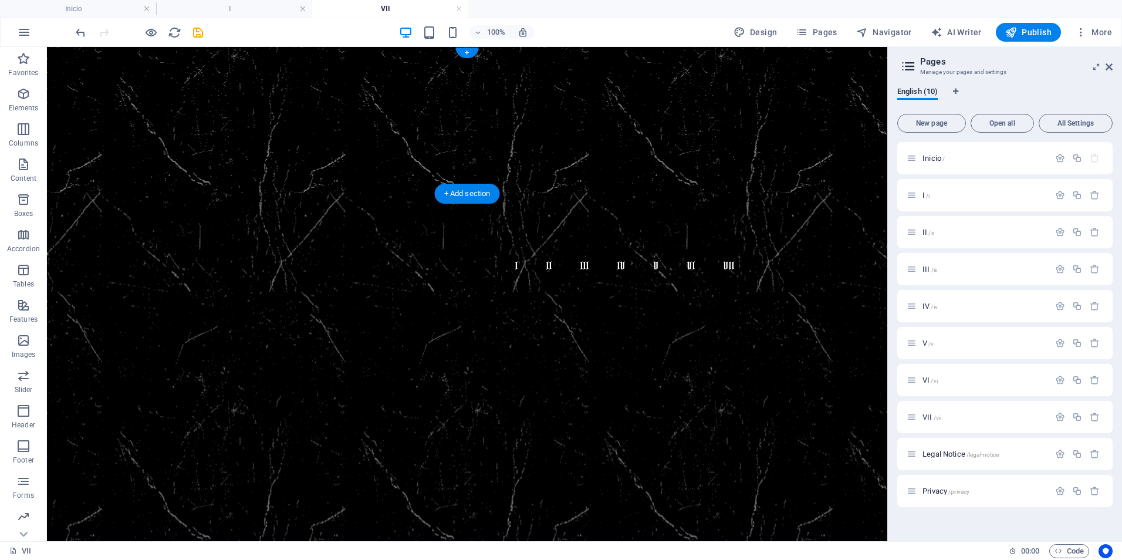
click at [748, 149] on figure at bounding box center [467, 120] width 840 height 147
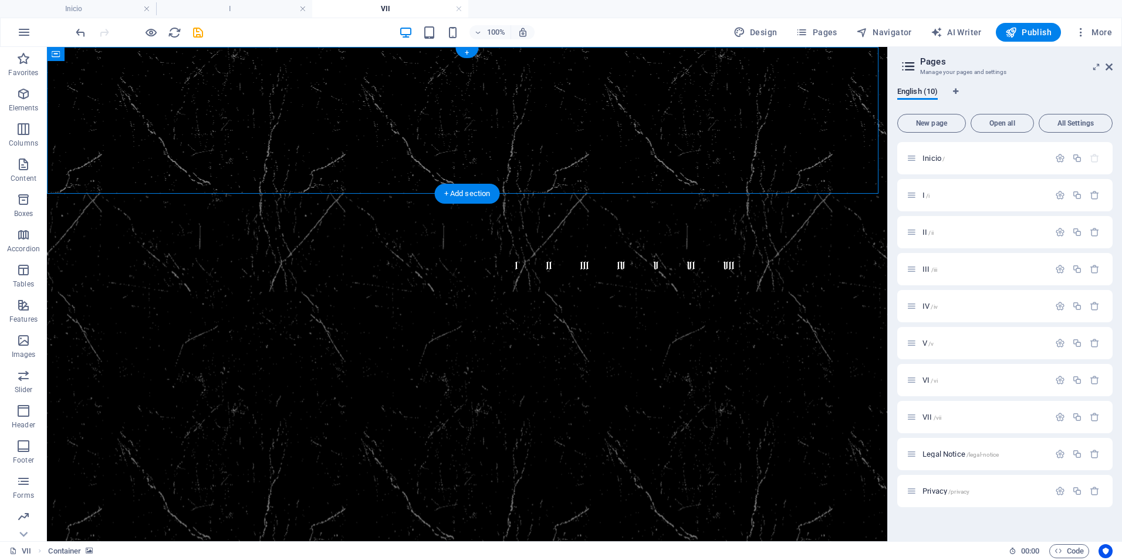
click at [747, 109] on figure at bounding box center [467, 120] width 840 height 147
select select "px"
select select "%"
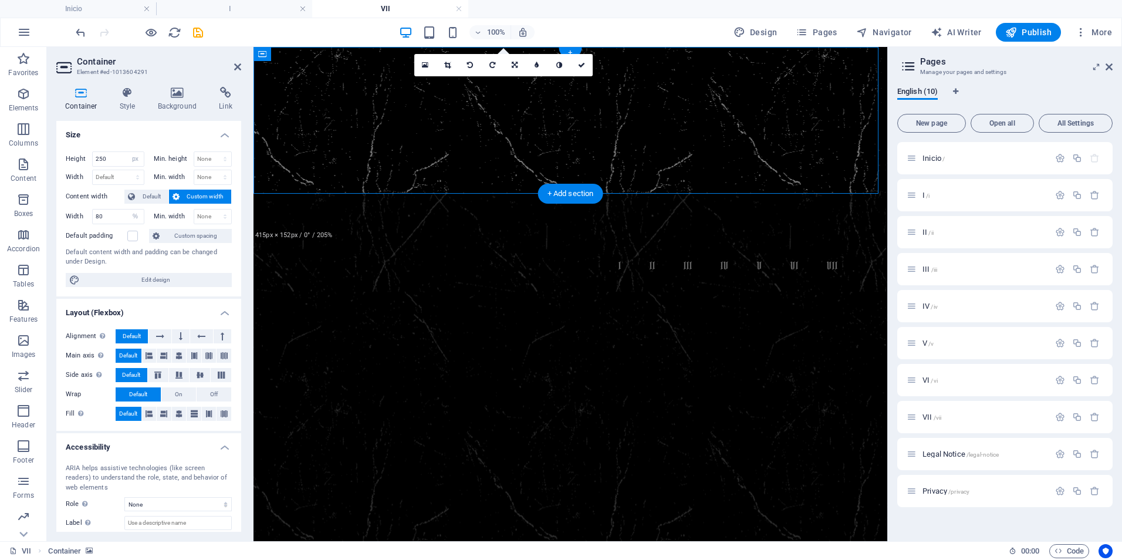
click at [747, 109] on figure at bounding box center [571, 120] width 634 height 147
click at [779, 92] on figure at bounding box center [571, 120] width 634 height 147
click at [214, 235] on span "Custom spacing" at bounding box center [195, 236] width 65 height 14
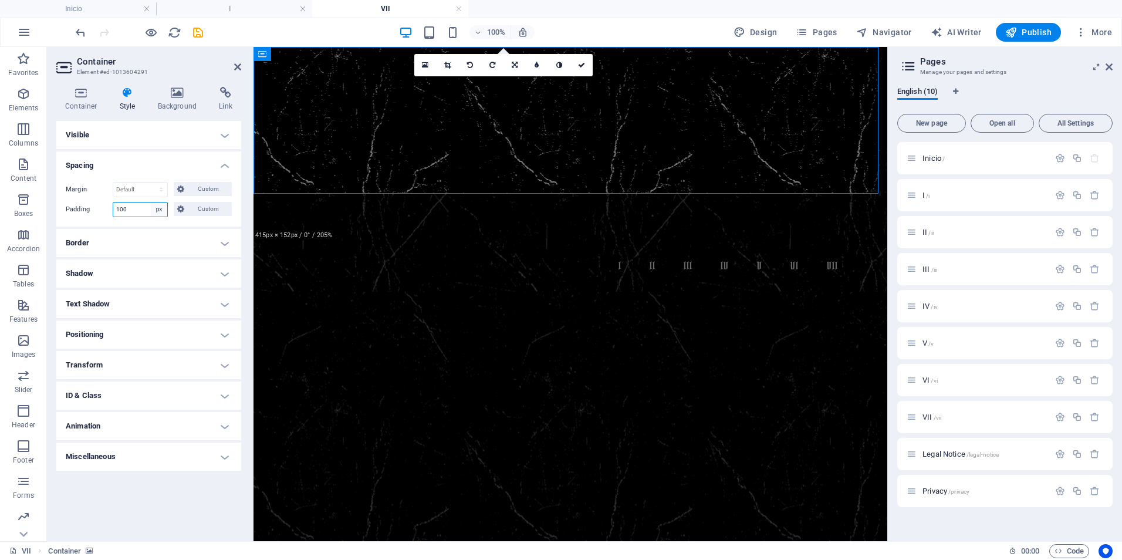
click at [158, 213] on select "Default px rem % vh vw Custom" at bounding box center [159, 209] width 16 height 14
select select "default"
click at [151, 202] on select "Default px rem % vh vw Custom" at bounding box center [159, 209] width 16 height 14
select select "DISABLED_OPTION_VALUE"
click at [73, 89] on icon at bounding box center [81, 93] width 50 height 12
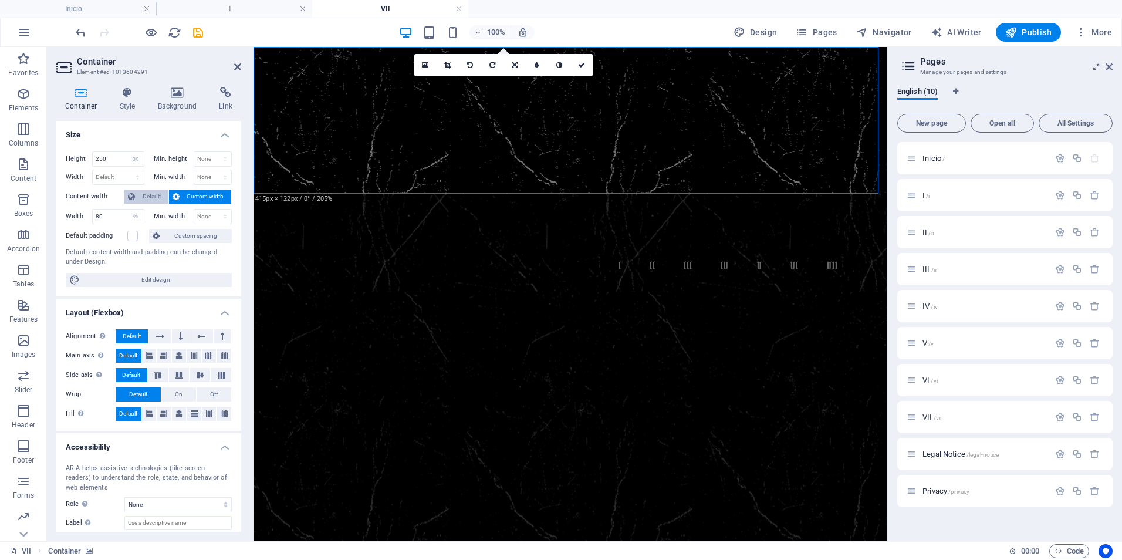
click at [150, 196] on span "Default" at bounding box center [152, 197] width 26 height 14
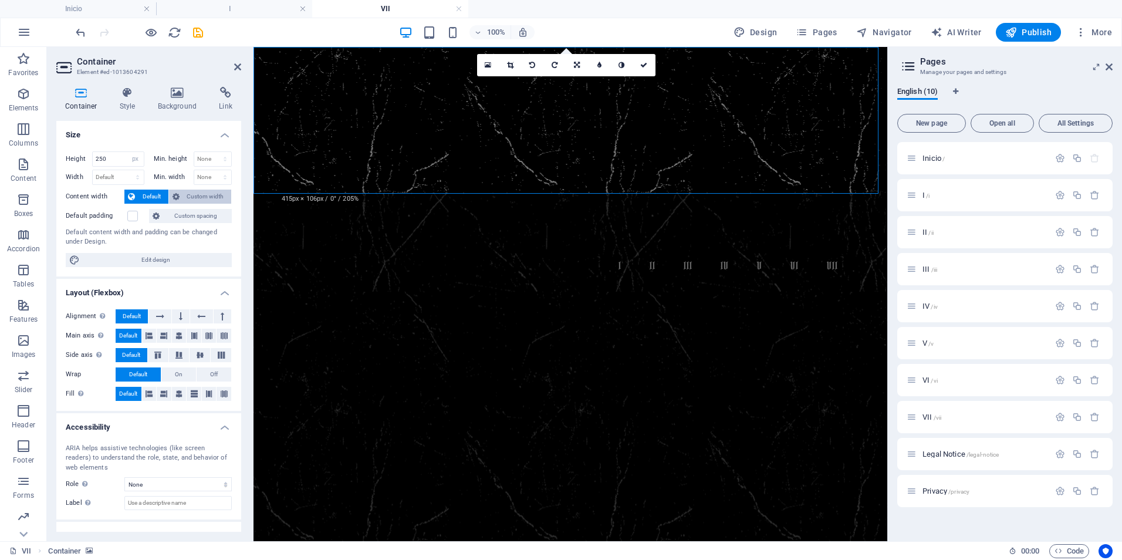
click at [192, 200] on span "Custom width" at bounding box center [205, 197] width 45 height 14
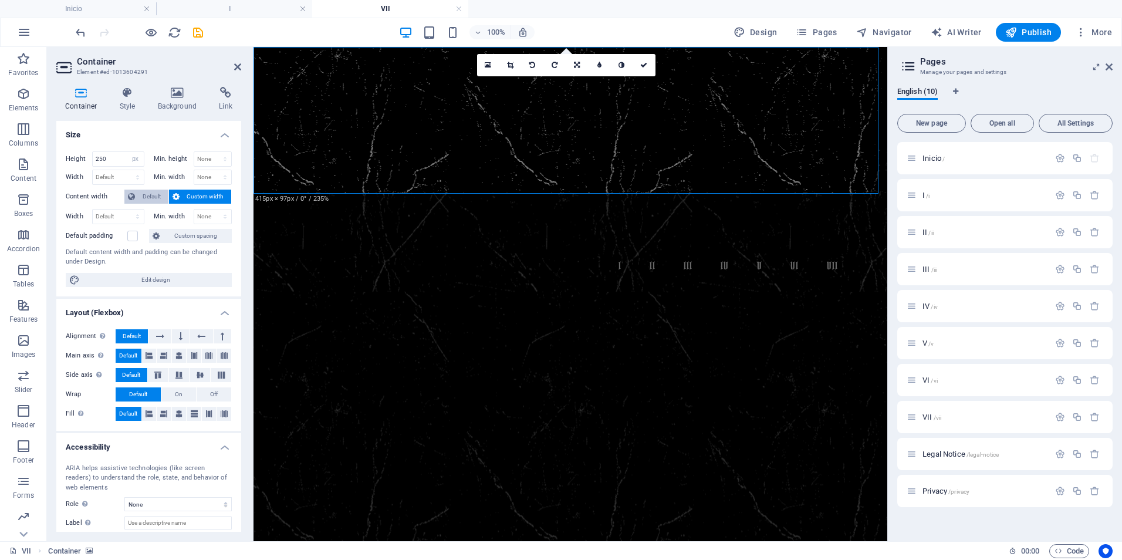
click at [145, 191] on span "Default" at bounding box center [152, 197] width 26 height 14
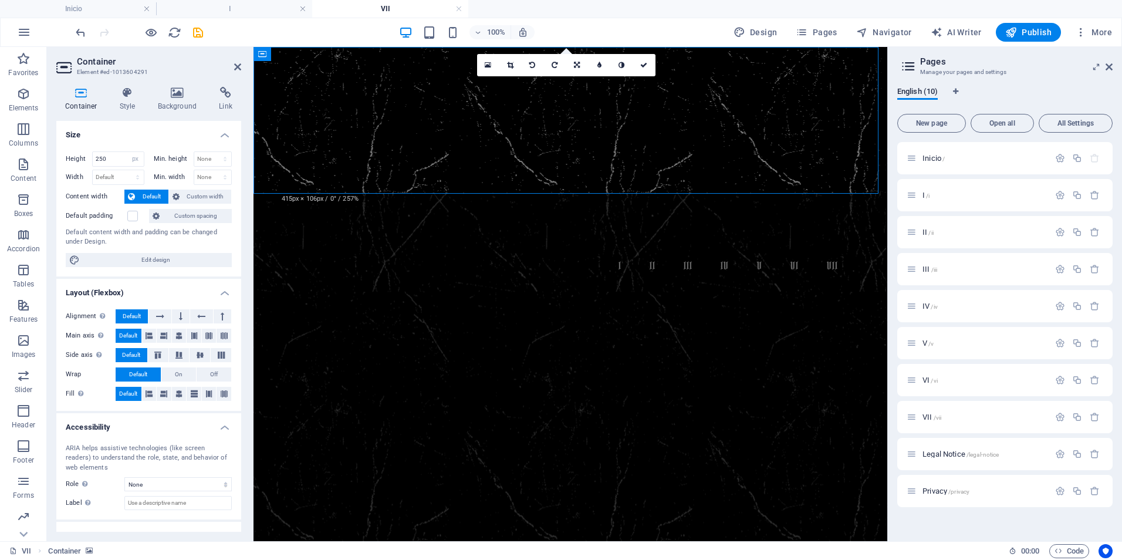
click at [499, 161] on figure at bounding box center [571, 120] width 634 height 147
click at [416, 166] on figure at bounding box center [571, 120] width 634 height 147
click at [418, 166] on figure at bounding box center [571, 120] width 634 height 147
click at [104, 158] on input "250" at bounding box center [118, 159] width 51 height 14
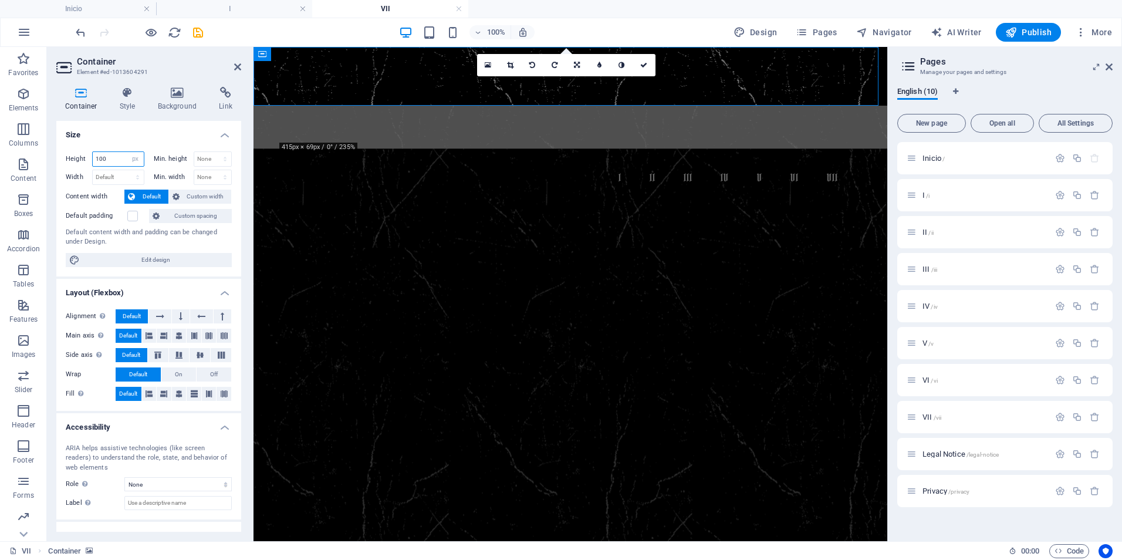
click at [100, 157] on input "100" at bounding box center [118, 159] width 51 height 14
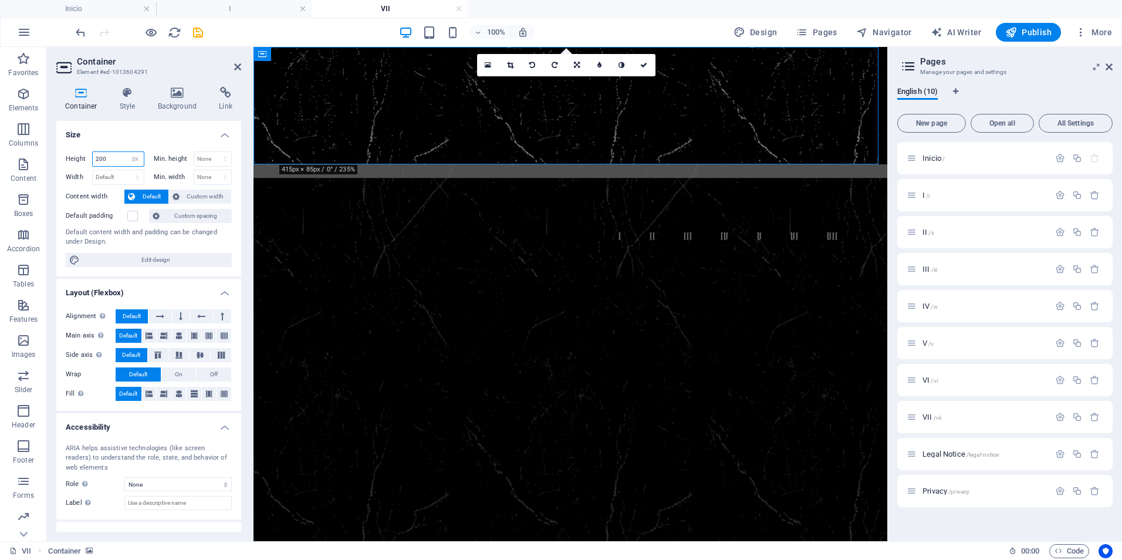
type input "200"
click at [339, 276] on figure at bounding box center [571, 460] width 634 height 564
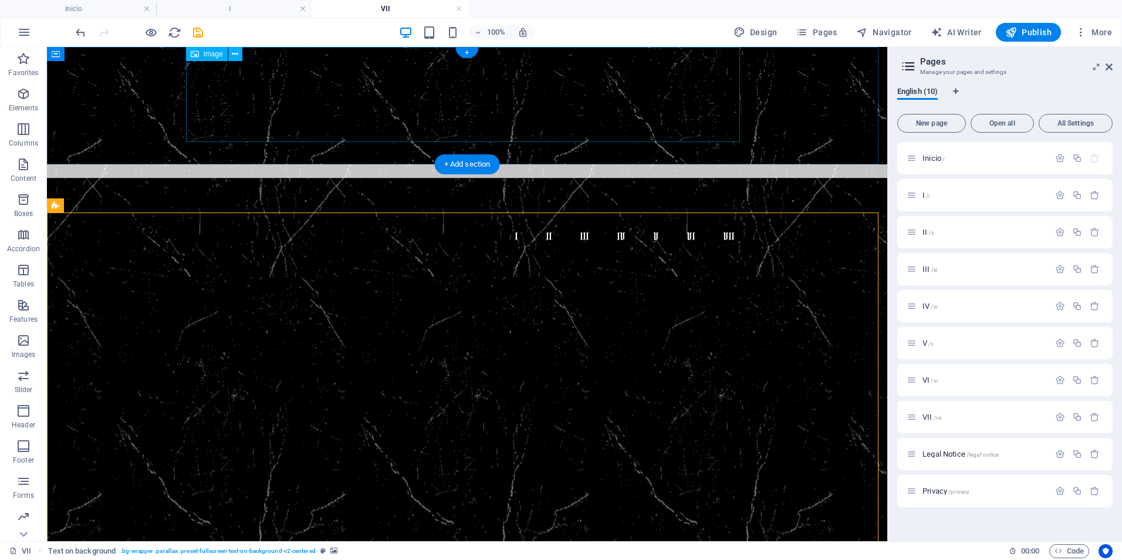
click at [354, 164] on figure at bounding box center [467, 236] width 554 height 144
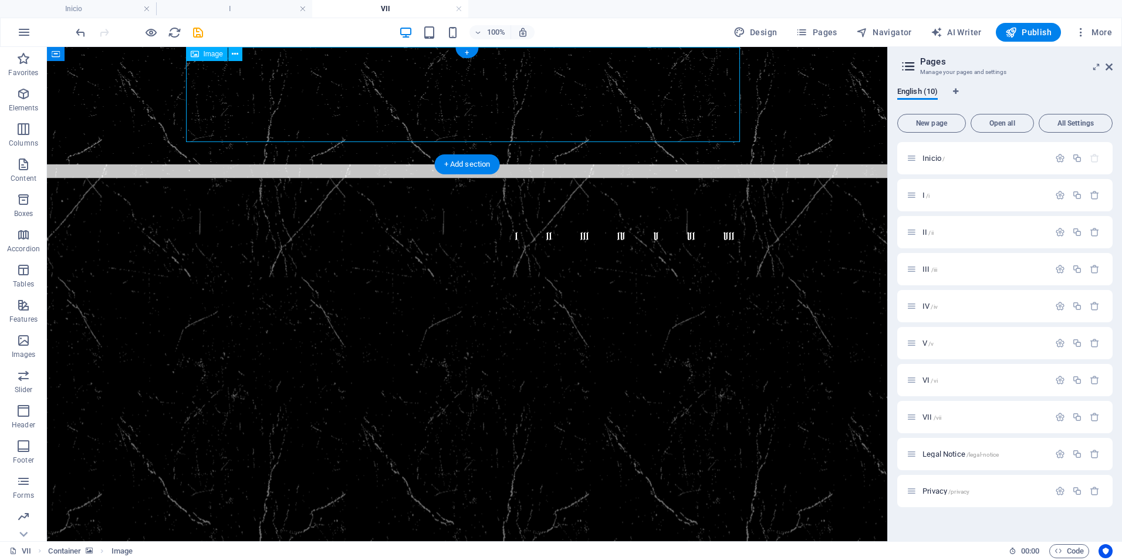
click at [354, 164] on figure at bounding box center [467, 236] width 554 height 144
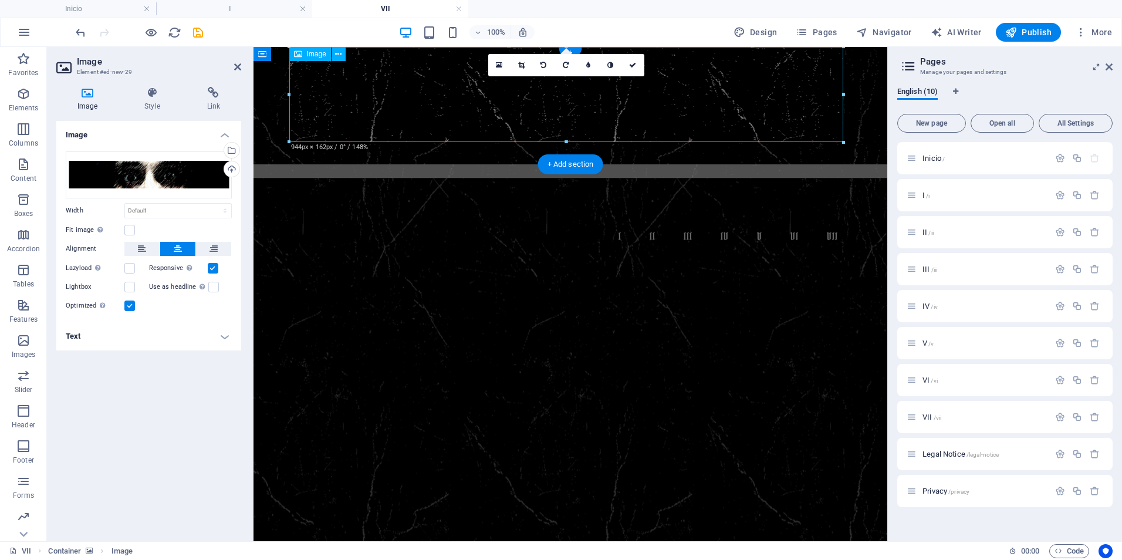
click at [354, 164] on figure at bounding box center [570, 218] width 554 height 109
click at [362, 153] on figure at bounding box center [571, 105] width 634 height 117
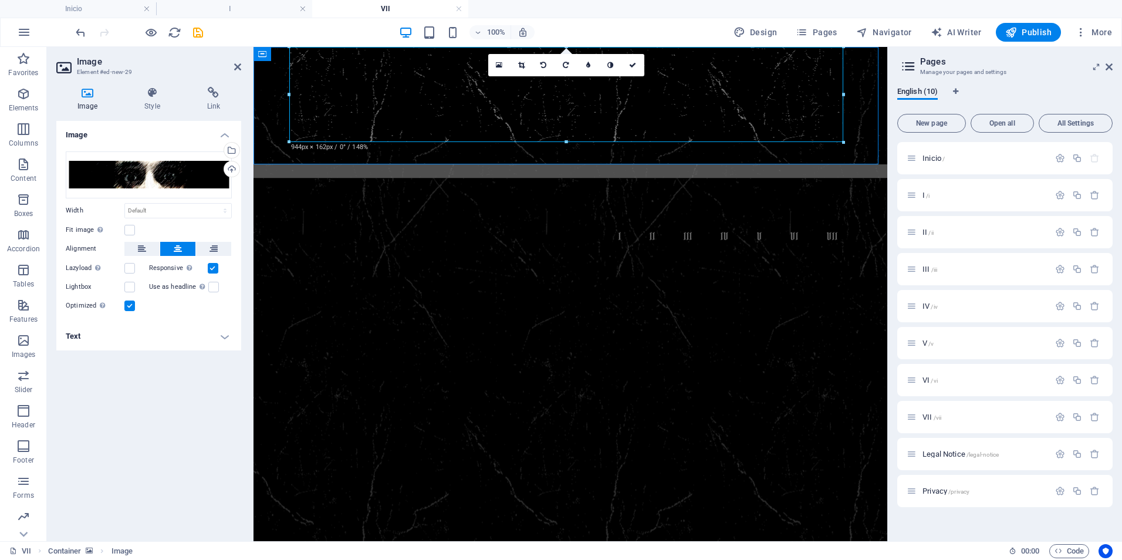
click at [362, 153] on figure at bounding box center [571, 105] width 634 height 117
select select "px"
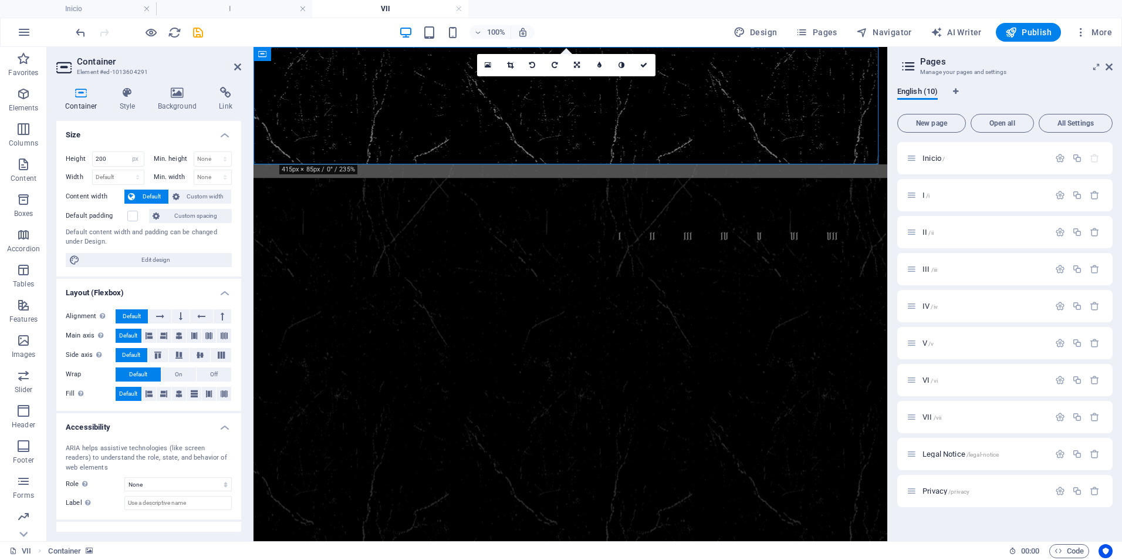
click at [384, 322] on figure at bounding box center [571, 460] width 634 height 564
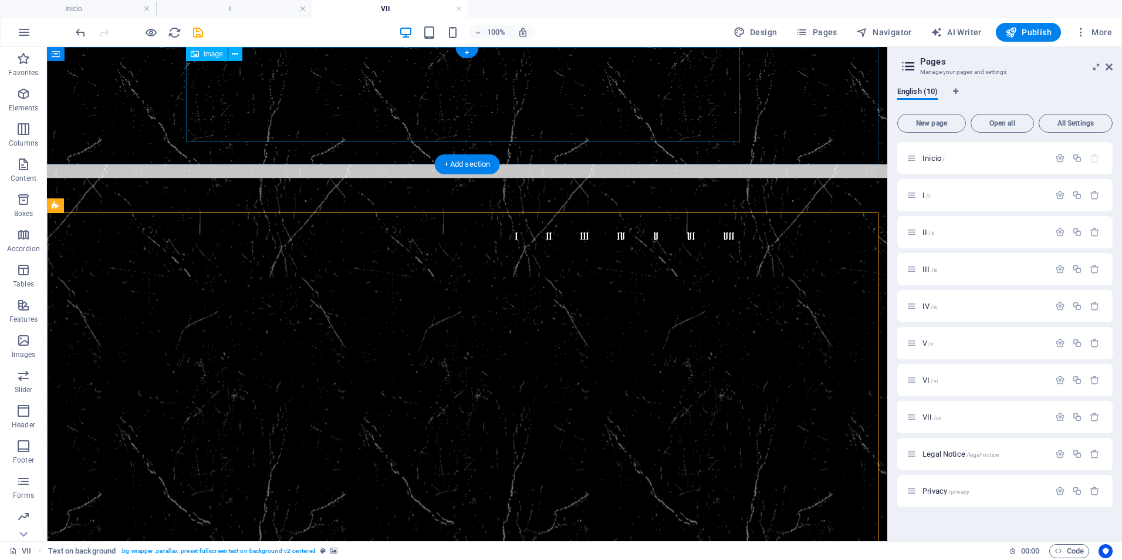
click at [274, 164] on figure at bounding box center [467, 236] width 554 height 144
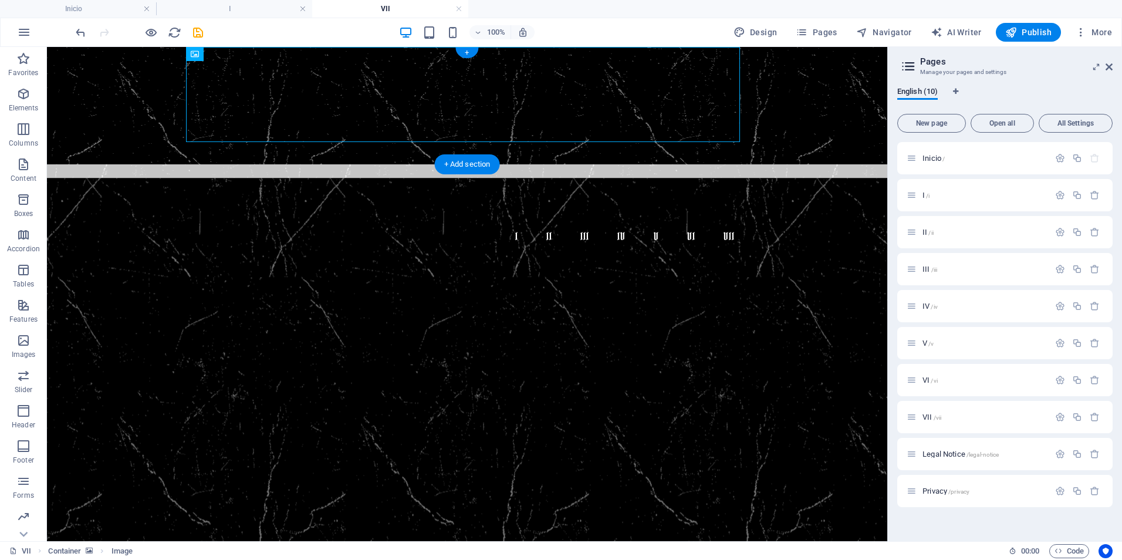
click at [275, 153] on figure at bounding box center [467, 105] width 840 height 117
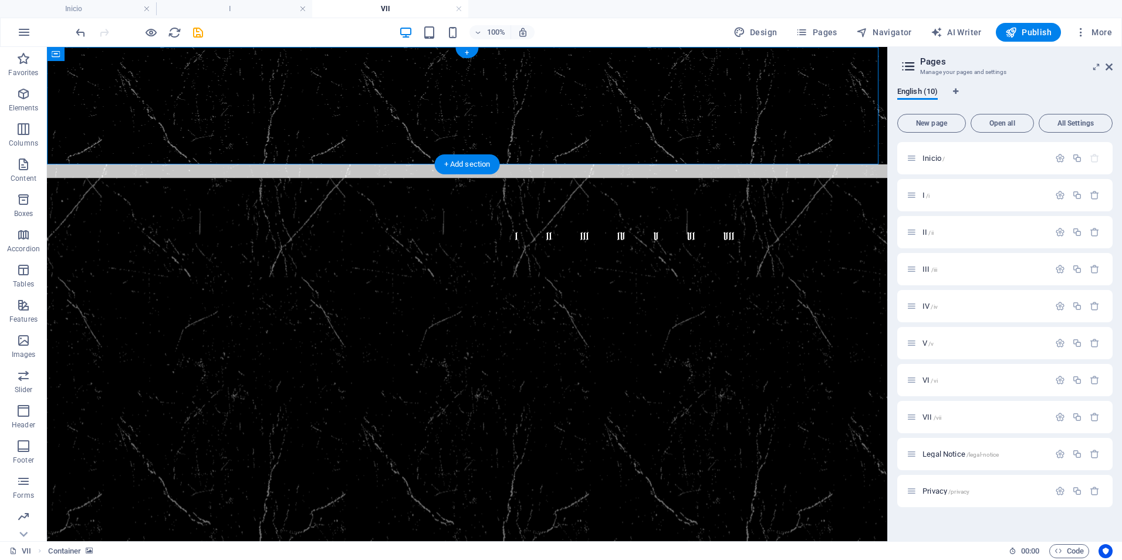
click at [275, 153] on figure at bounding box center [467, 105] width 840 height 117
select select "px"
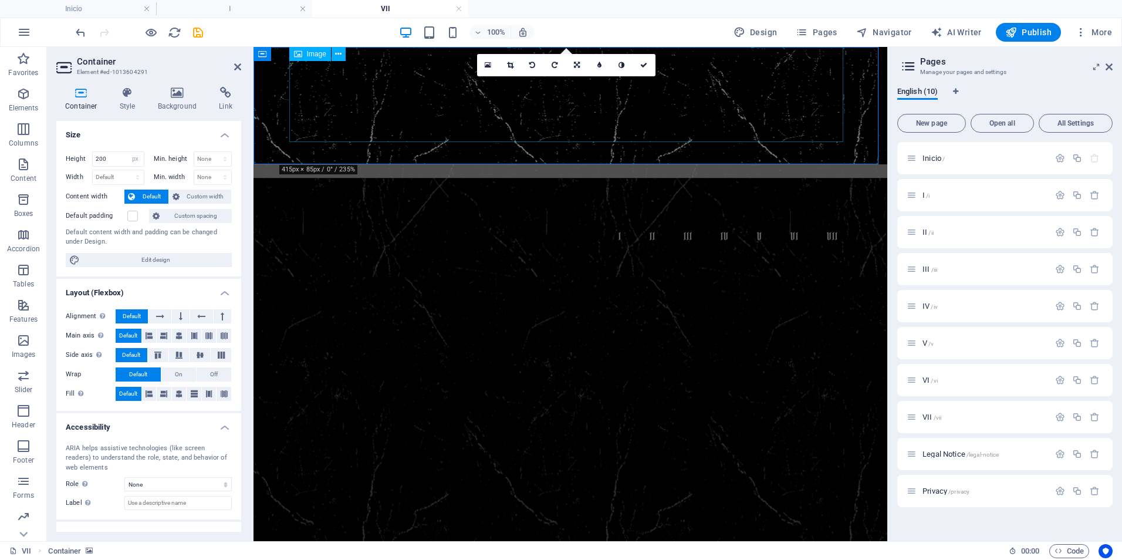
click at [445, 164] on figure at bounding box center [570, 218] width 554 height 109
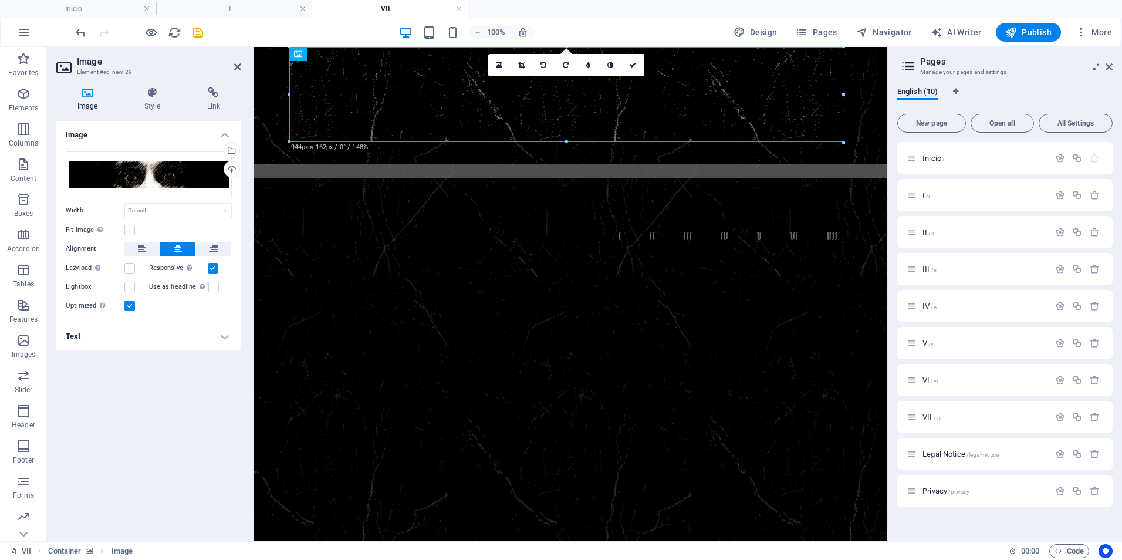
click at [416, 155] on figure at bounding box center [571, 105] width 634 height 117
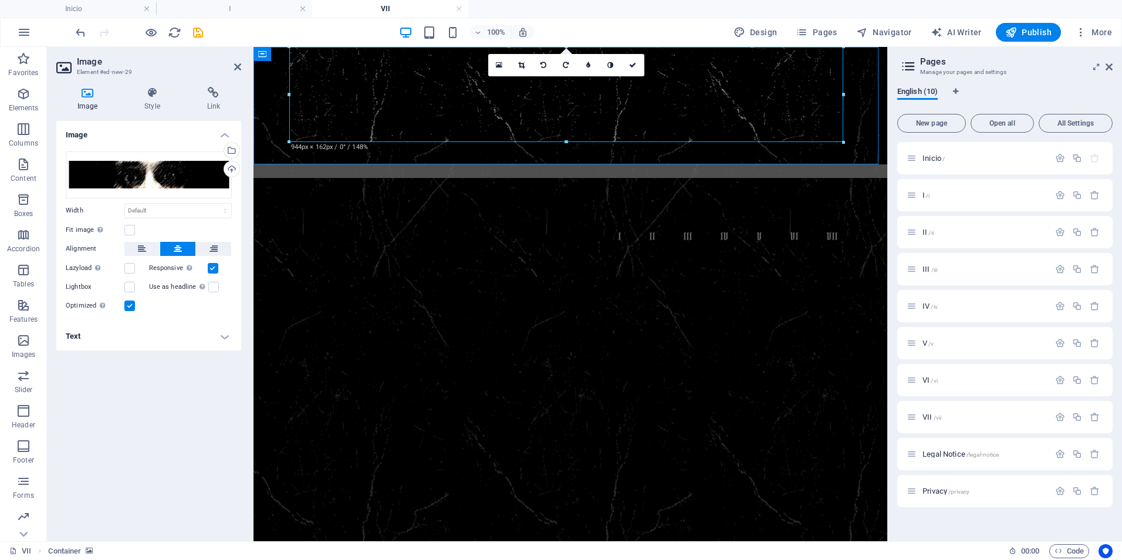
click at [416, 155] on figure at bounding box center [571, 105] width 634 height 117
select select "px"
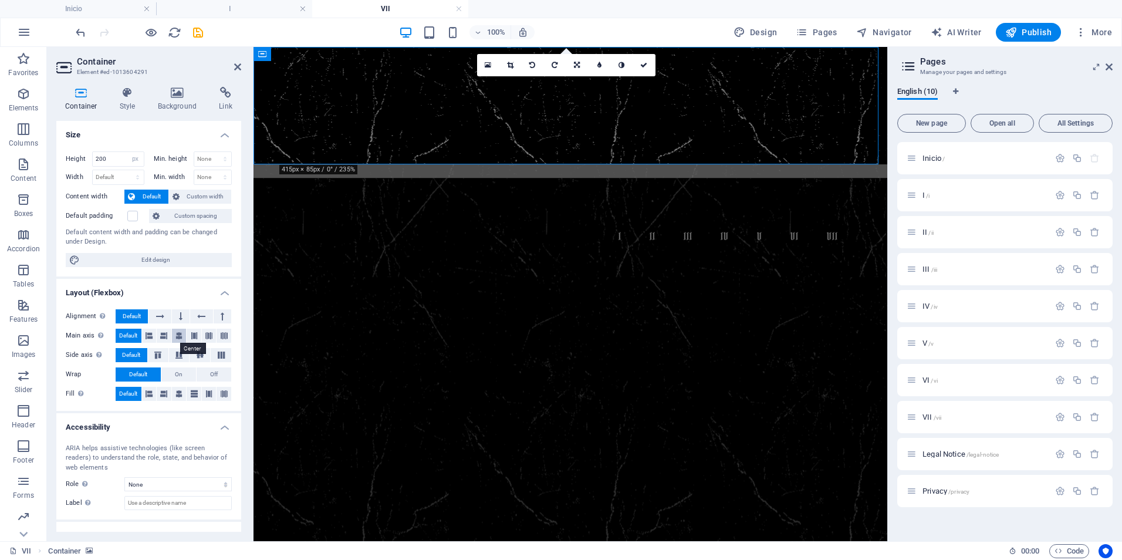
click at [177, 333] on icon at bounding box center [178, 336] width 7 height 14
click at [200, 354] on icon at bounding box center [200, 355] width 14 height 7
click at [126, 335] on span "Default" at bounding box center [128, 336] width 18 height 14
click at [134, 352] on span "Default" at bounding box center [131, 355] width 18 height 14
click at [177, 393] on icon at bounding box center [178, 394] width 7 height 14
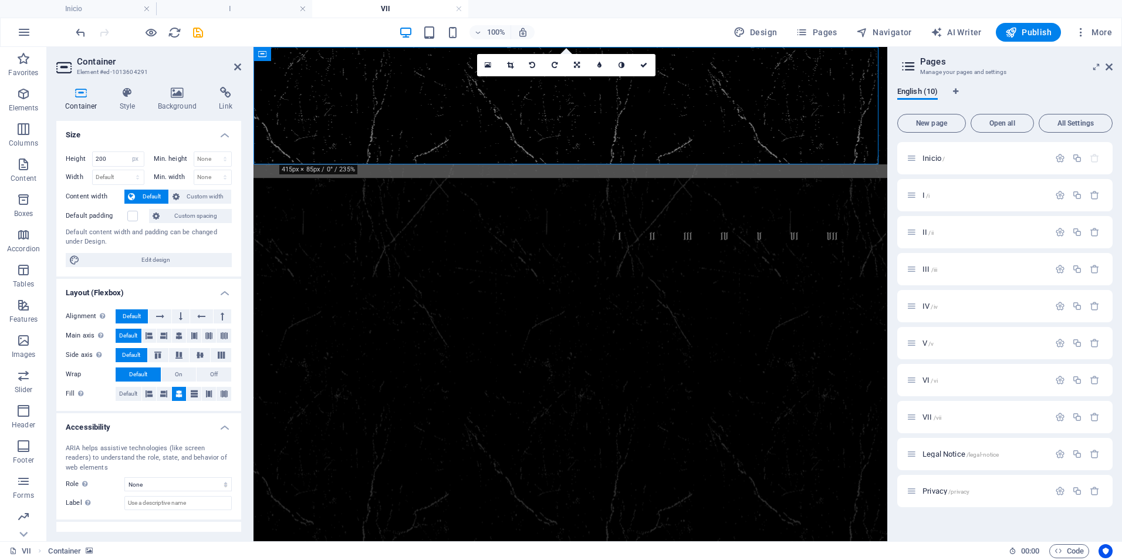
click at [827, 284] on figure at bounding box center [571, 460] width 634 height 564
